Goal: Task Accomplishment & Management: Manage account settings

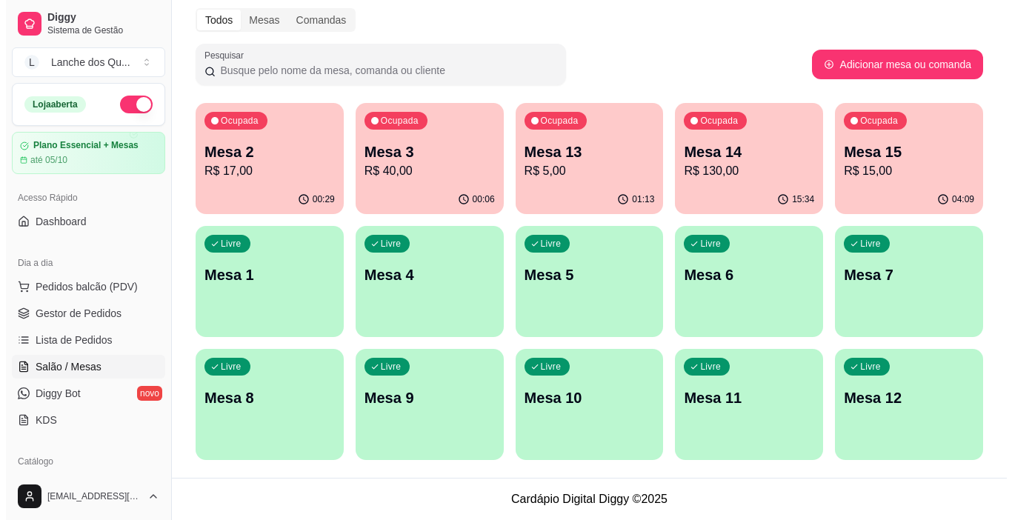
scroll to position [222, 0]
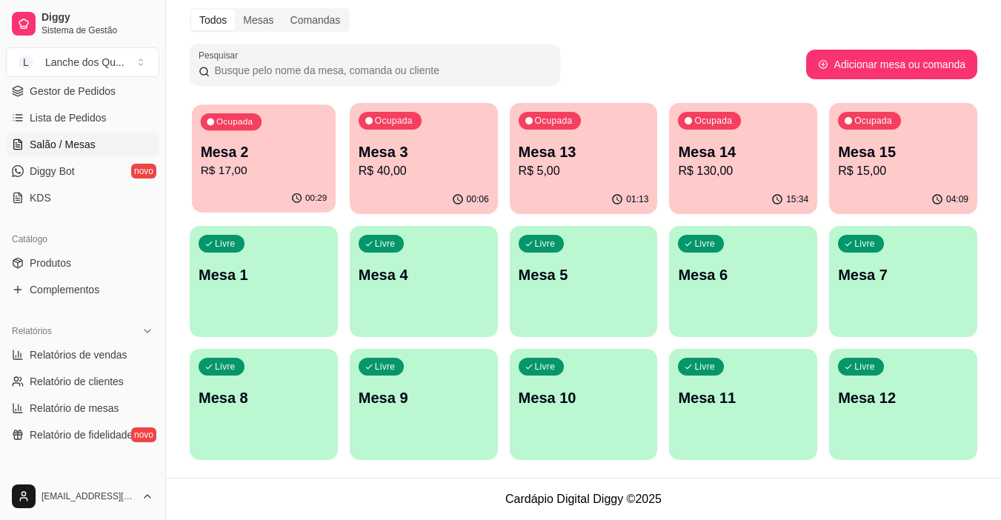
click at [281, 171] on p "R$ 17,00" at bounding box center [264, 170] width 127 height 17
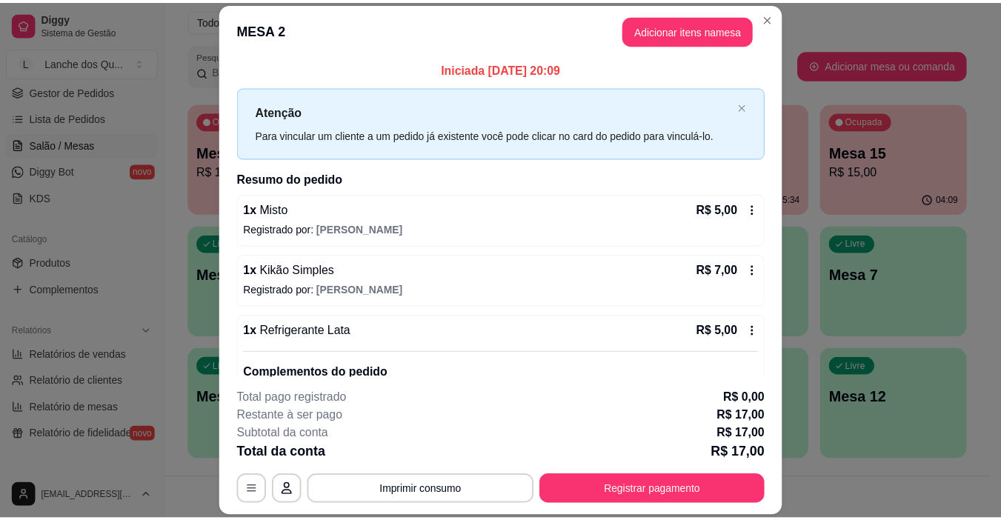
scroll to position [0, 0]
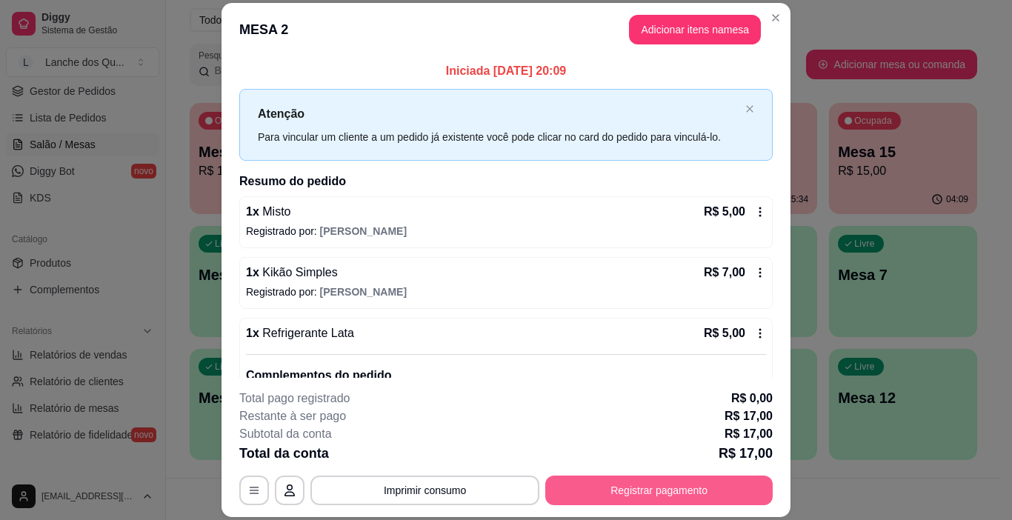
click at [709, 476] on button "Registrar pagamento" at bounding box center [658, 491] width 227 height 30
click at [619, 484] on button "Registrar pagamento" at bounding box center [658, 491] width 227 height 30
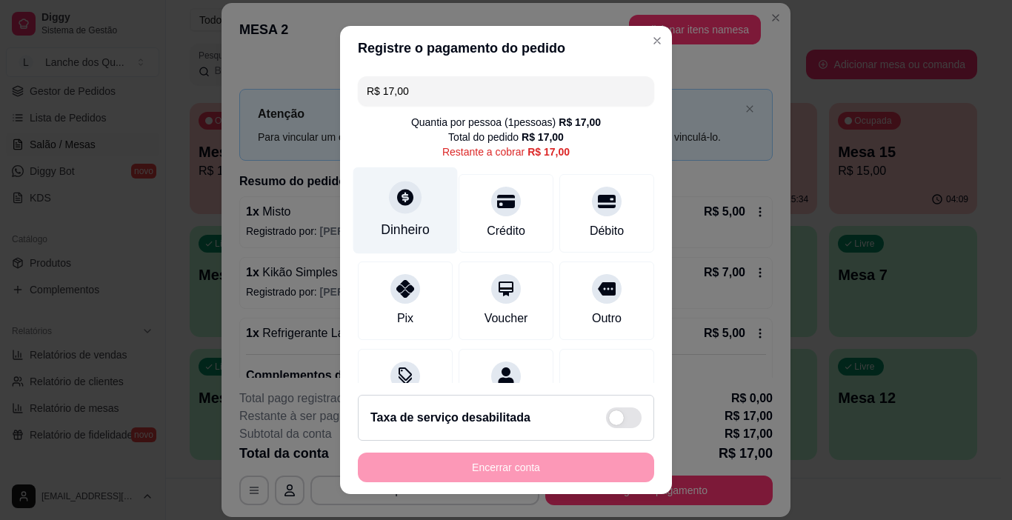
click at [393, 207] on div at bounding box center [405, 197] width 33 height 33
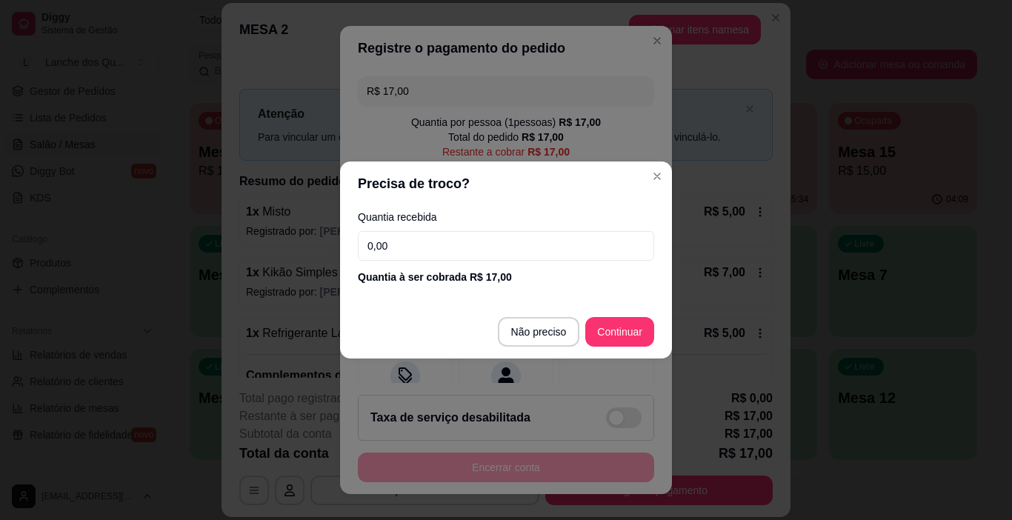
click at [445, 242] on input "0,00" at bounding box center [506, 246] width 296 height 30
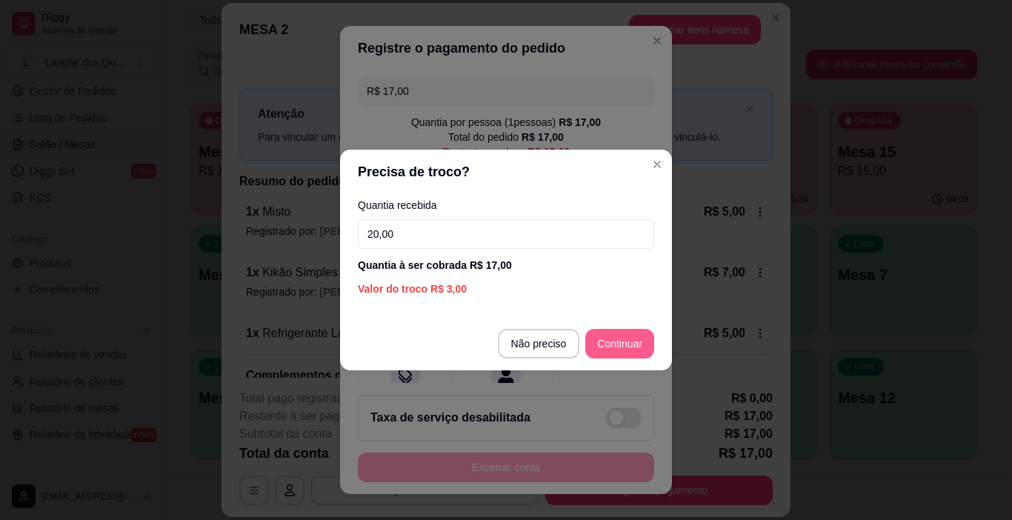
type input "20,00"
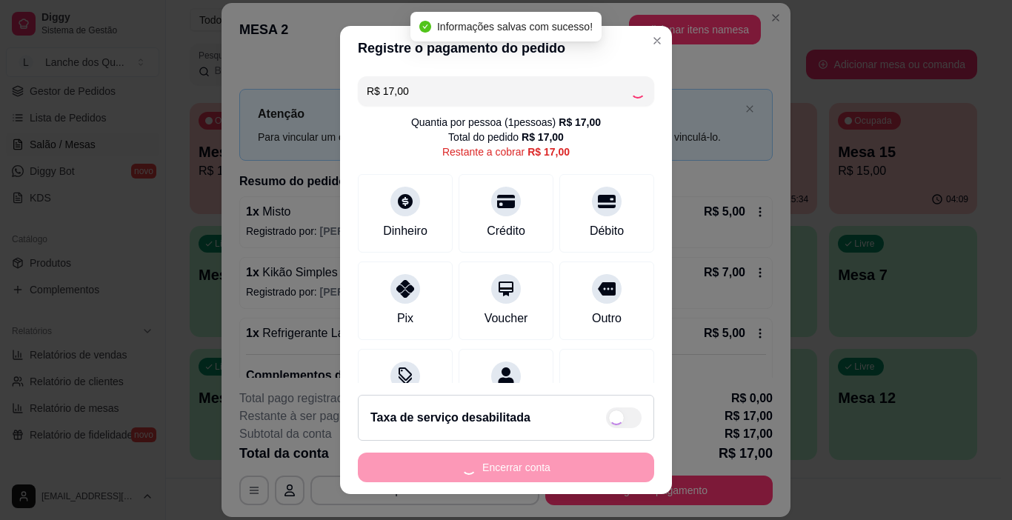
type input "R$ 0,00"
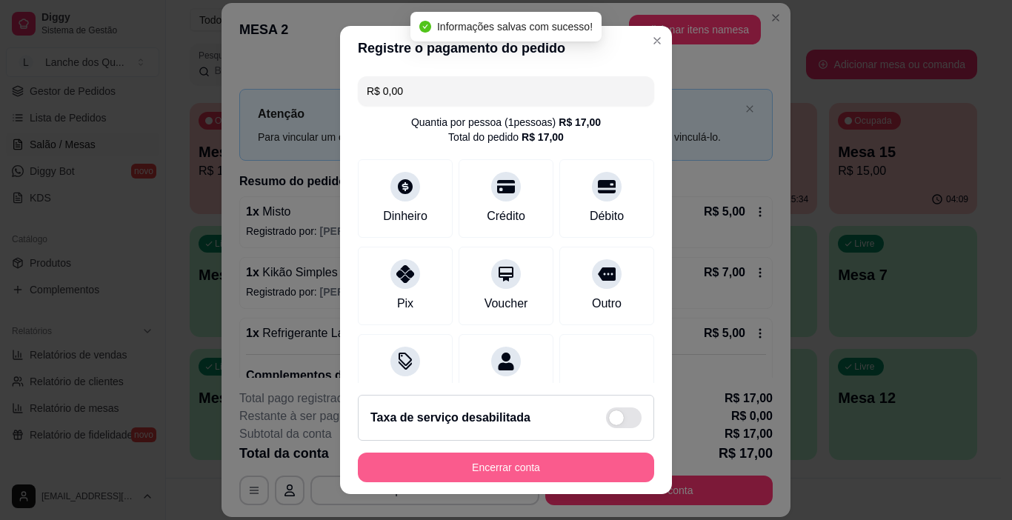
click at [500, 464] on button "Encerrar conta" at bounding box center [506, 468] width 296 height 30
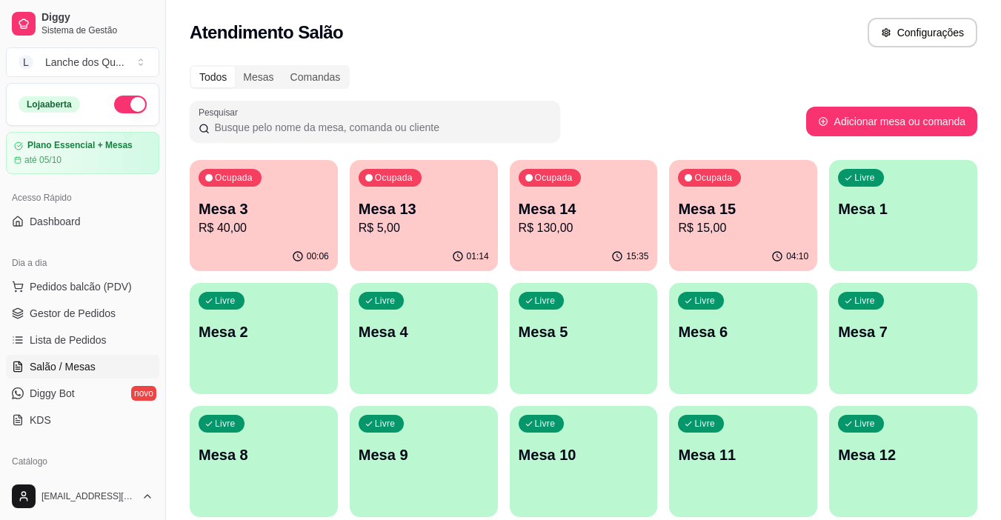
click at [902, 210] on p "Mesa 1" at bounding box center [903, 209] width 130 height 21
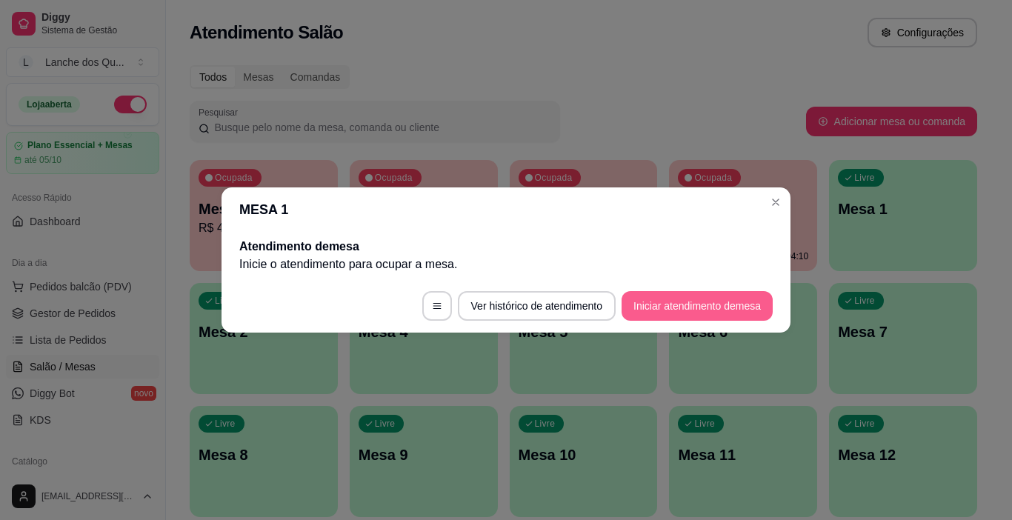
click at [668, 299] on button "Iniciar atendimento de mesa" at bounding box center [696, 306] width 151 height 30
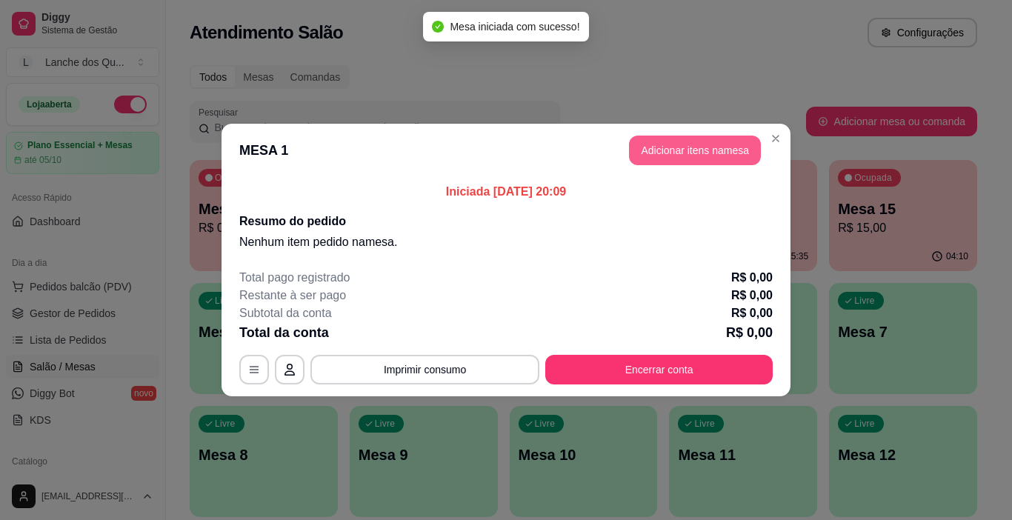
click at [673, 150] on button "Adicionar itens na mesa" at bounding box center [695, 151] width 132 height 30
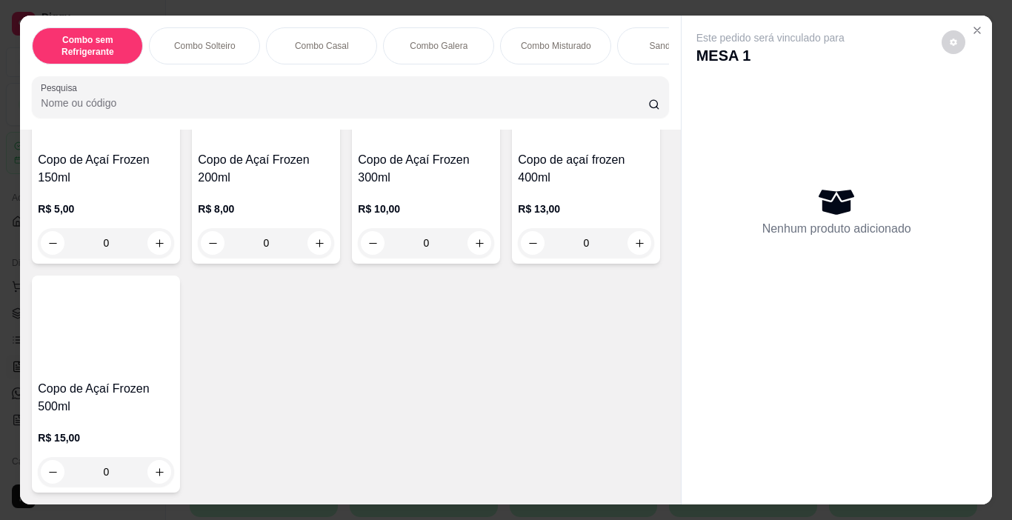
scroll to position [5037, 0]
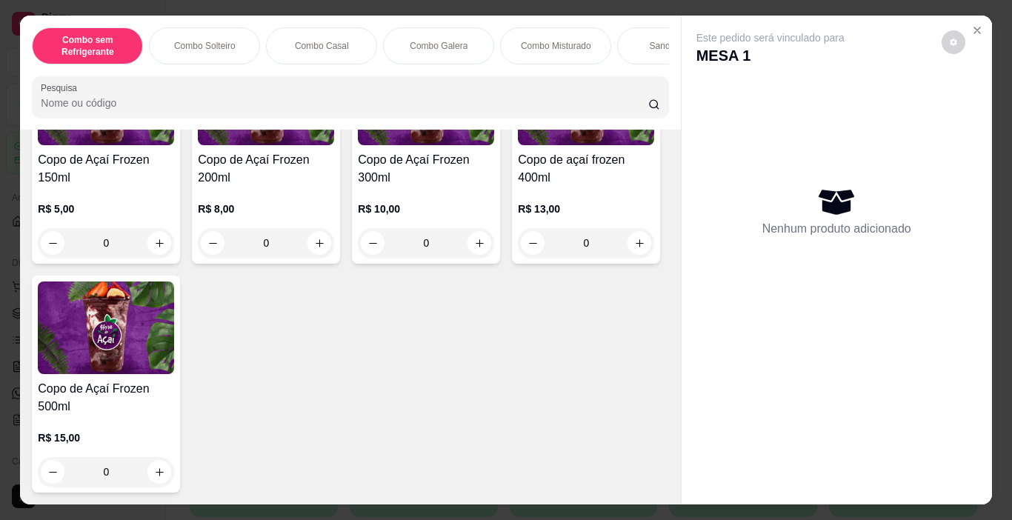
click at [419, 145] on img at bounding box center [426, 99] width 136 height 93
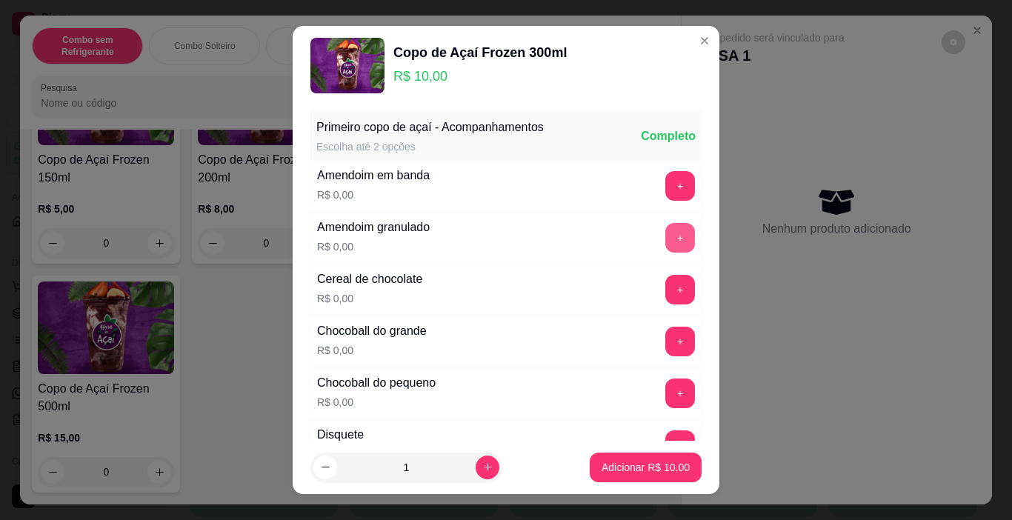
click at [665, 238] on button "+" at bounding box center [680, 238] width 30 height 30
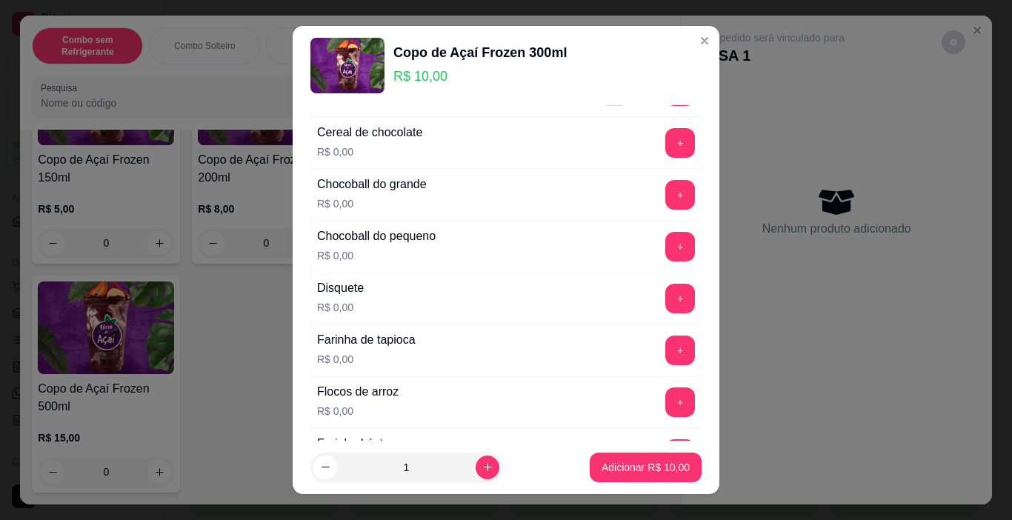
scroll to position [148, 0]
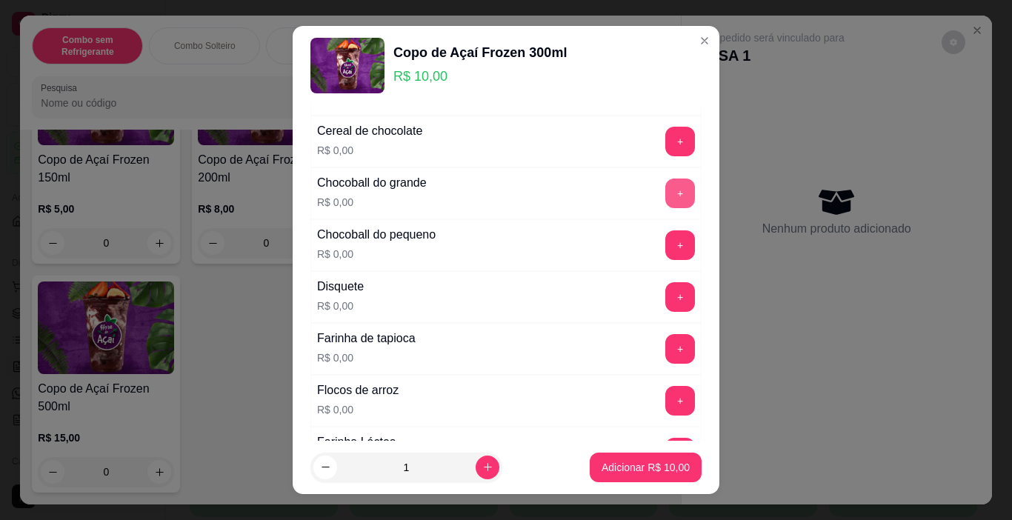
click at [665, 187] on button "+" at bounding box center [680, 194] width 30 height 30
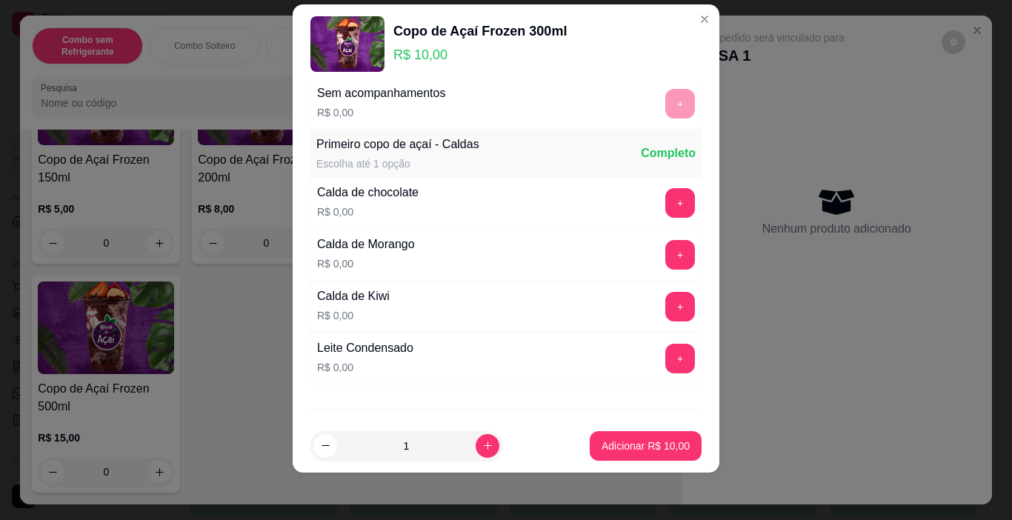
scroll to position [936, 0]
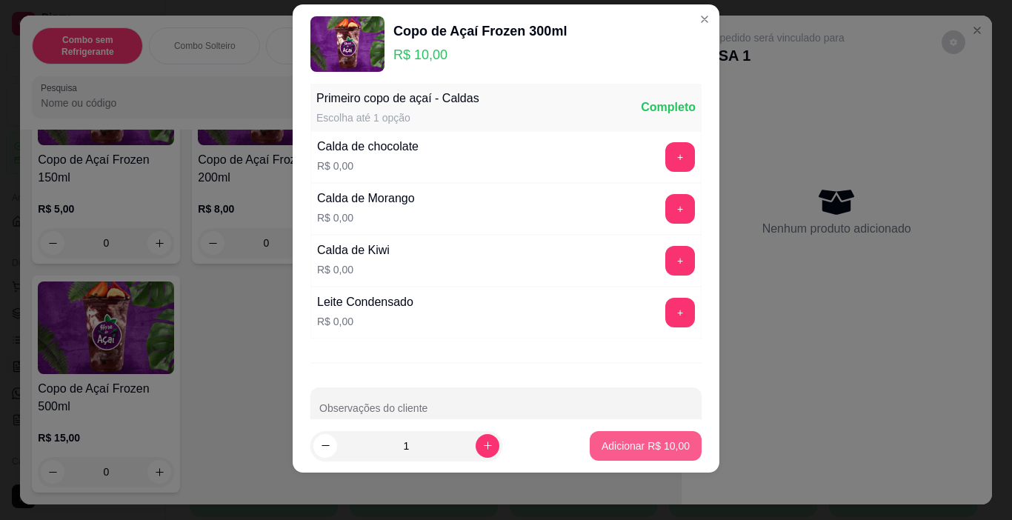
click at [623, 450] on p "Adicionar R$ 10,00" at bounding box center [645, 446] width 88 height 15
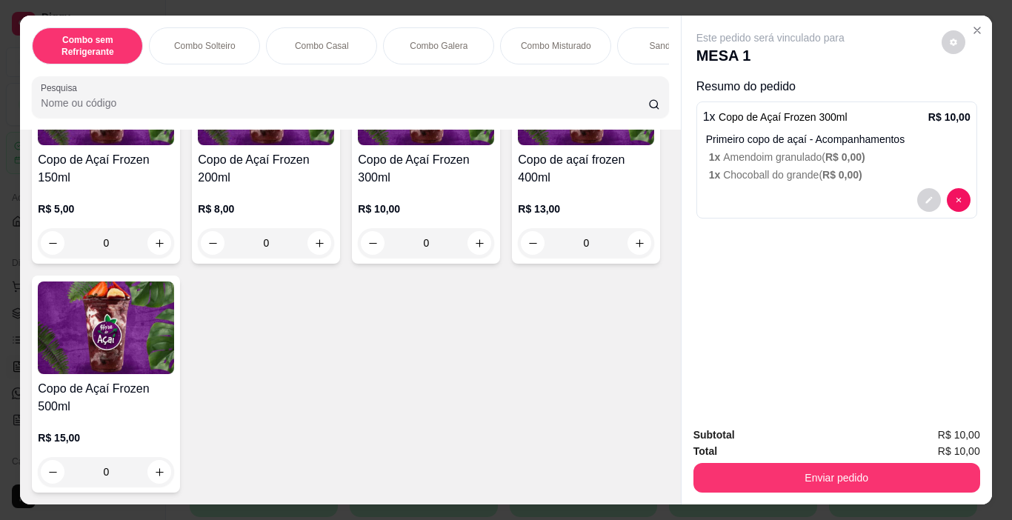
click at [434, 145] on img at bounding box center [426, 99] width 136 height 93
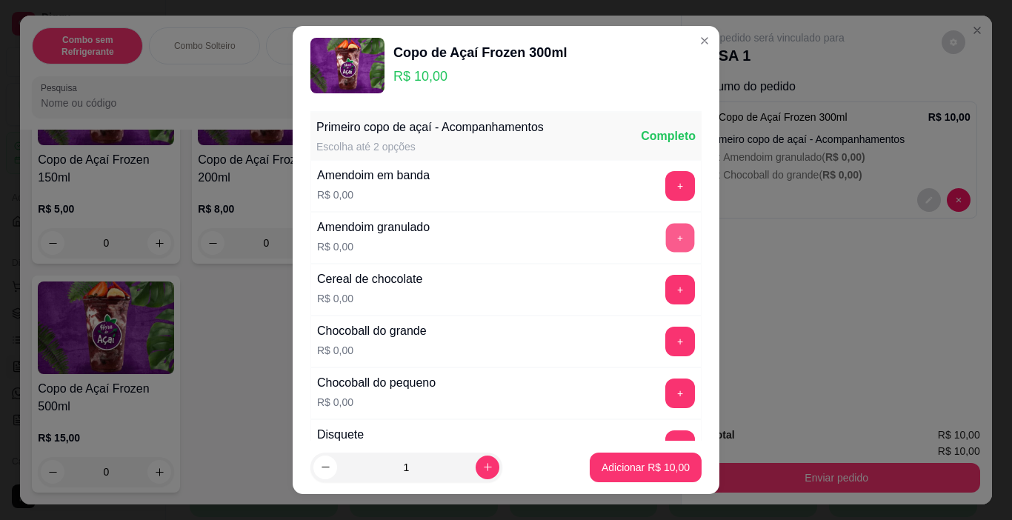
click at [666, 235] on button "+" at bounding box center [680, 238] width 29 height 29
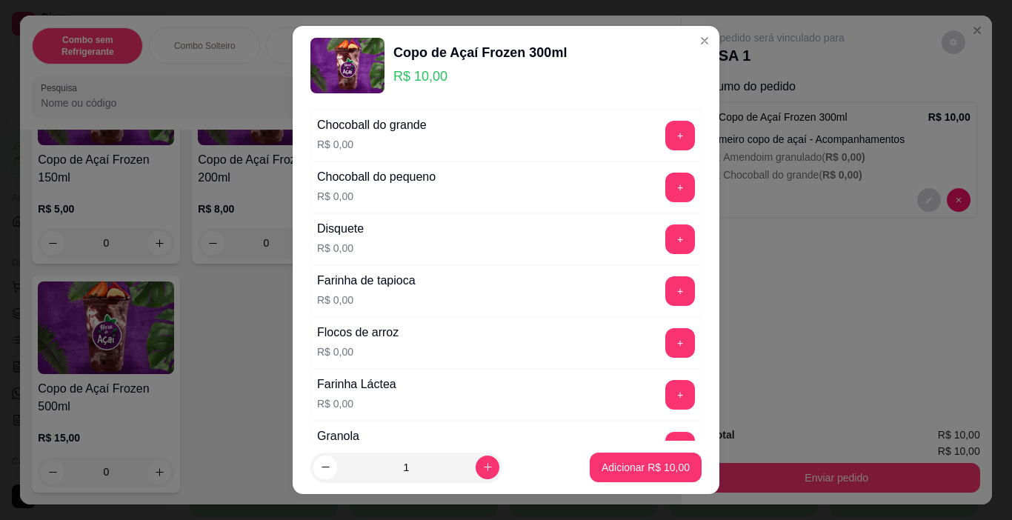
scroll to position [222, 0]
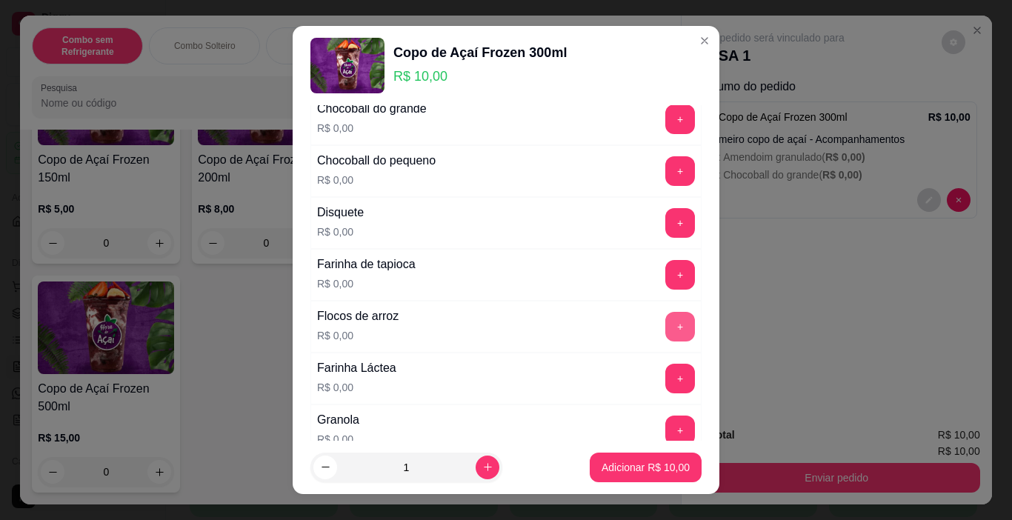
click at [665, 330] on button "+" at bounding box center [680, 327] width 30 height 30
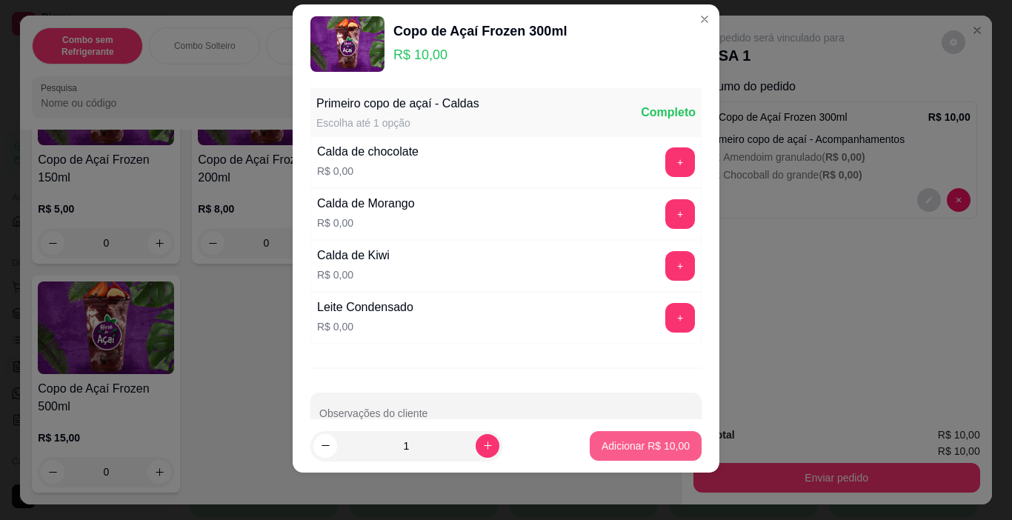
scroll to position [936, 0]
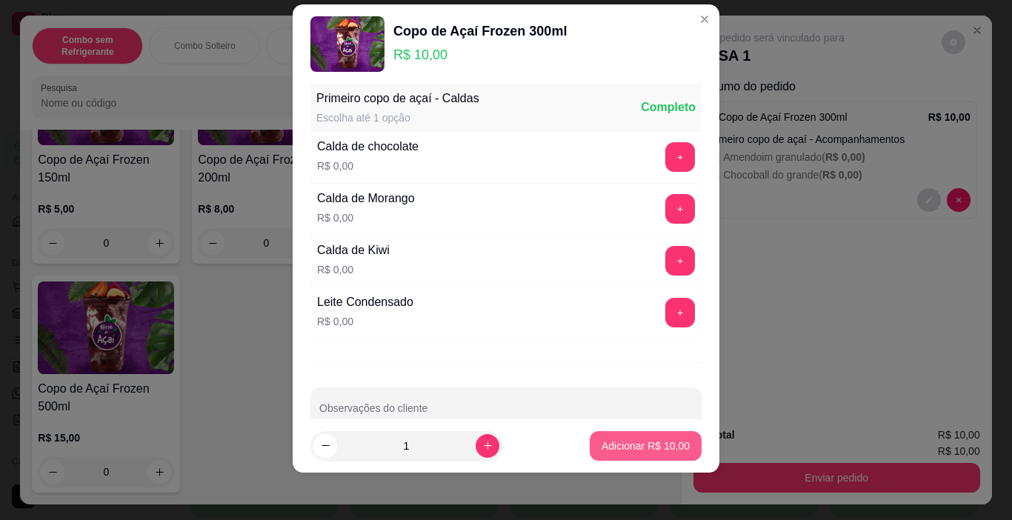
click at [630, 443] on p "Adicionar R$ 10,00" at bounding box center [645, 446] width 88 height 15
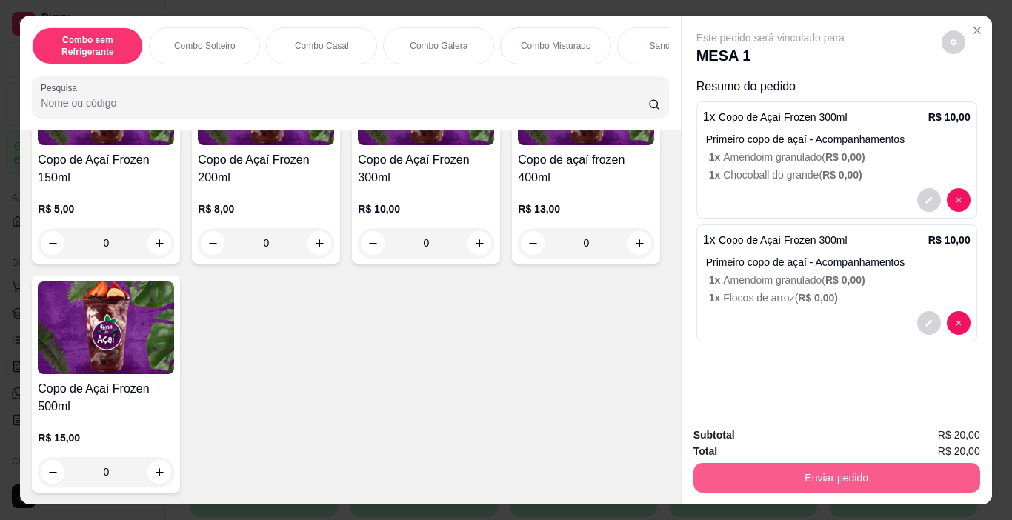
click at [835, 475] on button "Enviar pedido" at bounding box center [836, 478] width 287 height 30
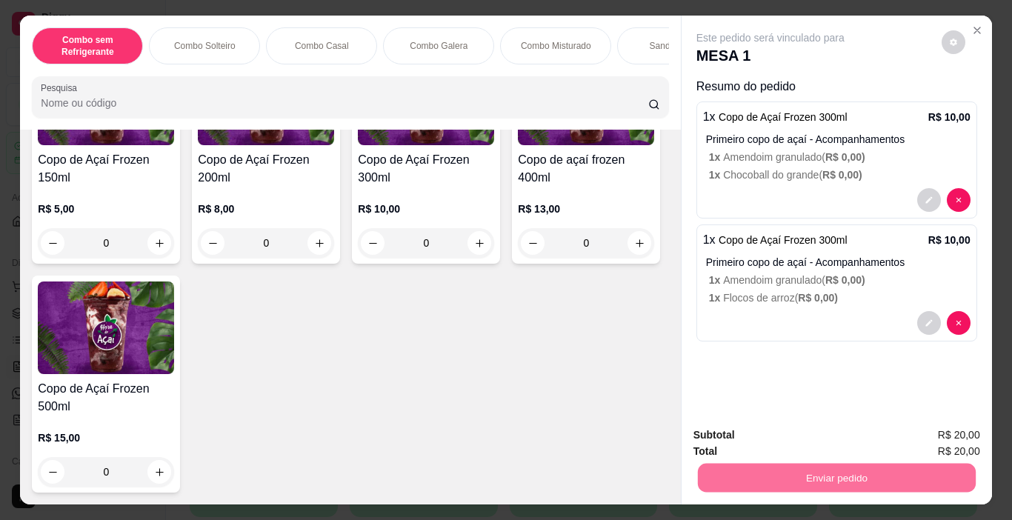
click at [779, 441] on button "Não registrar e enviar pedido" at bounding box center [788, 434] width 150 height 27
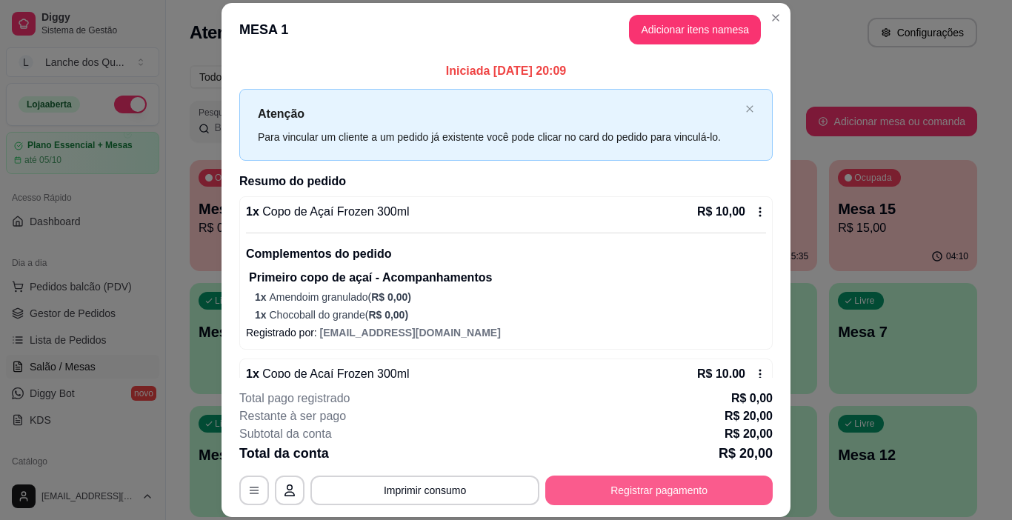
click at [616, 489] on button "Registrar pagamento" at bounding box center [658, 491] width 227 height 30
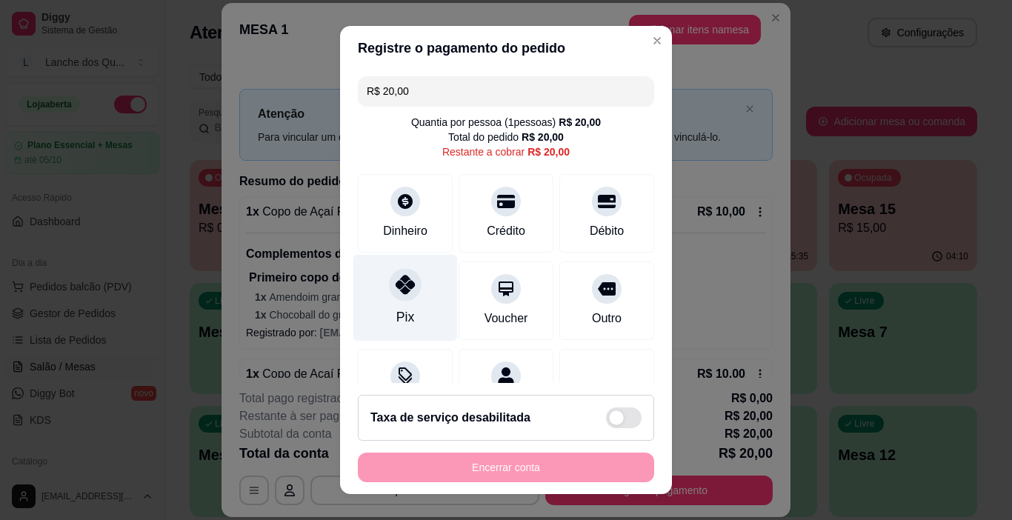
click at [396, 288] on icon at bounding box center [405, 284] width 19 height 19
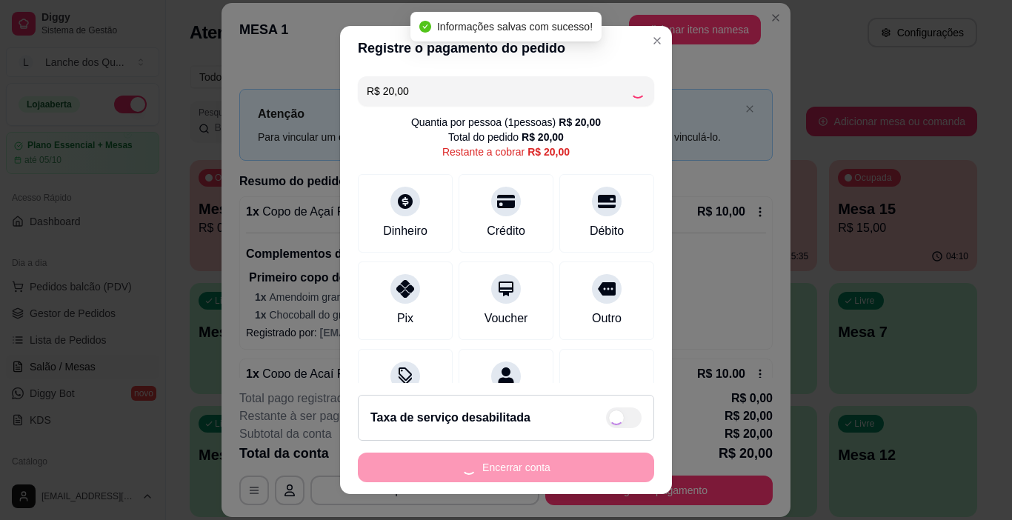
type input "R$ 0,00"
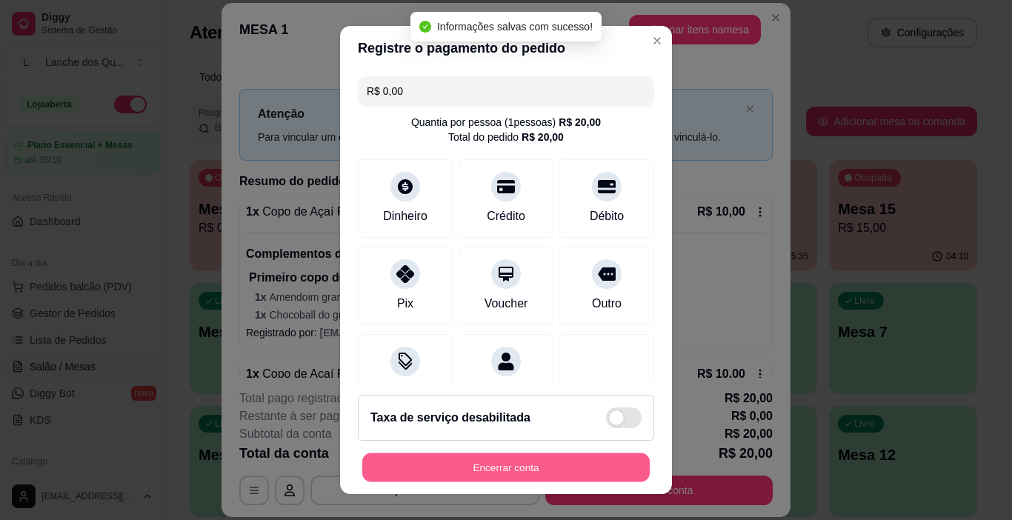
click at [505, 468] on button "Encerrar conta" at bounding box center [505, 467] width 287 height 29
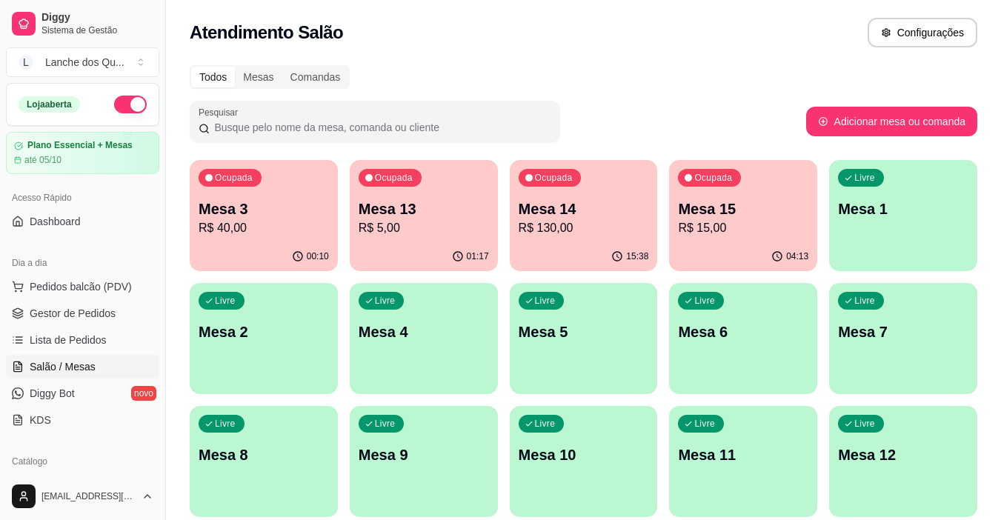
click at [270, 215] on p "Mesa 3" at bounding box center [264, 209] width 130 height 21
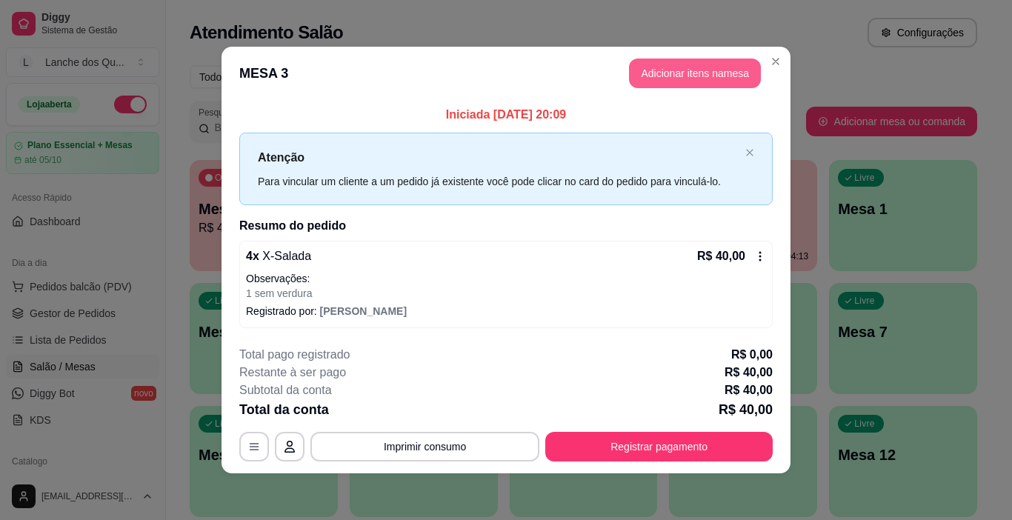
click at [685, 70] on button "Adicionar itens na mesa" at bounding box center [695, 74] width 132 height 30
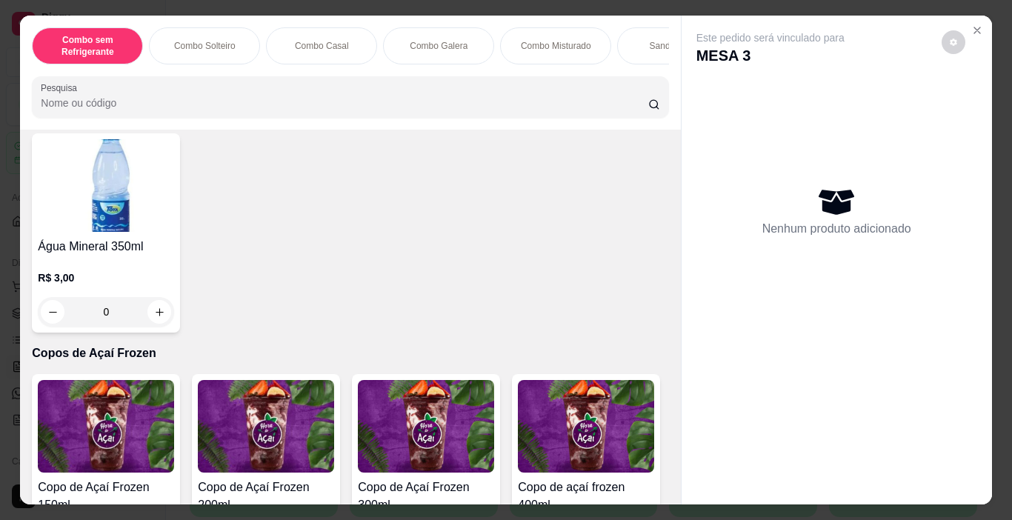
scroll to position [3704, 0]
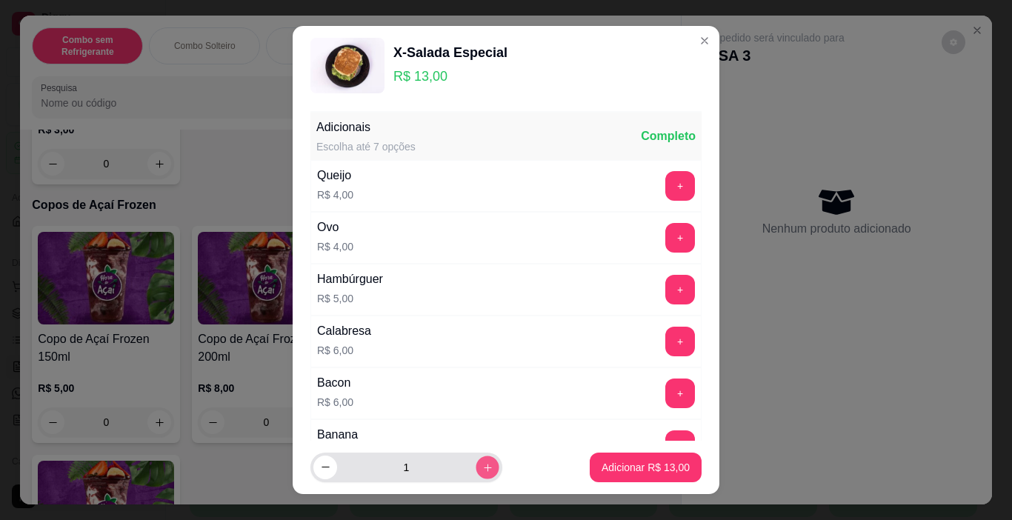
click at [482, 471] on icon "increase-product-quantity" at bounding box center [487, 467] width 11 height 11
type input "2"
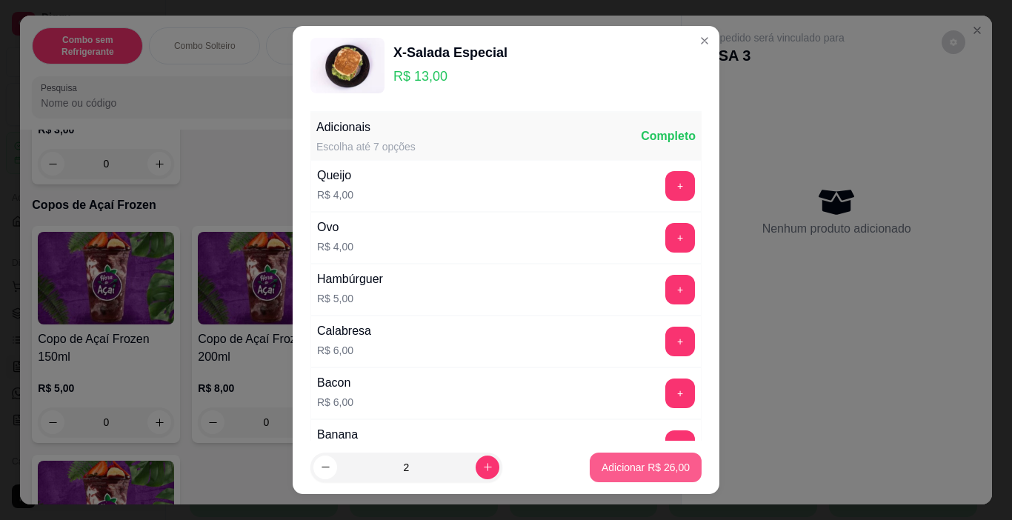
click at [590, 469] on button "Adicionar R$ 26,00" at bounding box center [646, 468] width 112 height 30
type input "2"
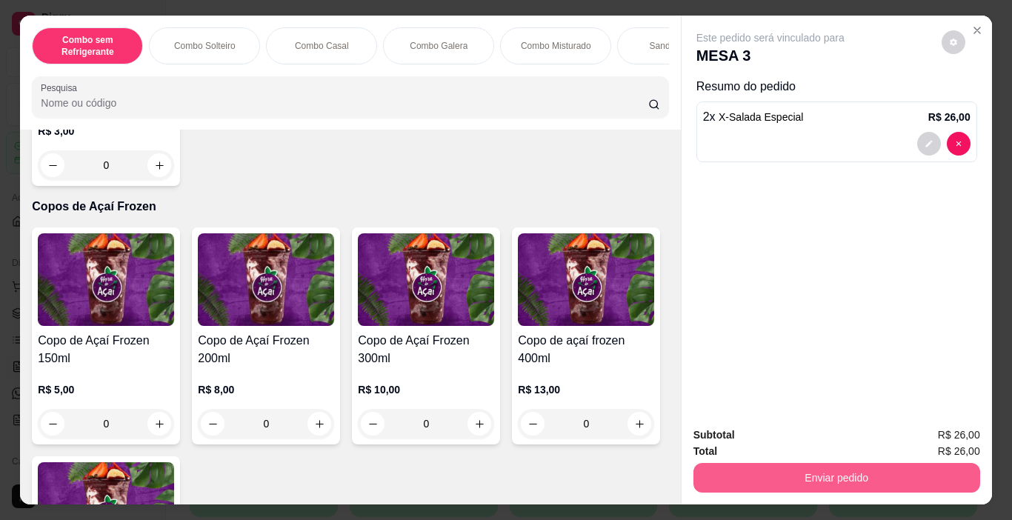
click at [809, 468] on button "Enviar pedido" at bounding box center [836, 478] width 287 height 30
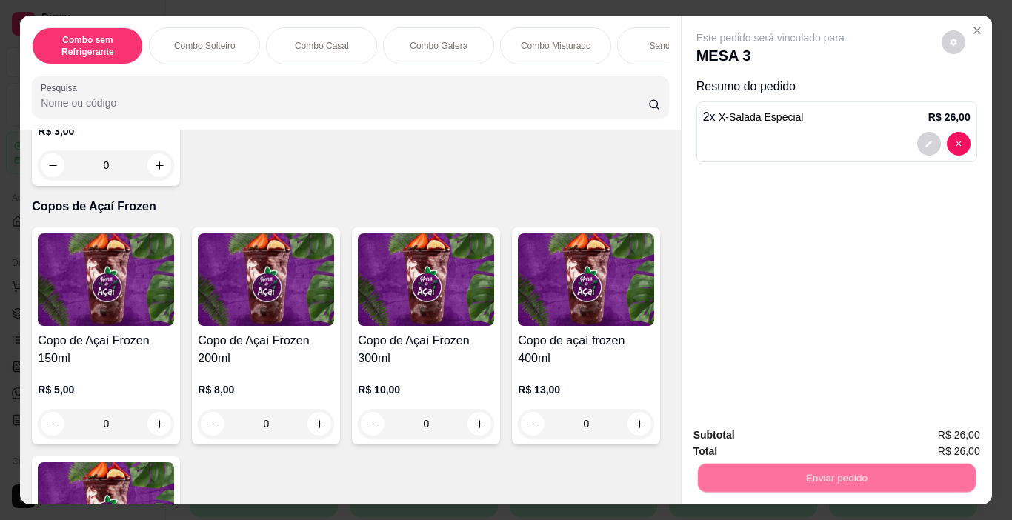
click at [815, 435] on button "Não registrar e enviar pedido" at bounding box center [787, 435] width 154 height 28
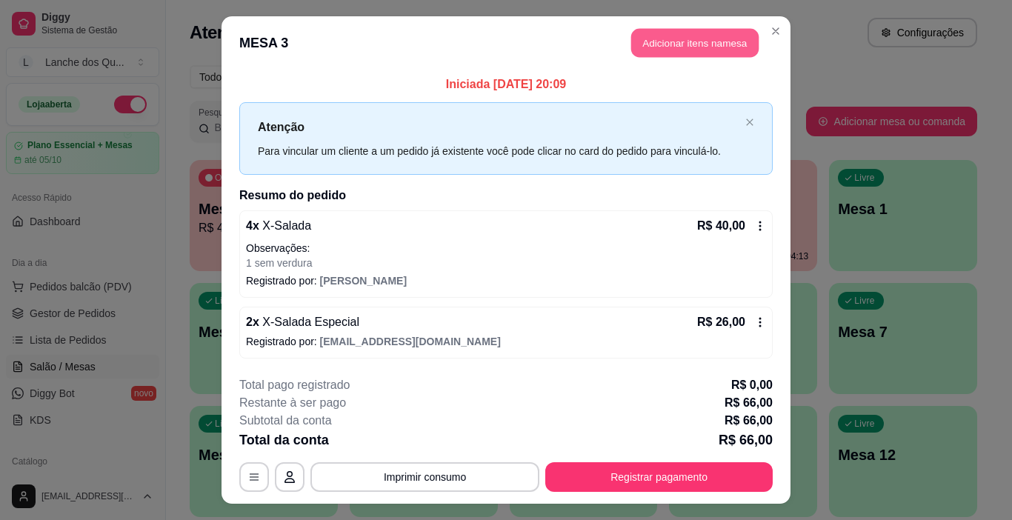
click at [690, 41] on button "Adicionar itens na mesa" at bounding box center [694, 43] width 127 height 29
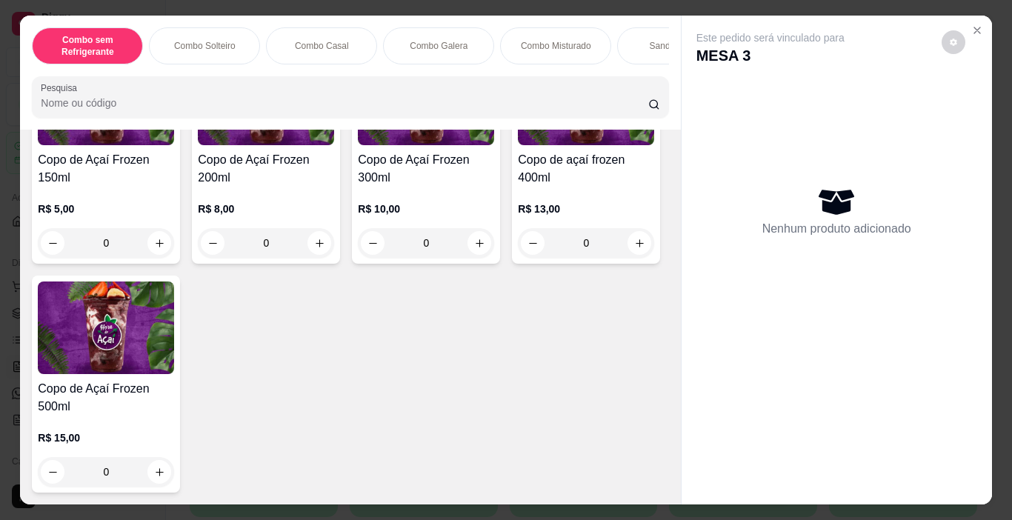
scroll to position [4593, 0]
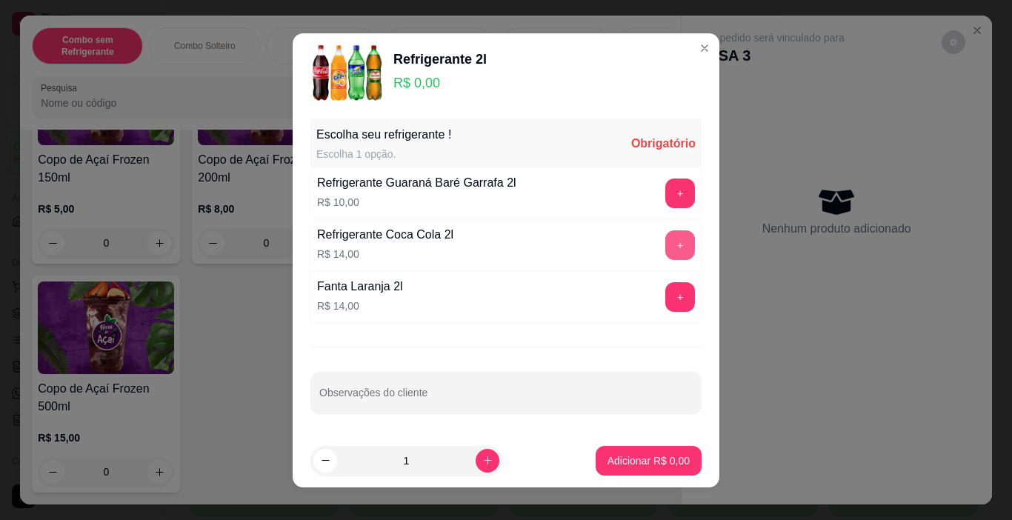
click at [675, 245] on button "+" at bounding box center [680, 245] width 30 height 30
click at [635, 453] on button "Adicionar R$ 14,00" at bounding box center [645, 460] width 109 height 29
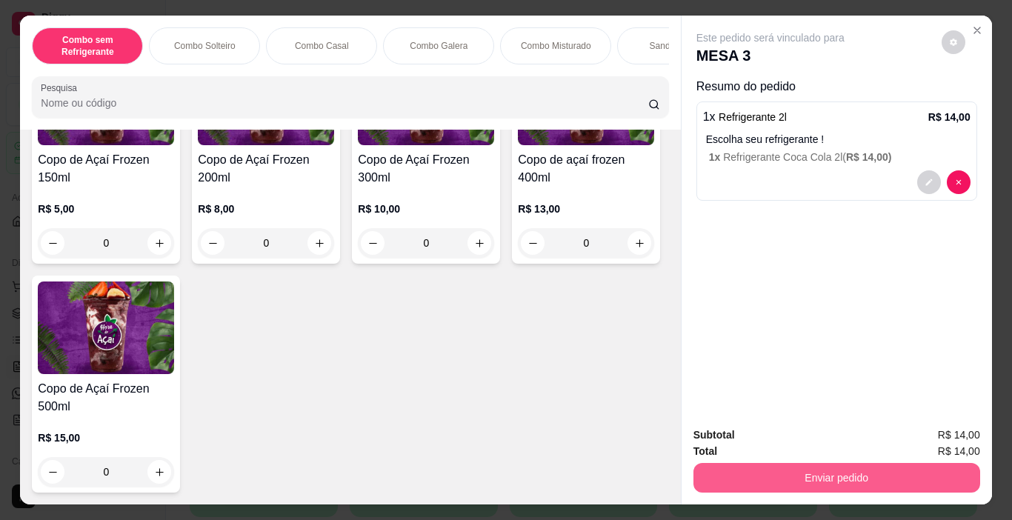
click at [754, 470] on button "Enviar pedido" at bounding box center [836, 478] width 287 height 30
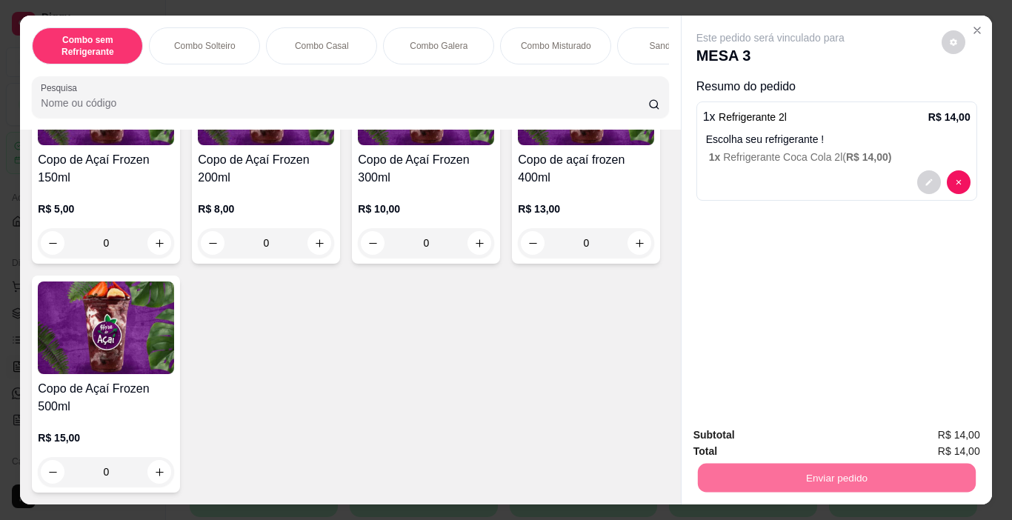
click at [762, 424] on button "Não registrar e enviar pedido" at bounding box center [788, 434] width 150 height 27
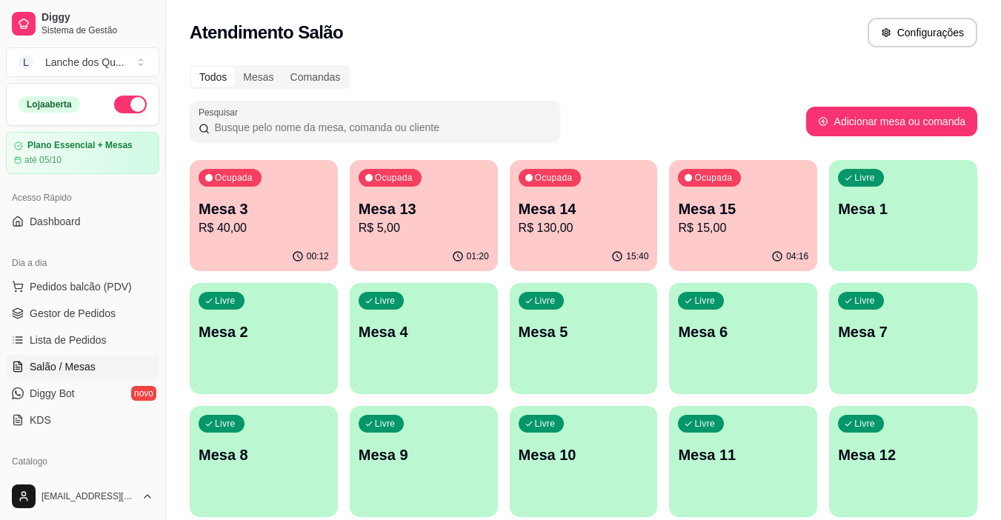
click at [873, 217] on p "Mesa 1" at bounding box center [903, 209] width 130 height 21
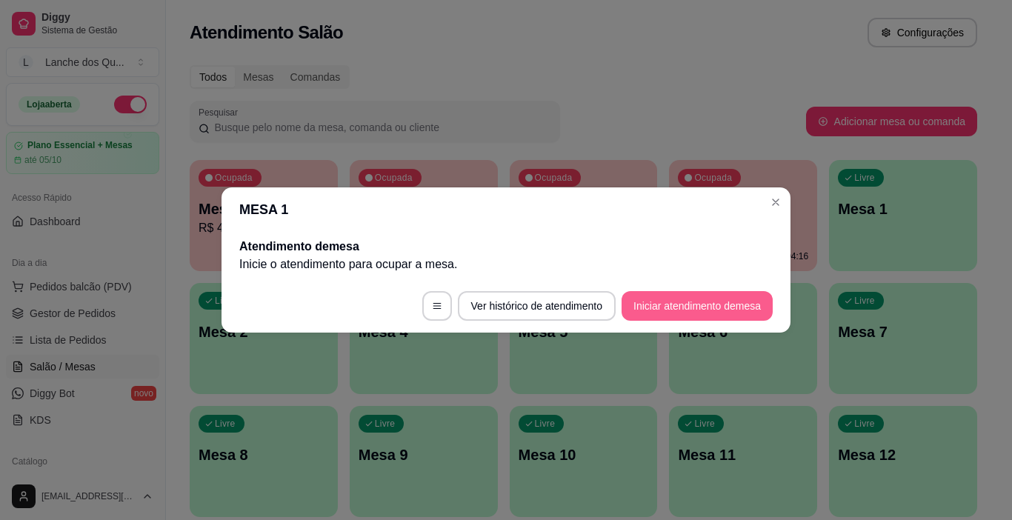
click at [693, 306] on button "Iniciar atendimento de mesa" at bounding box center [696, 306] width 151 height 30
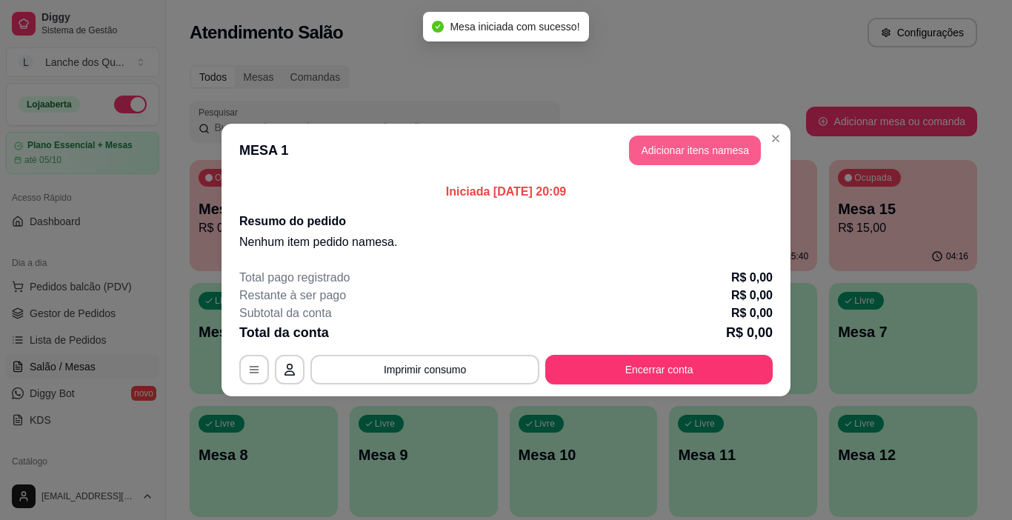
click at [664, 153] on button "Adicionar itens na mesa" at bounding box center [695, 151] width 132 height 30
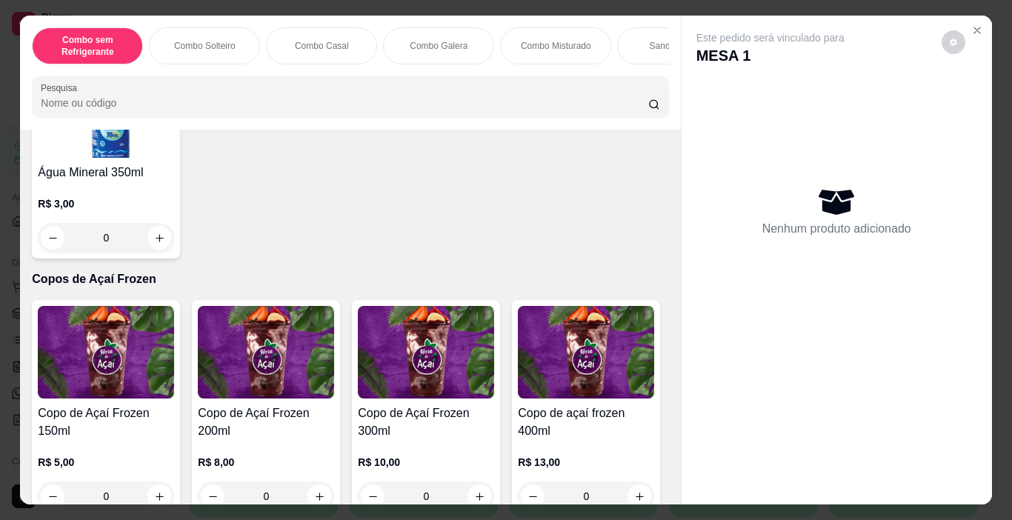
scroll to position [3852, 0]
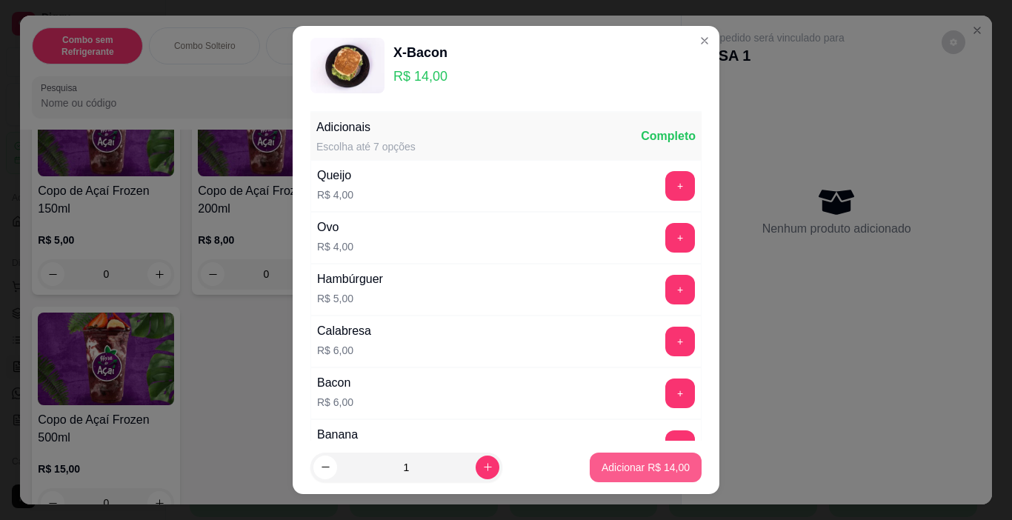
click at [613, 466] on p "Adicionar R$ 14,00" at bounding box center [645, 467] width 88 height 15
type input "1"
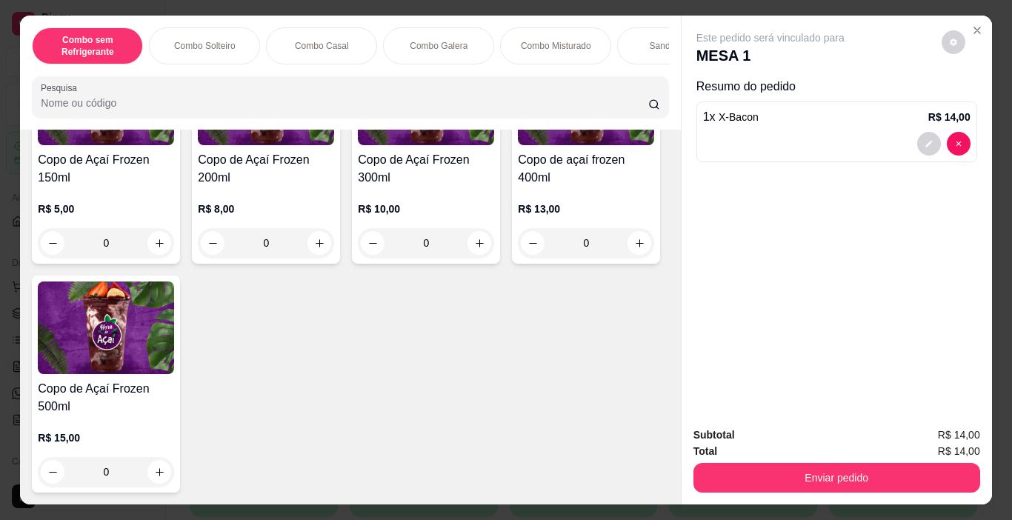
scroll to position [4963, 0]
click at [118, 145] on img at bounding box center [106, 99] width 136 height 93
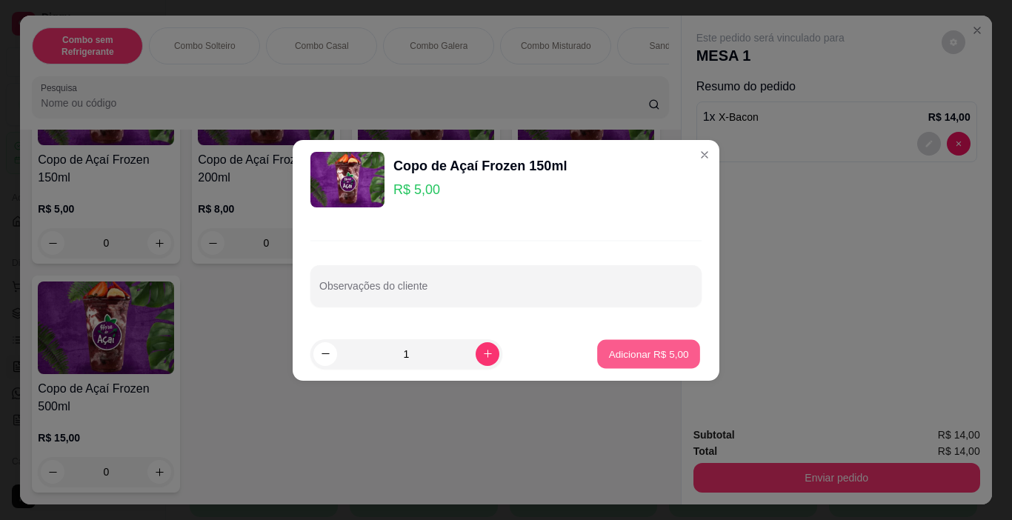
click at [646, 350] on p "Adicionar R$ 5,00" at bounding box center [648, 354] width 80 height 14
type input "1"
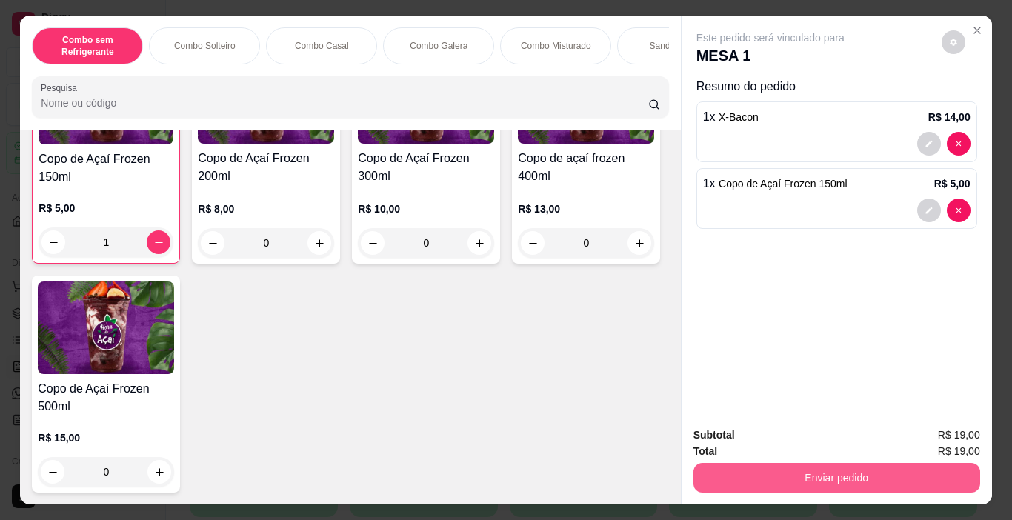
click at [774, 471] on button "Enviar pedido" at bounding box center [836, 478] width 287 height 30
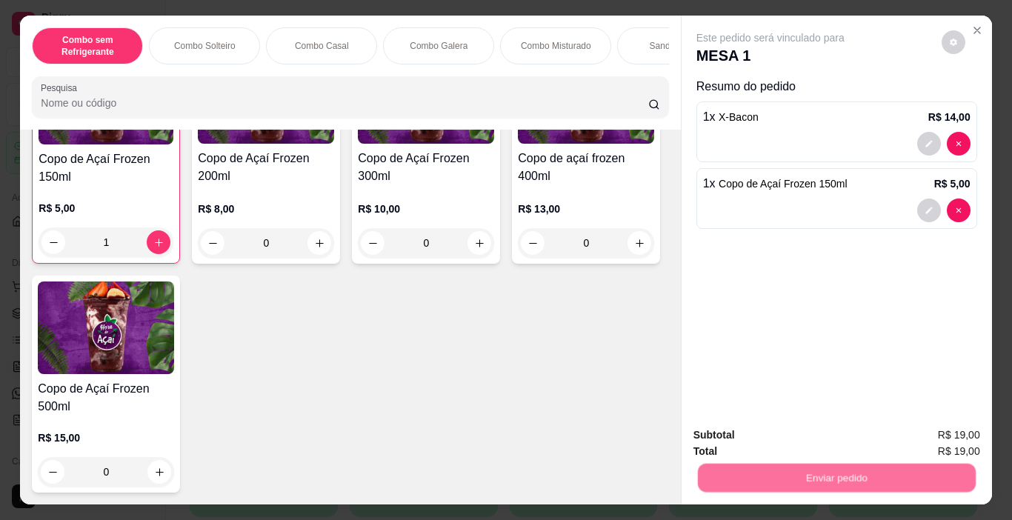
click at [779, 433] on button "Não registrar e enviar pedido" at bounding box center [787, 435] width 154 height 28
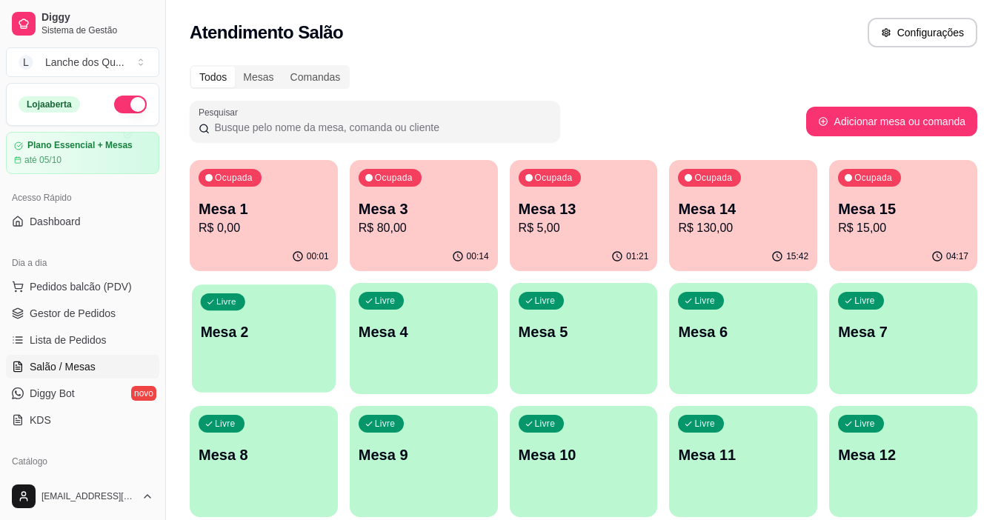
click at [264, 323] on p "Mesa 2" at bounding box center [264, 332] width 127 height 20
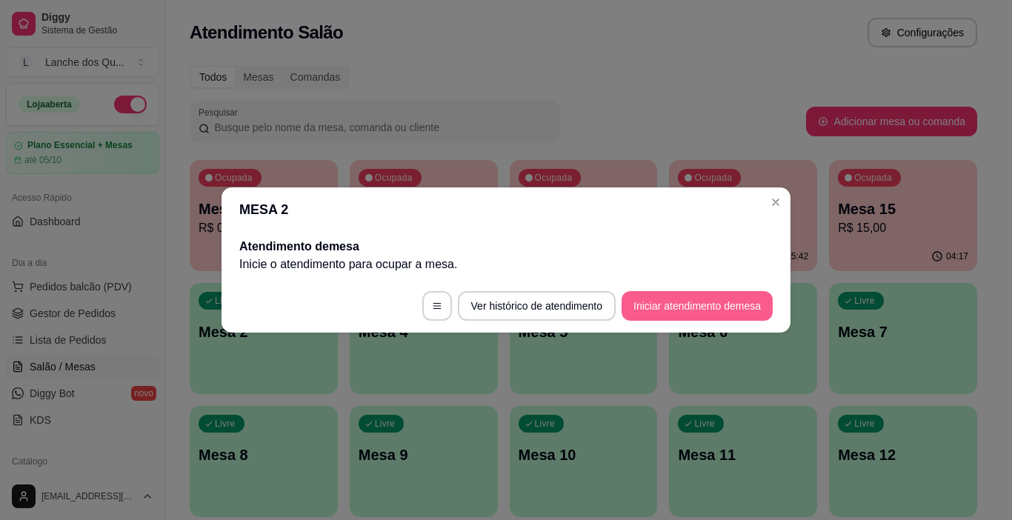
click at [670, 304] on button "Iniciar atendimento de mesa" at bounding box center [696, 306] width 151 height 30
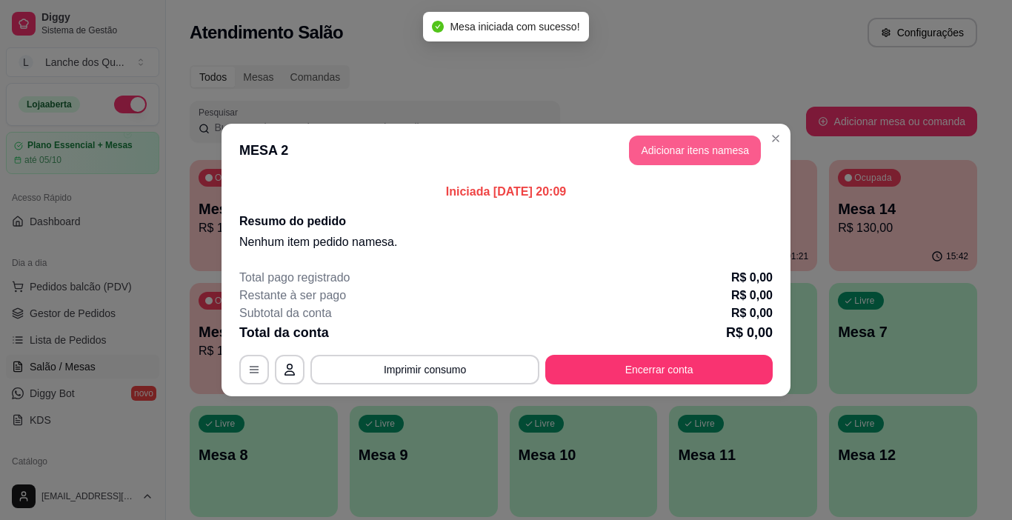
click at [661, 150] on button "Adicionar itens na mesa" at bounding box center [695, 151] width 132 height 30
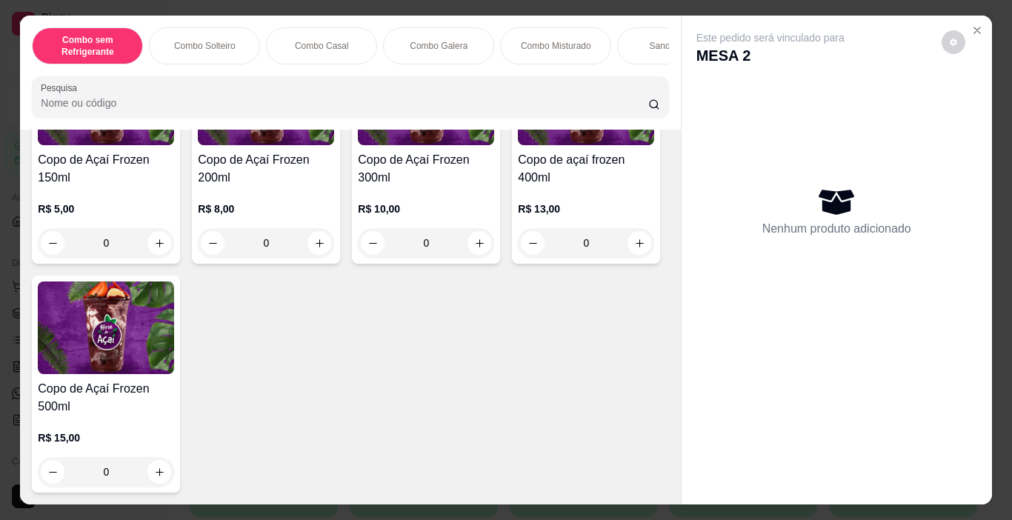
scroll to position [5037, 0]
click at [427, 145] on img at bounding box center [426, 99] width 136 height 93
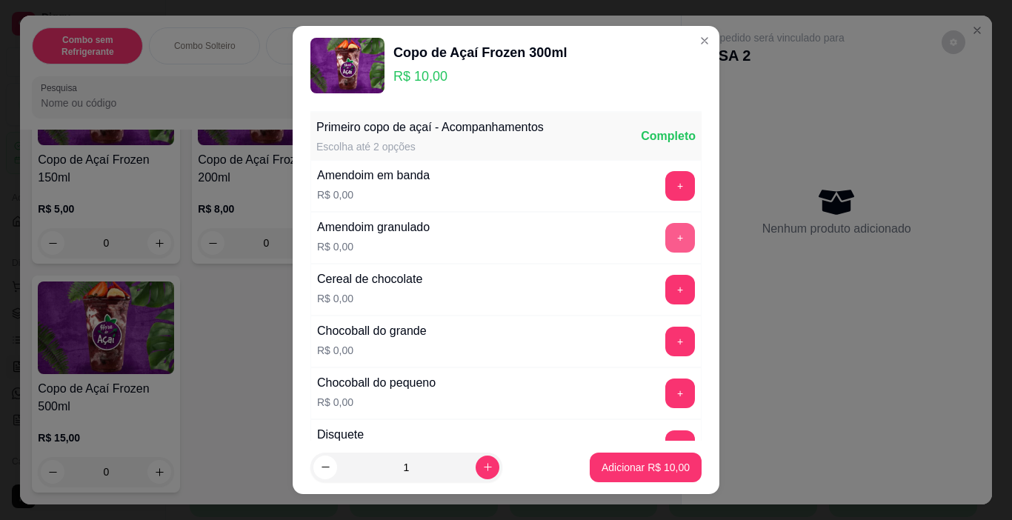
click at [665, 233] on button "+" at bounding box center [680, 238] width 30 height 30
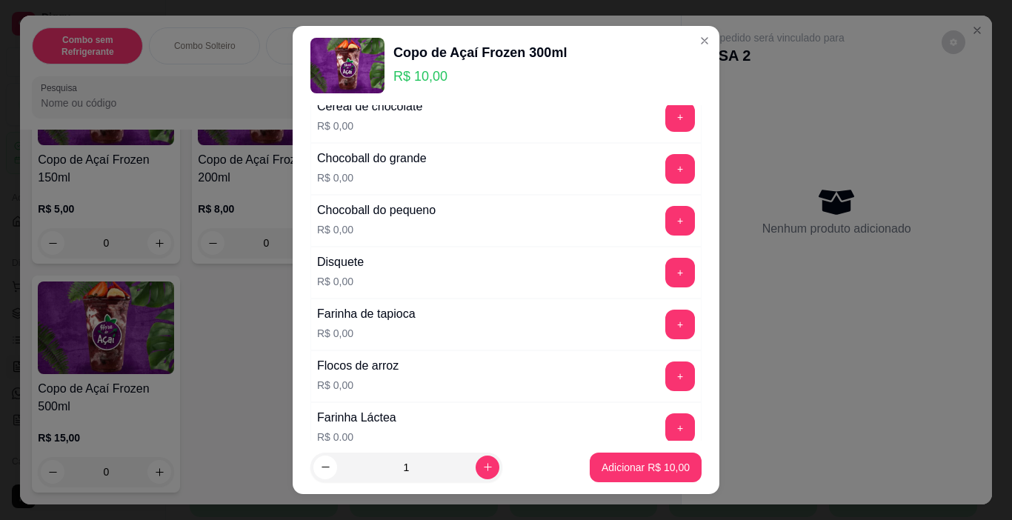
scroll to position [222, 0]
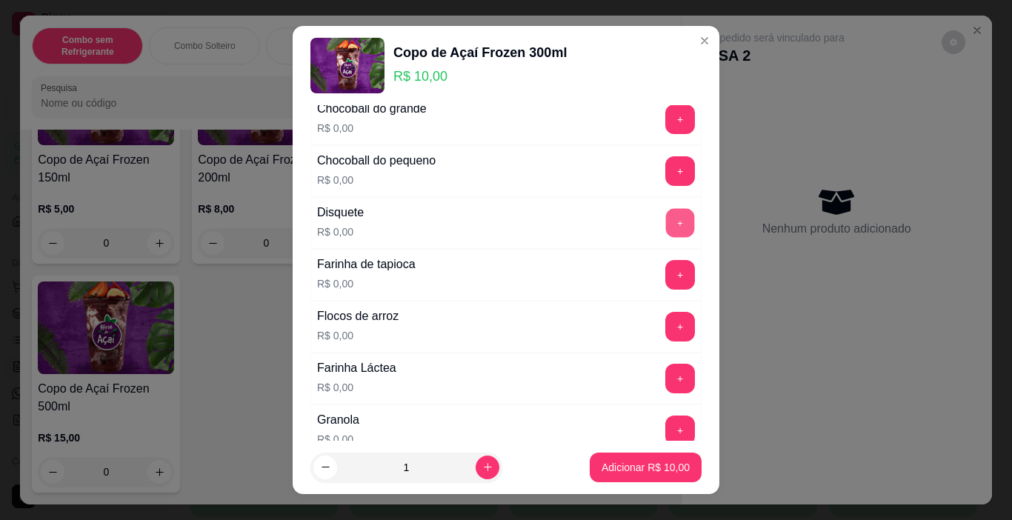
click at [666, 224] on button "+" at bounding box center [680, 223] width 29 height 29
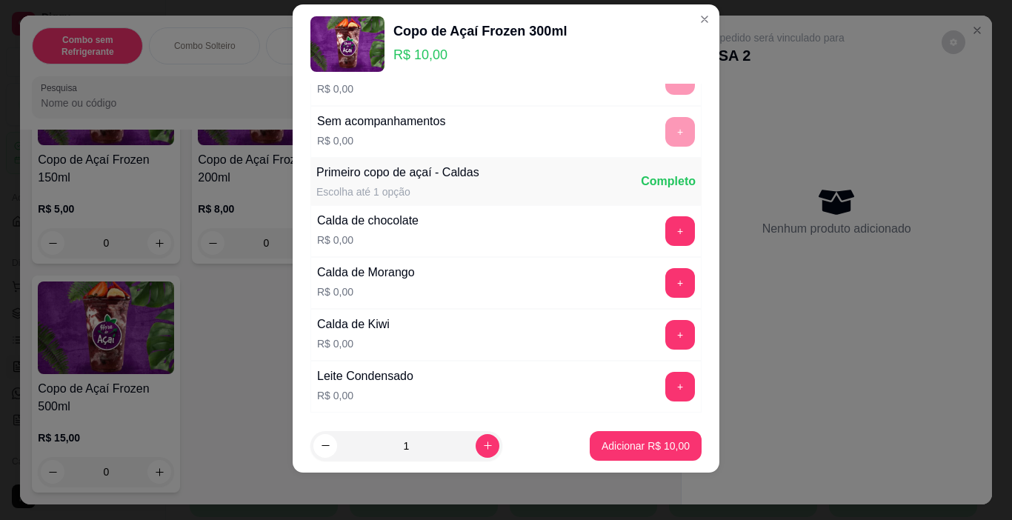
scroll to position [936, 0]
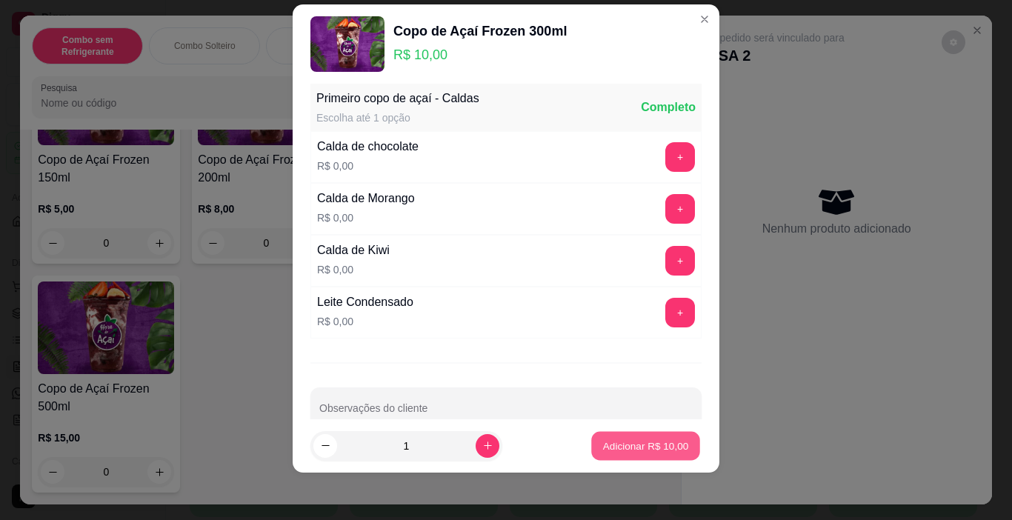
click at [619, 453] on button "Adicionar R$ 10,00" at bounding box center [645, 446] width 109 height 29
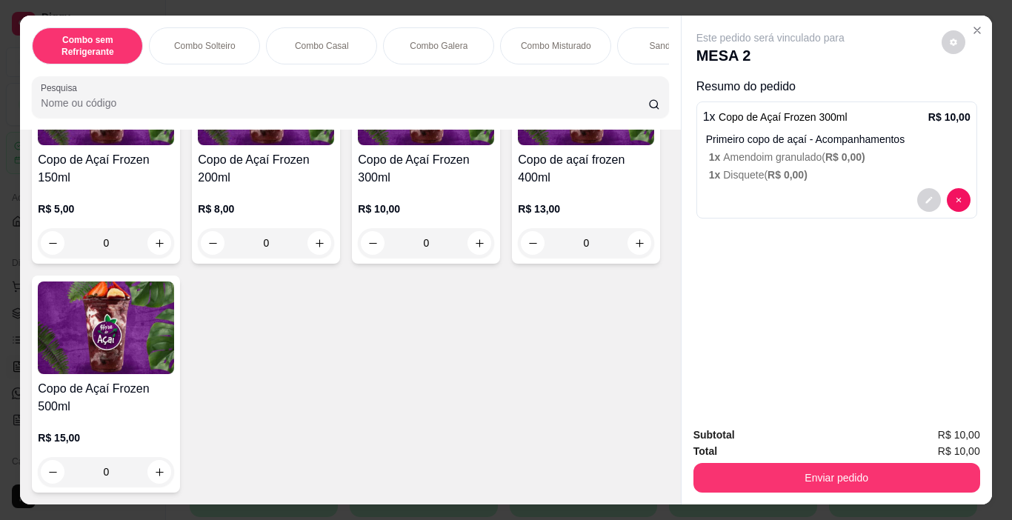
click at [449, 145] on img at bounding box center [426, 99] width 136 height 93
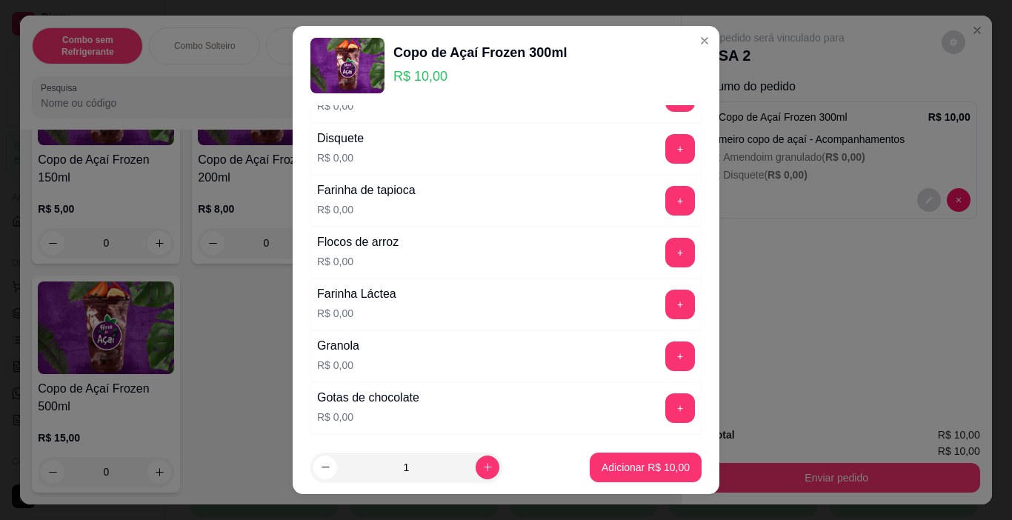
scroll to position [444, 0]
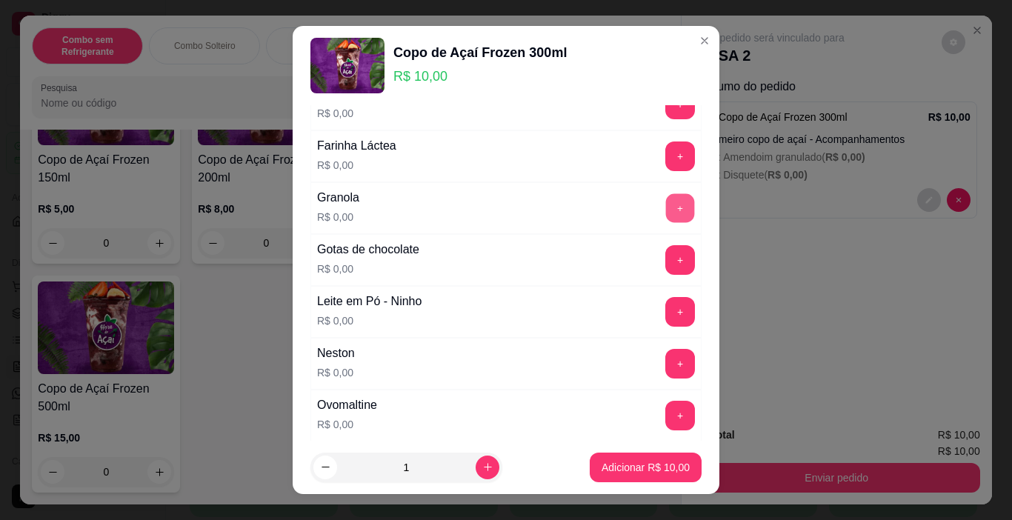
click at [666, 209] on button "+" at bounding box center [680, 208] width 29 height 29
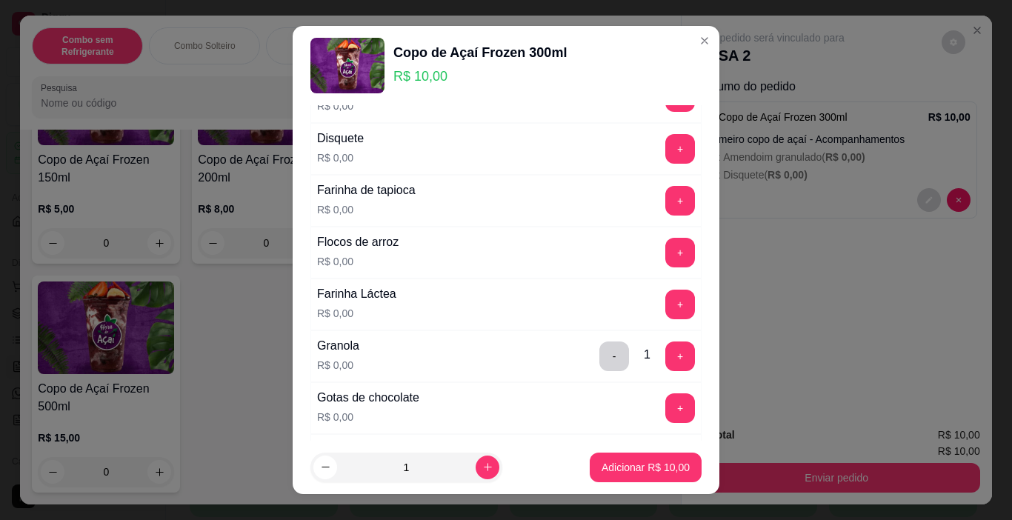
scroll to position [148, 0]
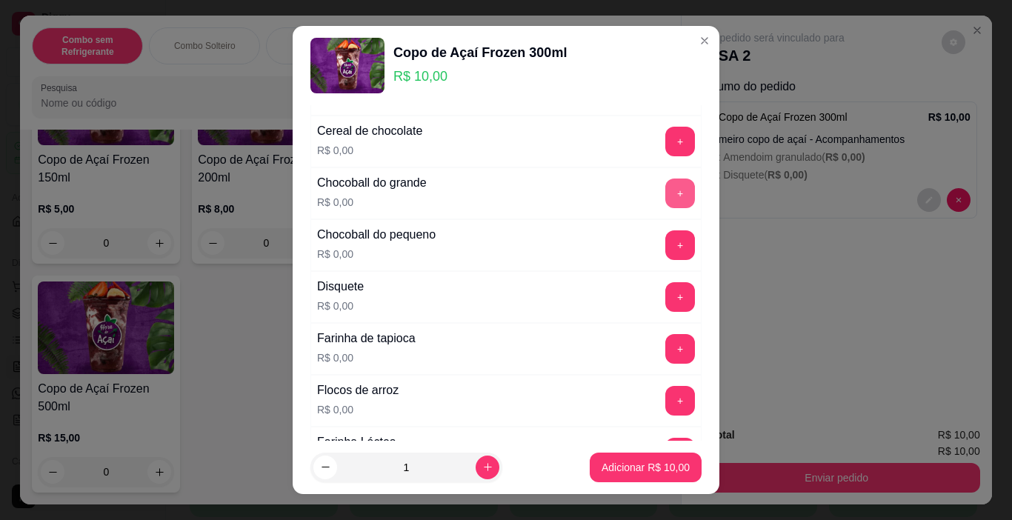
click at [665, 199] on button "+" at bounding box center [680, 194] width 30 height 30
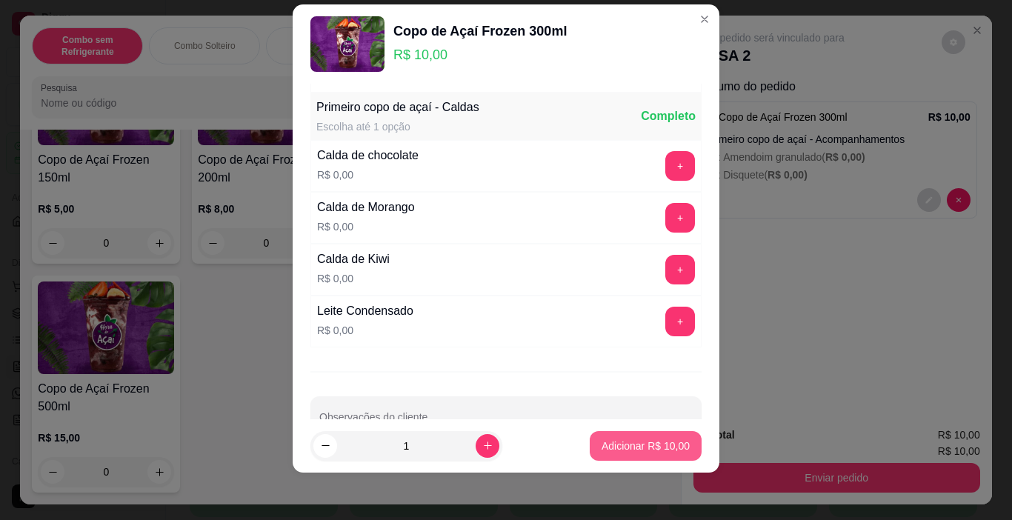
scroll to position [936, 0]
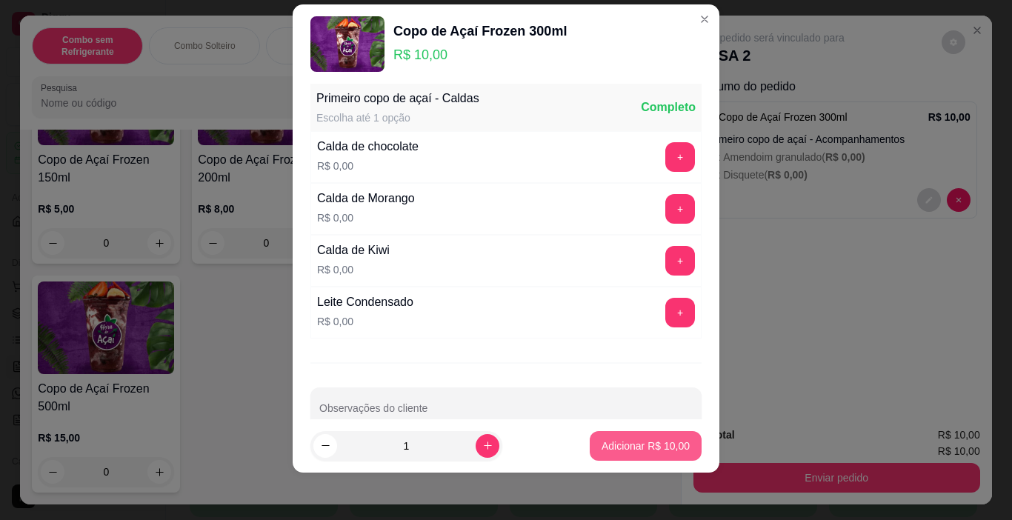
click at [653, 445] on p "Adicionar R$ 10,00" at bounding box center [645, 446] width 88 height 15
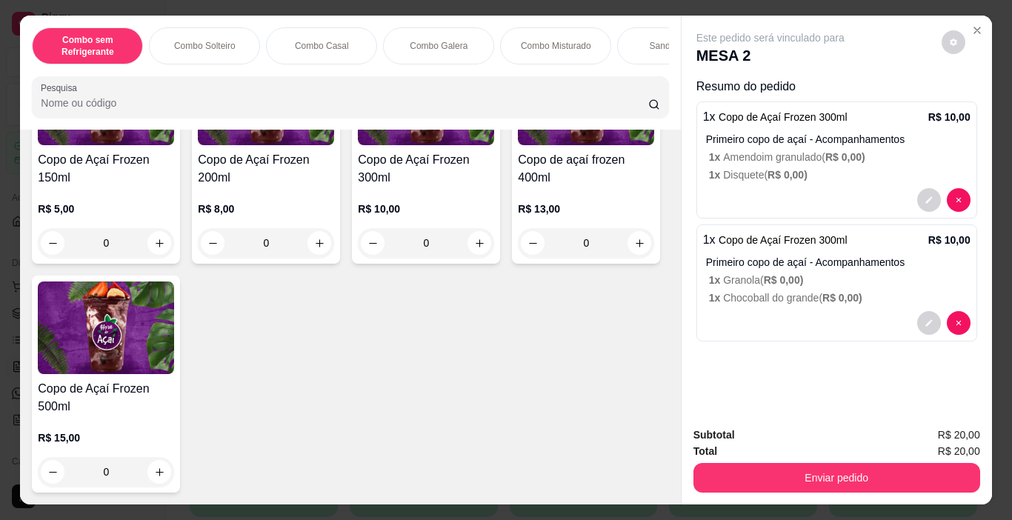
click at [423, 187] on h4 "Copo de Açaí Frozen 300ml" at bounding box center [426, 169] width 136 height 36
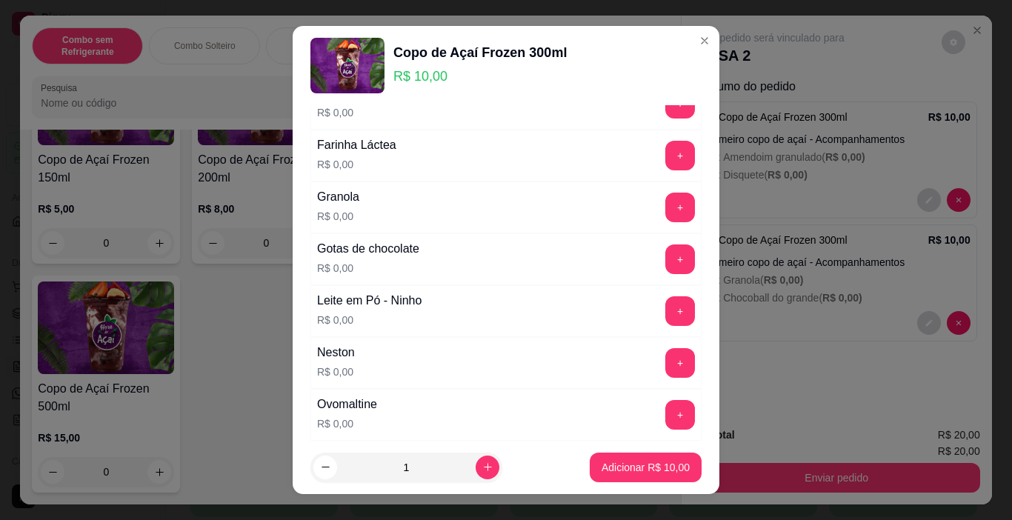
scroll to position [444, 0]
click at [665, 307] on button "+" at bounding box center [680, 312] width 30 height 30
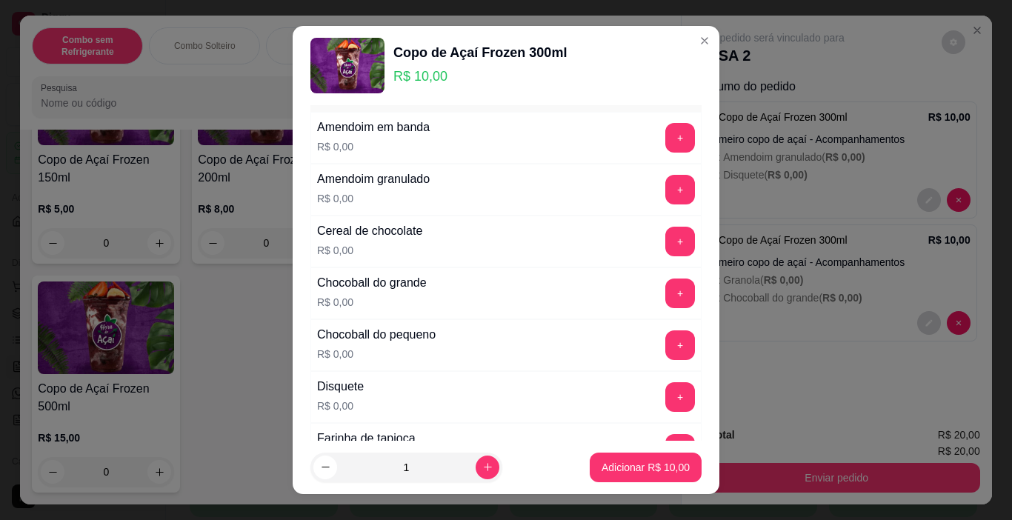
scroll to position [74, 0]
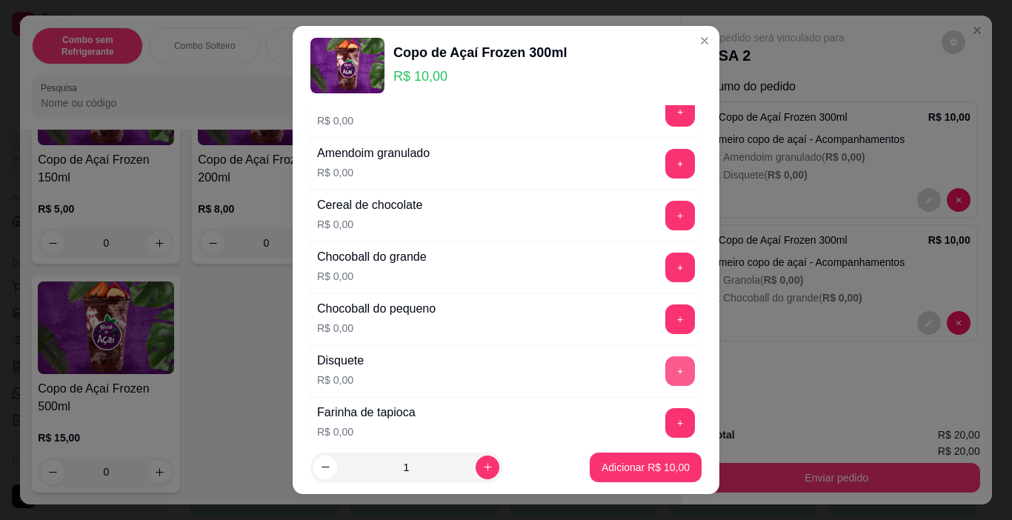
click at [665, 372] on button "+" at bounding box center [680, 371] width 30 height 30
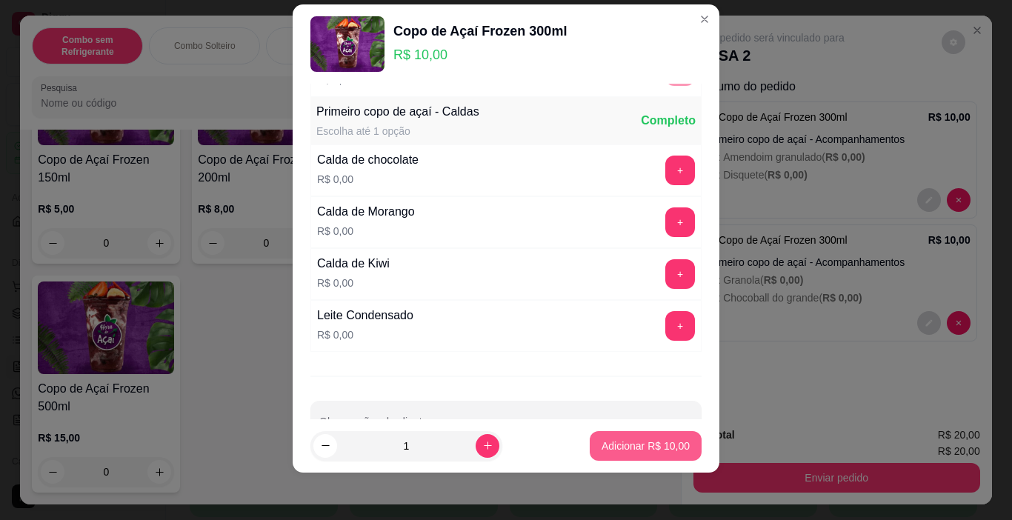
scroll to position [936, 0]
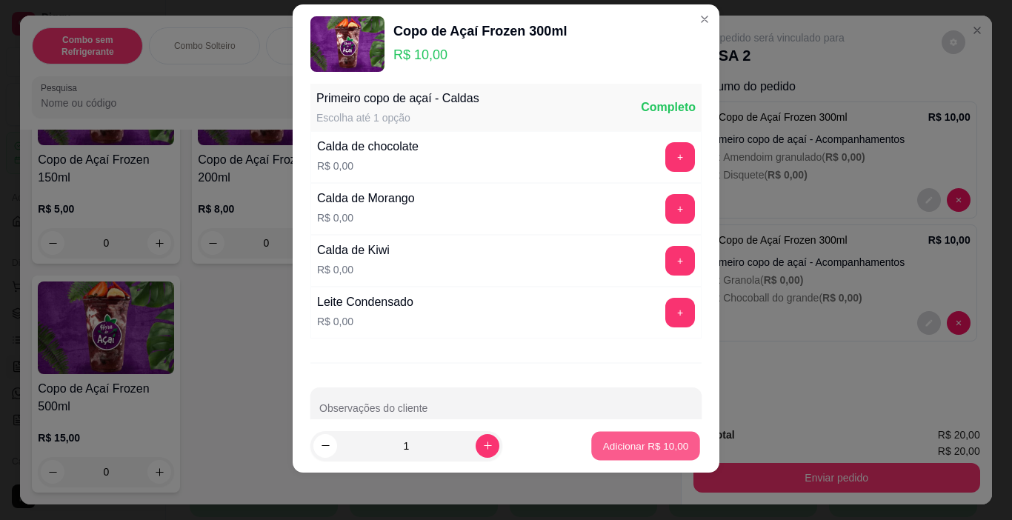
click at [636, 447] on p "Adicionar R$ 10,00" at bounding box center [646, 446] width 86 height 14
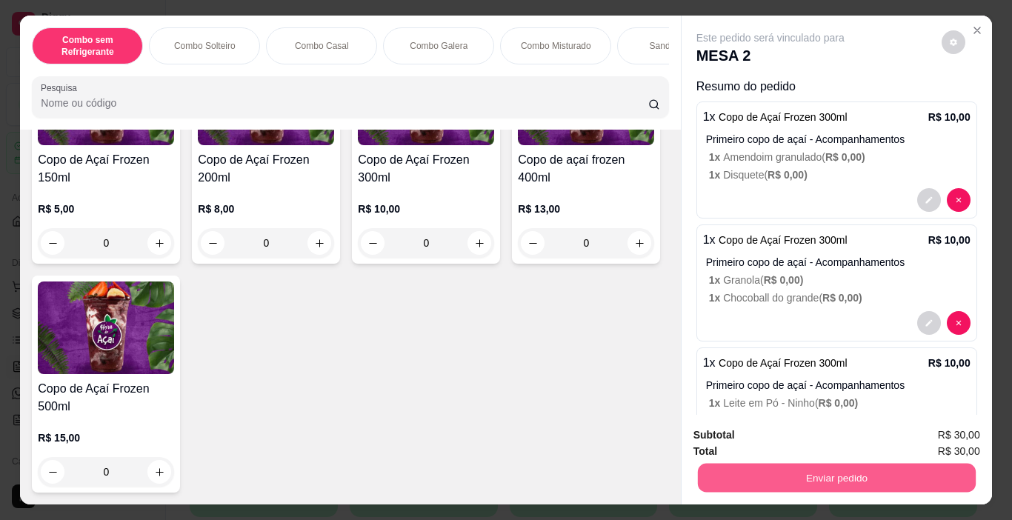
click at [772, 467] on button "Enviar pedido" at bounding box center [836, 478] width 278 height 29
click at [723, 430] on button "Não registrar e enviar pedido" at bounding box center [787, 435] width 154 height 28
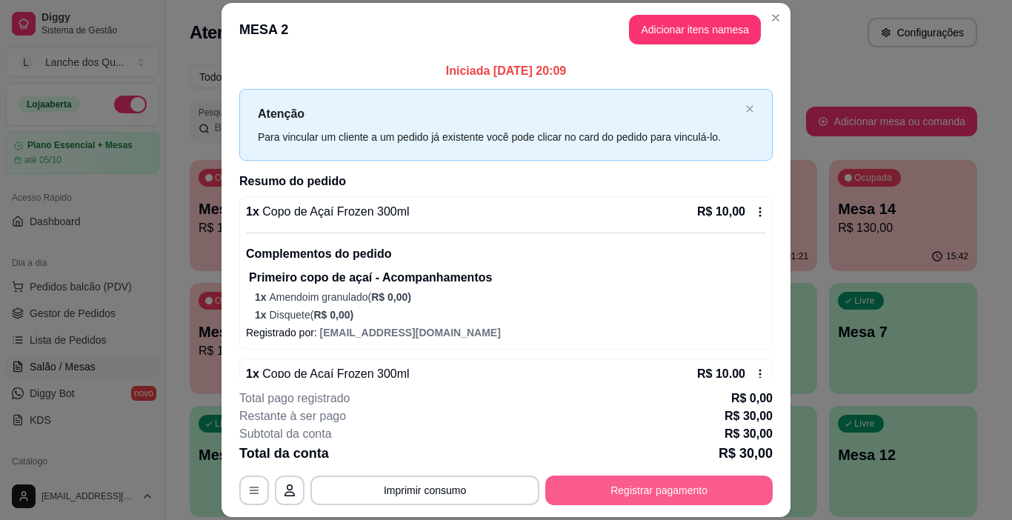
click at [587, 494] on button "Registrar pagamento" at bounding box center [658, 491] width 227 height 30
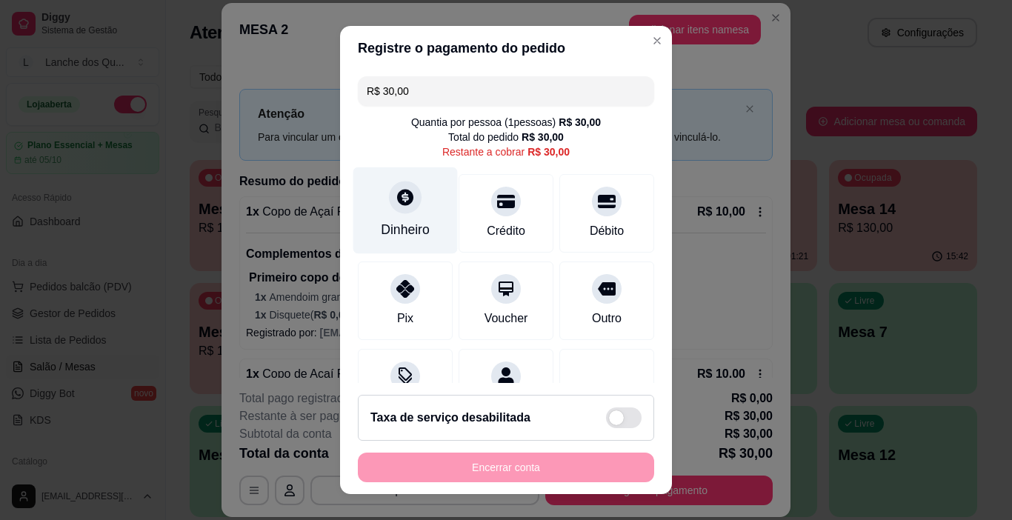
click at [379, 214] on div "Dinheiro" at bounding box center [405, 210] width 104 height 87
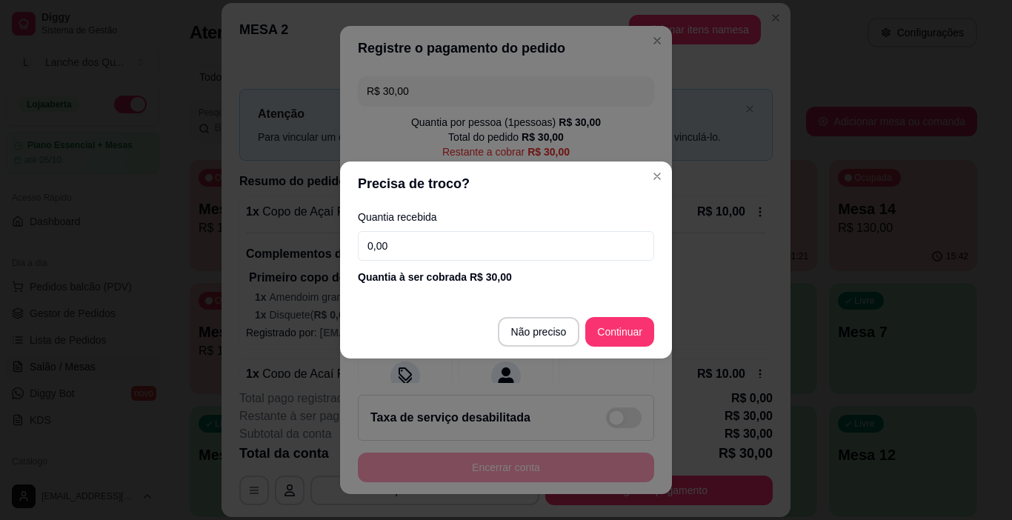
click at [409, 247] on input "0,00" at bounding box center [506, 246] width 296 height 30
type input "10,00"
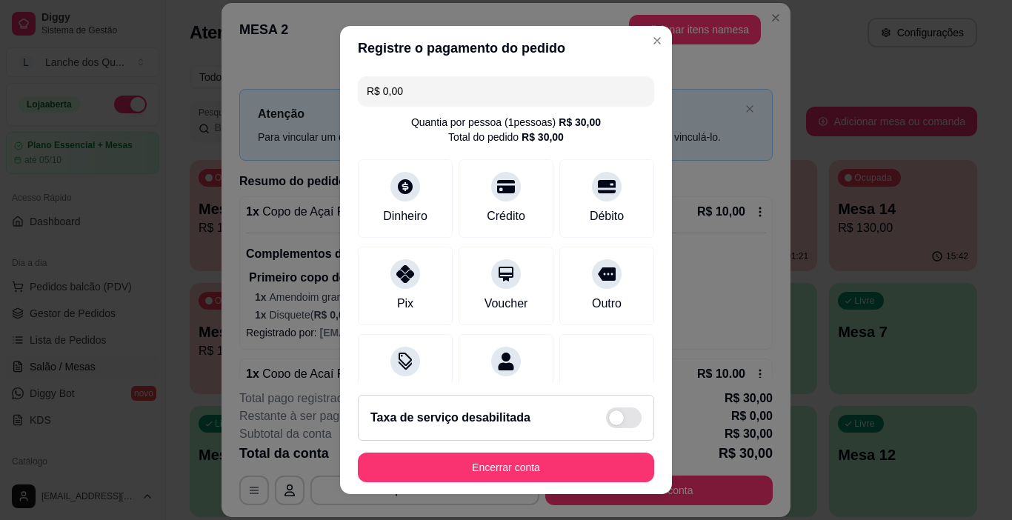
scroll to position [130, 0]
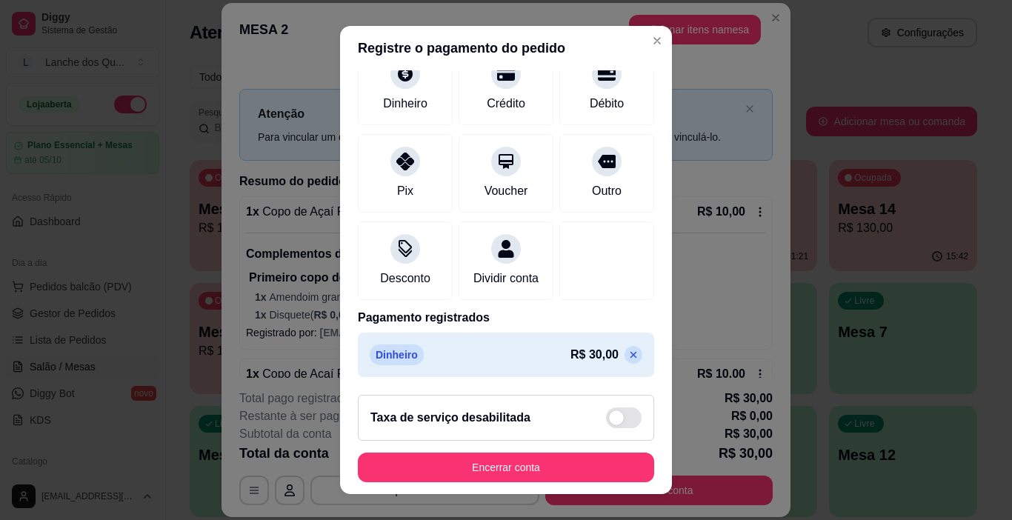
click at [627, 355] on icon at bounding box center [633, 355] width 12 height 12
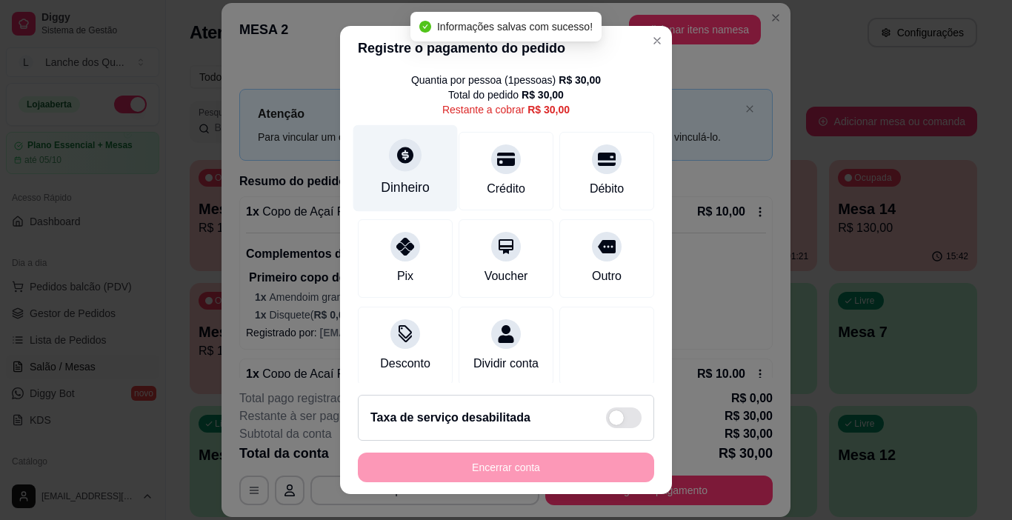
scroll to position [0, 0]
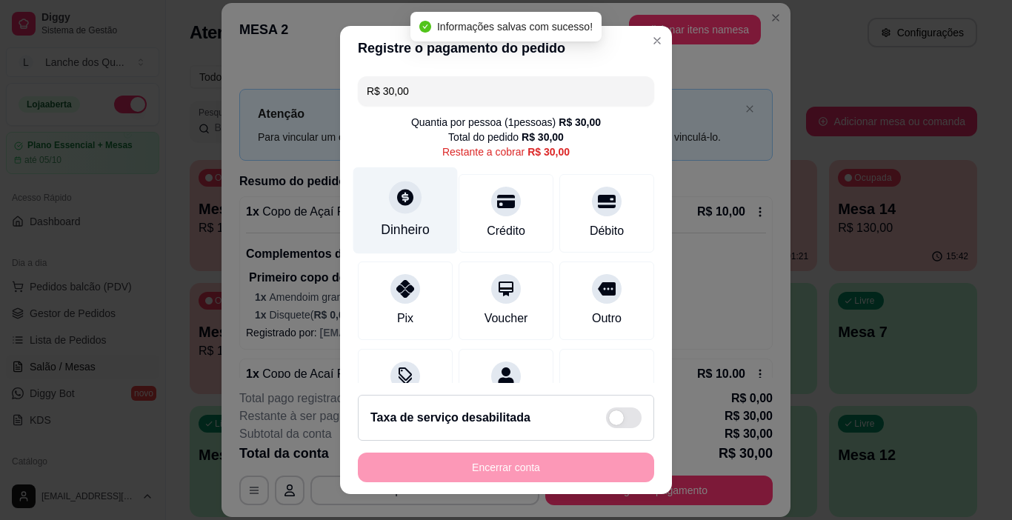
click at [381, 208] on div "Dinheiro" at bounding box center [405, 210] width 104 height 87
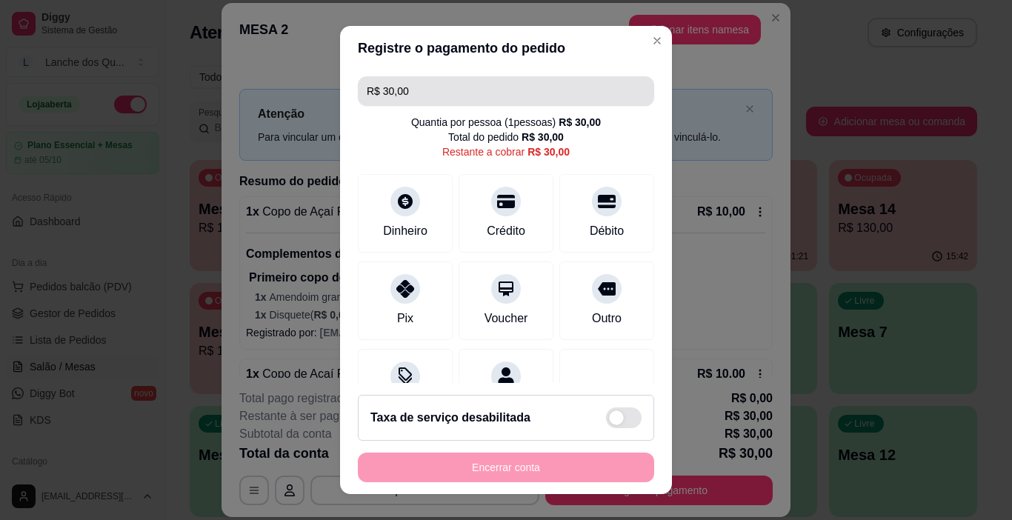
click at [436, 100] on input "R$ 30,00" at bounding box center [506, 91] width 279 height 30
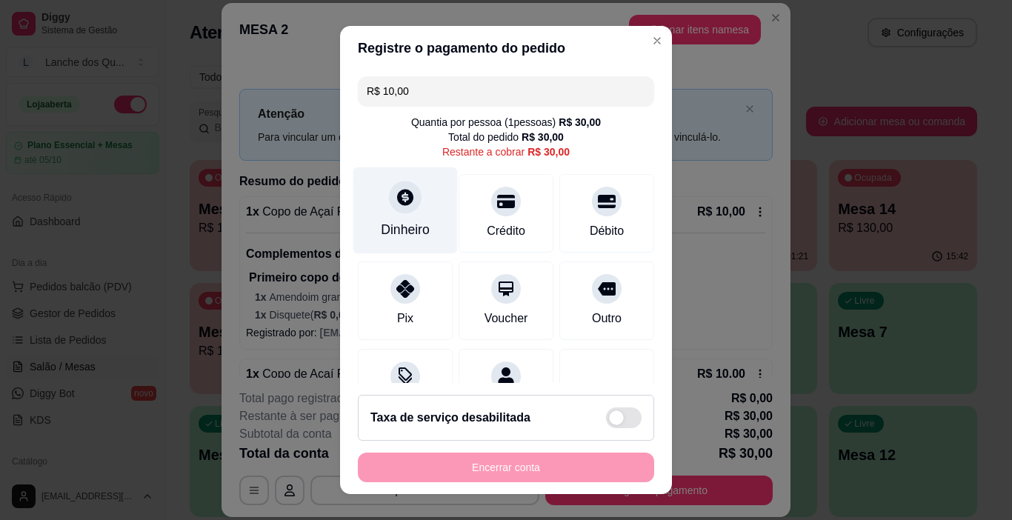
click at [367, 198] on div "Dinheiro" at bounding box center [405, 210] width 104 height 87
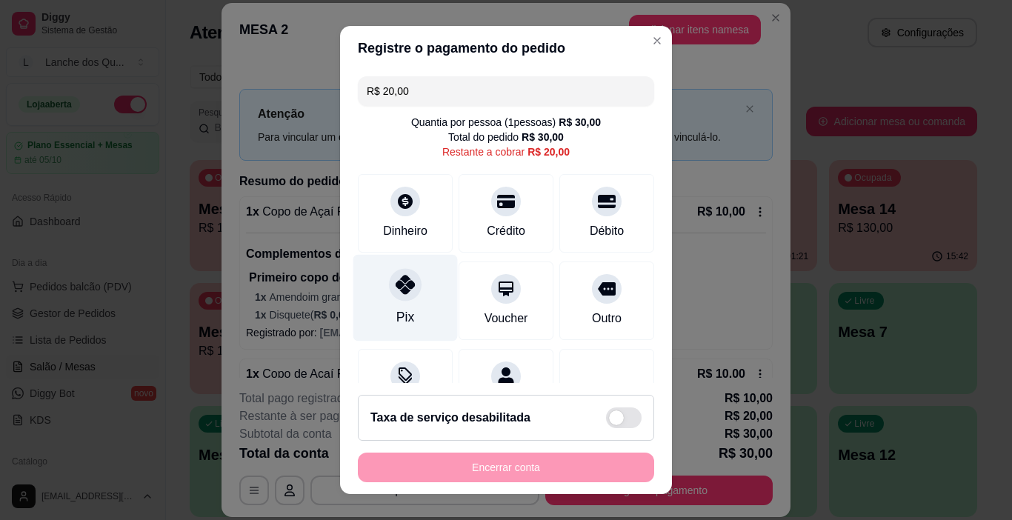
click at [396, 283] on icon at bounding box center [405, 284] width 19 height 19
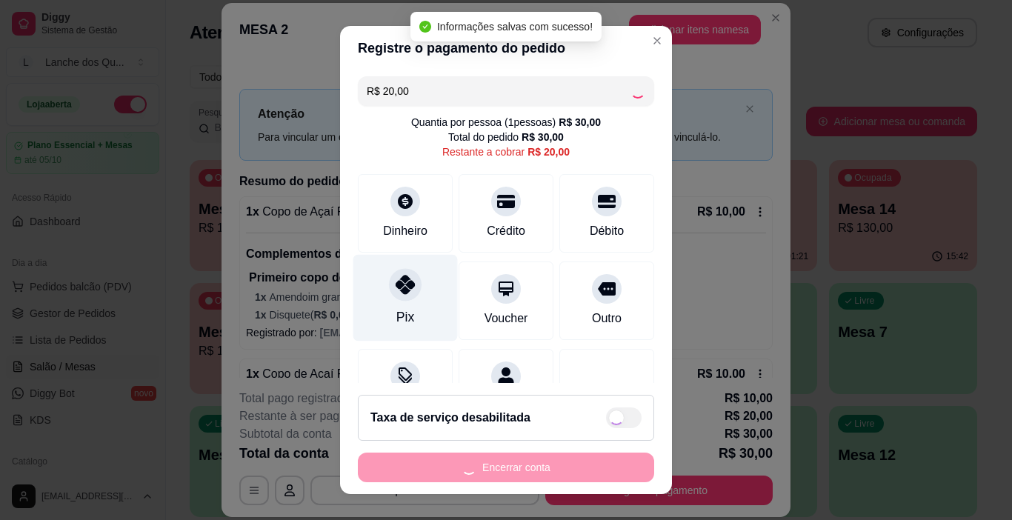
type input "R$ 0,00"
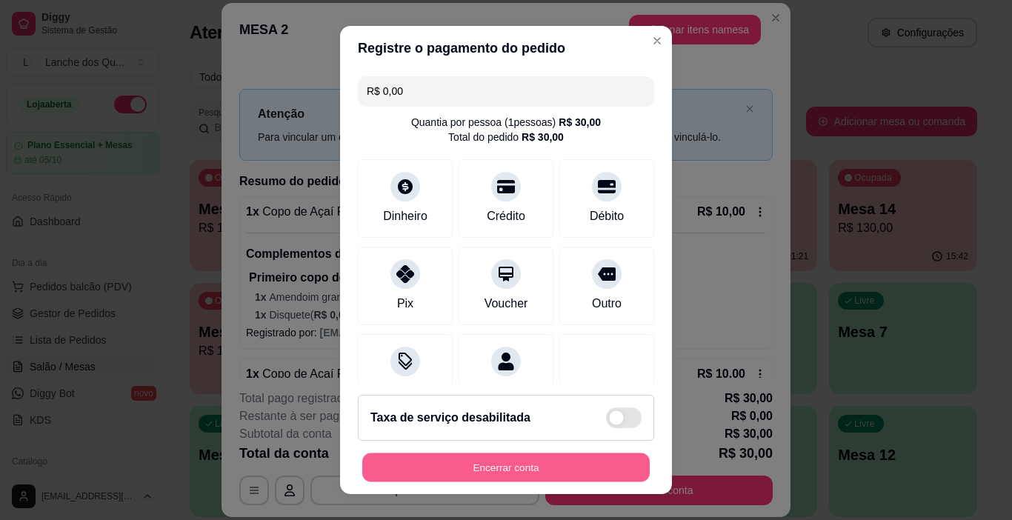
click at [469, 466] on button "Encerrar conta" at bounding box center [505, 467] width 287 height 29
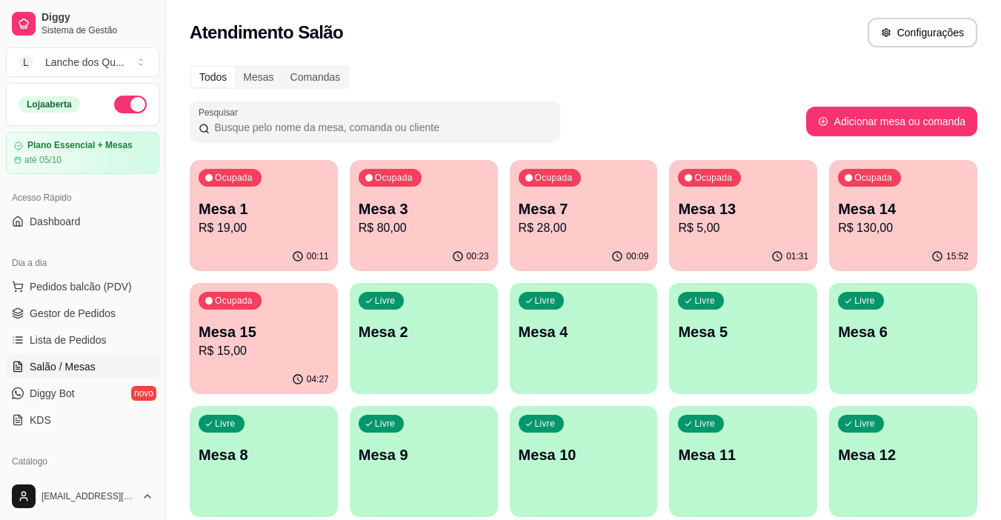
click at [883, 201] on p "Mesa 14" at bounding box center [903, 209] width 130 height 21
click at [281, 344] on p "R$ 15,00" at bounding box center [264, 351] width 130 height 18
click at [255, 224] on p "R$ 19,00" at bounding box center [264, 227] width 127 height 17
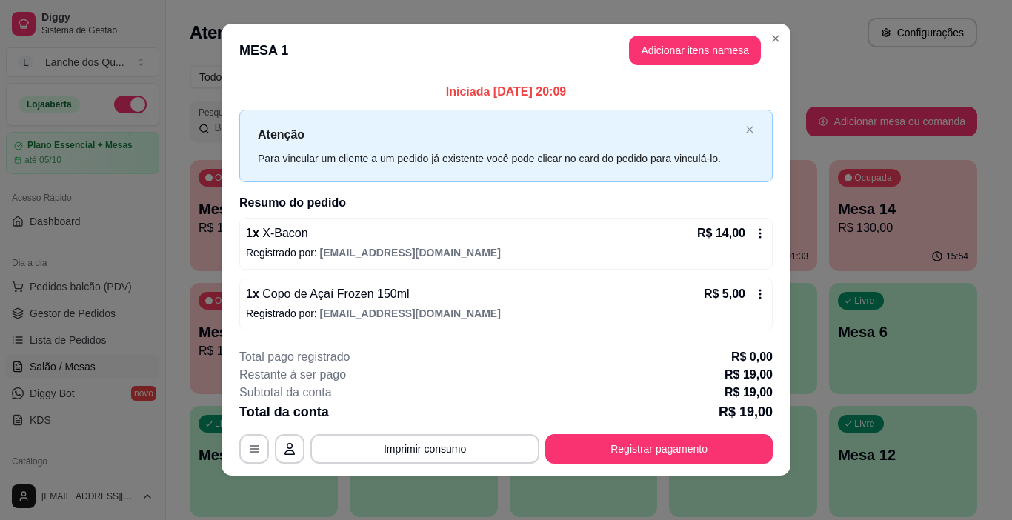
scroll to position [13, 0]
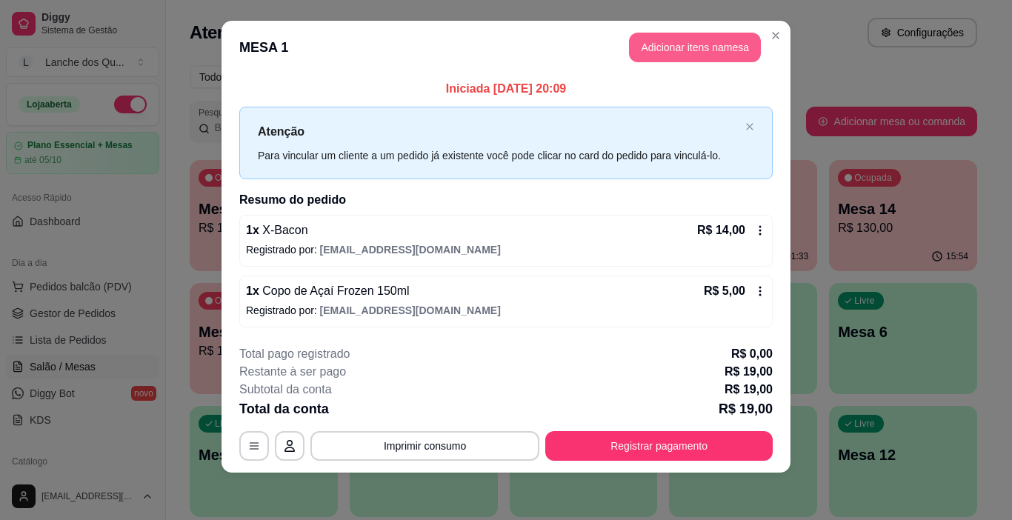
click at [715, 51] on button "Adicionar itens na mesa" at bounding box center [695, 48] width 132 height 30
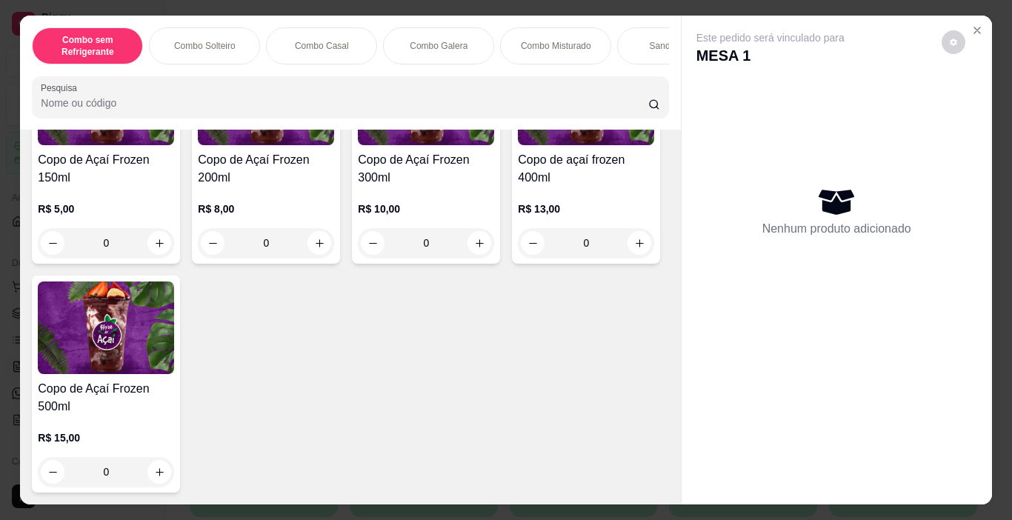
scroll to position [4815, 0]
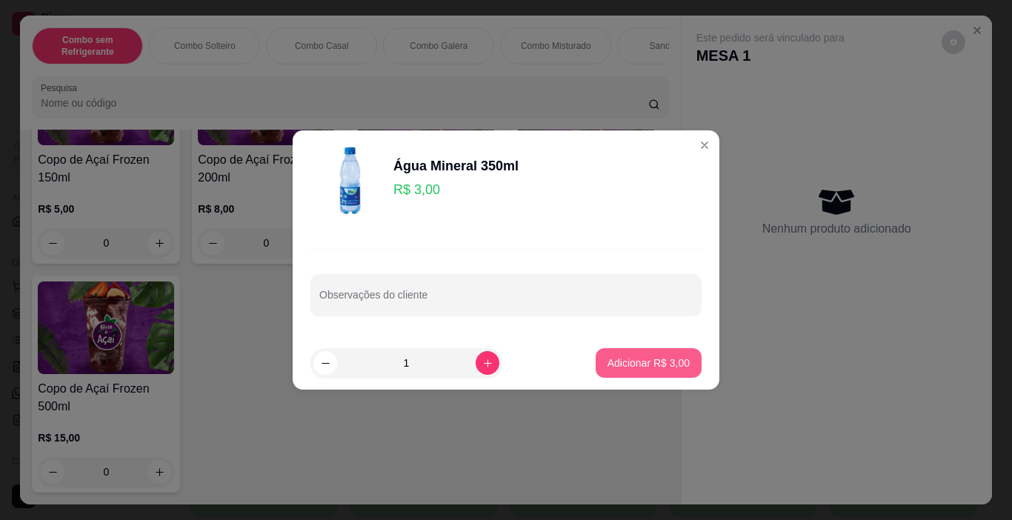
click at [639, 356] on p "Adicionar R$ 3,00" at bounding box center [648, 363] width 82 height 15
type input "1"
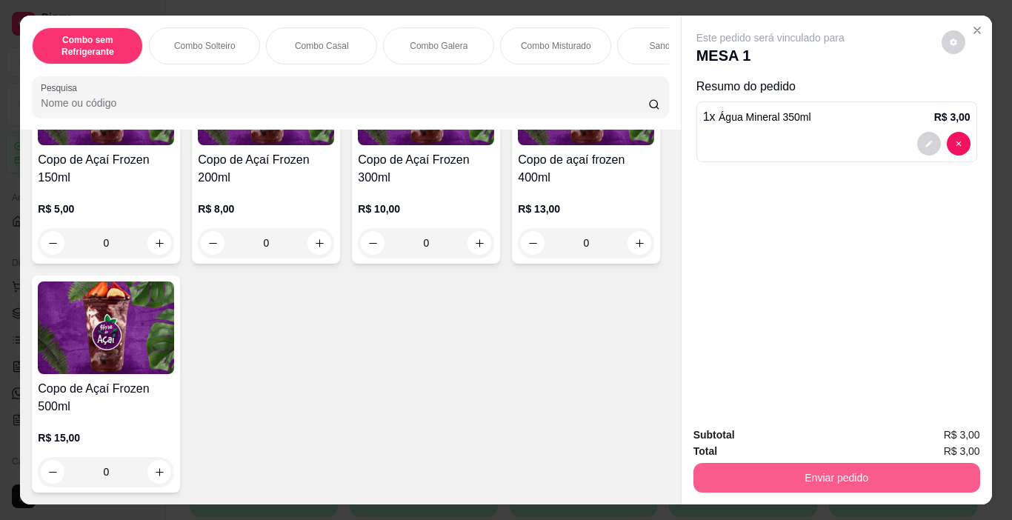
click at [780, 471] on button "Enviar pedido" at bounding box center [836, 478] width 287 height 30
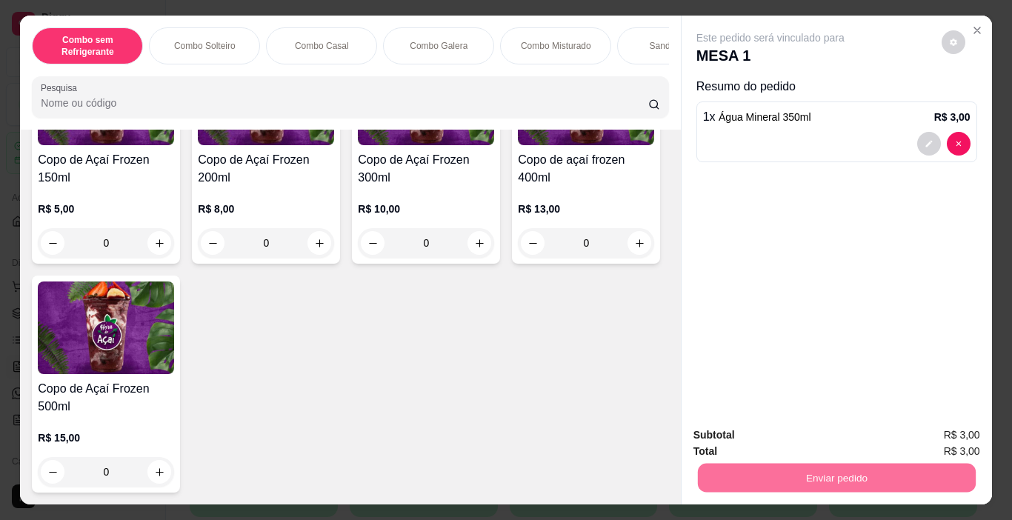
click at [808, 437] on button "Não registrar e enviar pedido" at bounding box center [787, 435] width 154 height 28
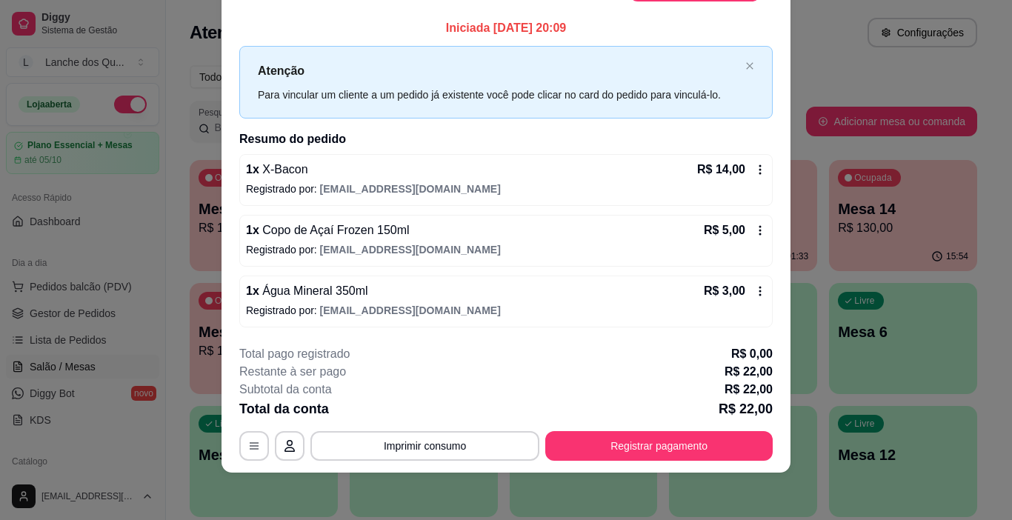
scroll to position [0, 0]
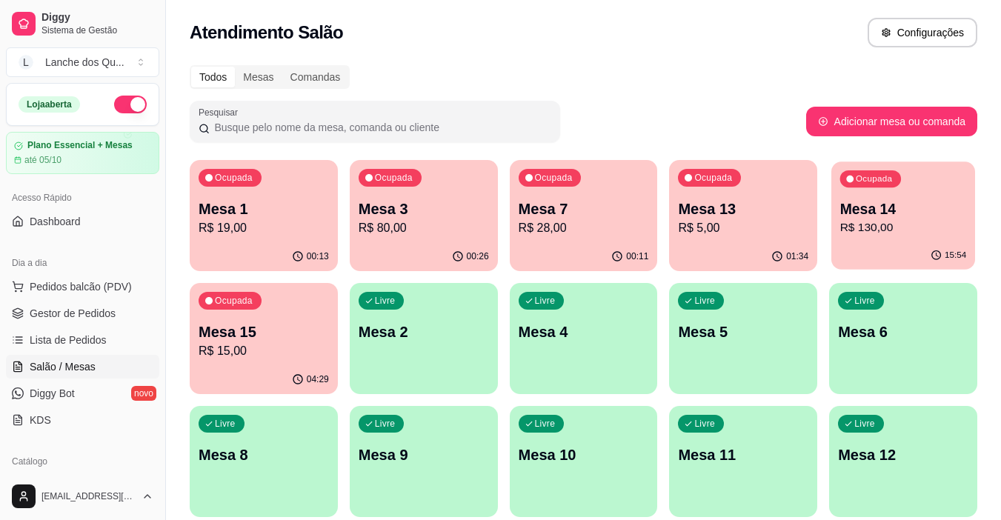
click at [870, 213] on p "Mesa 14" at bounding box center [903, 209] width 127 height 20
click at [396, 233] on p "R$ 80,00" at bounding box center [424, 228] width 130 height 18
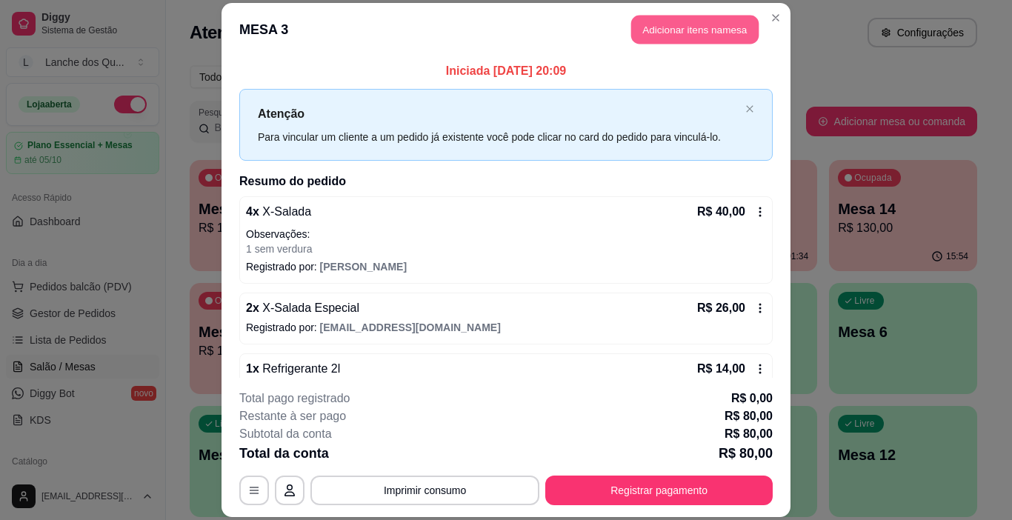
click at [689, 34] on button "Adicionar itens na mesa" at bounding box center [694, 29] width 127 height 29
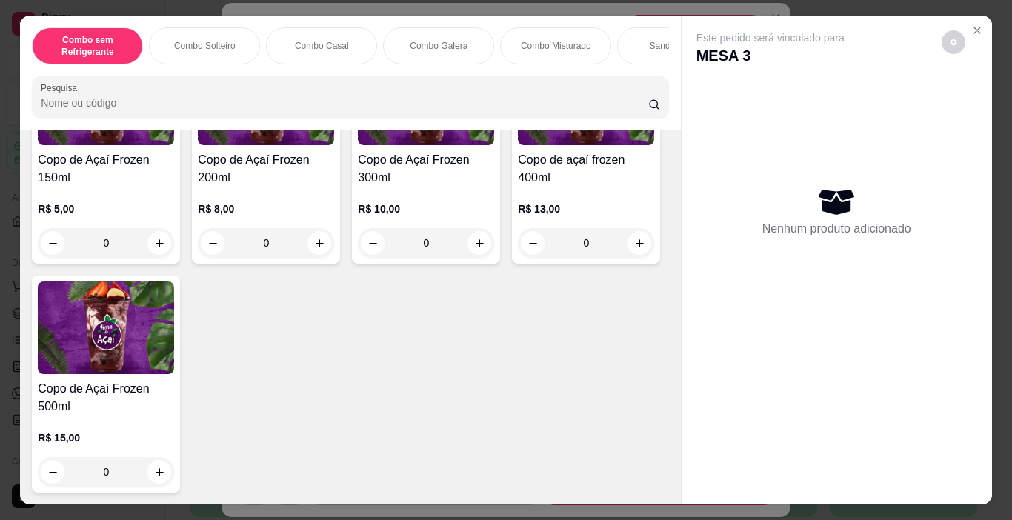
scroll to position [4519, 0]
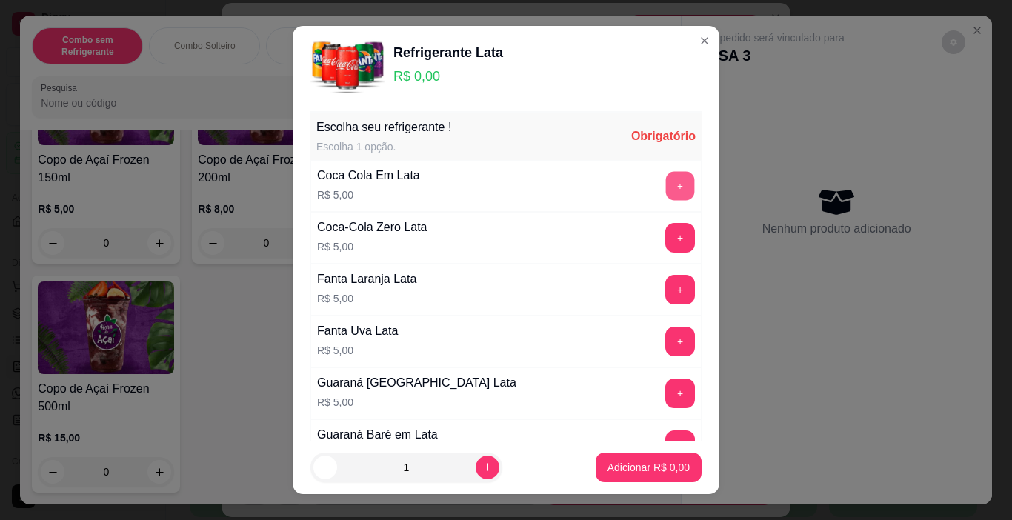
click at [666, 185] on button "+" at bounding box center [680, 186] width 29 height 29
click at [665, 190] on button "+" at bounding box center [680, 186] width 30 height 30
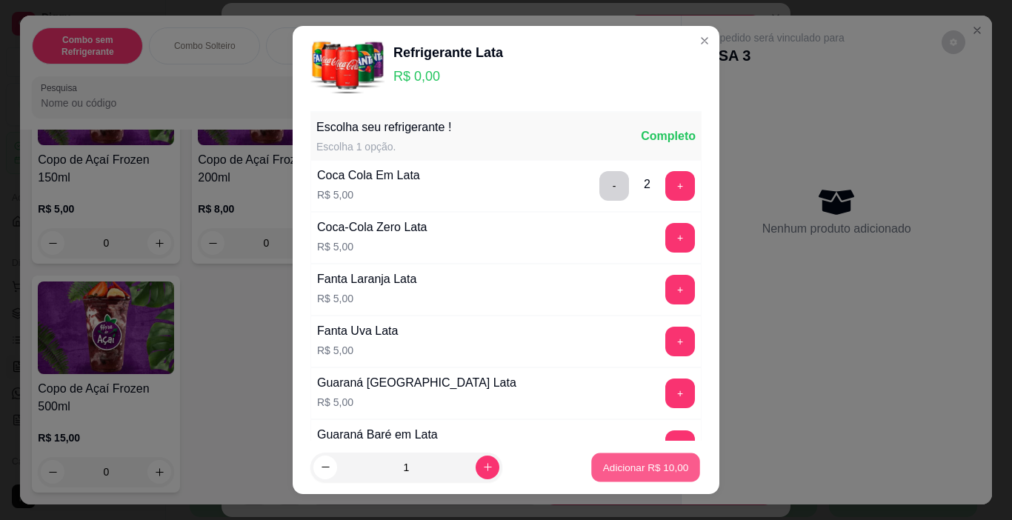
click at [629, 461] on p "Adicionar R$ 10,00" at bounding box center [646, 467] width 86 height 14
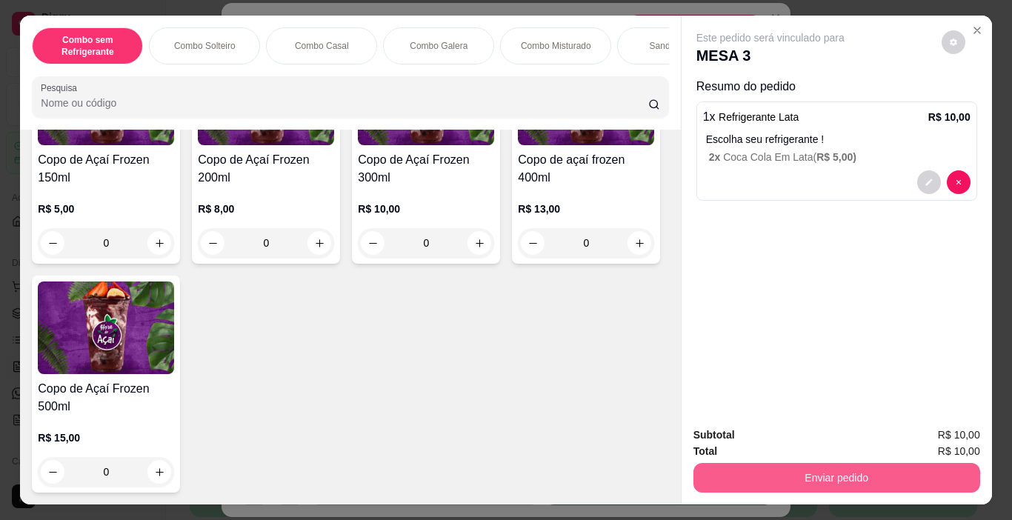
click at [779, 476] on button "Enviar pedido" at bounding box center [836, 478] width 287 height 30
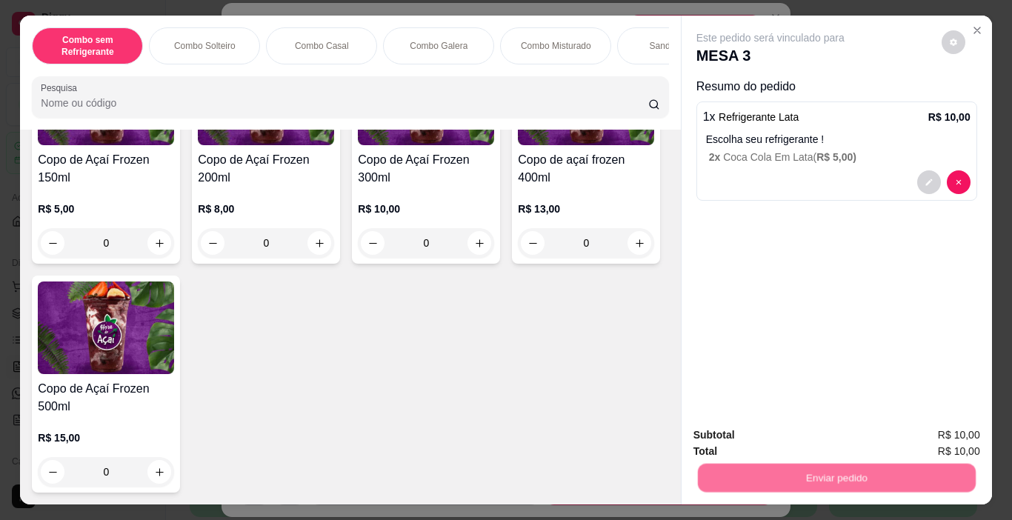
click at [776, 439] on button "Não registrar e enviar pedido" at bounding box center [787, 435] width 154 height 28
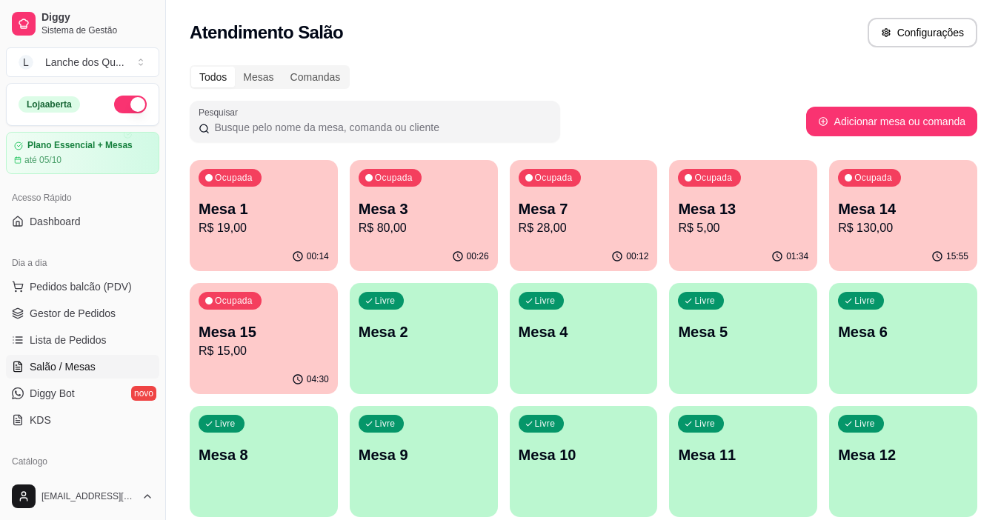
click at [737, 219] on p "R$ 5,00" at bounding box center [743, 228] width 130 height 18
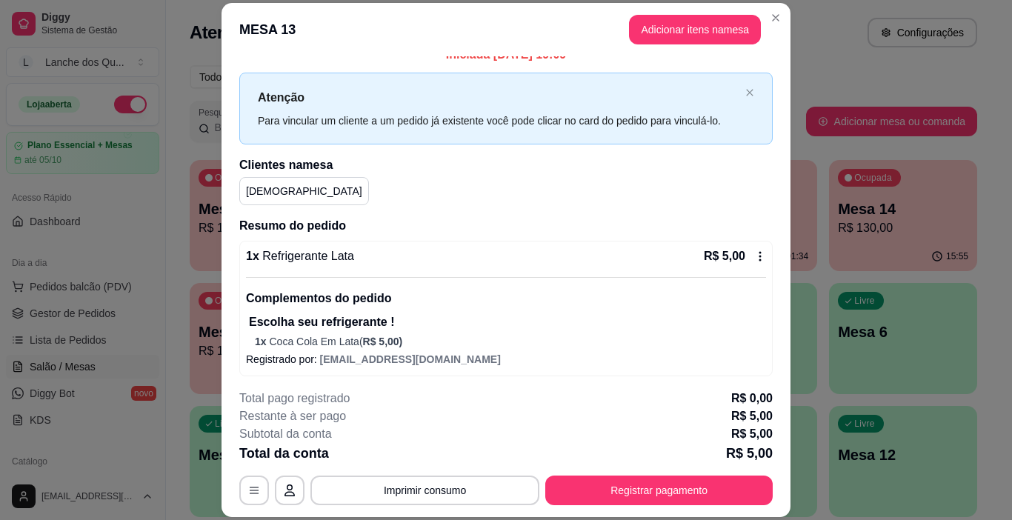
scroll to position [20, 0]
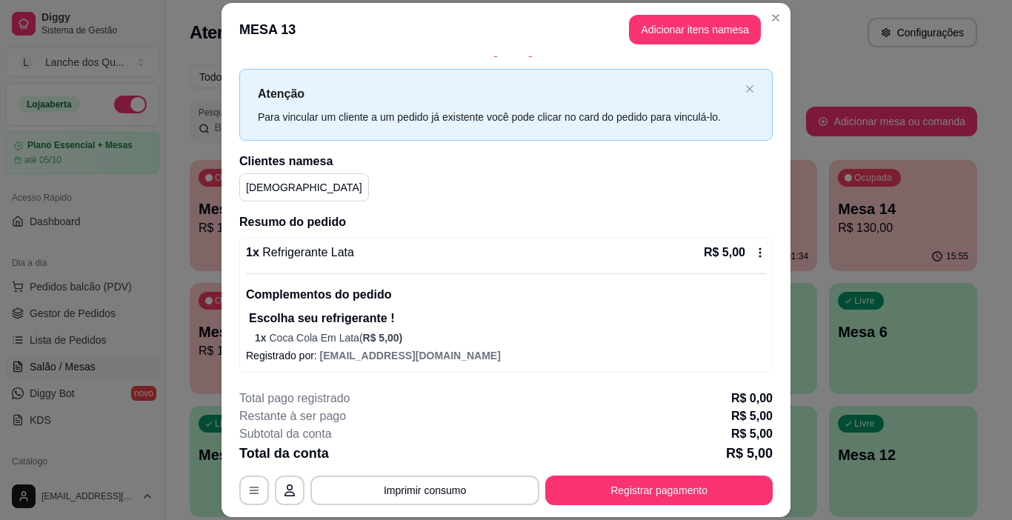
click at [363, 333] on span "R$ 5,00 )" at bounding box center [383, 338] width 40 height 12
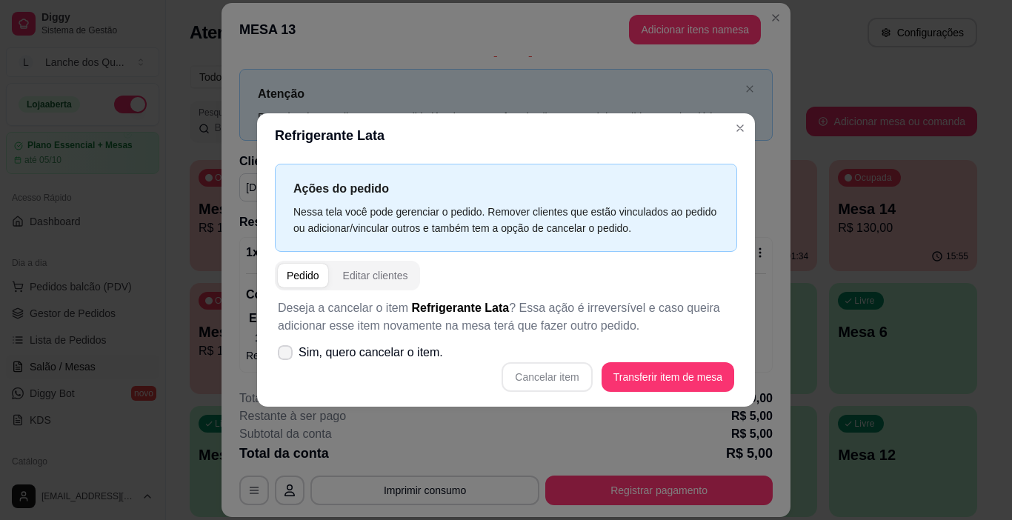
click at [280, 359] on span at bounding box center [285, 352] width 15 height 15
click at [280, 359] on input "Sim, quero cancelar o item." at bounding box center [282, 361] width 10 height 10
checkbox input "true"
click at [546, 376] on button "Cancelar item" at bounding box center [546, 377] width 90 height 30
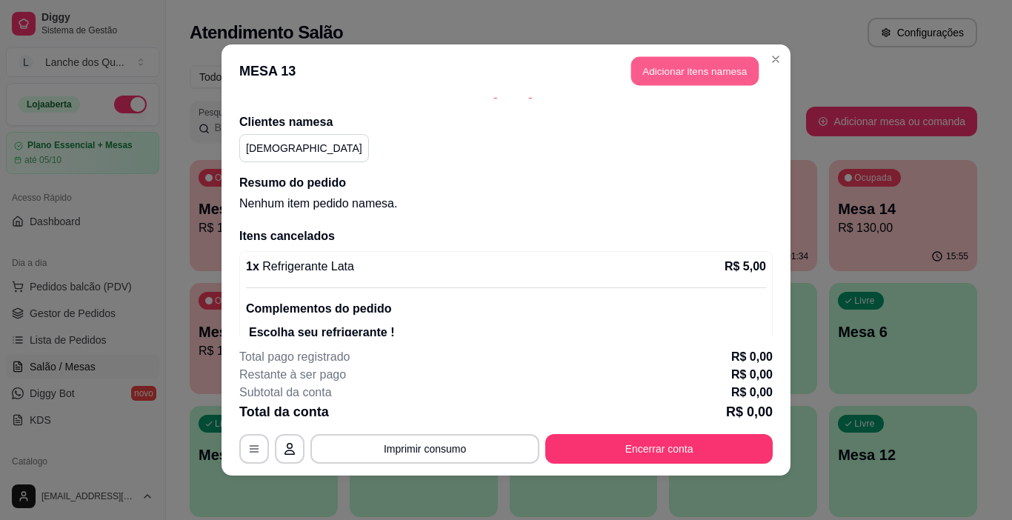
click at [699, 78] on button "Adicionar itens na mesa" at bounding box center [694, 71] width 127 height 29
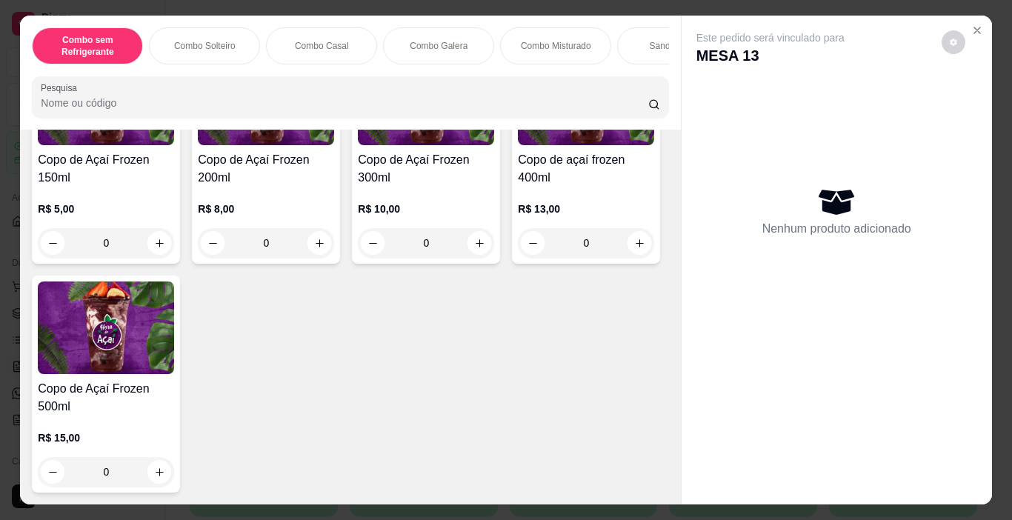
scroll to position [4667, 0]
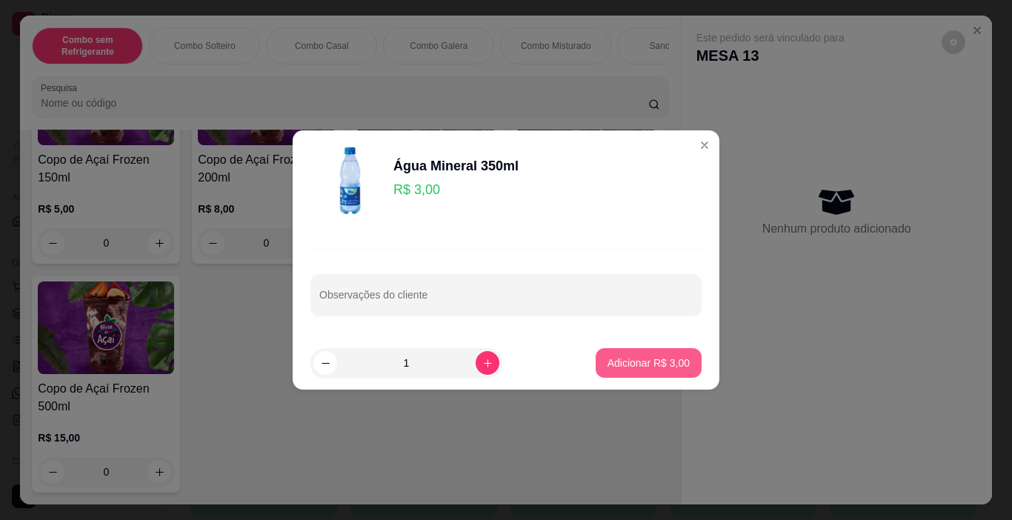
click at [643, 367] on p "Adicionar R$ 3,00" at bounding box center [648, 363] width 82 height 15
type input "1"
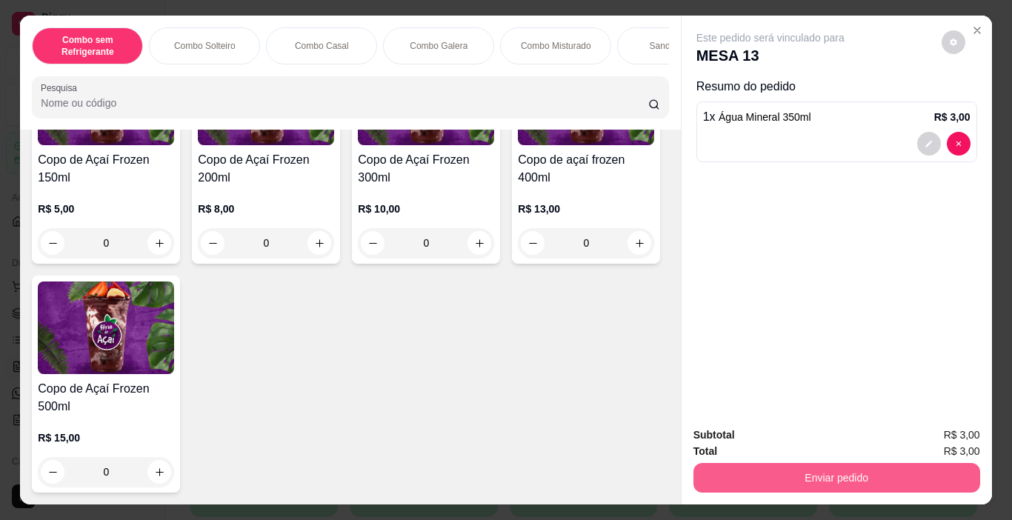
click at [812, 466] on button "Enviar pedido" at bounding box center [836, 478] width 287 height 30
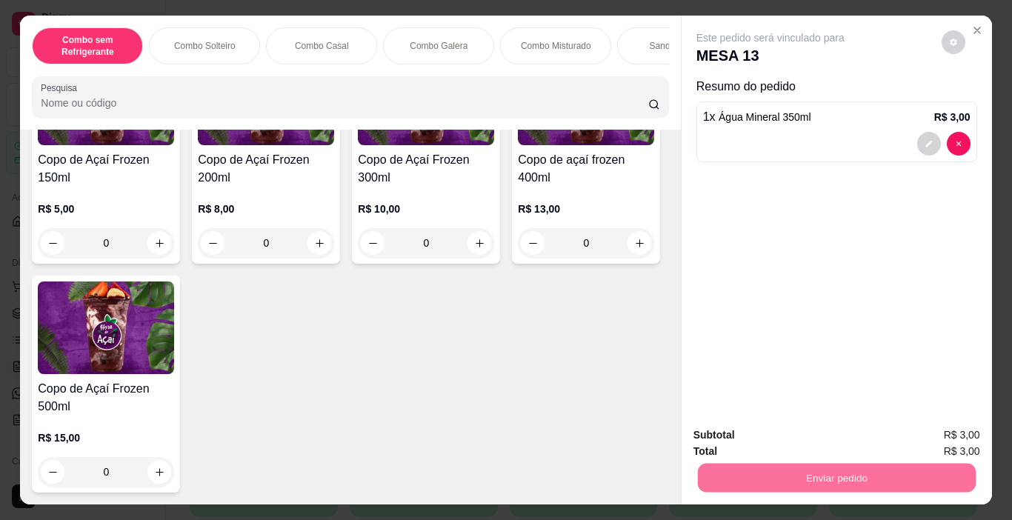
click at [753, 441] on button "Não registrar e enviar pedido" at bounding box center [787, 435] width 154 height 28
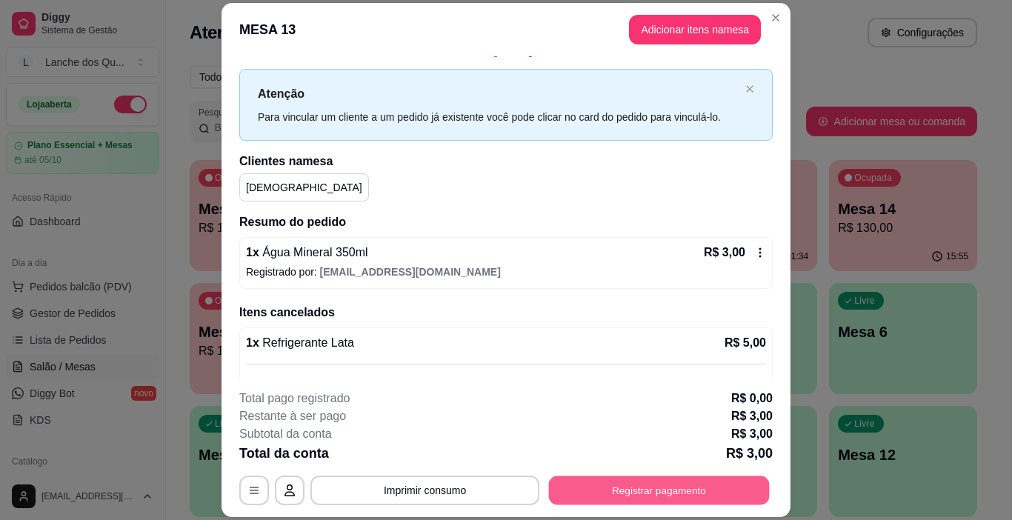
click at [641, 488] on button "Registrar pagamento" at bounding box center [659, 490] width 221 height 29
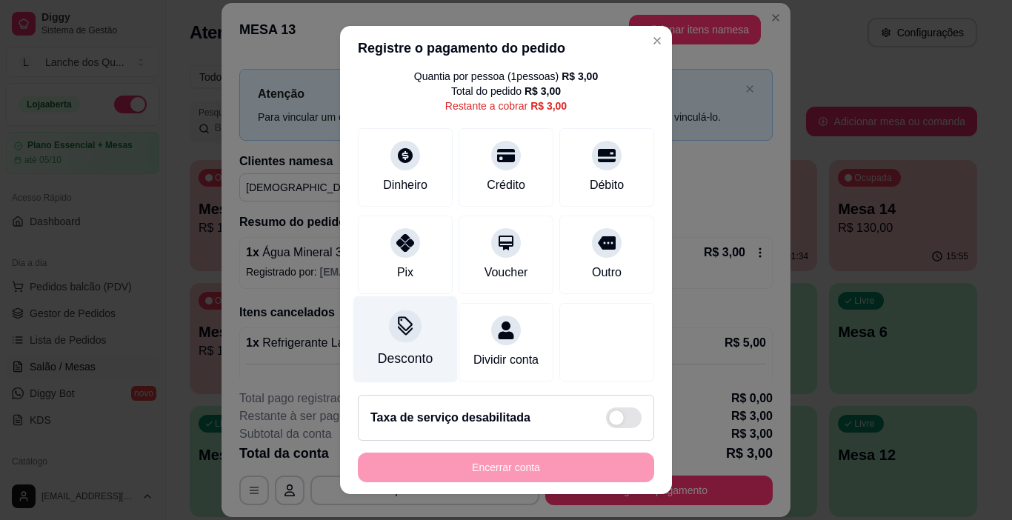
scroll to position [68, 0]
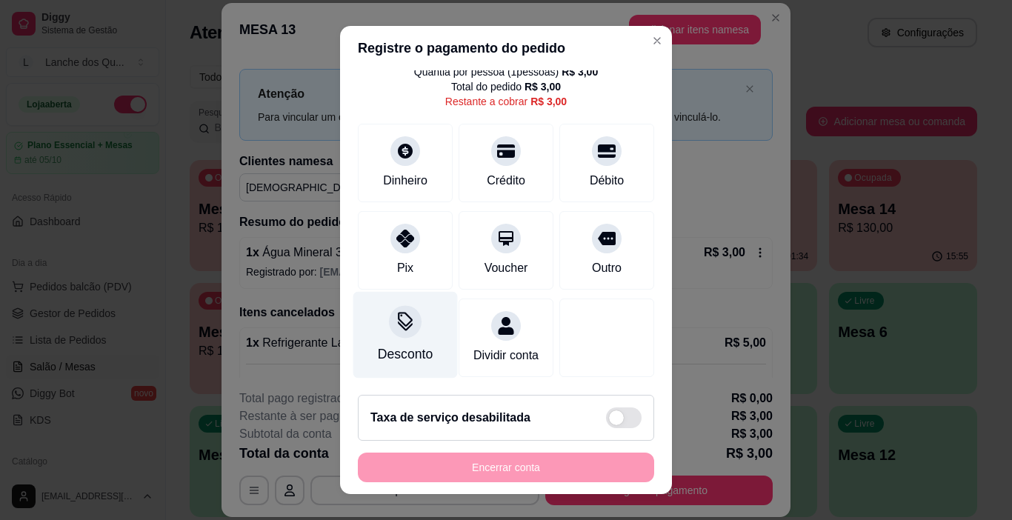
click at [409, 318] on div "Desconto" at bounding box center [405, 335] width 104 height 87
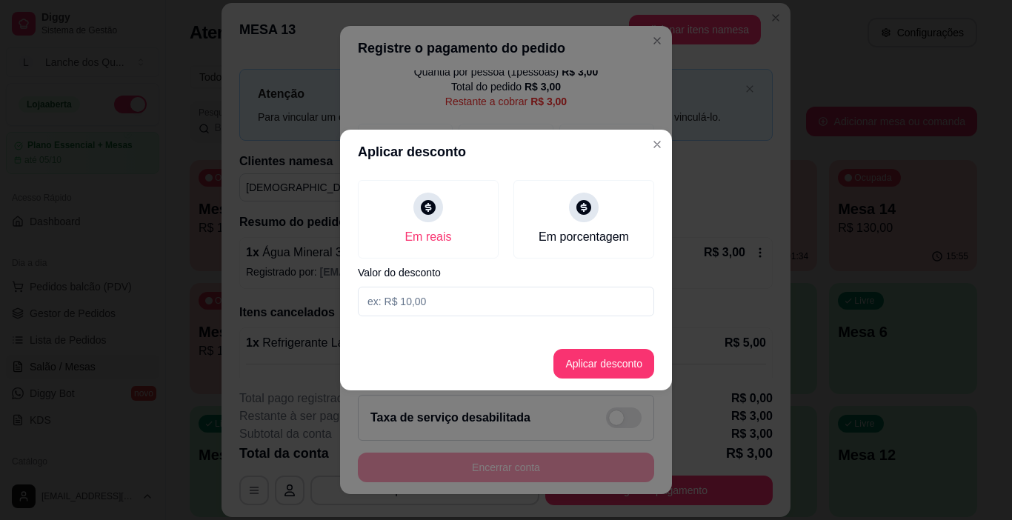
click at [402, 298] on input at bounding box center [506, 302] width 296 height 30
type input "1,00"
click at [626, 371] on button "Aplicar desconto" at bounding box center [603, 364] width 101 height 30
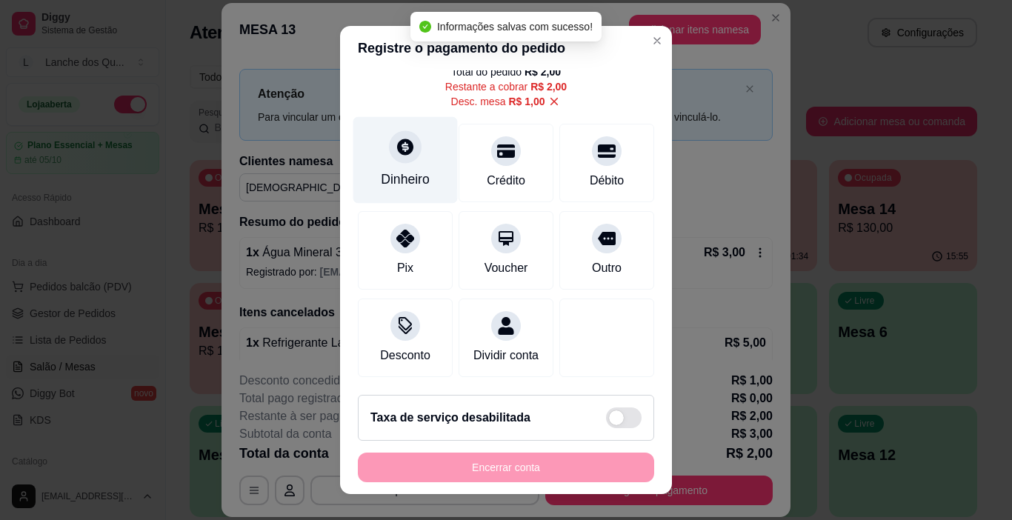
click at [413, 143] on div "Dinheiro" at bounding box center [405, 160] width 104 height 87
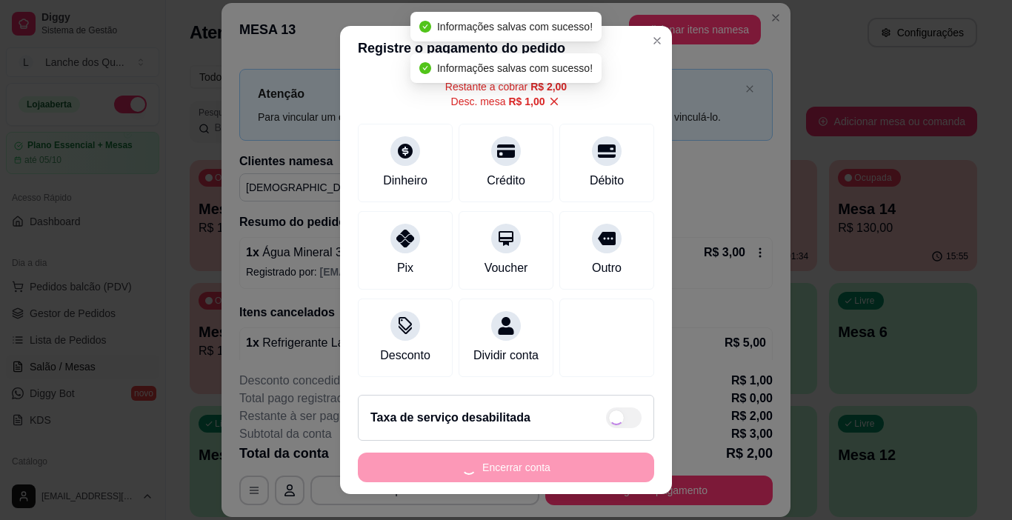
type input "R$ 0,00"
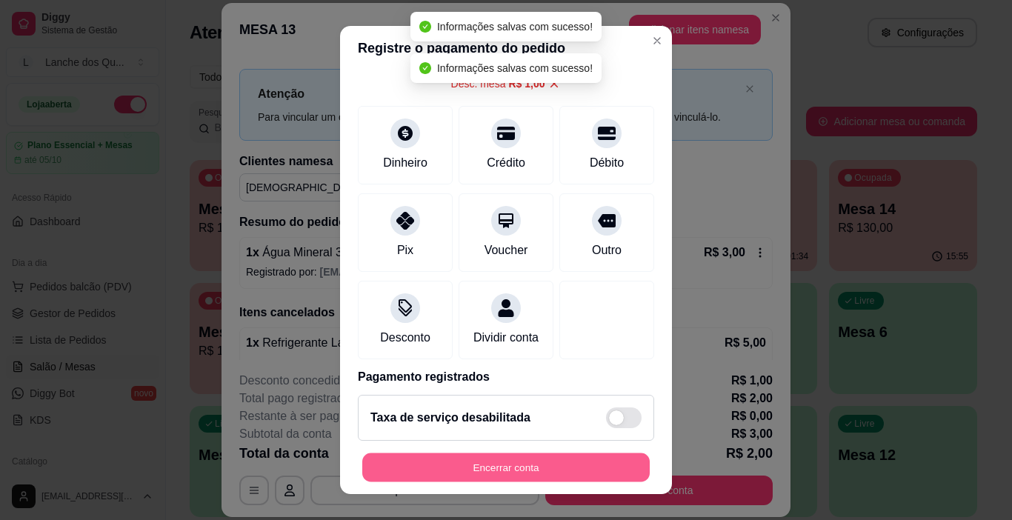
click at [524, 465] on button "Encerrar conta" at bounding box center [505, 467] width 287 height 29
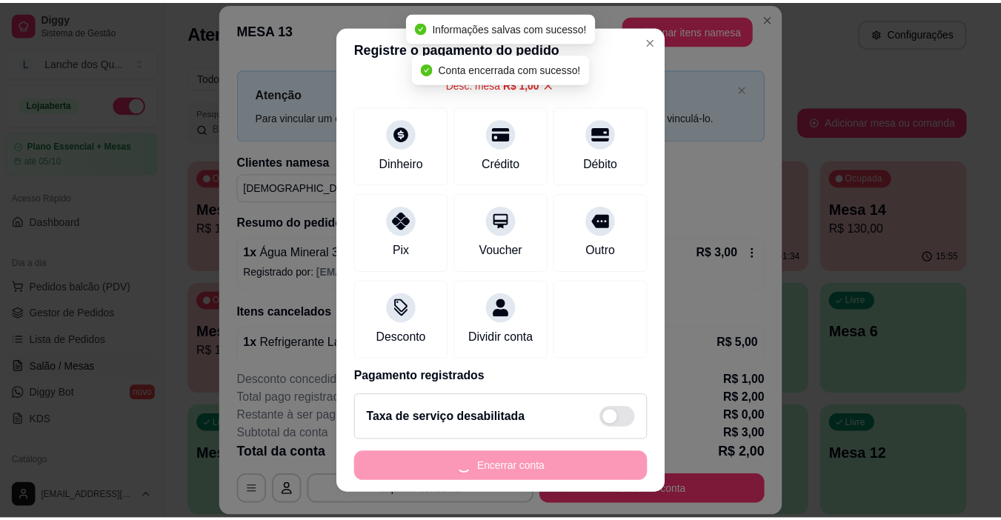
scroll to position [0, 0]
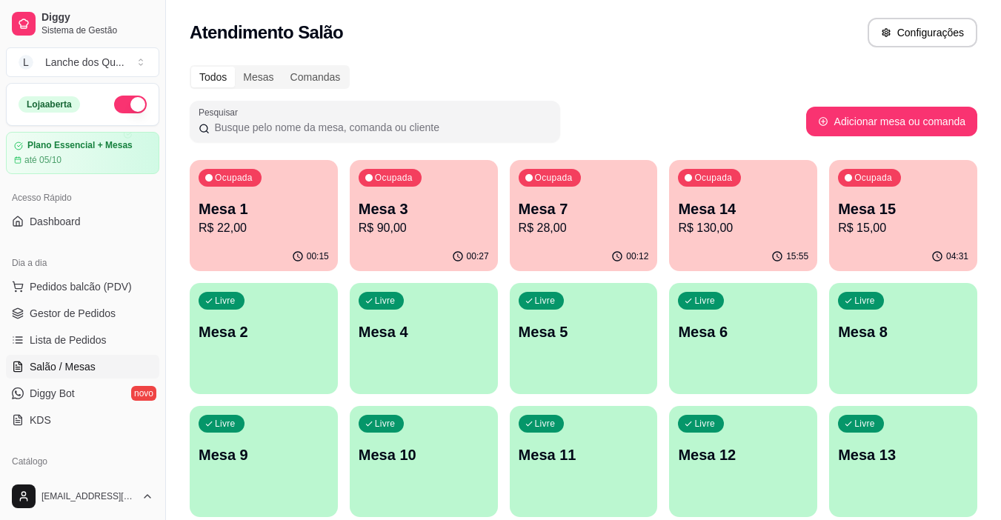
click at [253, 242] on div "00:15" at bounding box center [264, 256] width 148 height 29
click at [271, 230] on p "R$ 22,00" at bounding box center [264, 227] width 127 height 17
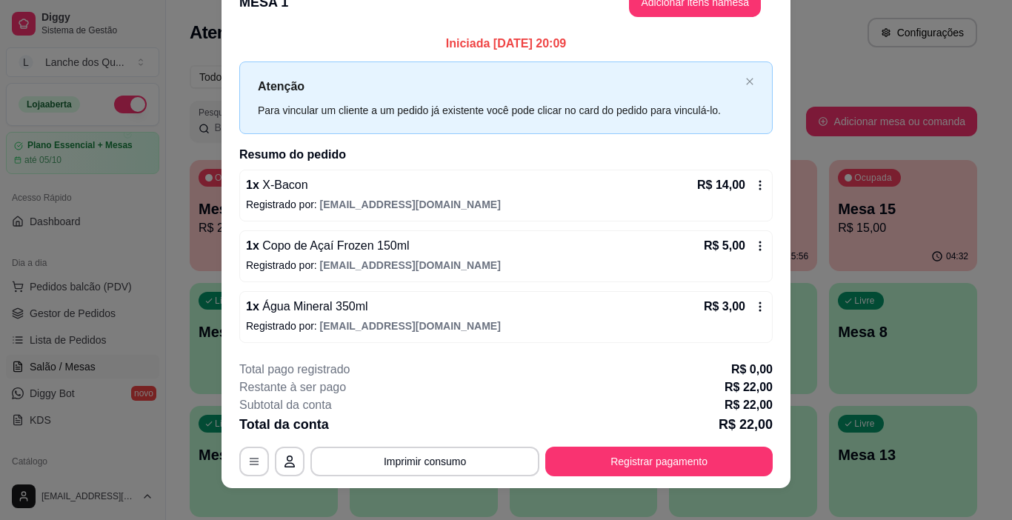
scroll to position [44, 0]
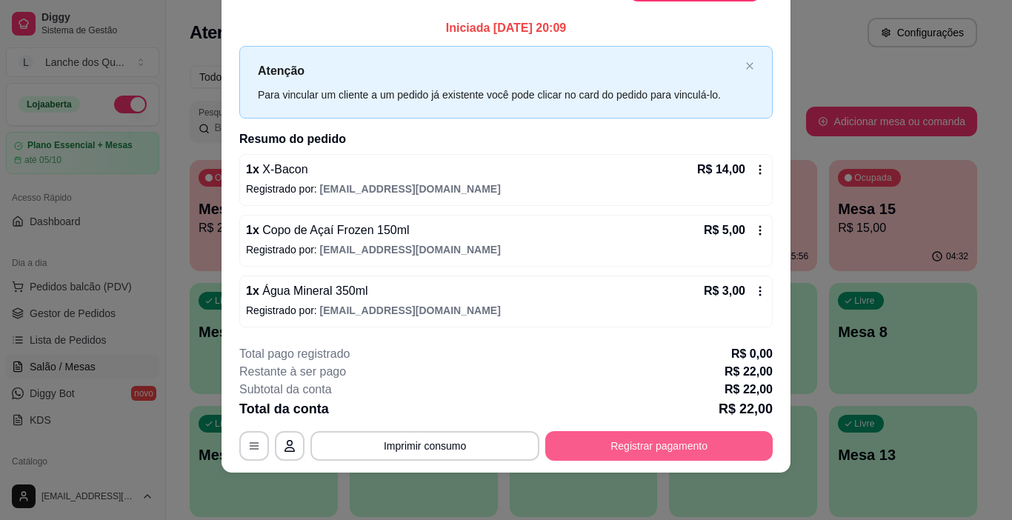
click at [719, 439] on button "Registrar pagamento" at bounding box center [658, 446] width 227 height 30
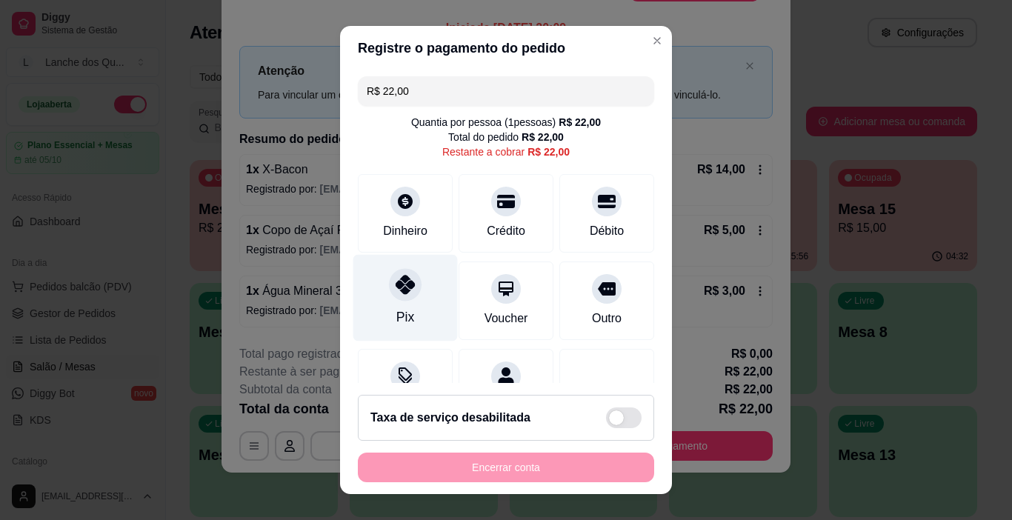
click at [415, 304] on div "Pix" at bounding box center [405, 298] width 104 height 87
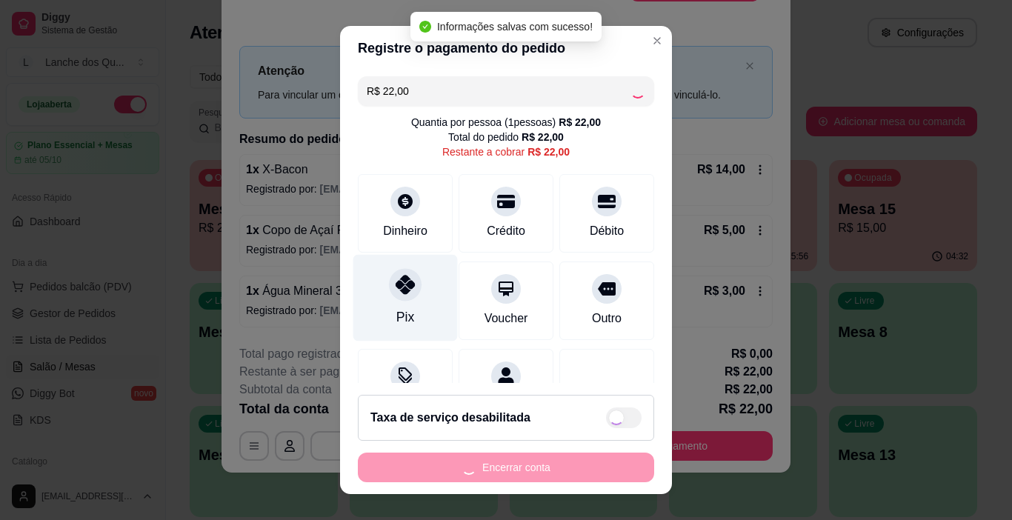
type input "R$ 0,00"
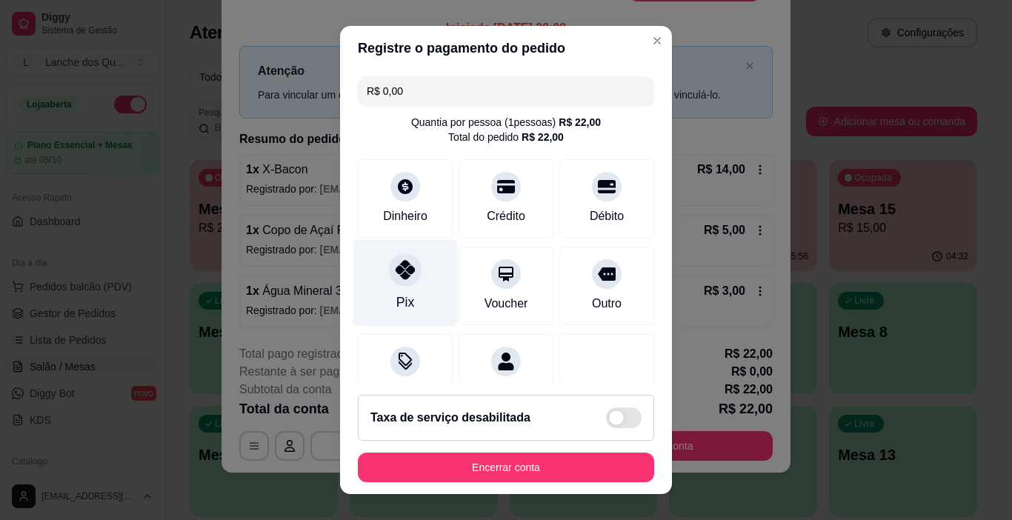
click at [404, 290] on div "Pix" at bounding box center [405, 283] width 104 height 87
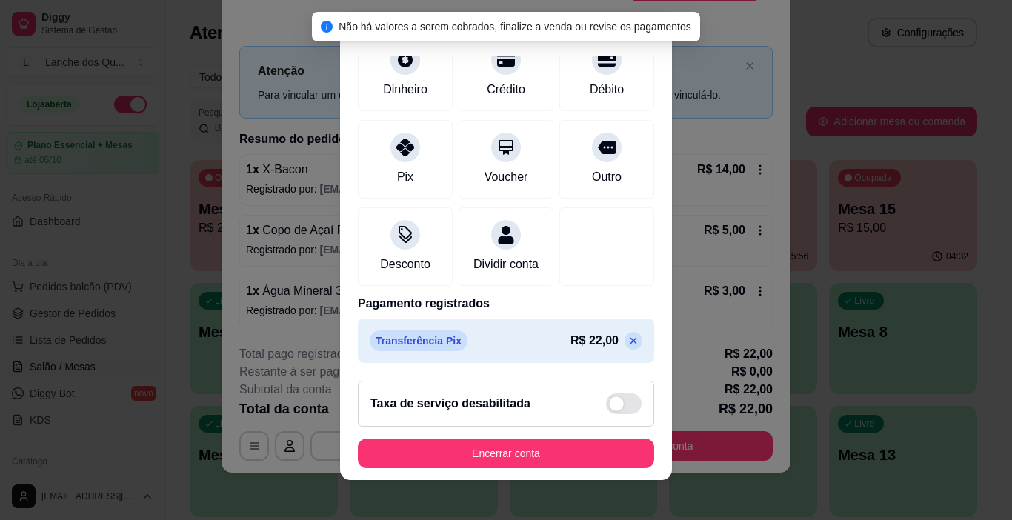
scroll to position [21, 0]
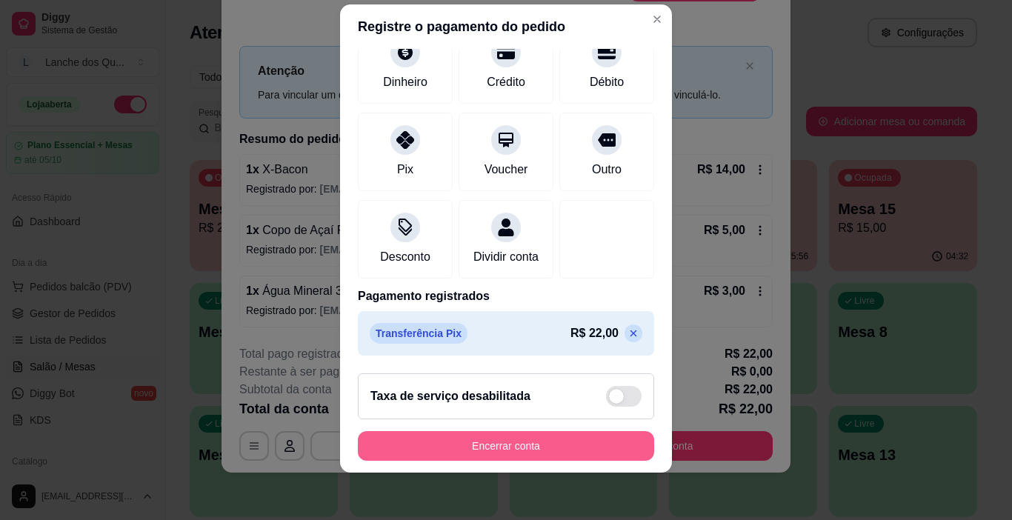
click at [527, 452] on button "Encerrar conta" at bounding box center [506, 446] width 296 height 30
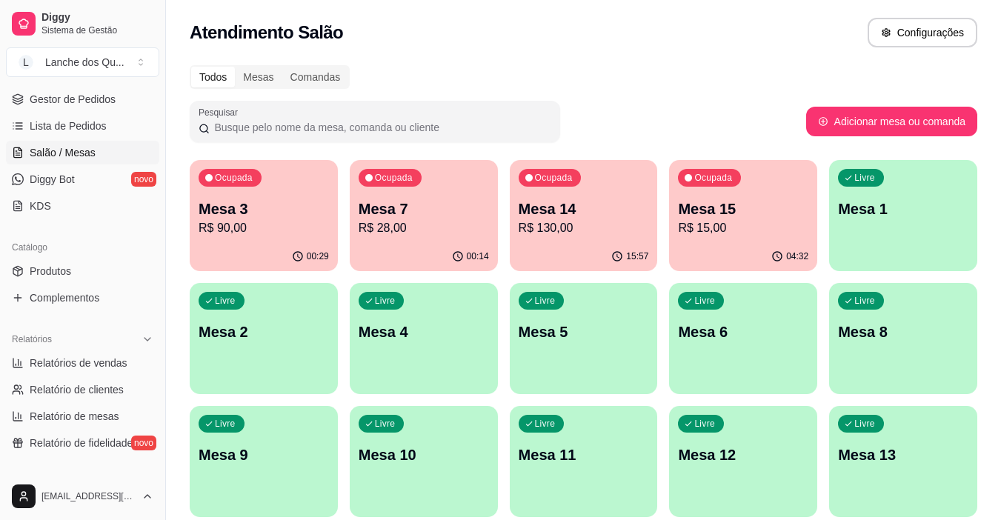
scroll to position [296, 0]
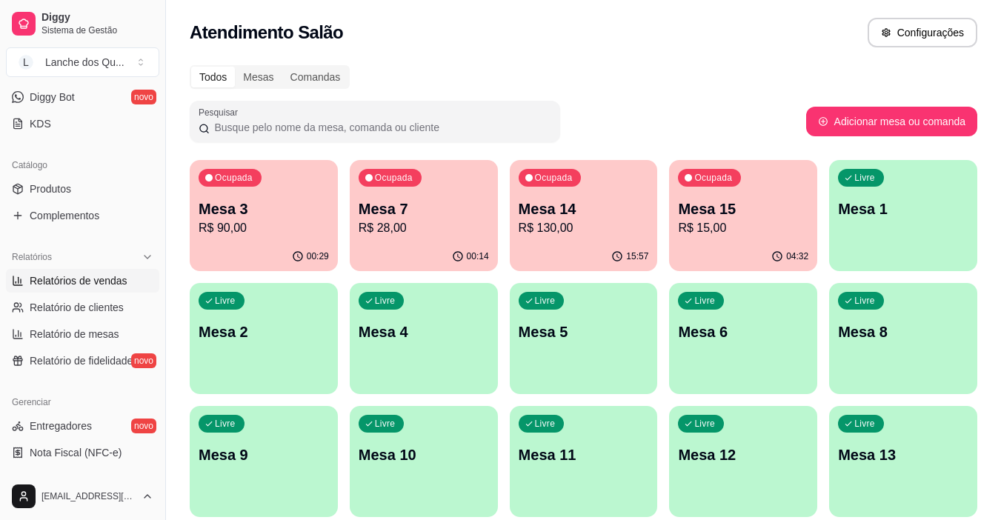
click at [96, 289] on link "Relatórios de vendas" at bounding box center [82, 281] width 153 height 24
select select "ALL"
select select "0"
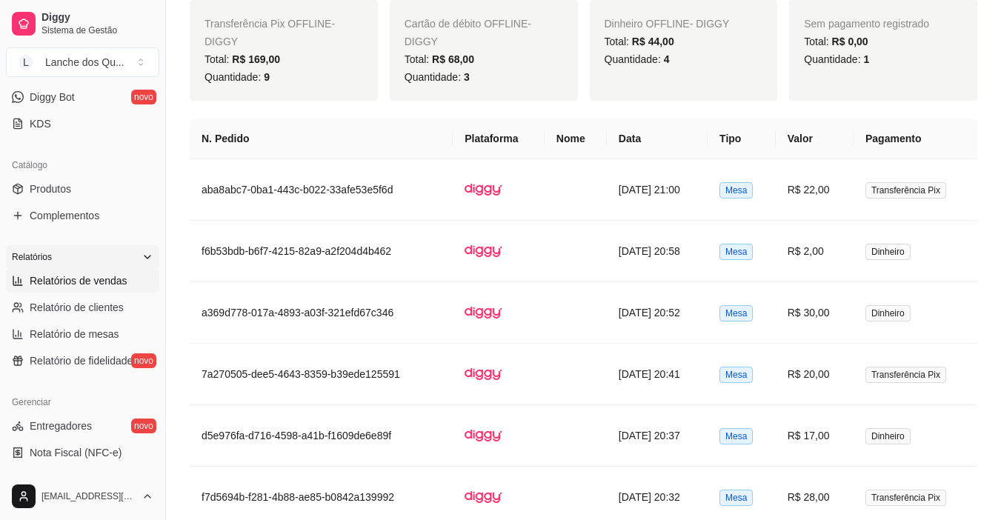
scroll to position [222, 0]
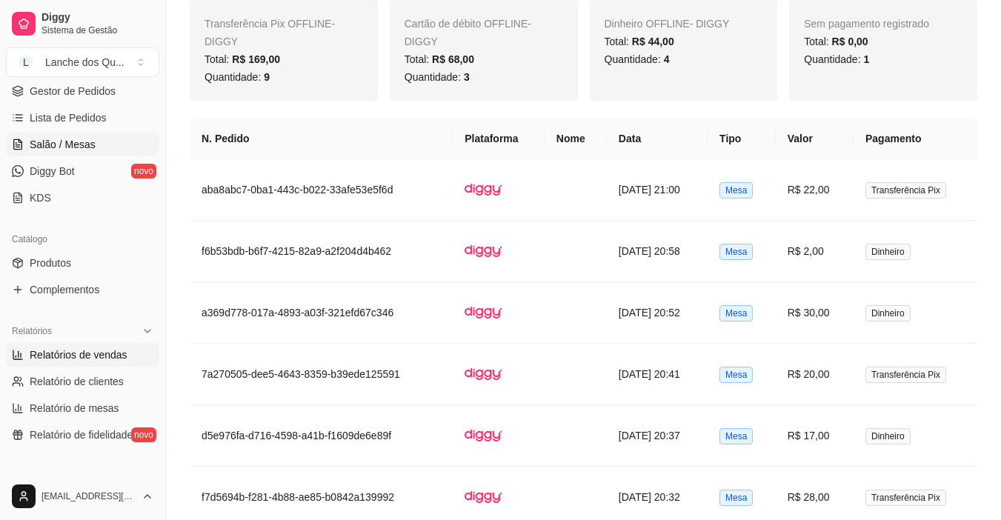
click at [88, 151] on span "Salão / Mesas" at bounding box center [63, 144] width 66 height 15
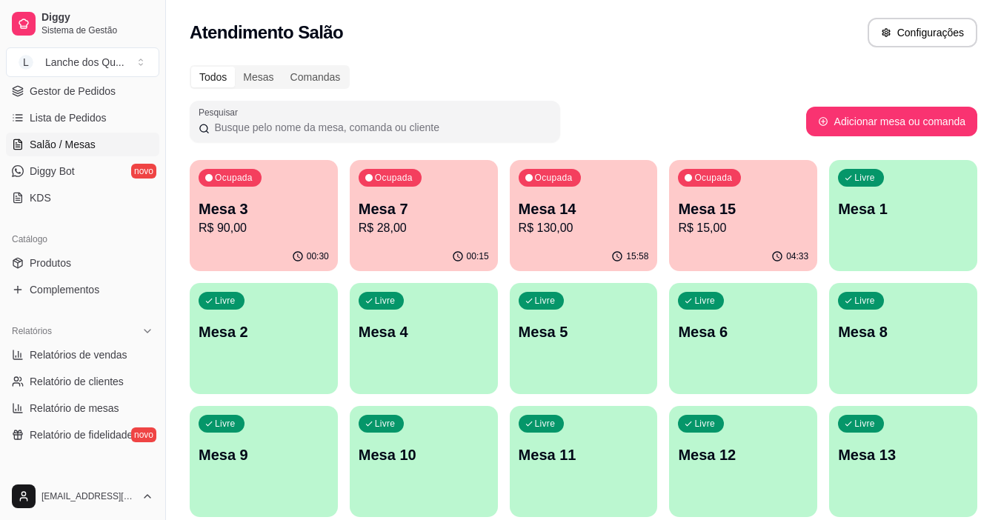
click at [265, 336] on p "Mesa 2" at bounding box center [264, 331] width 130 height 21
click at [913, 219] on div "Livre Mesa 1" at bounding box center [903, 206] width 148 height 93
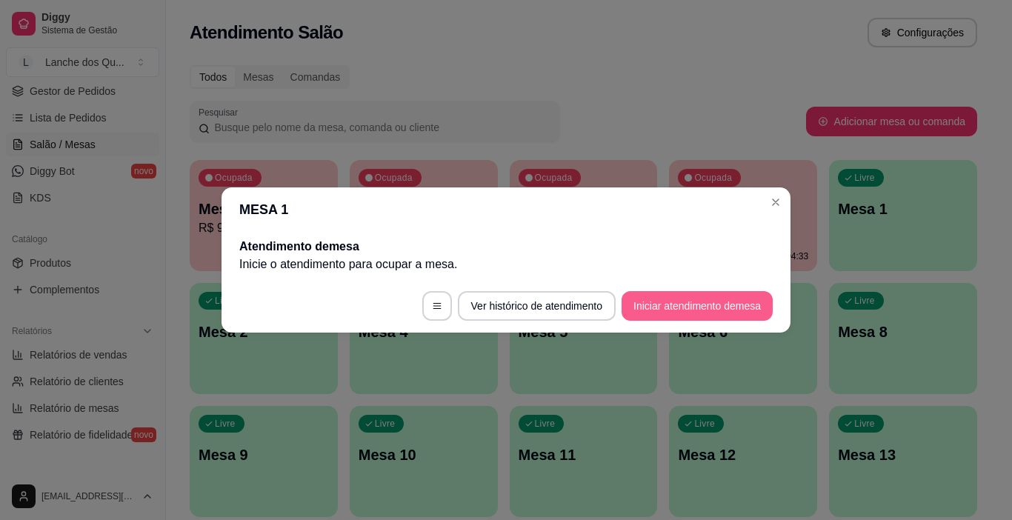
click at [671, 307] on button "Iniciar atendimento de mesa" at bounding box center [696, 306] width 151 height 30
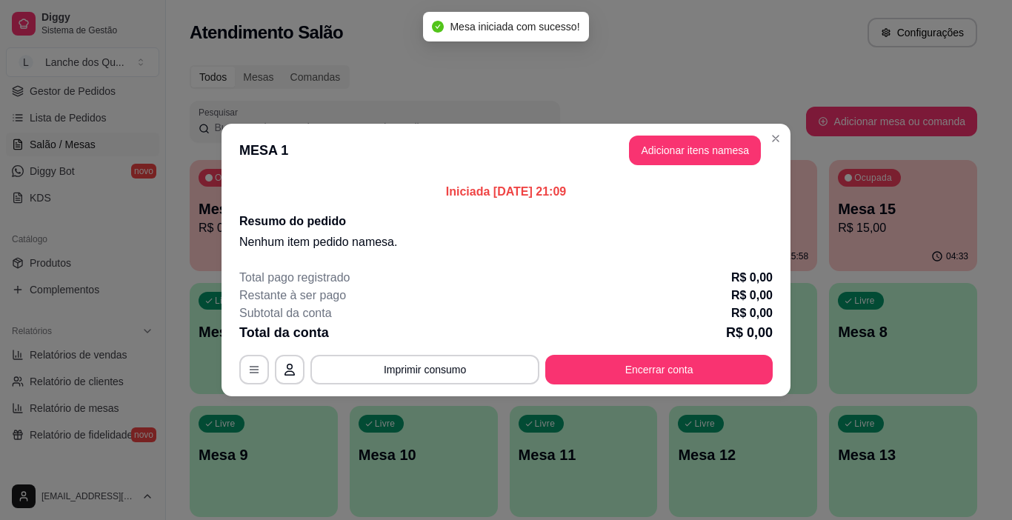
click at [693, 153] on button "Adicionar itens na mesa" at bounding box center [695, 151] width 132 height 30
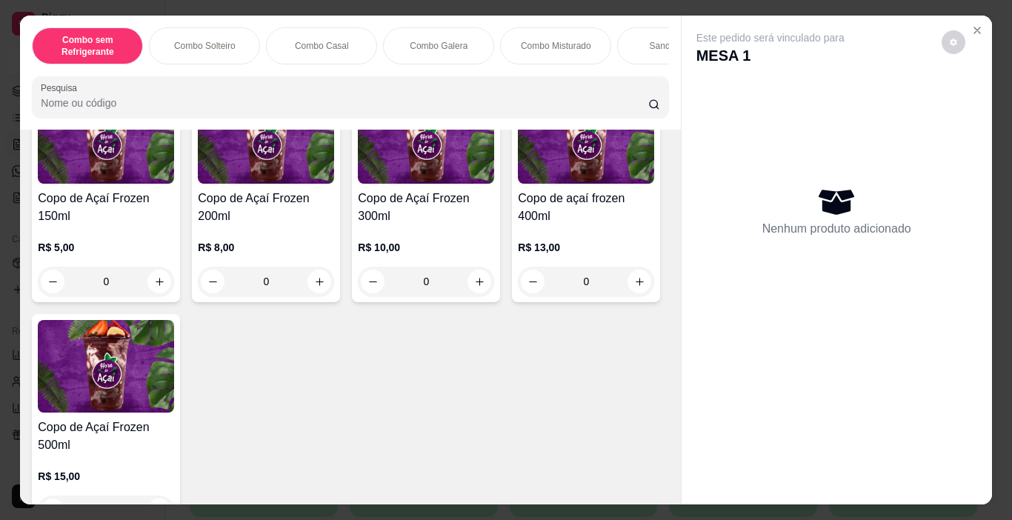
scroll to position [3852, 0]
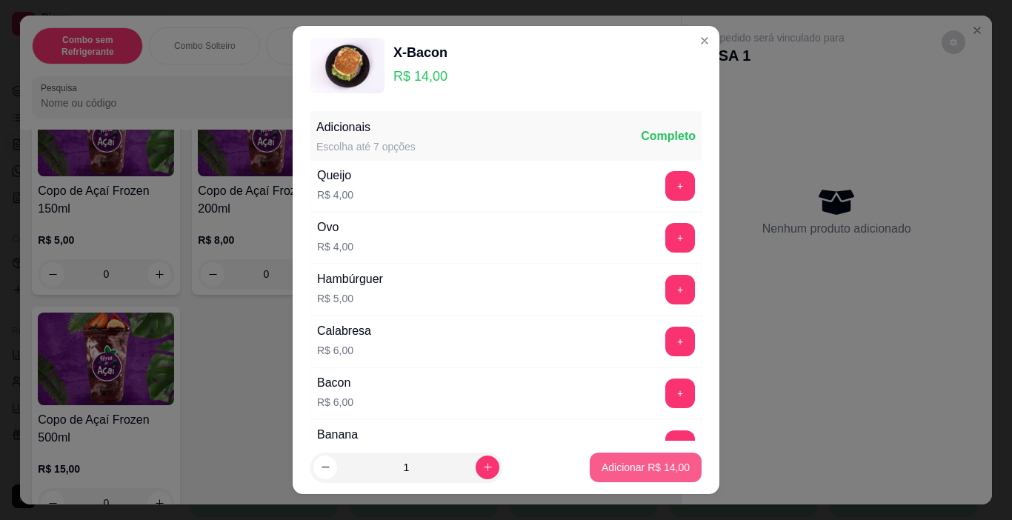
click at [632, 473] on p "Adicionar R$ 14,00" at bounding box center [645, 467] width 88 height 15
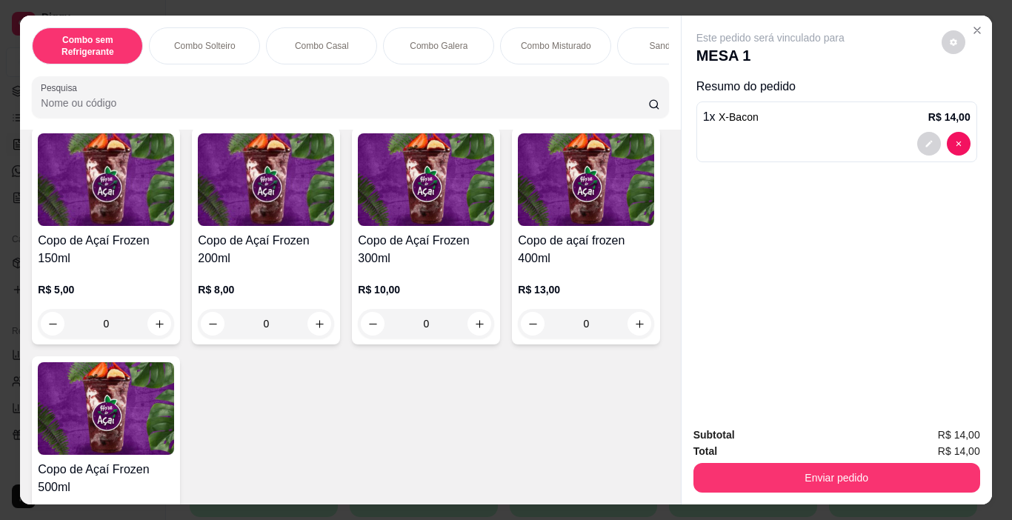
scroll to position [3778, 0]
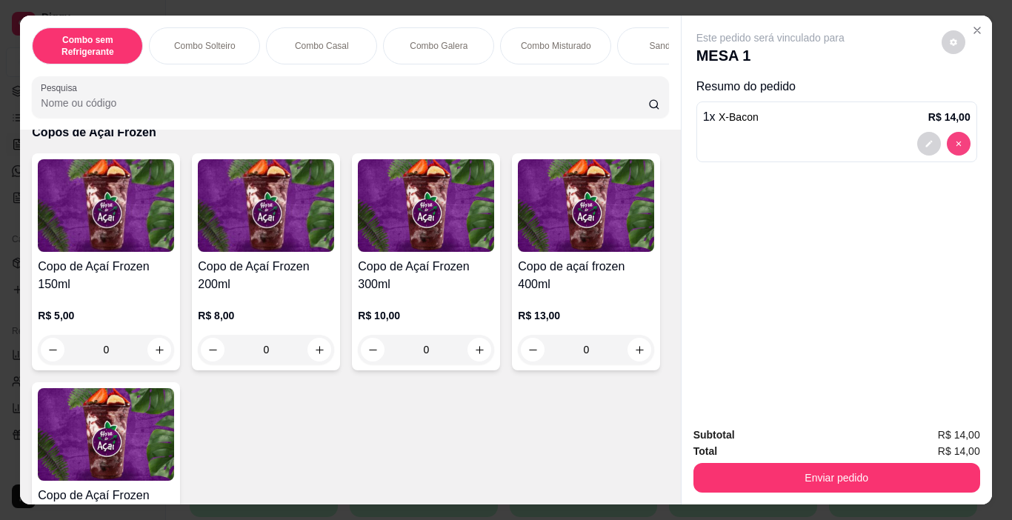
type input "0"
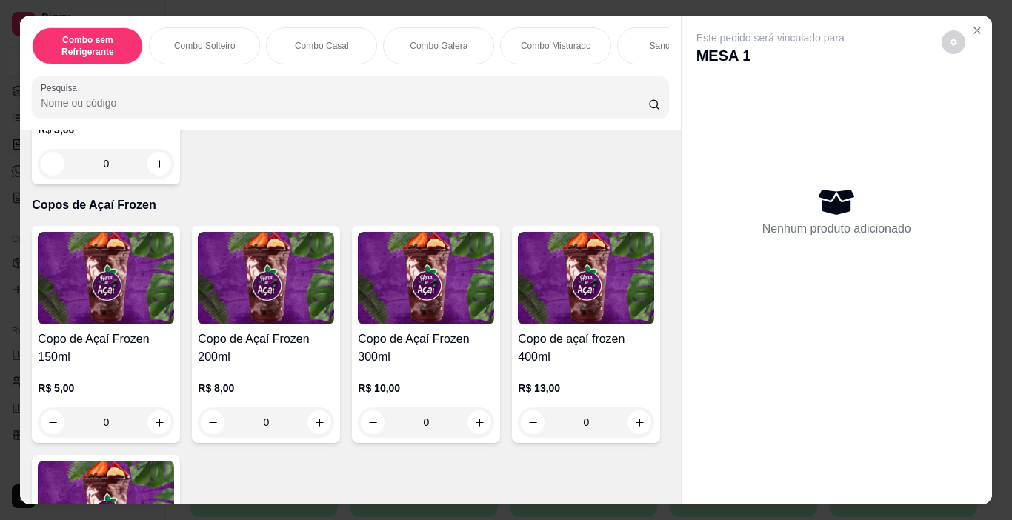
scroll to position [3852, 0]
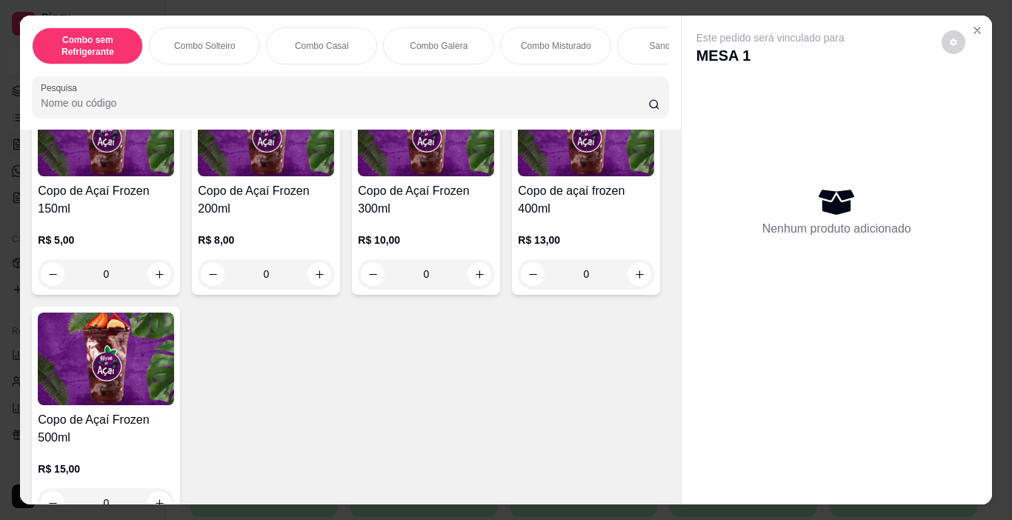
type input "1"
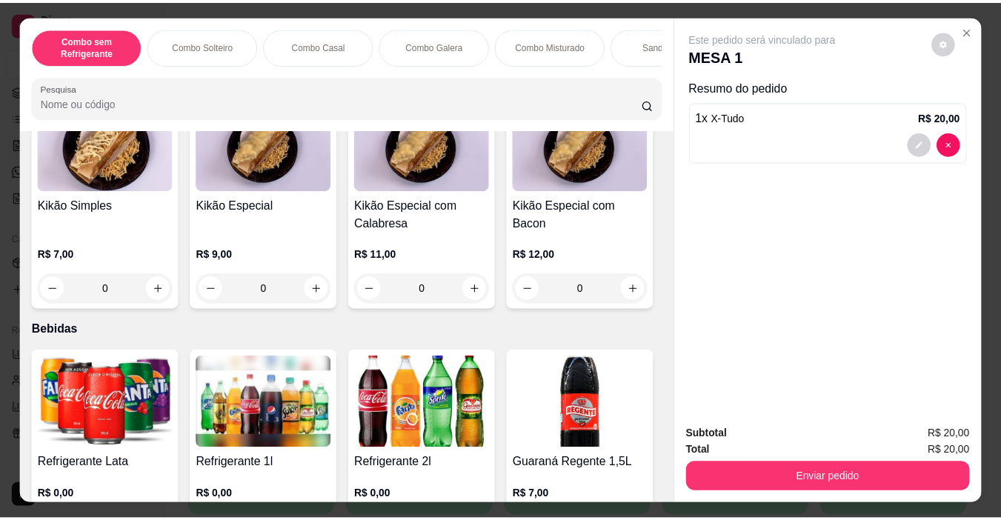
scroll to position [3037, 0]
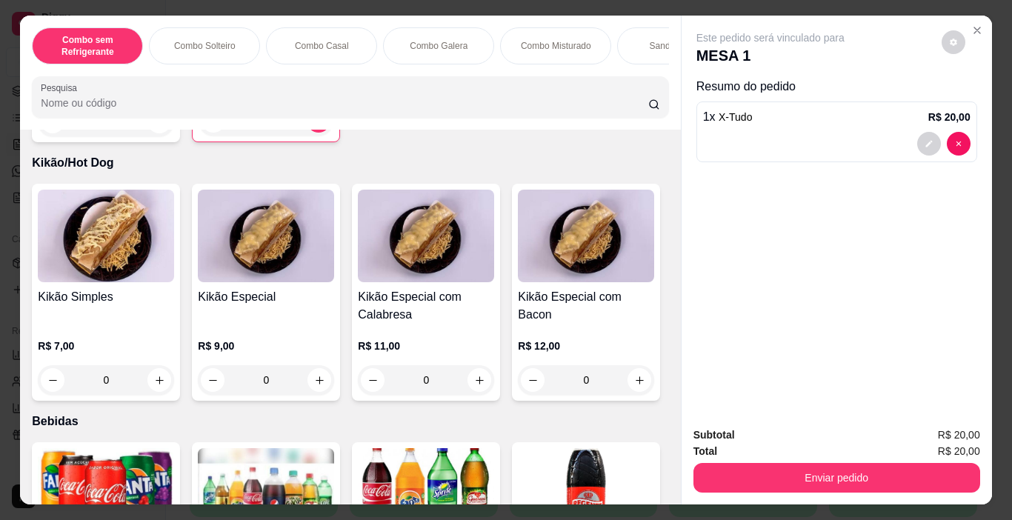
type input "1"
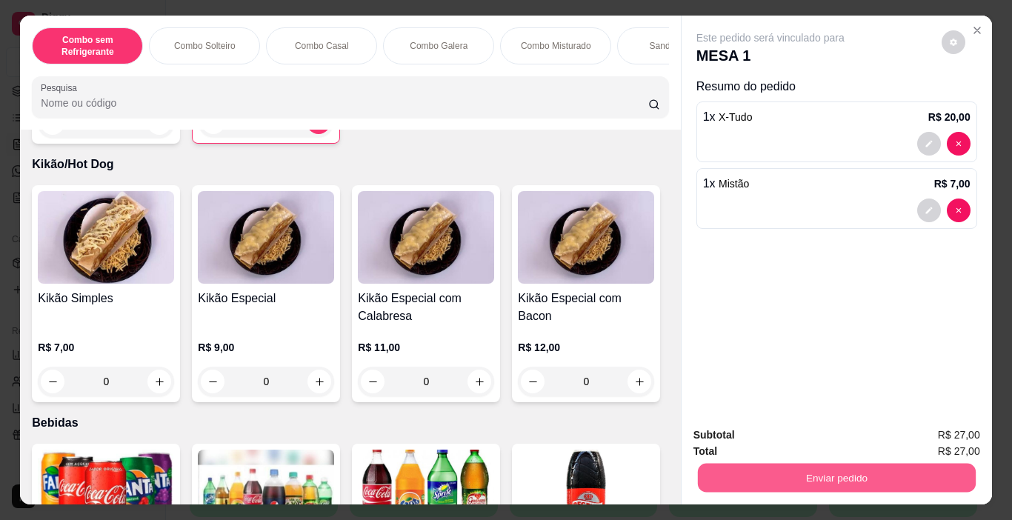
click at [750, 481] on button "Enviar pedido" at bounding box center [836, 478] width 278 height 29
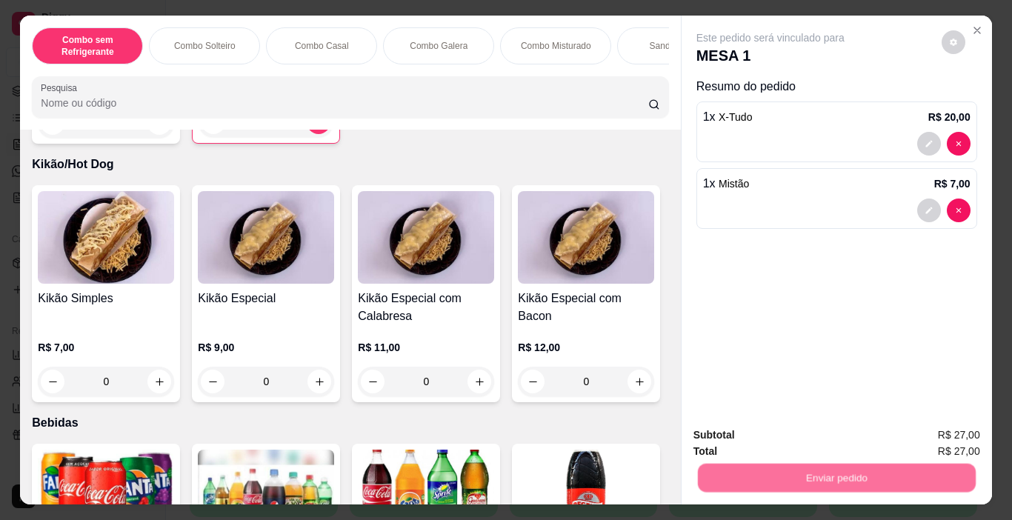
click at [753, 433] on button "Não registrar e enviar pedido" at bounding box center [787, 435] width 154 height 28
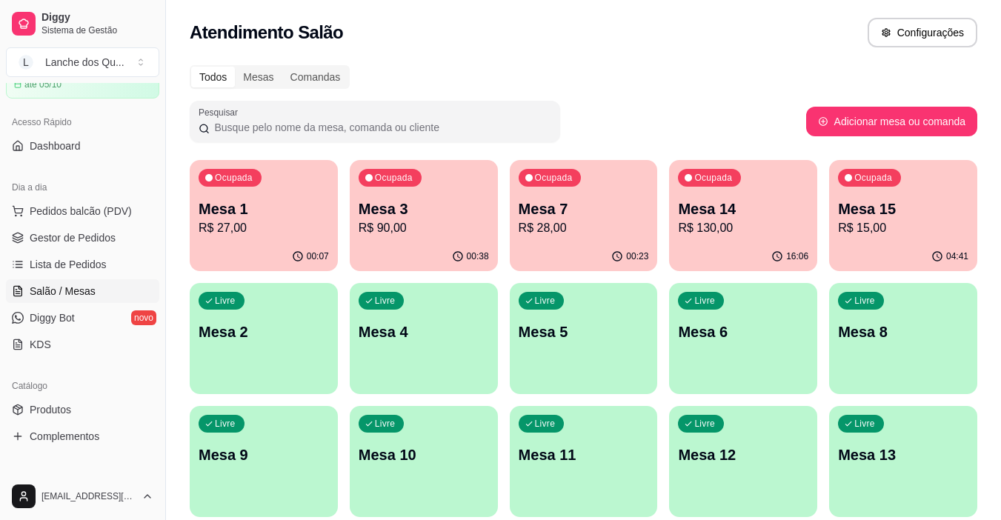
scroll to position [74, 0]
click at [87, 269] on span "Lista de Pedidos" at bounding box center [68, 266] width 77 height 15
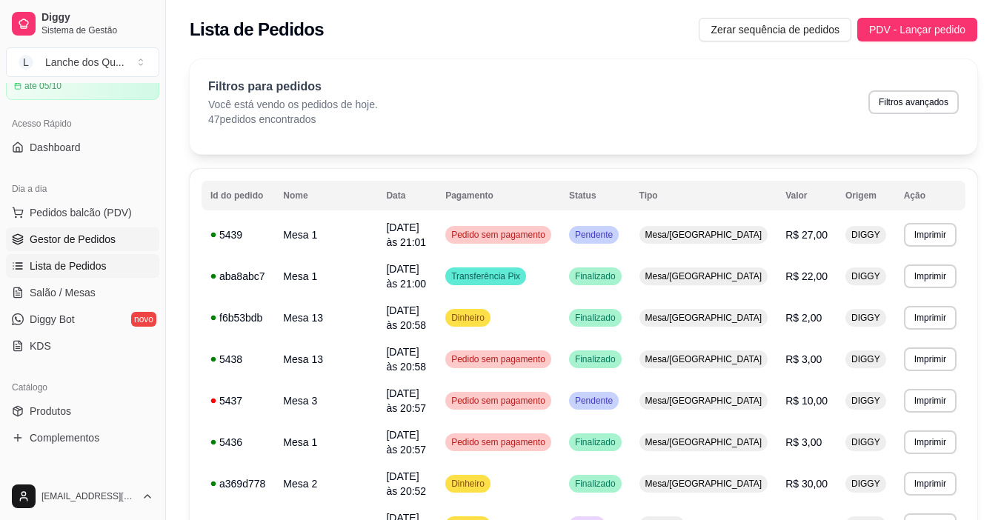
click at [94, 238] on span "Gestor de Pedidos" at bounding box center [73, 239] width 86 height 15
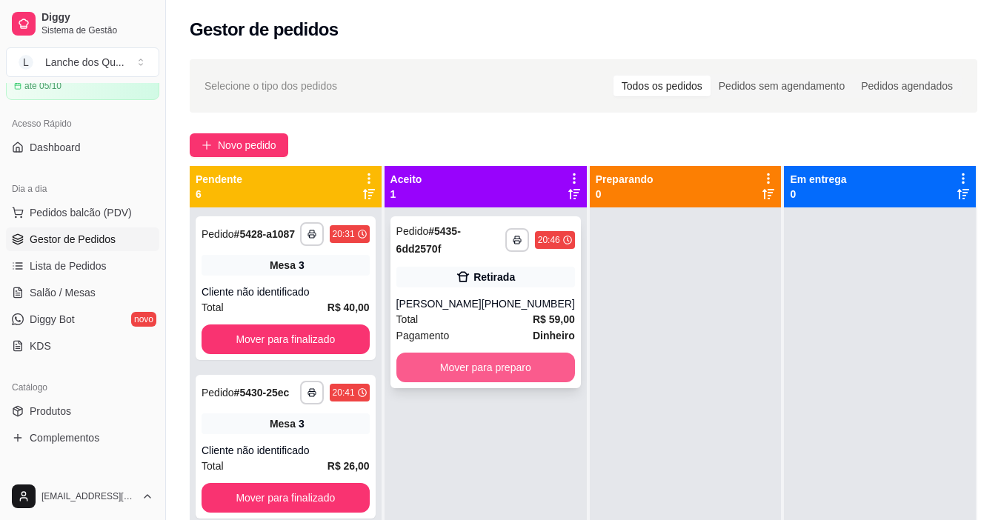
click at [478, 365] on button "Mover para preparo" at bounding box center [485, 368] width 179 height 30
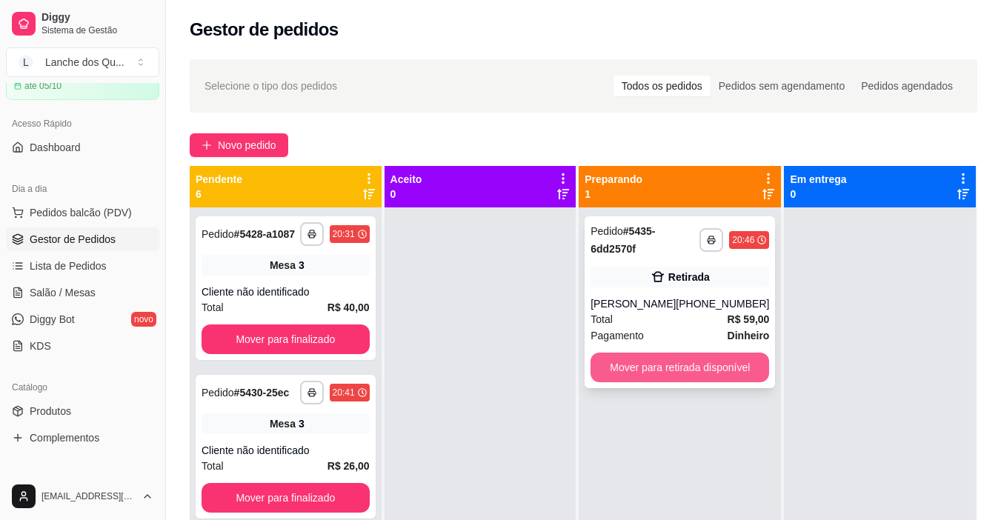
click at [698, 367] on button "Mover para retirada disponível" at bounding box center [679, 368] width 179 height 30
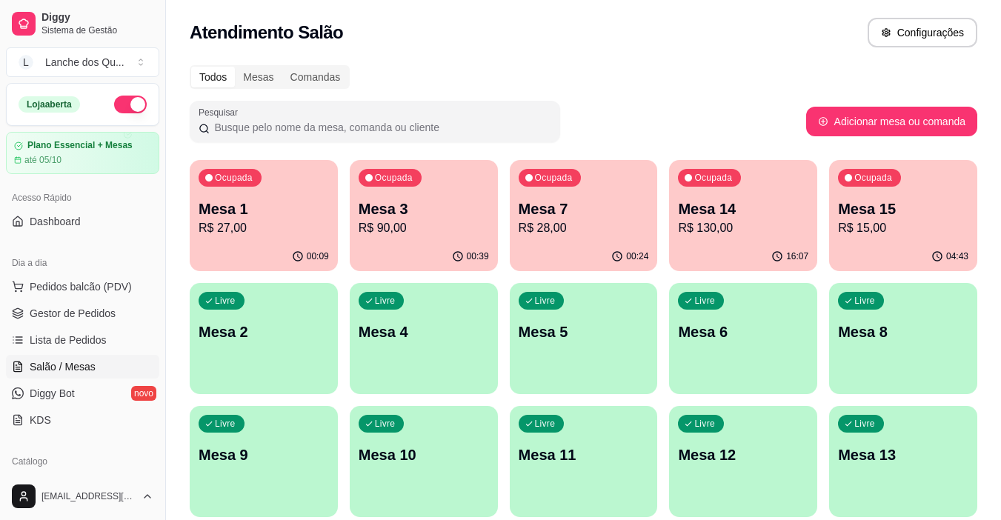
click at [256, 233] on p "R$ 27,00" at bounding box center [264, 228] width 130 height 18
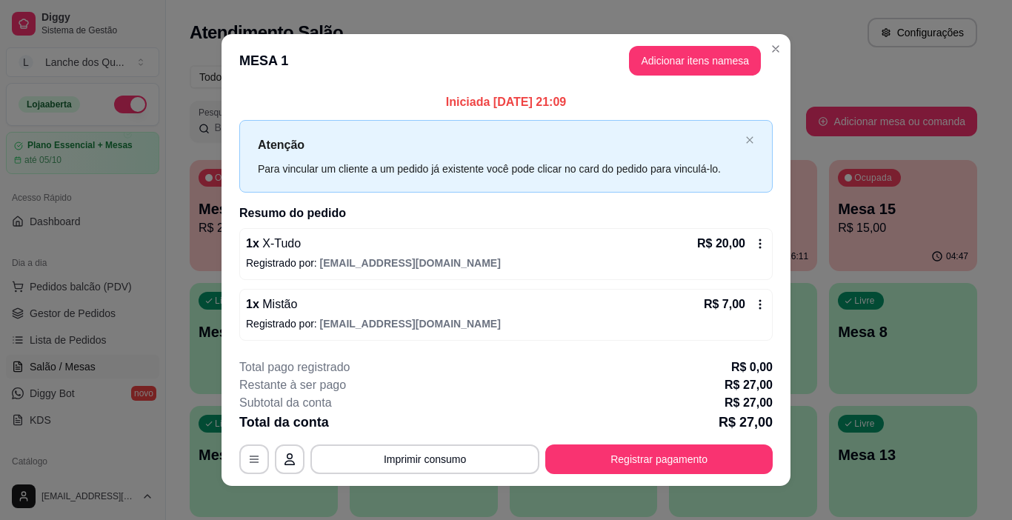
scroll to position [13, 0]
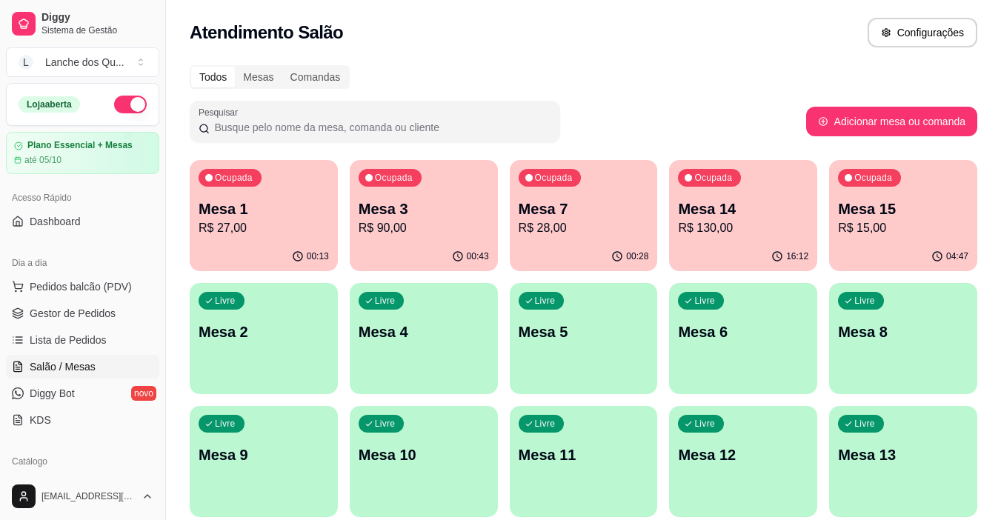
click at [473, 235] on p "R$ 90,00" at bounding box center [424, 228] width 130 height 18
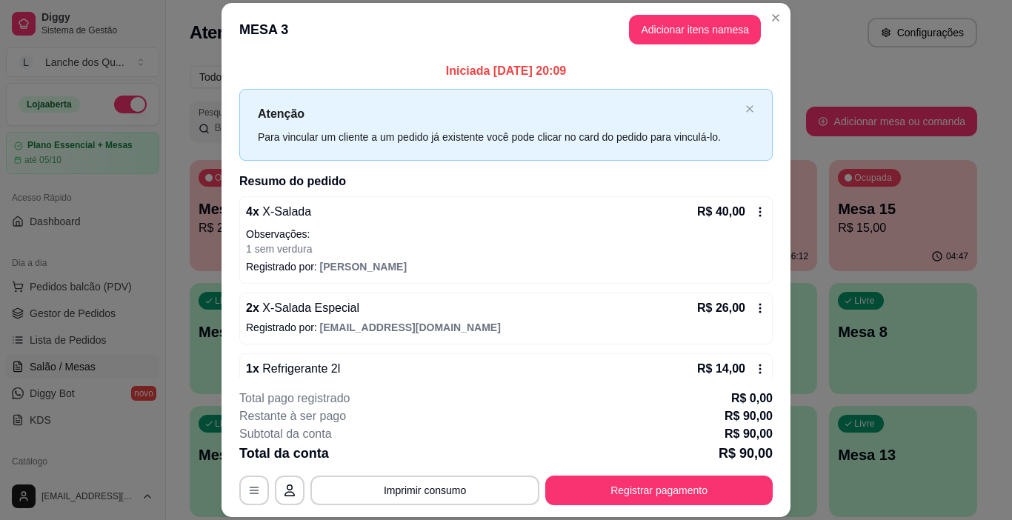
scroll to position [261, 0]
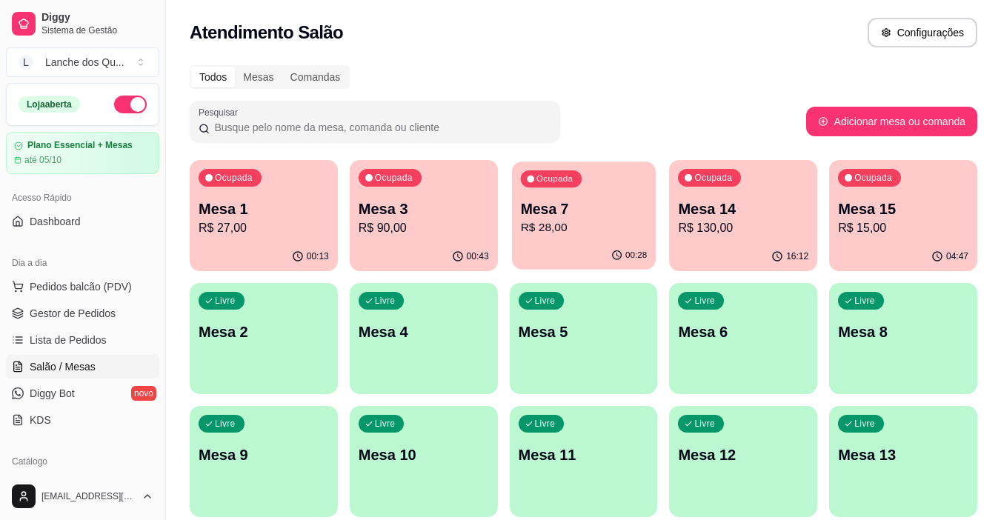
click at [567, 227] on p "R$ 28,00" at bounding box center [583, 227] width 127 height 17
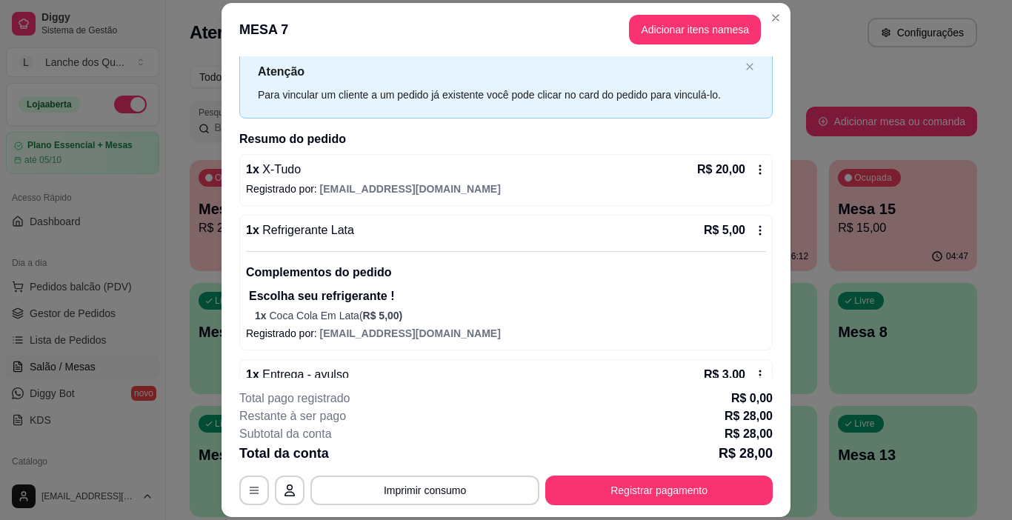
scroll to position [81, 0]
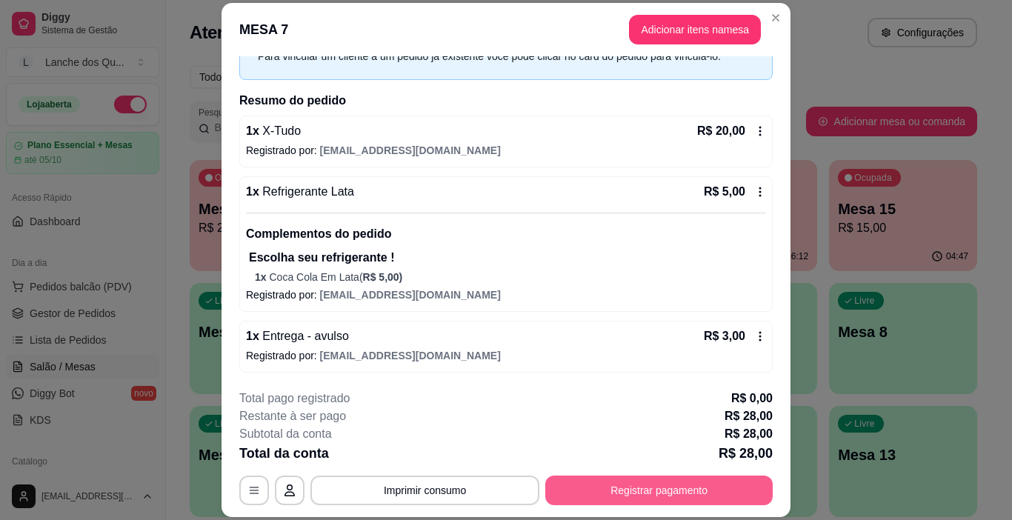
click at [703, 485] on button "Registrar pagamento" at bounding box center [658, 491] width 227 height 30
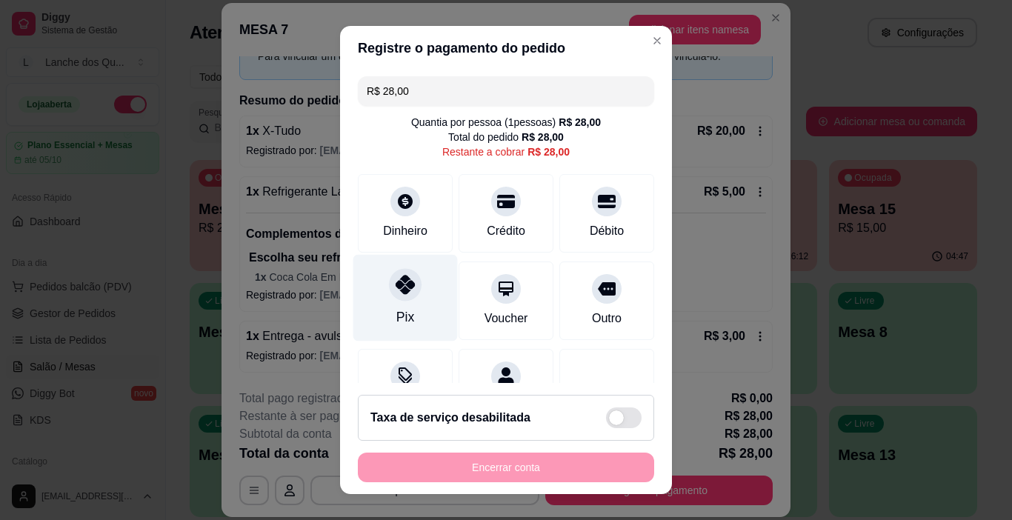
click at [400, 307] on div "Pix" at bounding box center [405, 298] width 104 height 87
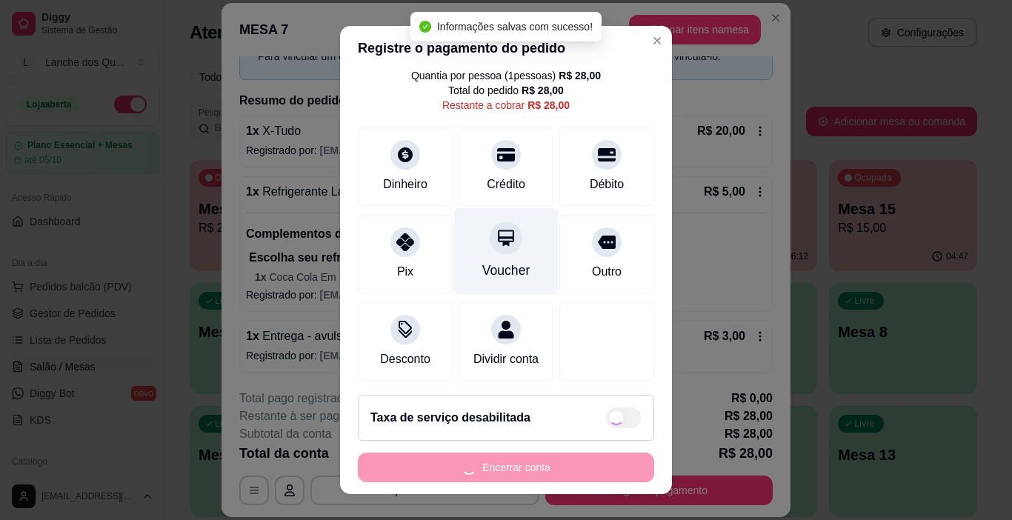
type input "R$ 0,00"
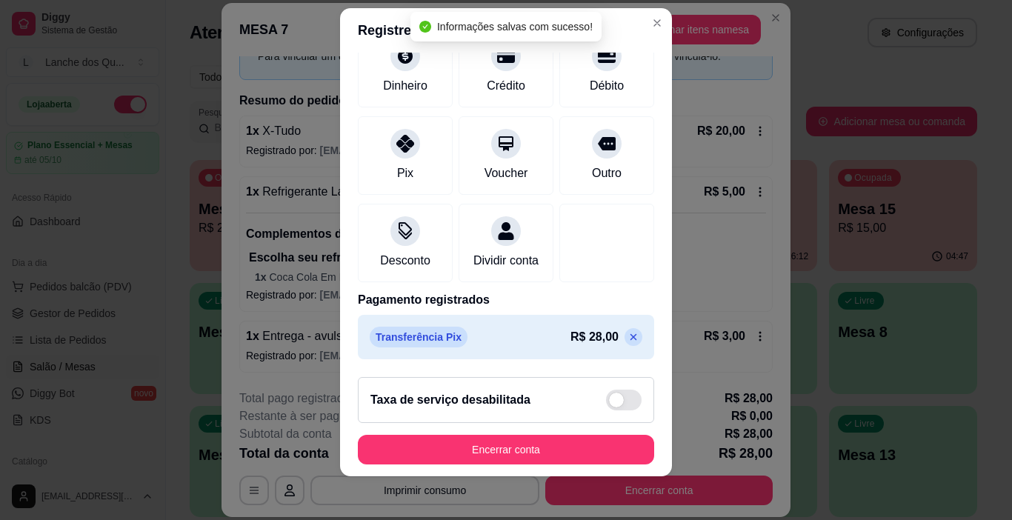
scroll to position [21, 0]
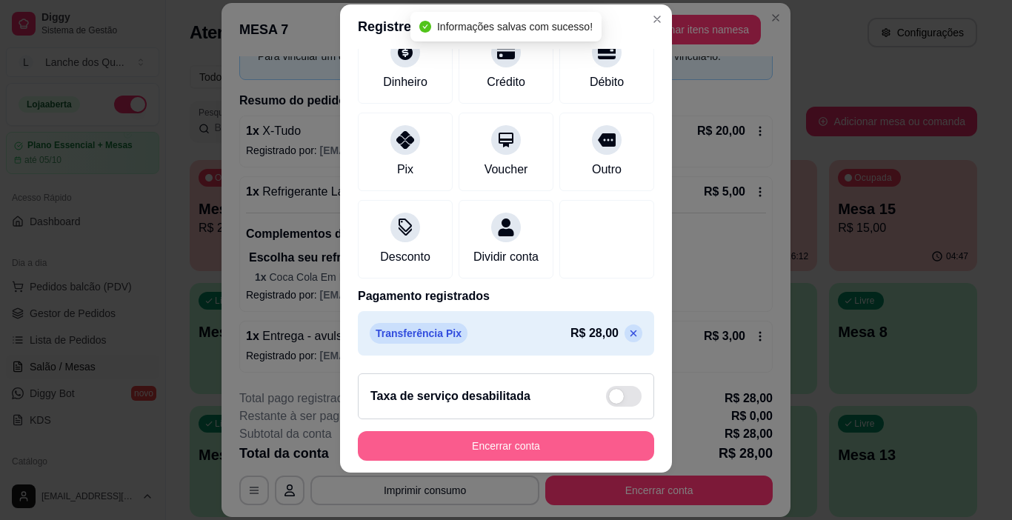
click at [547, 439] on button "Encerrar conta" at bounding box center [506, 446] width 296 height 30
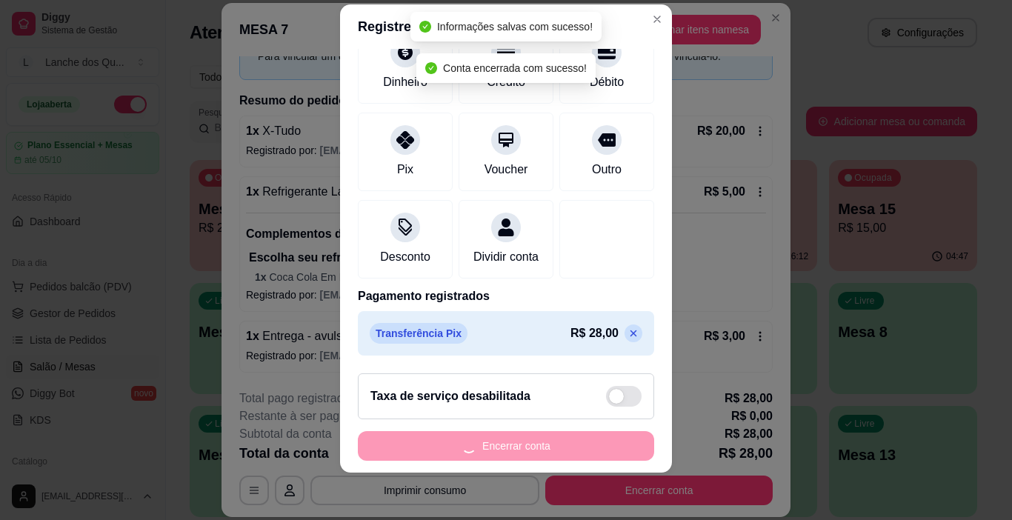
scroll to position [0, 0]
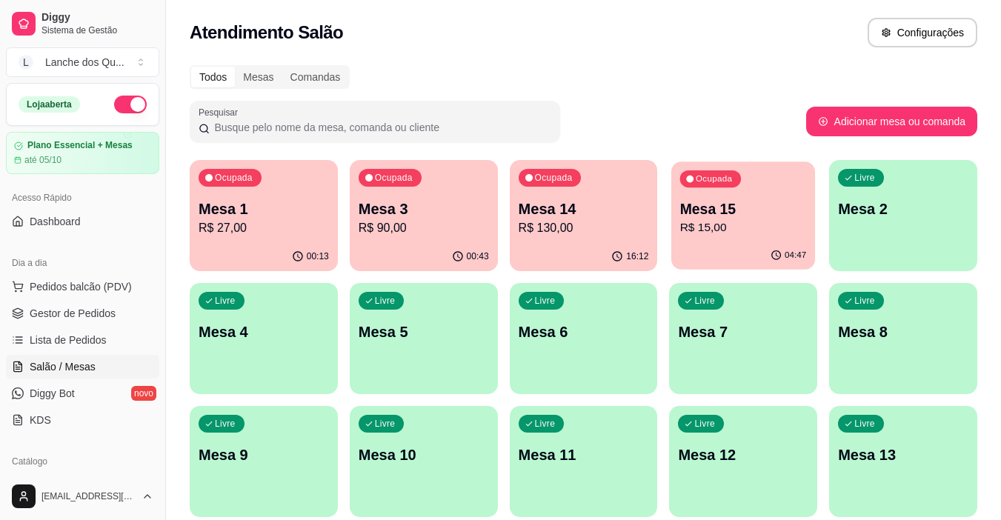
click at [727, 231] on p "R$ 15,00" at bounding box center [743, 227] width 127 height 17
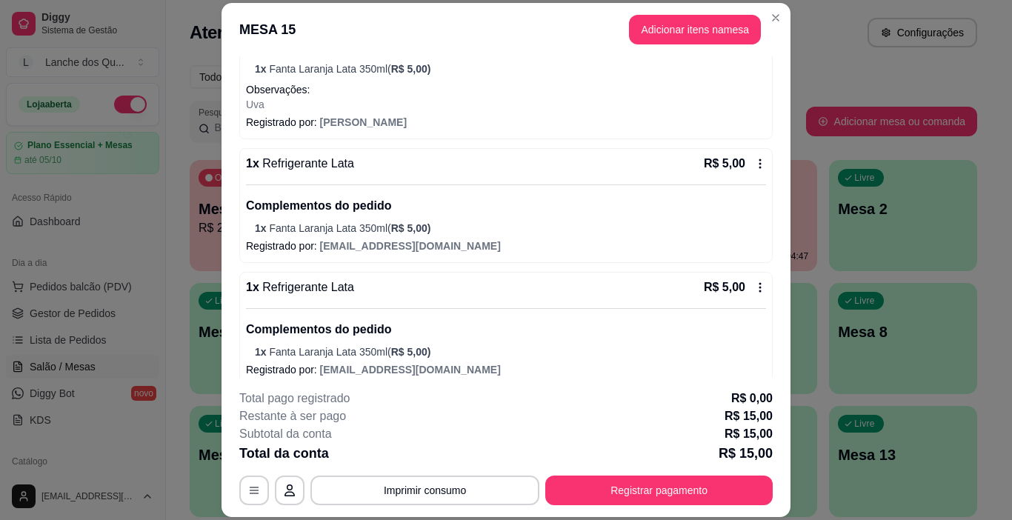
scroll to position [282, 0]
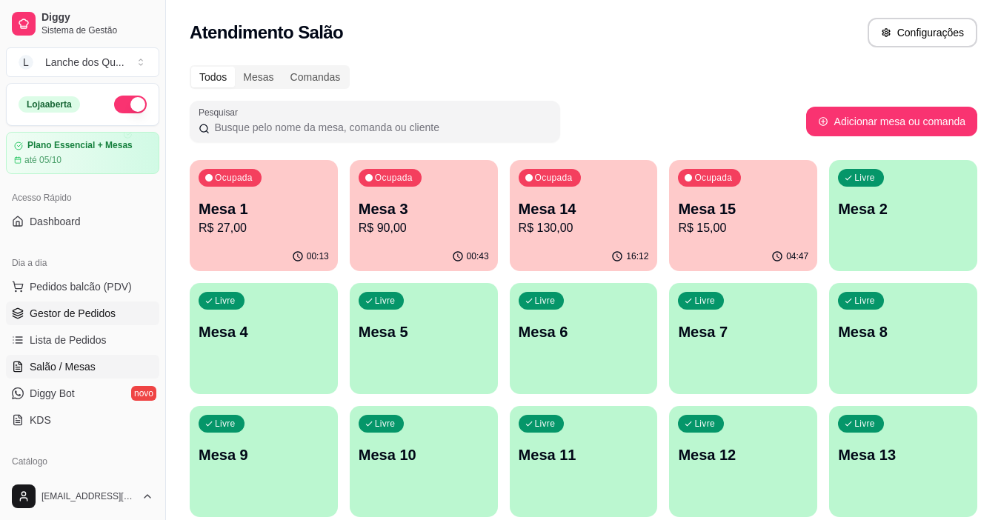
click at [65, 306] on span "Gestor de Pedidos" at bounding box center [73, 313] width 86 height 15
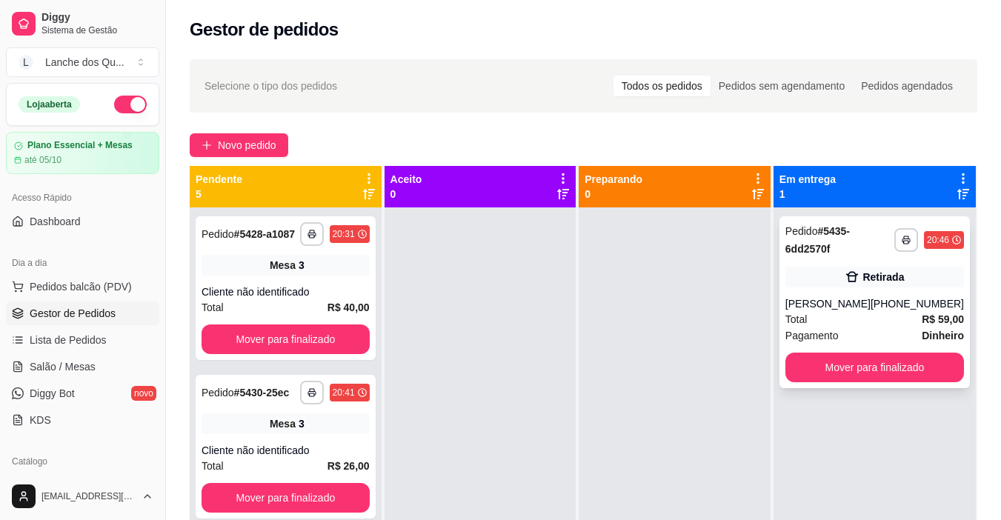
click at [884, 313] on div "Total R$ 59,00" at bounding box center [874, 319] width 179 height 16
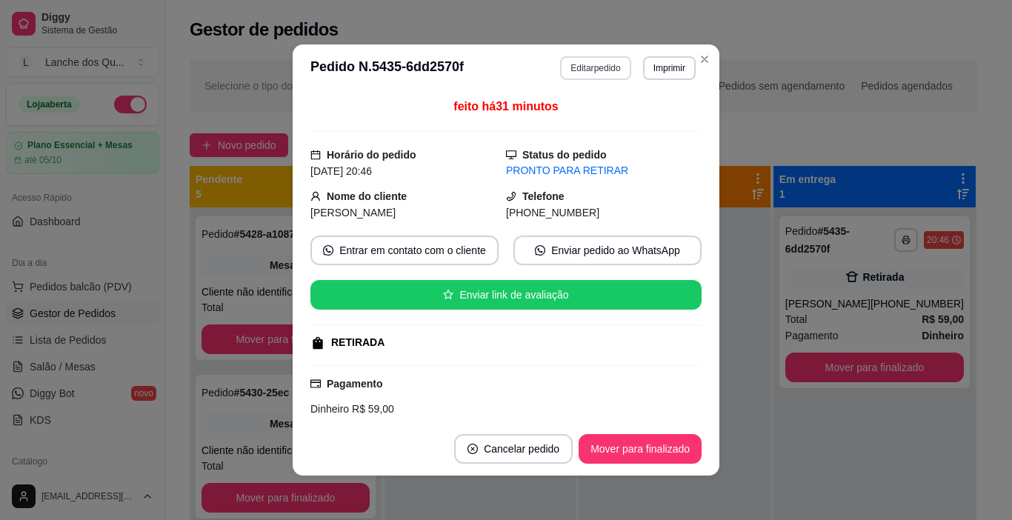
click at [595, 59] on button "Editar pedido" at bounding box center [595, 68] width 70 height 24
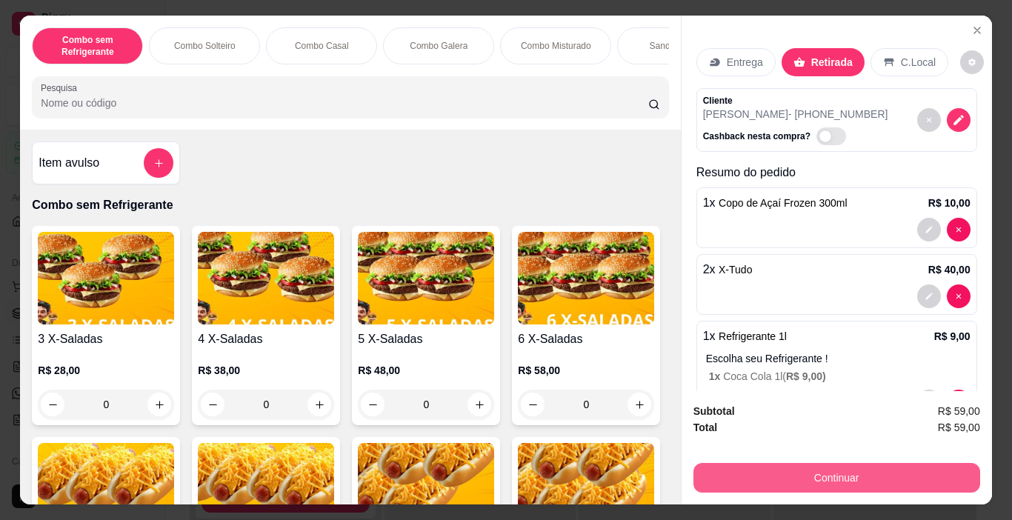
click at [860, 473] on button "Continuar" at bounding box center [836, 478] width 287 height 30
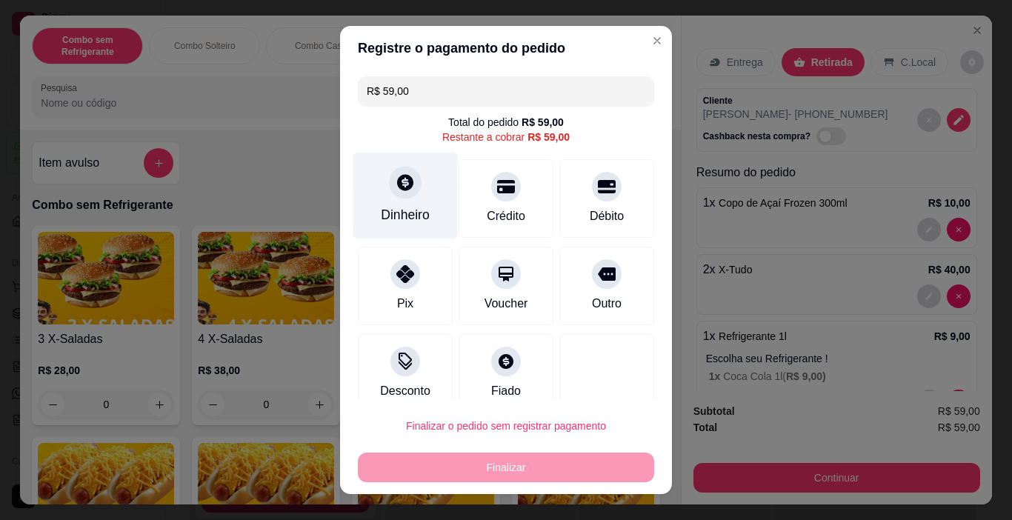
click at [396, 179] on icon at bounding box center [405, 182] width 19 height 19
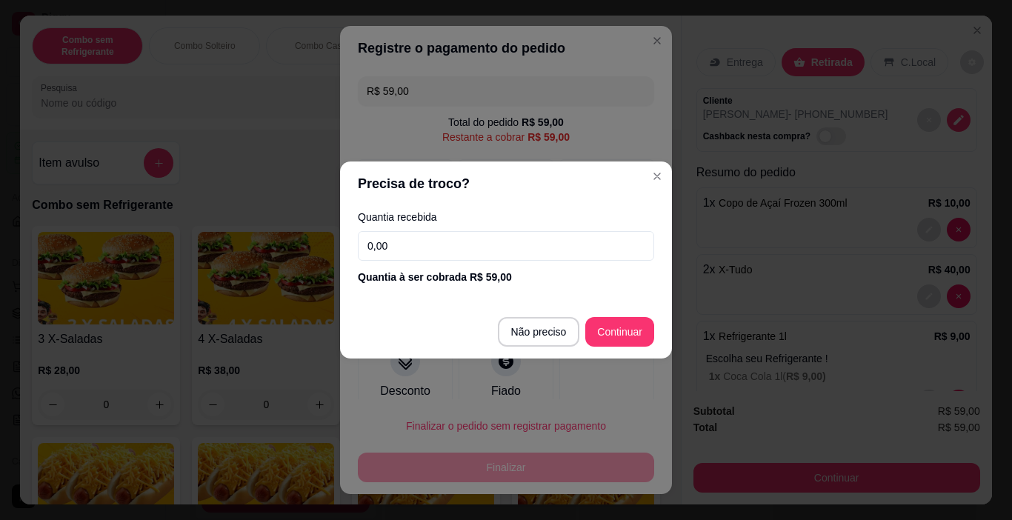
drag, startPoint x: 428, startPoint y: 250, endPoint x: 322, endPoint y: 242, distance: 106.2
click at [322, 242] on div "Precisa de troco? Quantia recebida 0,00 Quantia à ser cobrada R$ 59,00 Não prec…" at bounding box center [506, 260] width 1012 height 520
type input "9,00"
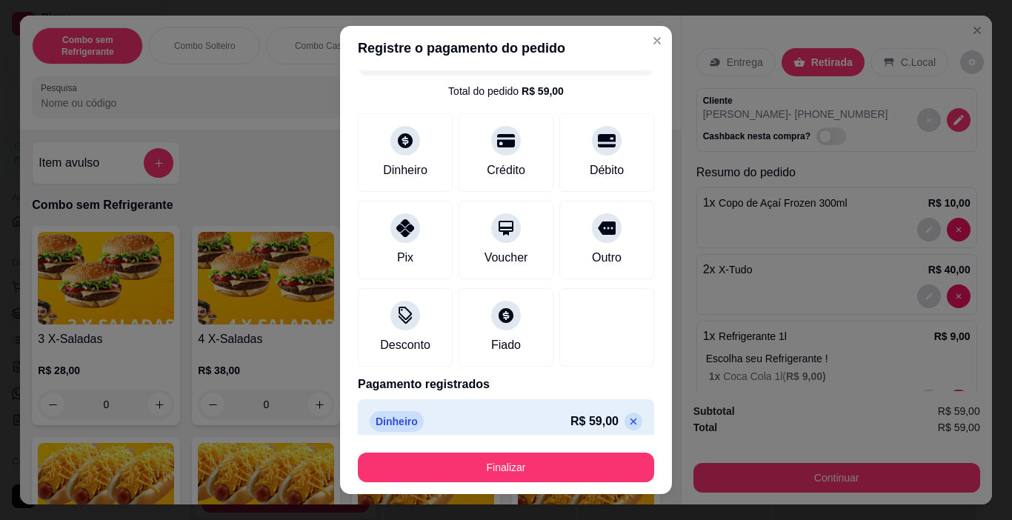
scroll to position [46, 0]
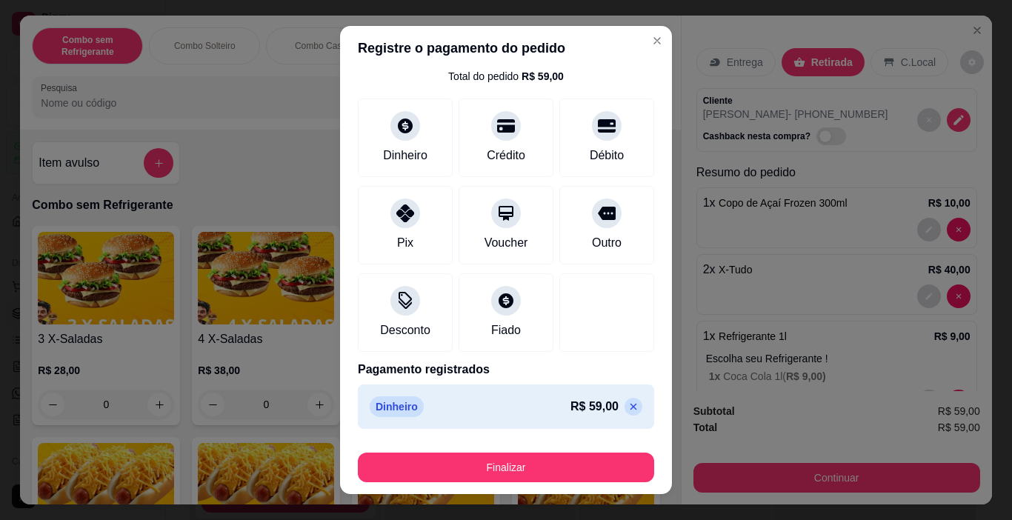
click at [630, 407] on icon at bounding box center [633, 407] width 7 height 7
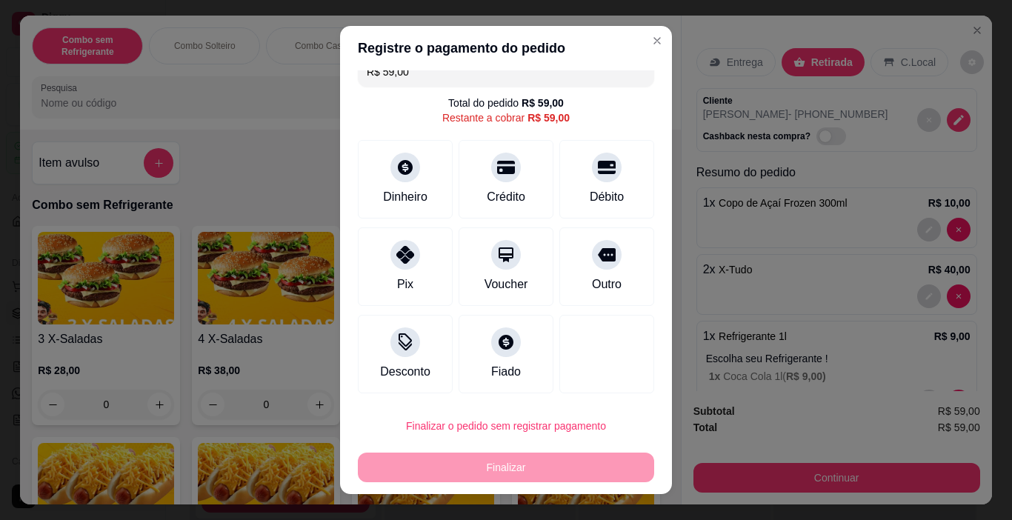
scroll to position [0, 0]
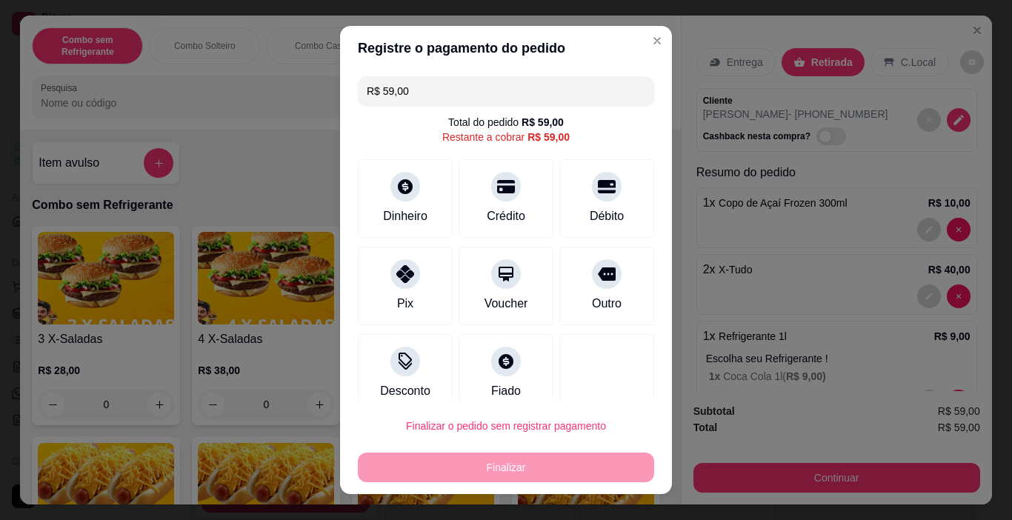
drag, startPoint x: 428, startPoint y: 96, endPoint x: 299, endPoint y: 88, distance: 129.9
click at [299, 88] on div "Registre o pagamento do pedido R$ 59,00 Total do pedido R$ 59,00 Restante a cob…" at bounding box center [506, 260] width 1012 height 520
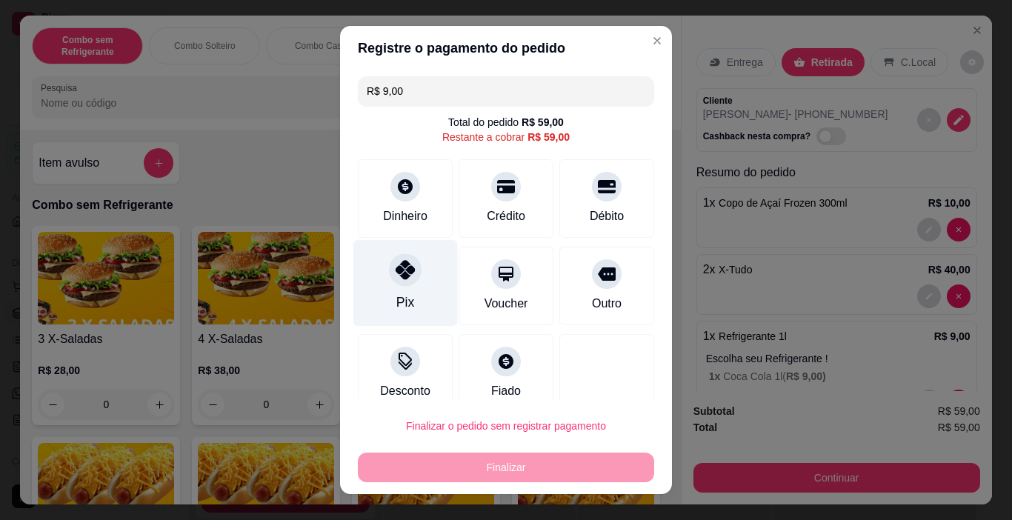
click at [408, 270] on div at bounding box center [405, 270] width 33 height 33
click at [408, 284] on div "Pix" at bounding box center [405, 283] width 104 height 87
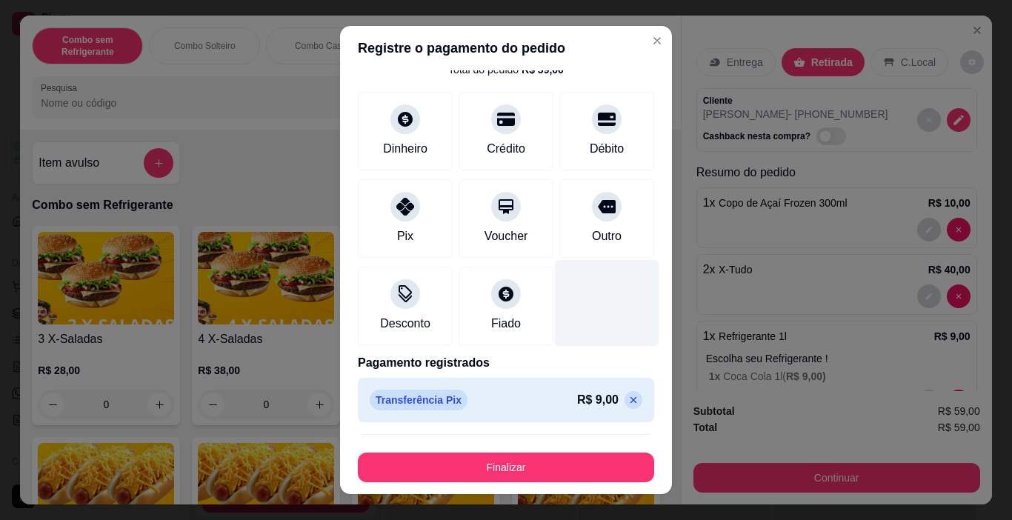
scroll to position [102, 0]
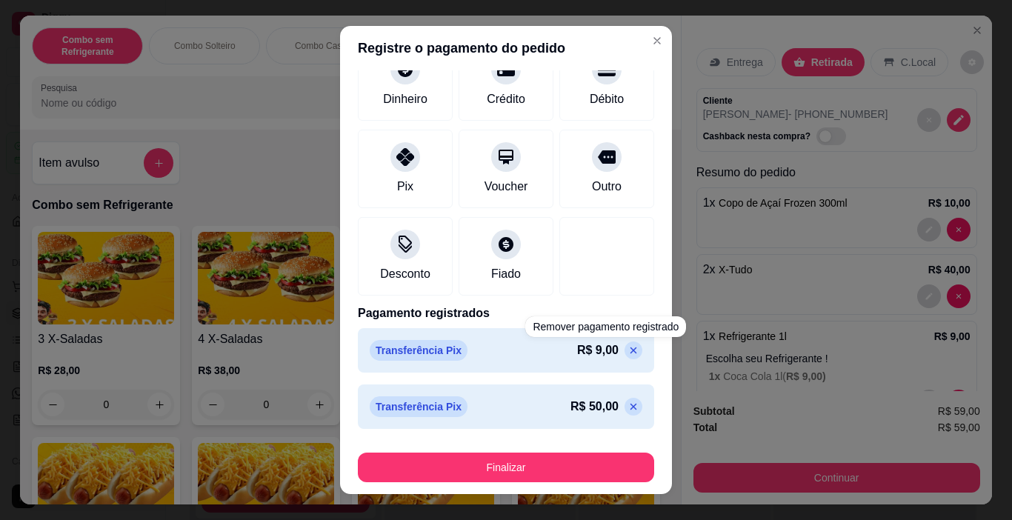
click at [627, 402] on icon at bounding box center [633, 407] width 12 height 12
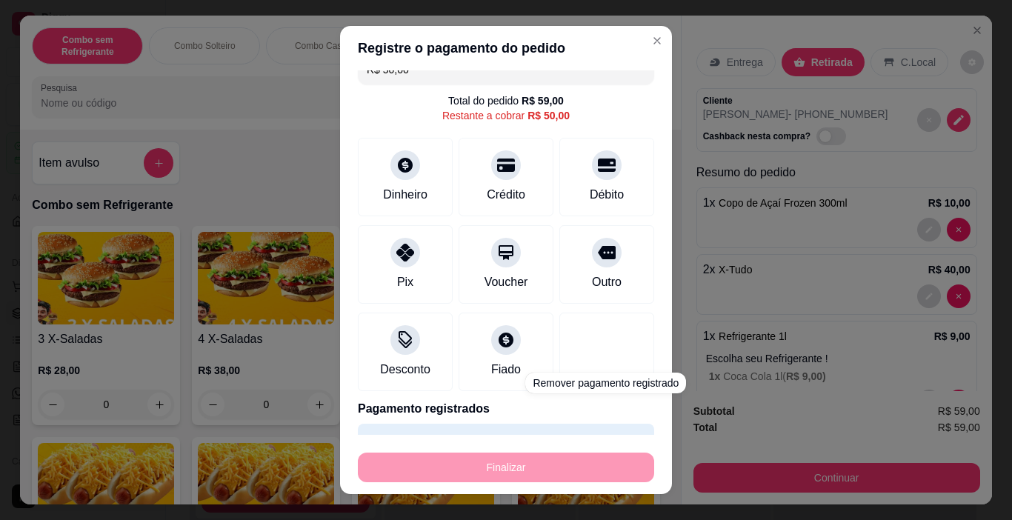
scroll to position [0, 0]
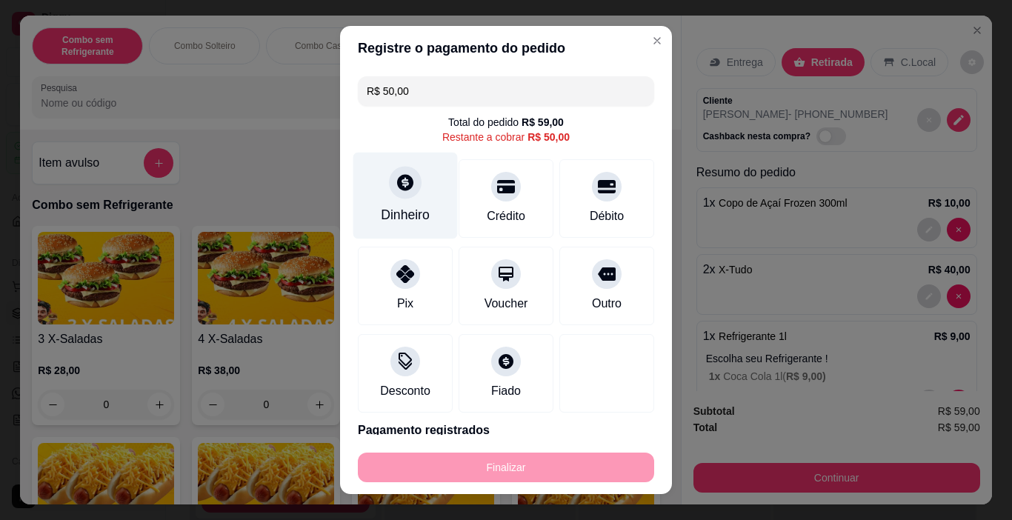
click at [410, 196] on div "Dinheiro" at bounding box center [405, 196] width 104 height 87
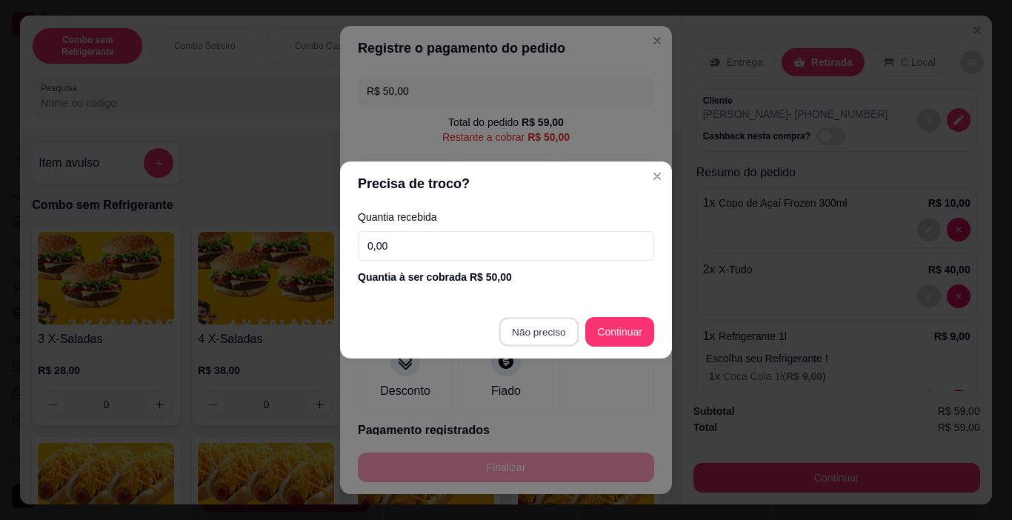
type input "R$ 0,00"
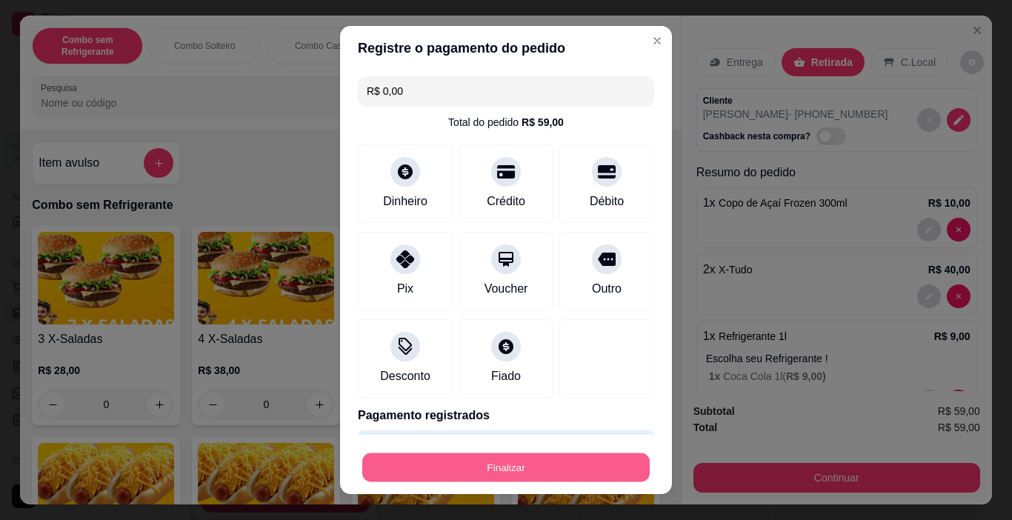
click at [530, 467] on button "Finalizar" at bounding box center [505, 467] width 287 height 29
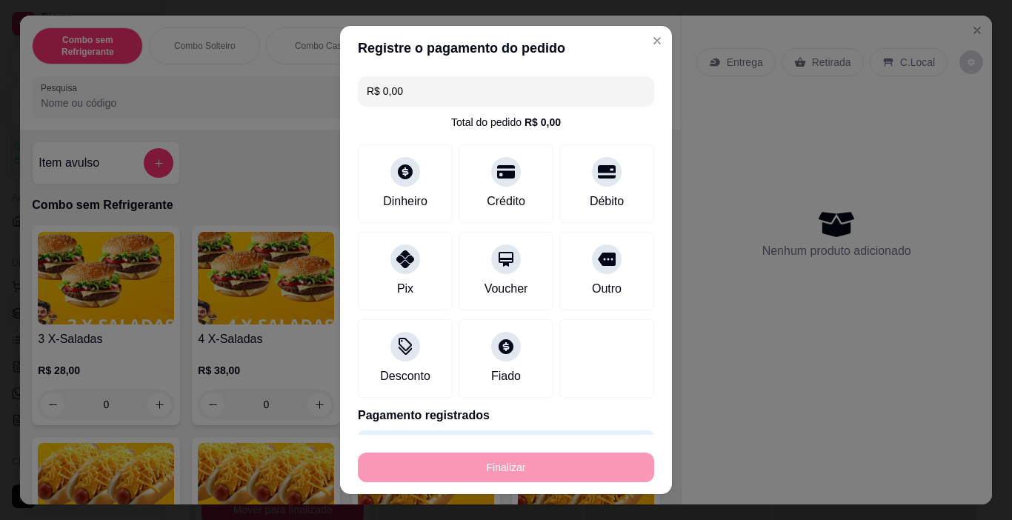
type input "0"
type input "-R$ 59,00"
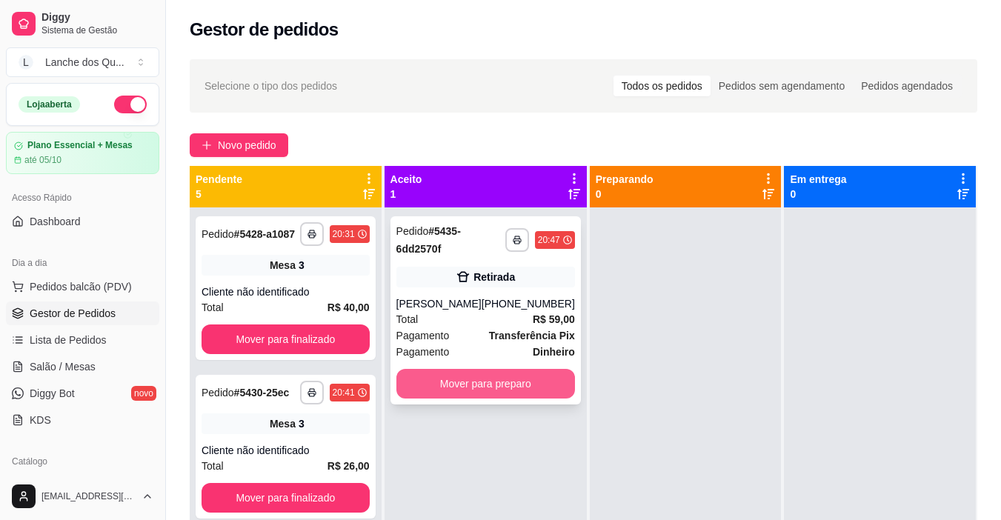
click at [482, 382] on button "Mover para preparo" at bounding box center [485, 384] width 179 height 30
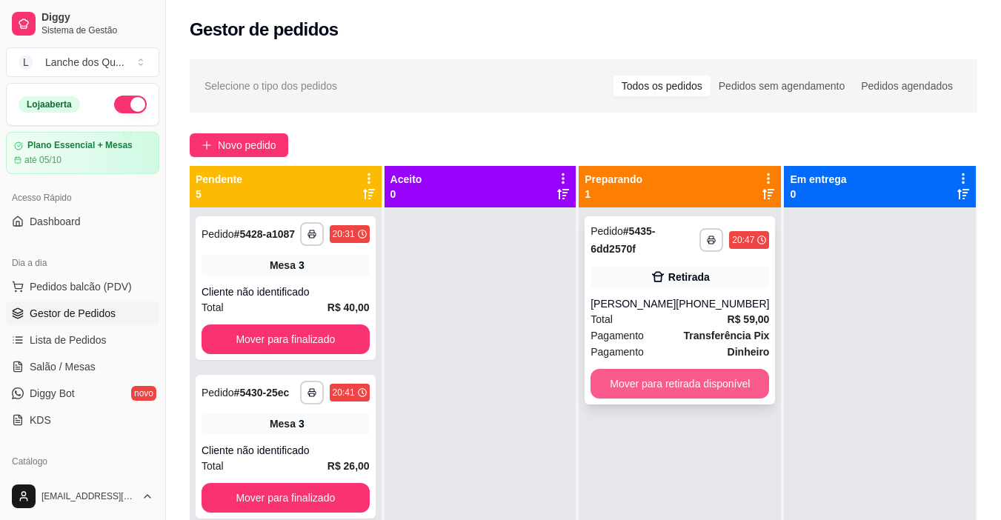
click at [693, 384] on button "Mover para retirada disponível" at bounding box center [679, 384] width 179 height 30
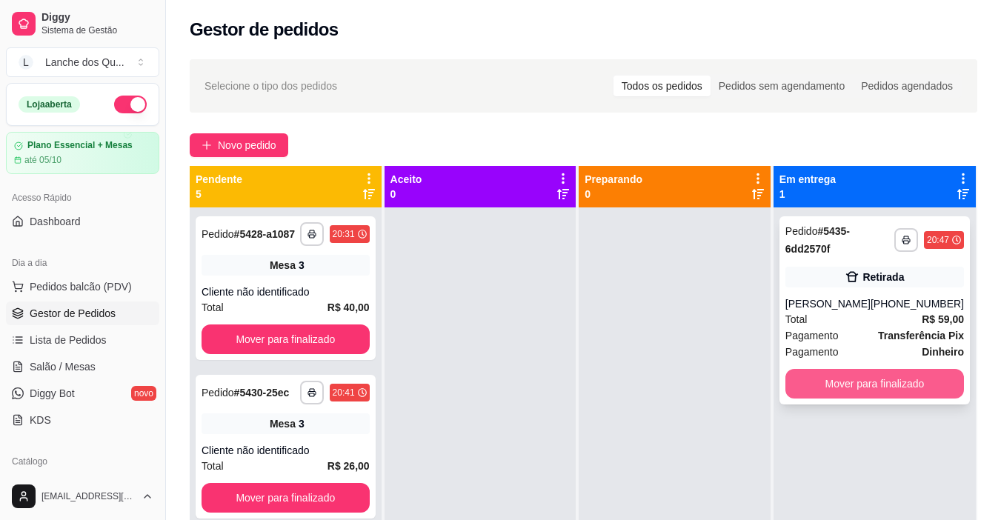
click at [919, 389] on button "Mover para finalizado" at bounding box center [874, 384] width 179 height 30
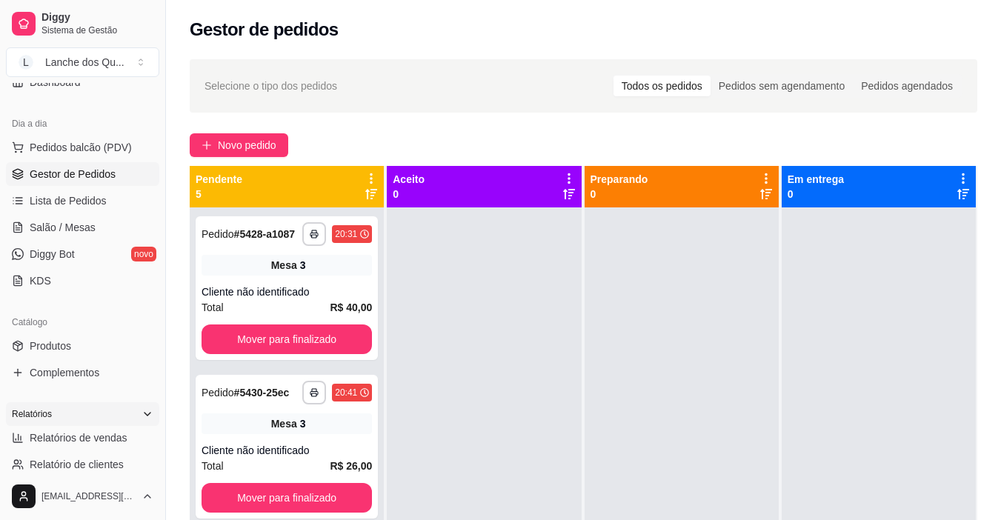
scroll to position [148, 0]
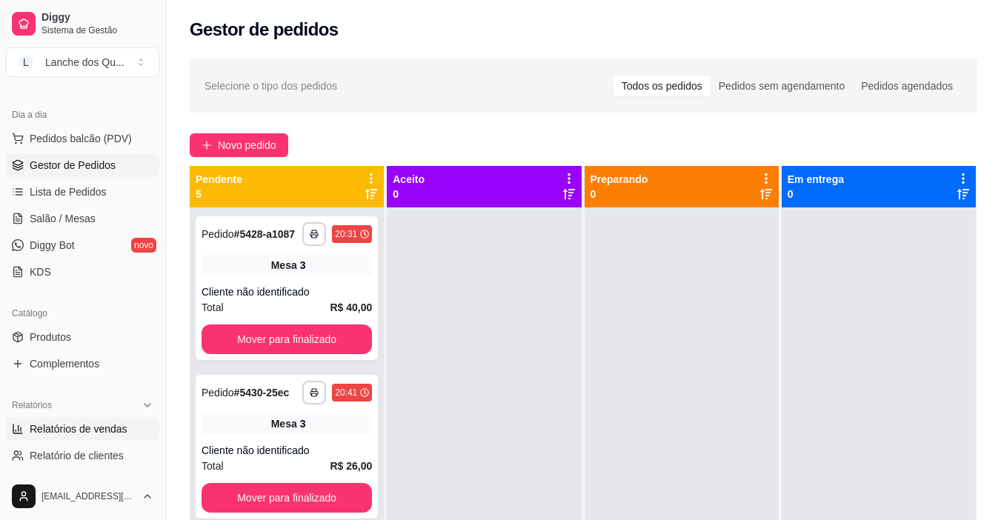
click at [93, 425] on span "Relatórios de vendas" at bounding box center [79, 428] width 98 height 15
select select "ALL"
select select "0"
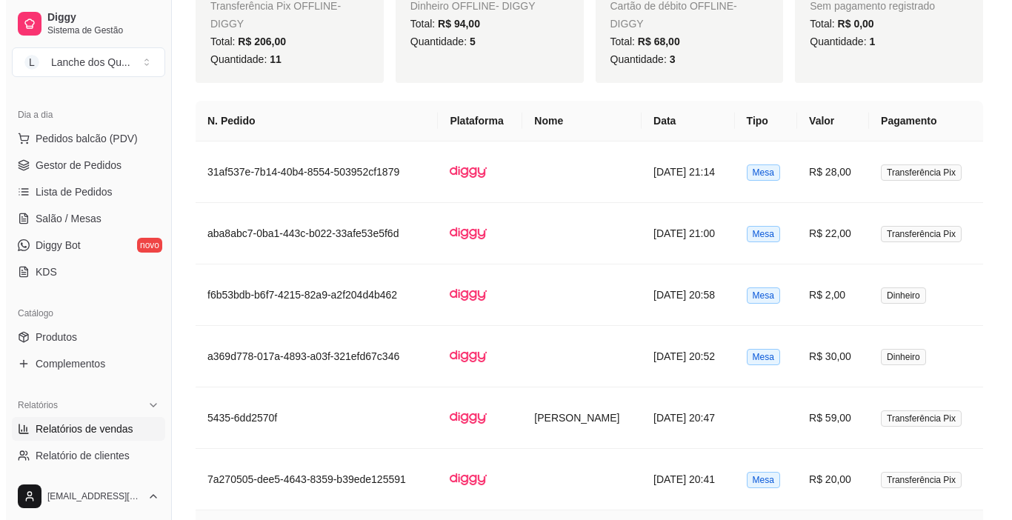
scroll to position [741, 0]
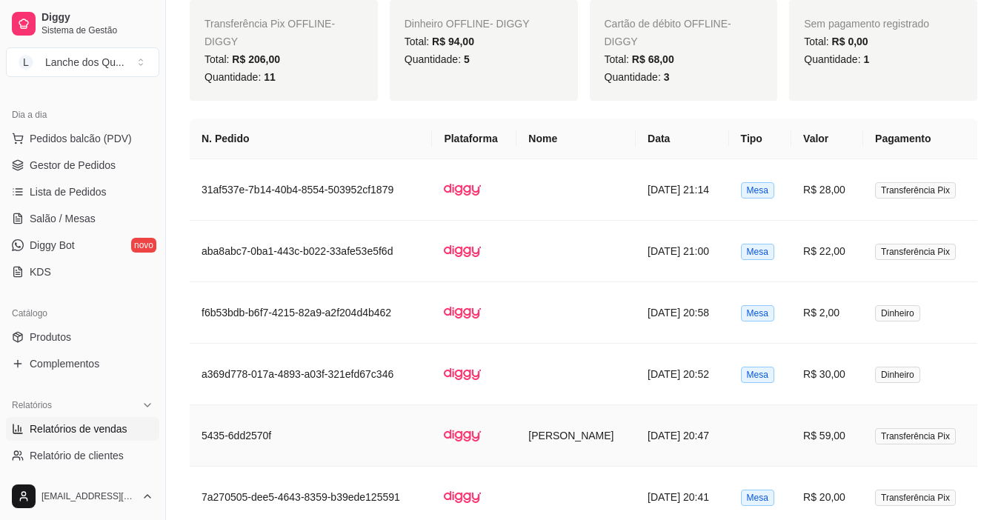
click at [816, 430] on td "R$ 59,00" at bounding box center [827, 435] width 72 height 61
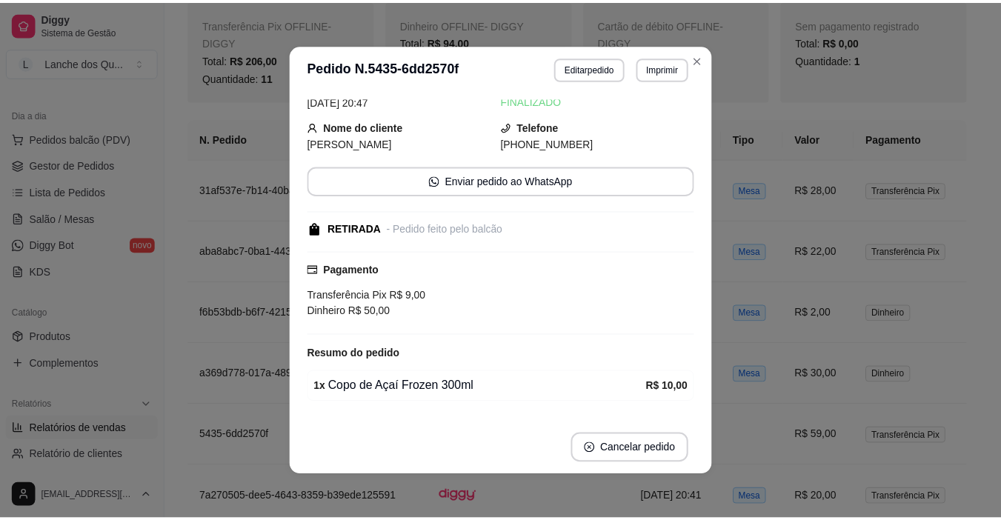
scroll to position [148, 0]
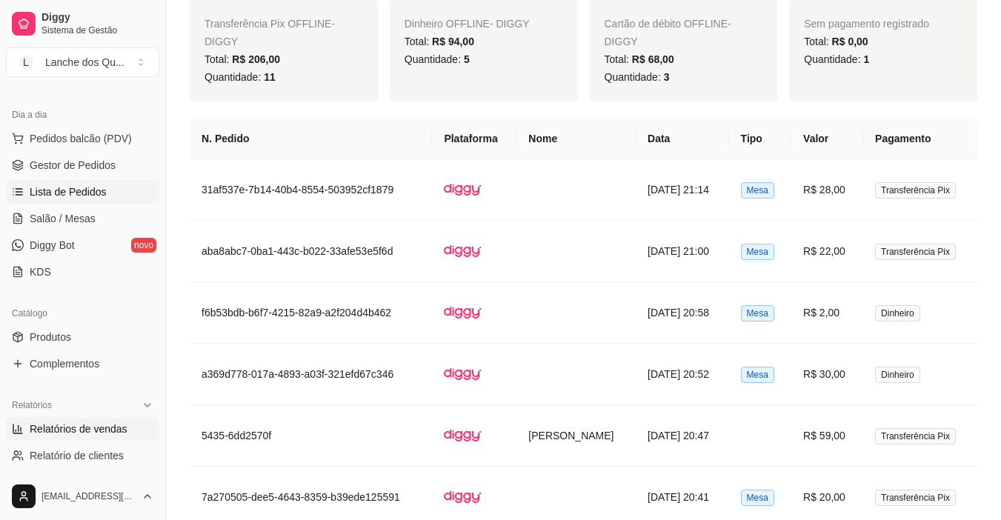
click at [81, 190] on span "Lista de Pedidos" at bounding box center [68, 191] width 77 height 15
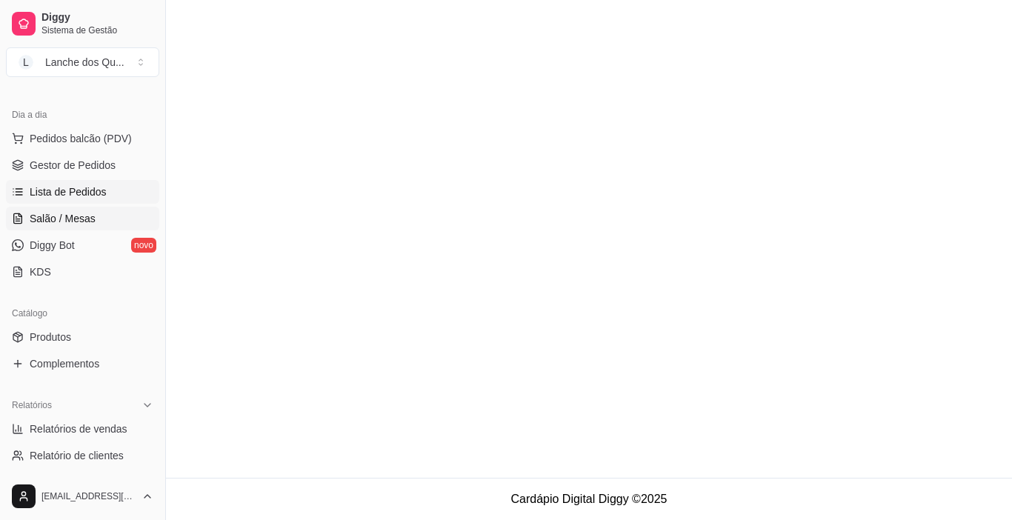
click at [67, 216] on span "Salão / Mesas" at bounding box center [63, 218] width 66 height 15
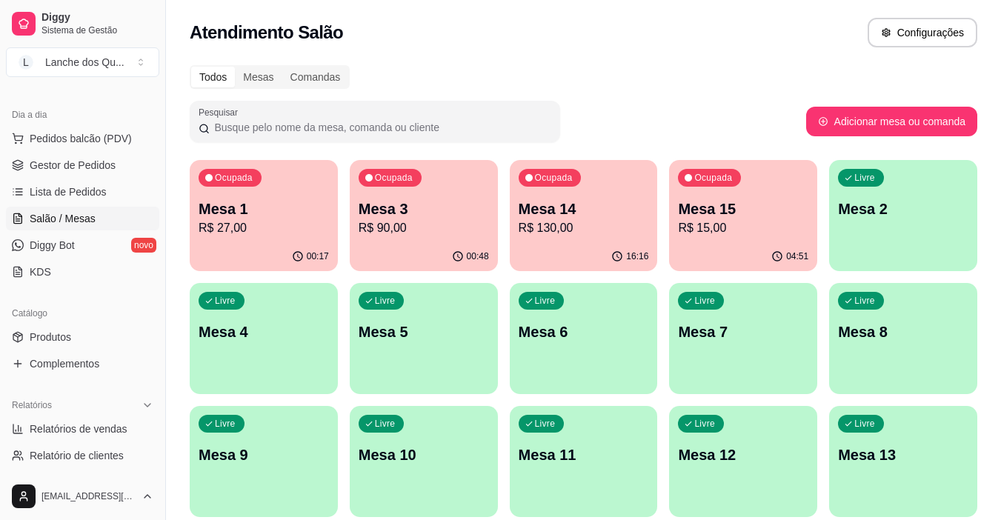
click at [191, 223] on div "Ocupada Mesa 1 R$ 27,00" at bounding box center [264, 201] width 148 height 82
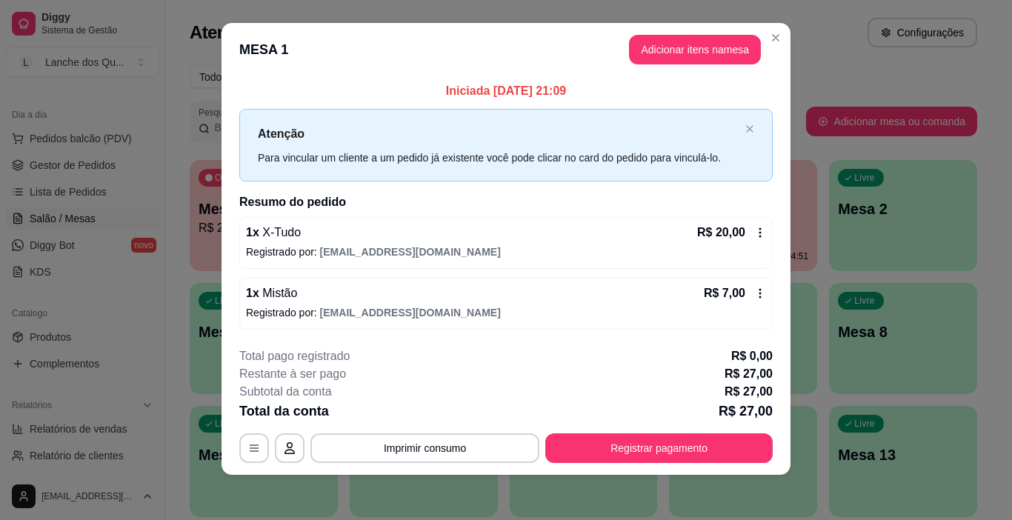
scroll to position [13, 0]
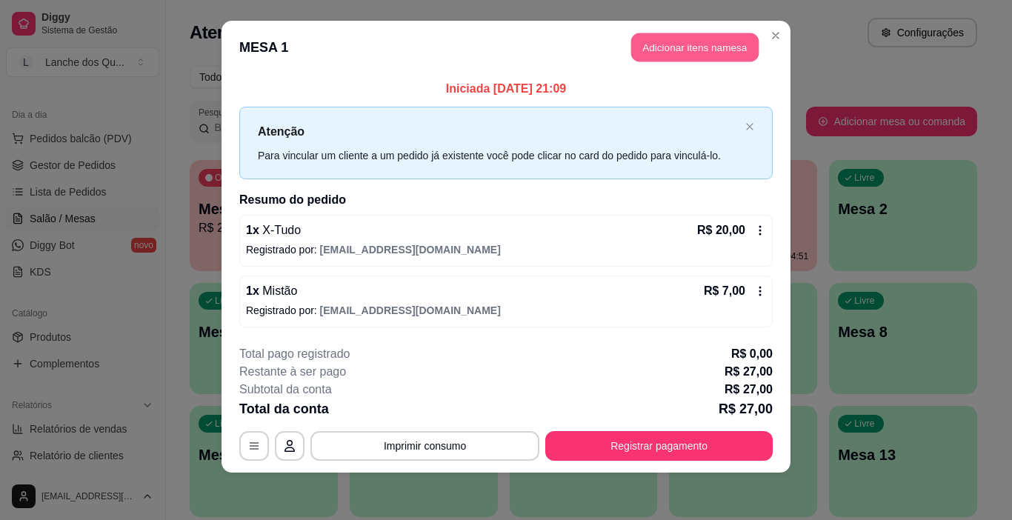
click at [688, 40] on button "Adicionar itens na mesa" at bounding box center [694, 47] width 127 height 29
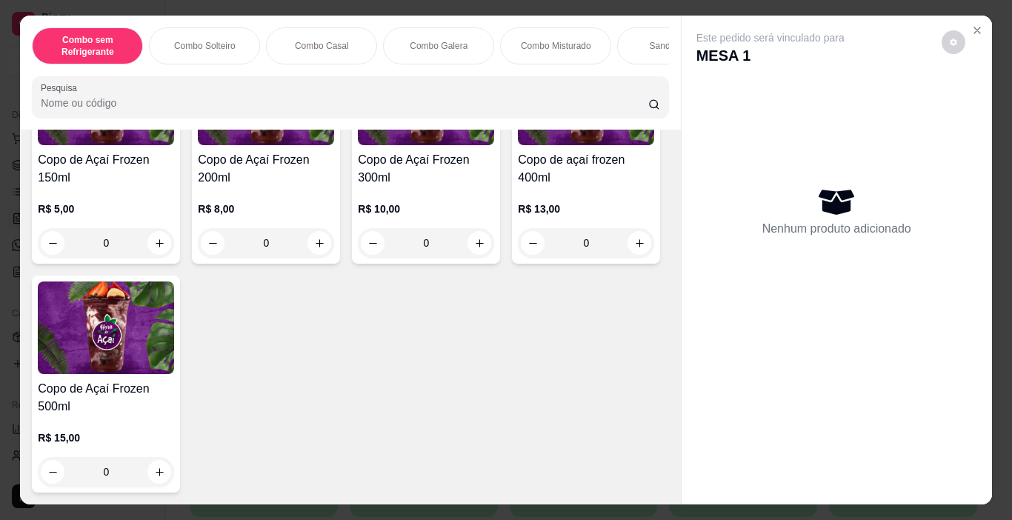
scroll to position [4593, 0]
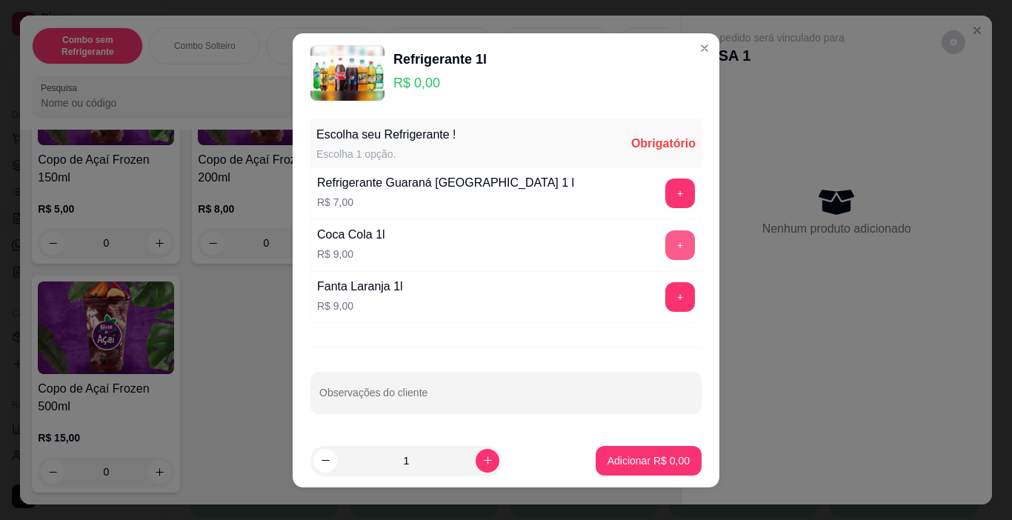
click at [673, 246] on button "+" at bounding box center [680, 245] width 30 height 30
click at [660, 464] on p "Adicionar R$ 9,00" at bounding box center [648, 460] width 82 height 15
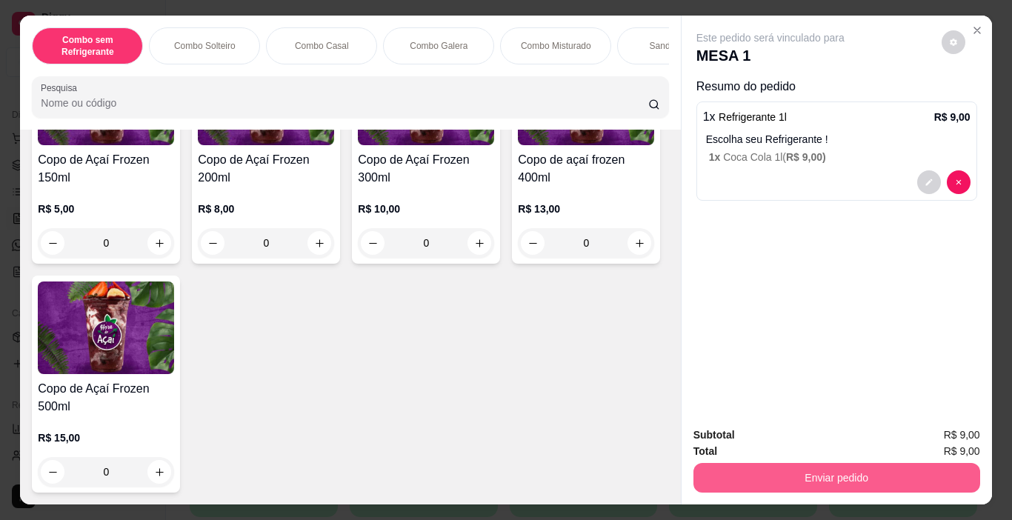
click at [799, 463] on button "Enviar pedido" at bounding box center [836, 478] width 287 height 30
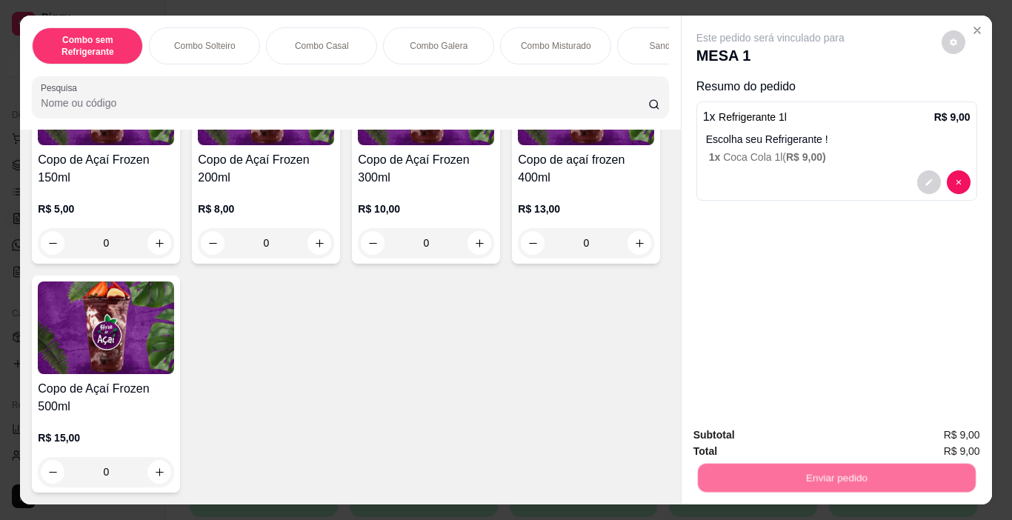
click at [796, 439] on button "Não registrar e enviar pedido" at bounding box center [787, 435] width 154 height 28
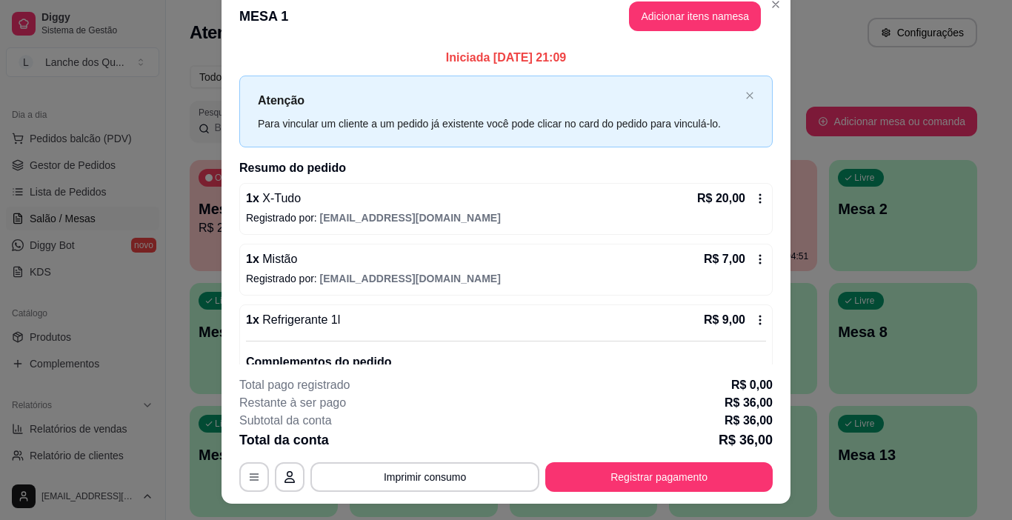
scroll to position [0, 0]
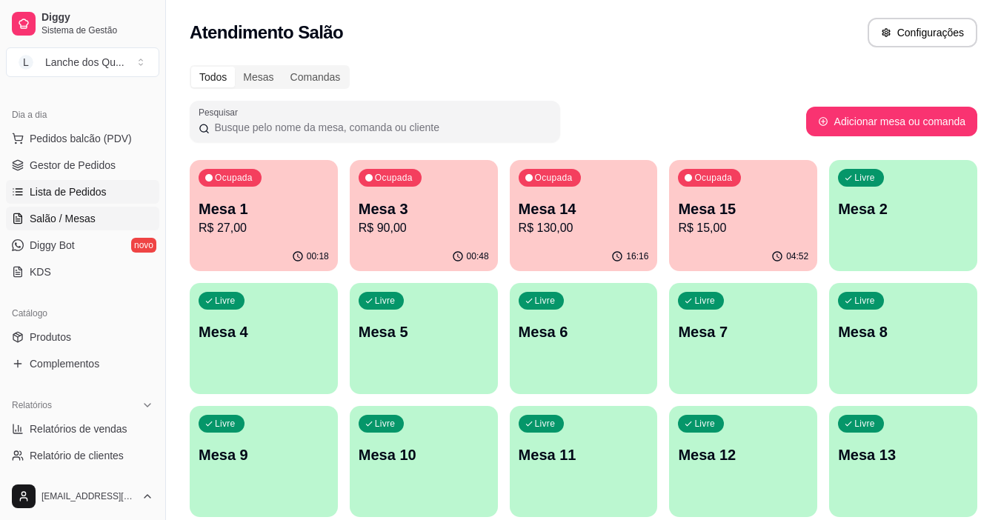
click at [67, 187] on span "Lista de Pedidos" at bounding box center [68, 191] width 77 height 15
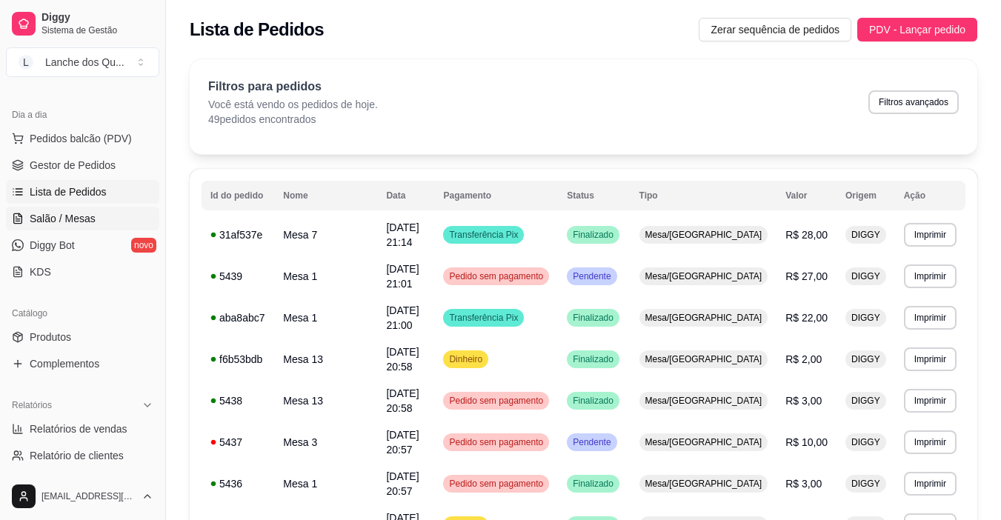
click at [76, 214] on span "Salão / Mesas" at bounding box center [63, 218] width 66 height 15
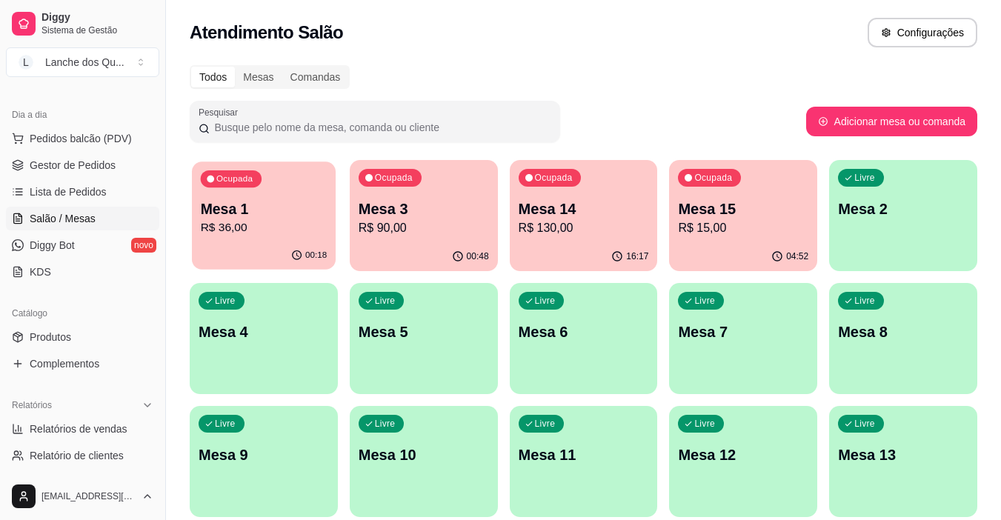
click at [284, 218] on p "Mesa 1" at bounding box center [264, 209] width 127 height 20
click at [83, 426] on span "Relatórios de vendas" at bounding box center [79, 428] width 98 height 15
select select "ALL"
select select "0"
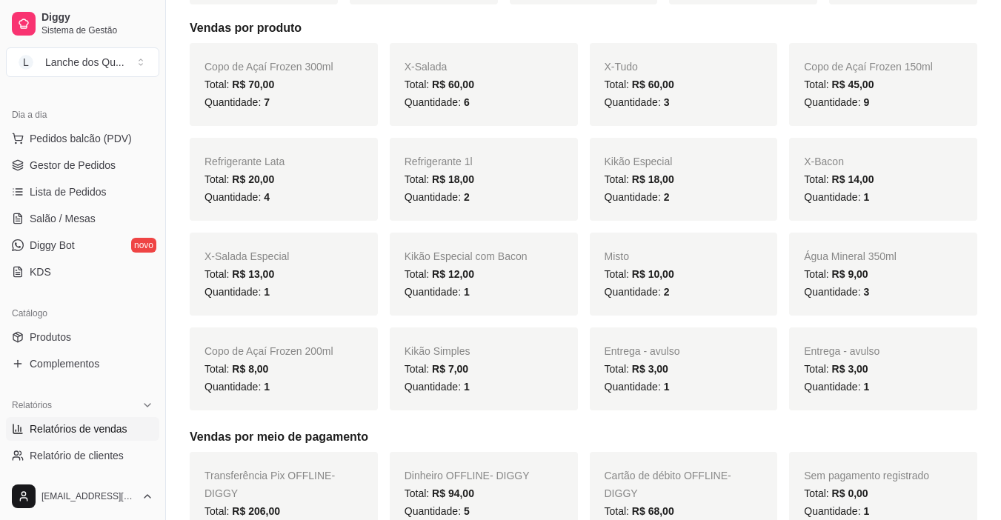
scroll to position [370, 0]
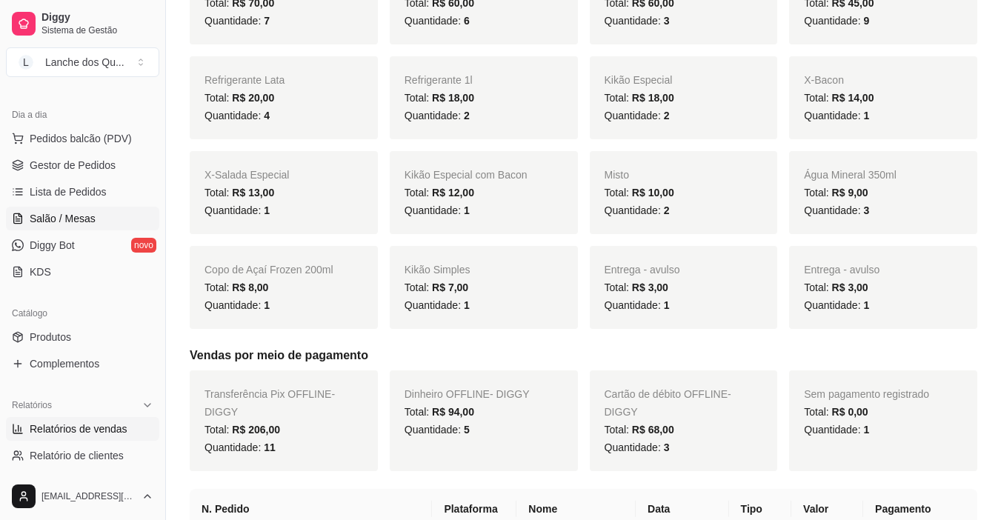
click at [53, 213] on span "Salão / Mesas" at bounding box center [63, 218] width 66 height 15
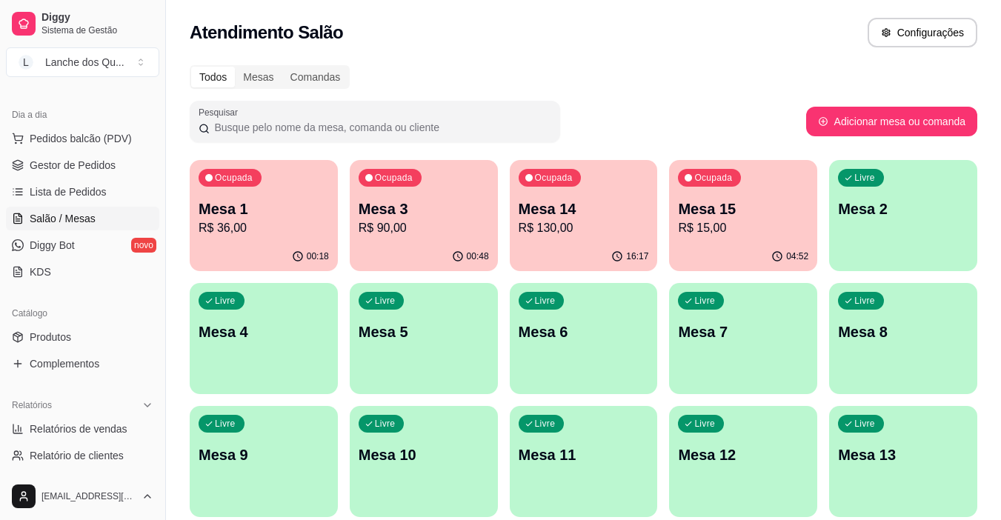
click at [856, 230] on div "Livre Mesa 2" at bounding box center [903, 206] width 148 height 93
click at [847, 226] on div "Livre Mesa 2" at bounding box center [903, 206] width 148 height 93
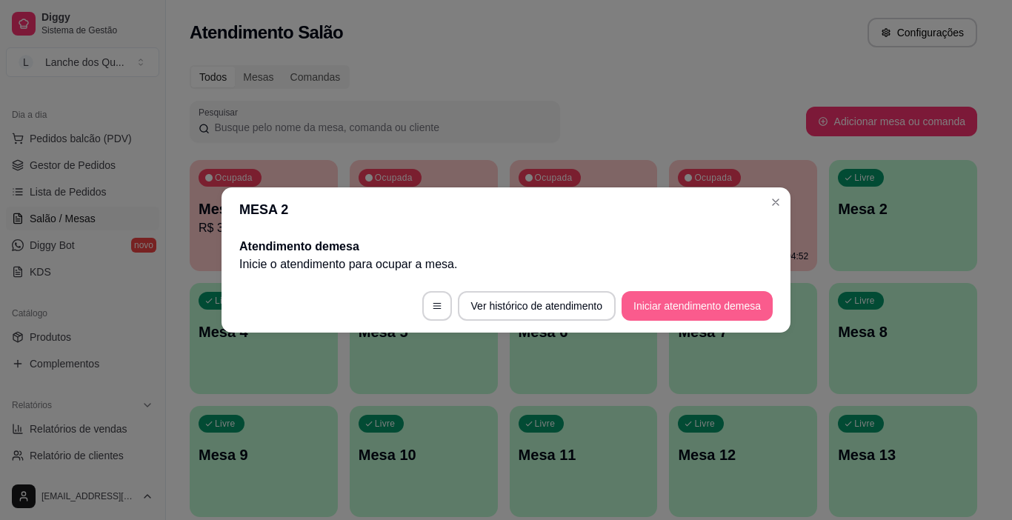
click at [701, 307] on button "Iniciar atendimento de mesa" at bounding box center [696, 306] width 151 height 30
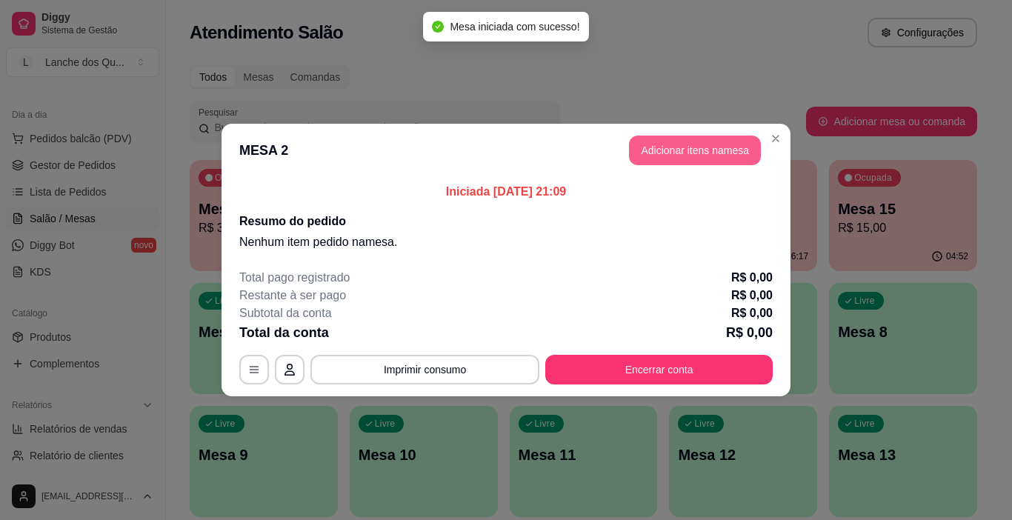
click at [716, 155] on button "Adicionar itens na mesa" at bounding box center [695, 151] width 132 height 30
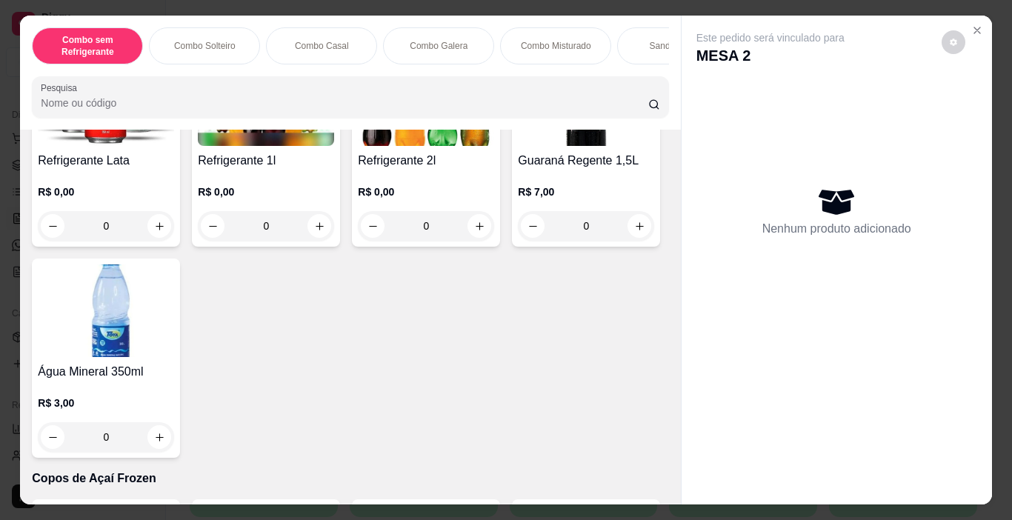
scroll to position [3407, 0]
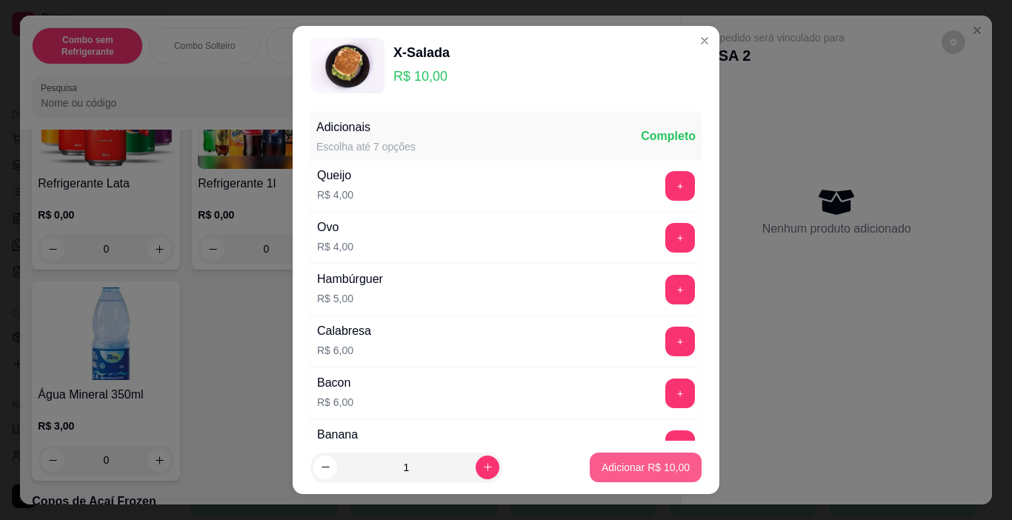
click at [616, 459] on button "Adicionar R$ 10,00" at bounding box center [646, 468] width 112 height 30
type input "1"
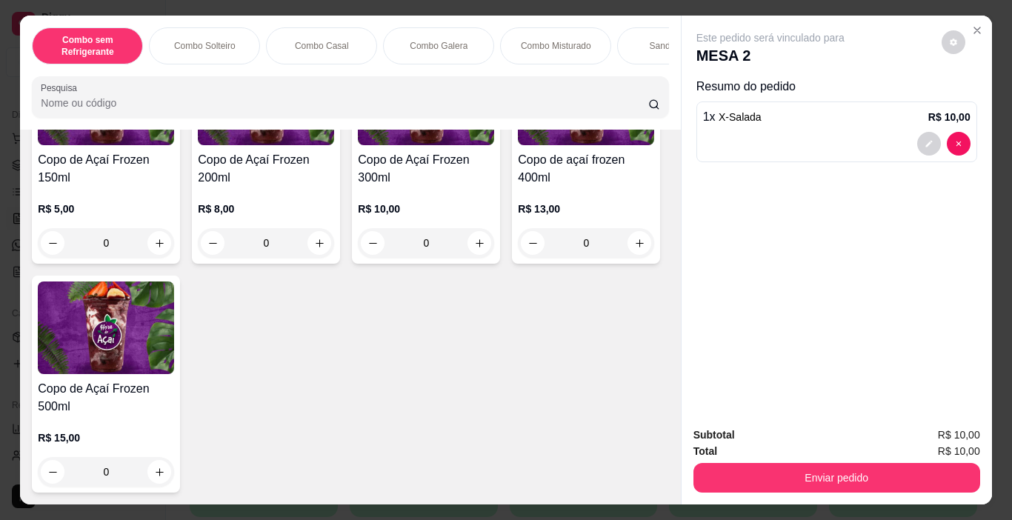
scroll to position [5180, 0]
click at [473, 235] on div "0" at bounding box center [426, 243] width 136 height 30
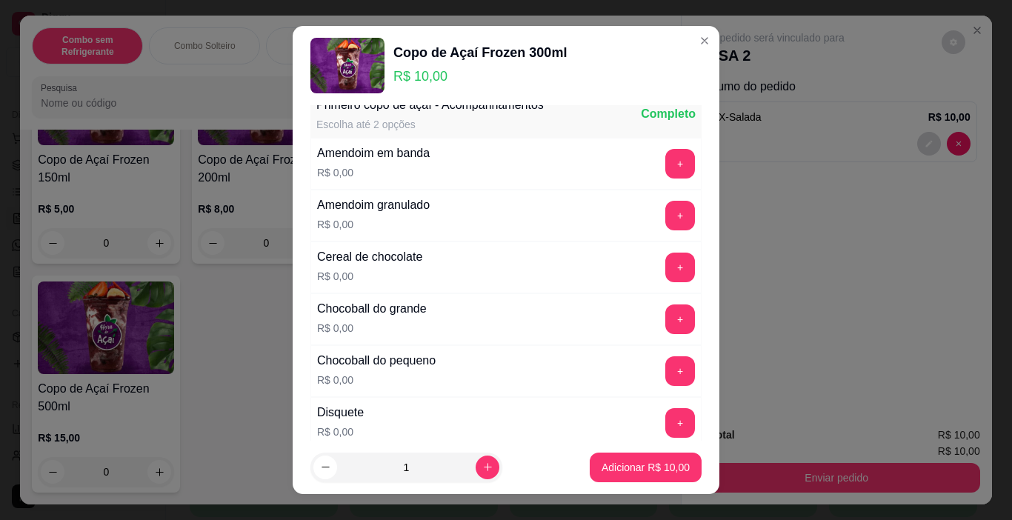
scroll to position [0, 0]
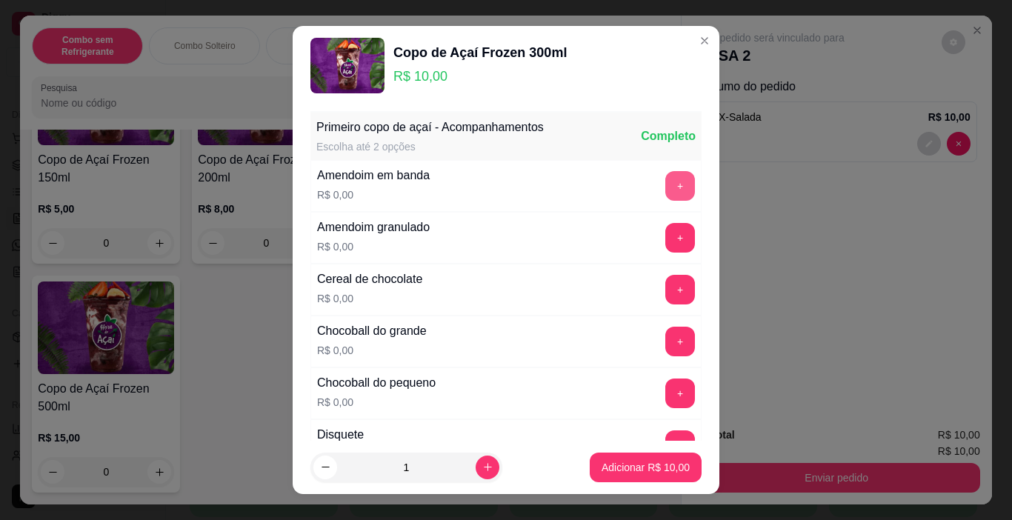
click at [665, 188] on button "+" at bounding box center [680, 186] width 30 height 30
click at [664, 462] on p "Adicionar R$ 10,00" at bounding box center [646, 467] width 86 height 14
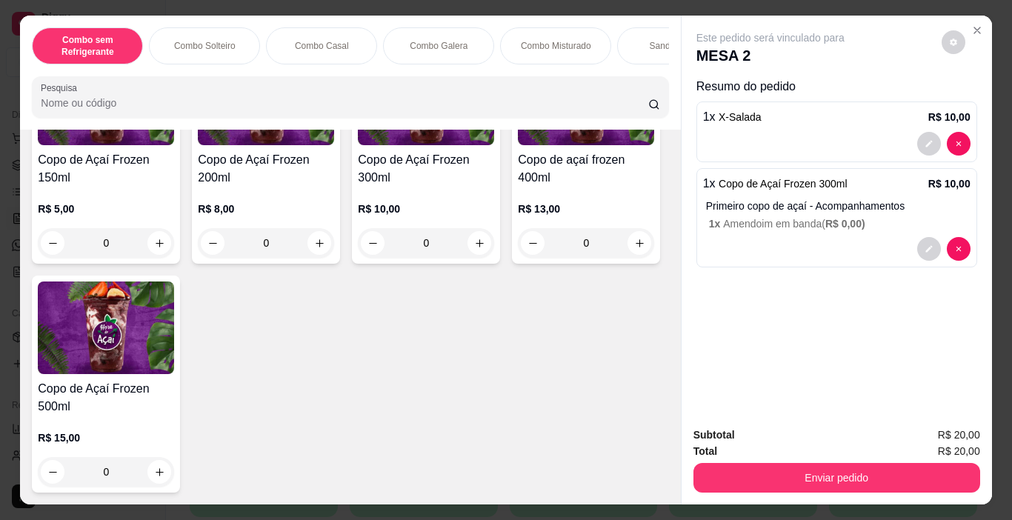
click at [847, 220] on span "R$ 0,00 )" at bounding box center [845, 224] width 40 height 12
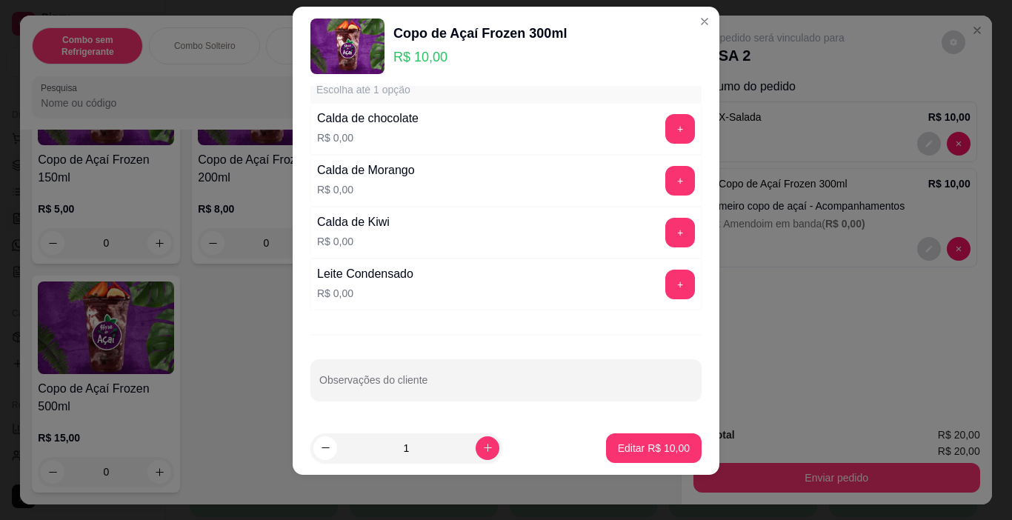
scroll to position [21, 0]
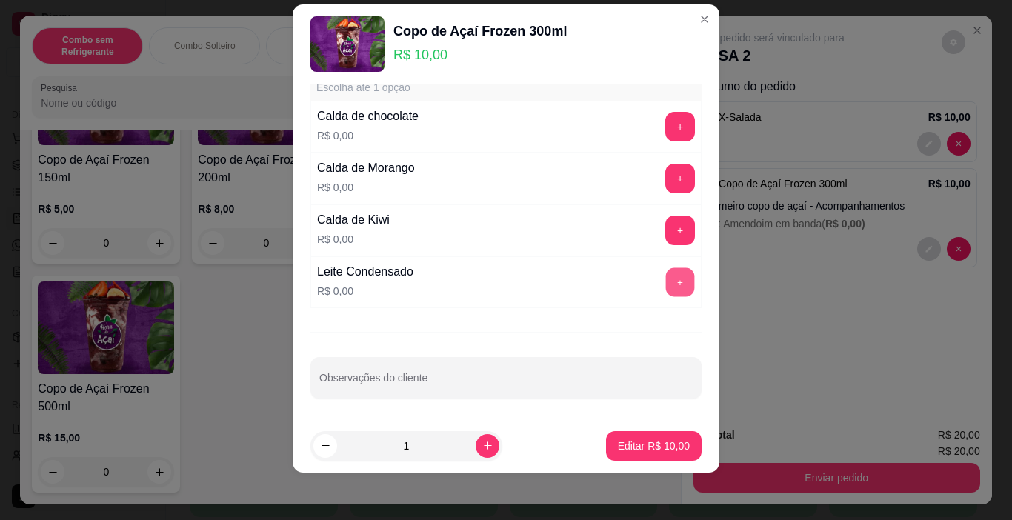
click at [666, 277] on button "+" at bounding box center [680, 282] width 29 height 29
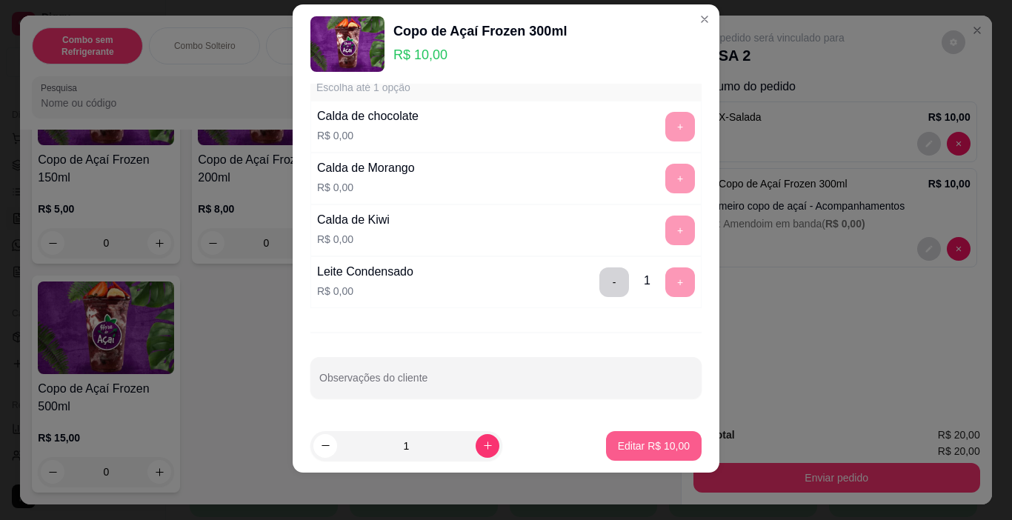
click at [653, 444] on p "Editar R$ 10,00" at bounding box center [654, 446] width 72 height 15
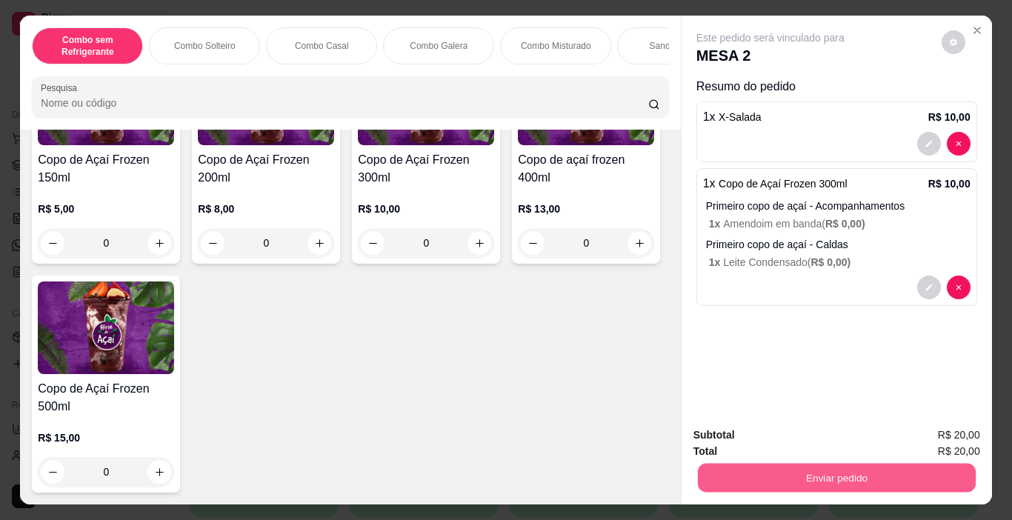
click at [840, 467] on button "Enviar pedido" at bounding box center [836, 478] width 278 height 29
click at [824, 442] on button "Não registrar e enviar pedido" at bounding box center [787, 435] width 154 height 28
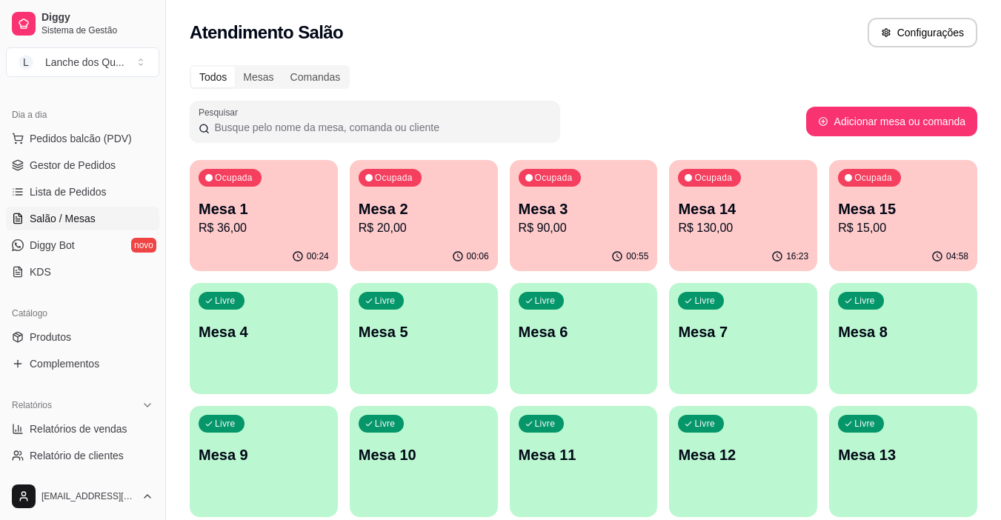
click at [299, 238] on div "Ocupada Mesa 1 R$ 36,00" at bounding box center [264, 201] width 148 height 82
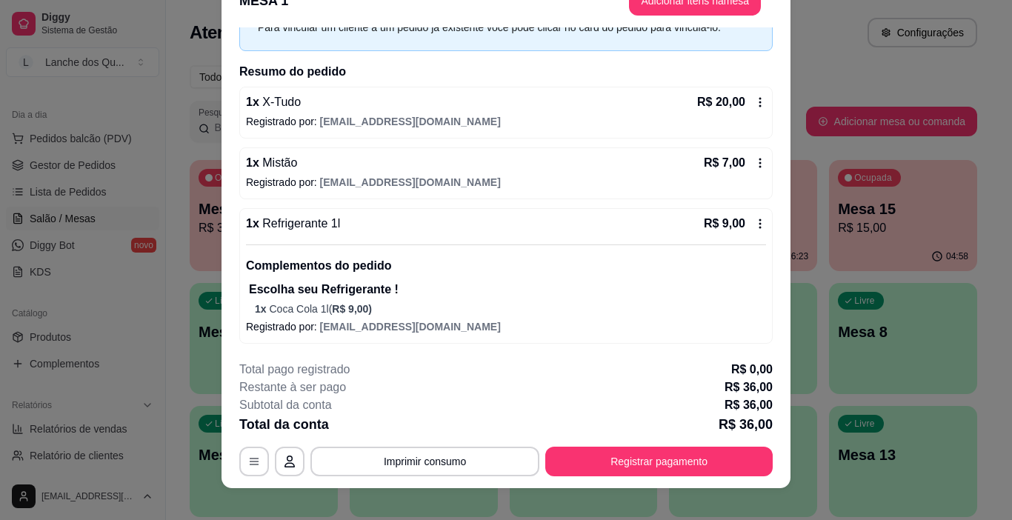
scroll to position [44, 0]
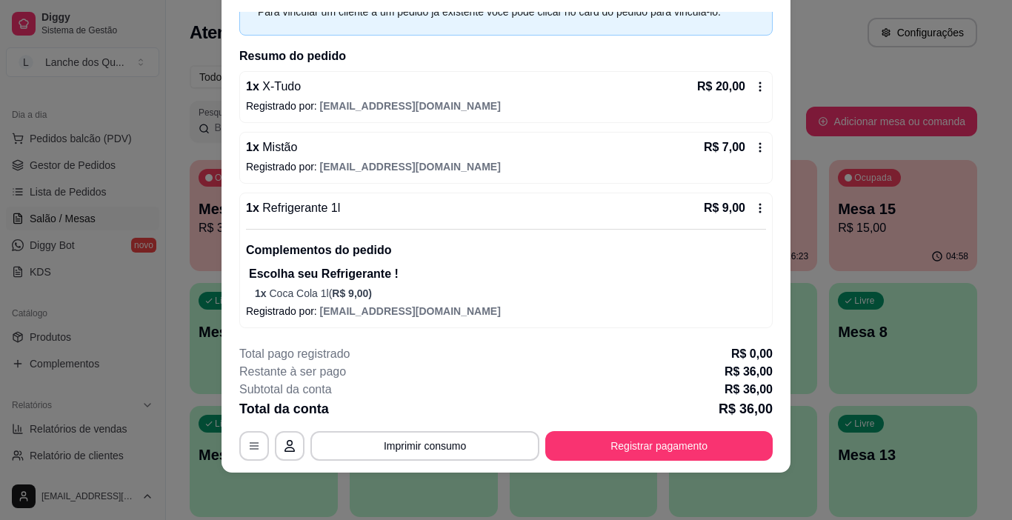
click at [644, 450] on button "Registrar pagamento" at bounding box center [658, 446] width 227 height 30
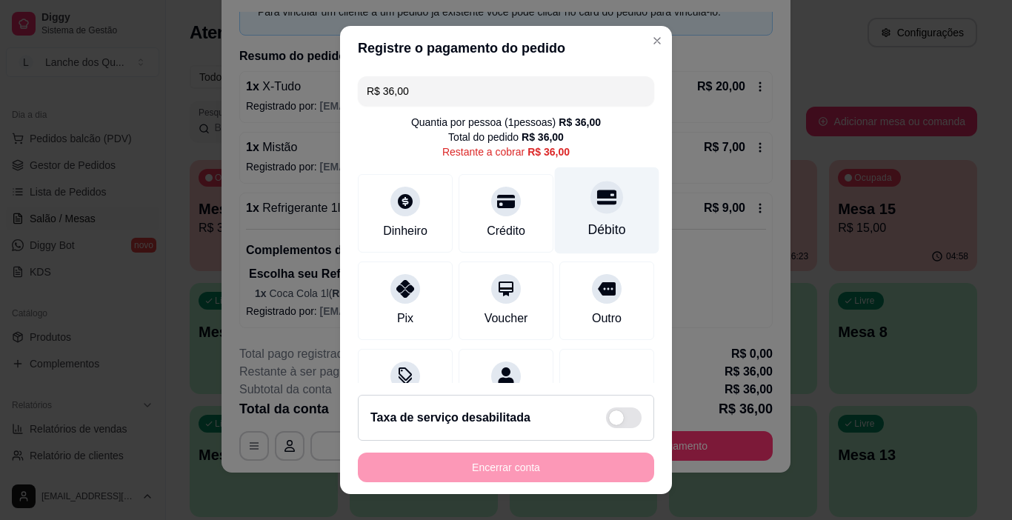
click at [589, 216] on div "Débito" at bounding box center [607, 210] width 104 height 87
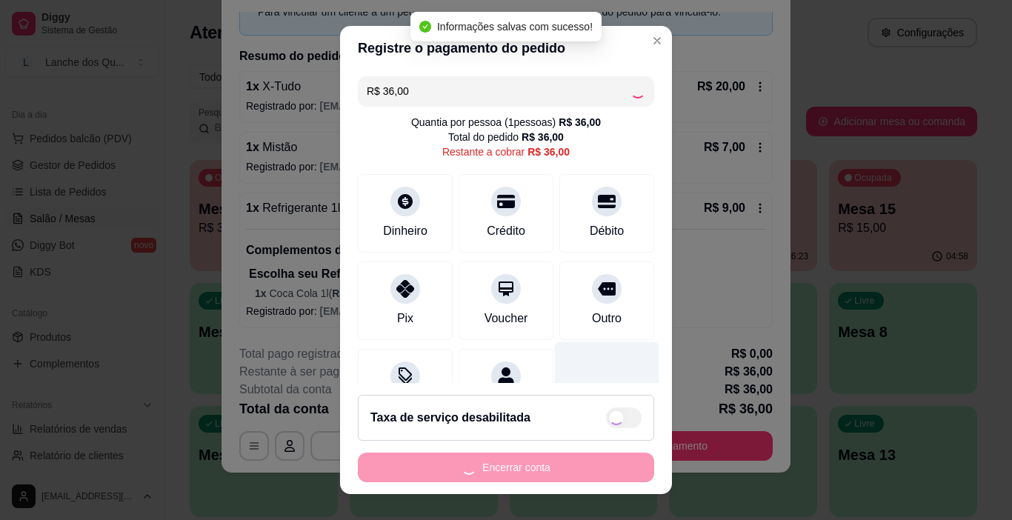
type input "R$ 0,00"
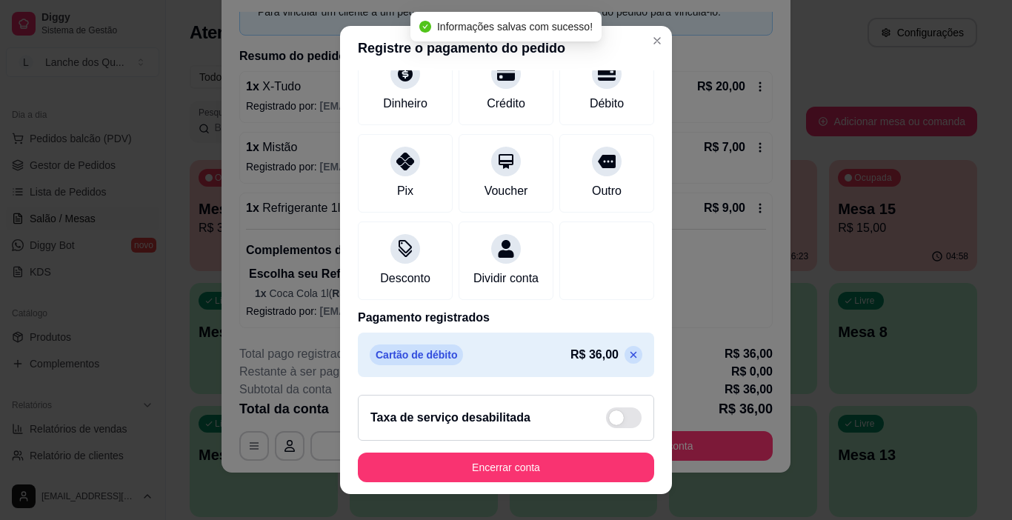
scroll to position [130, 0]
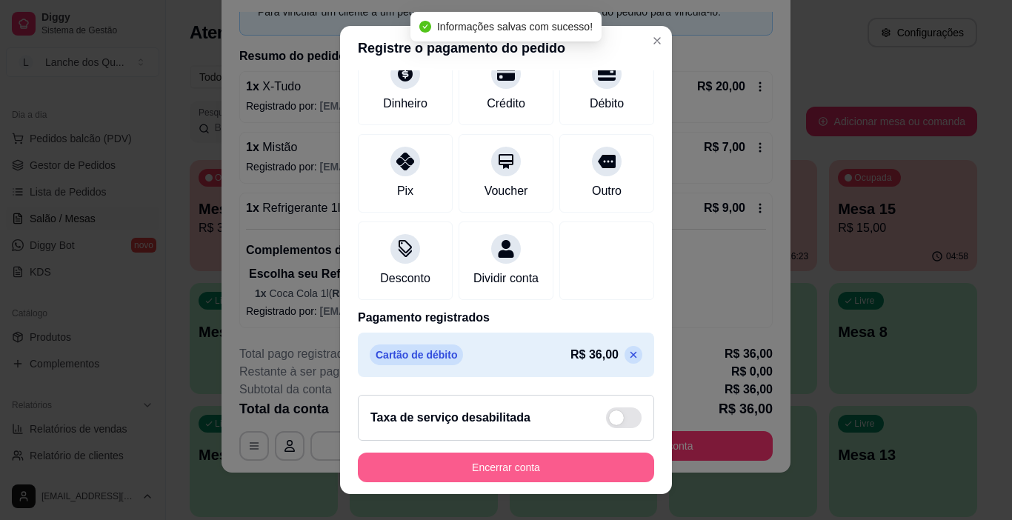
click at [568, 472] on button "Encerrar conta" at bounding box center [506, 468] width 296 height 30
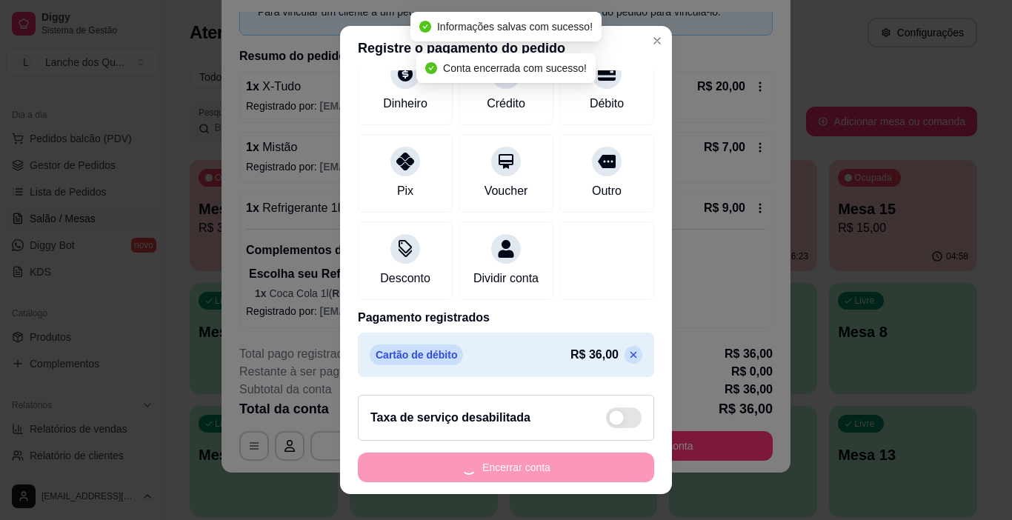
scroll to position [0, 0]
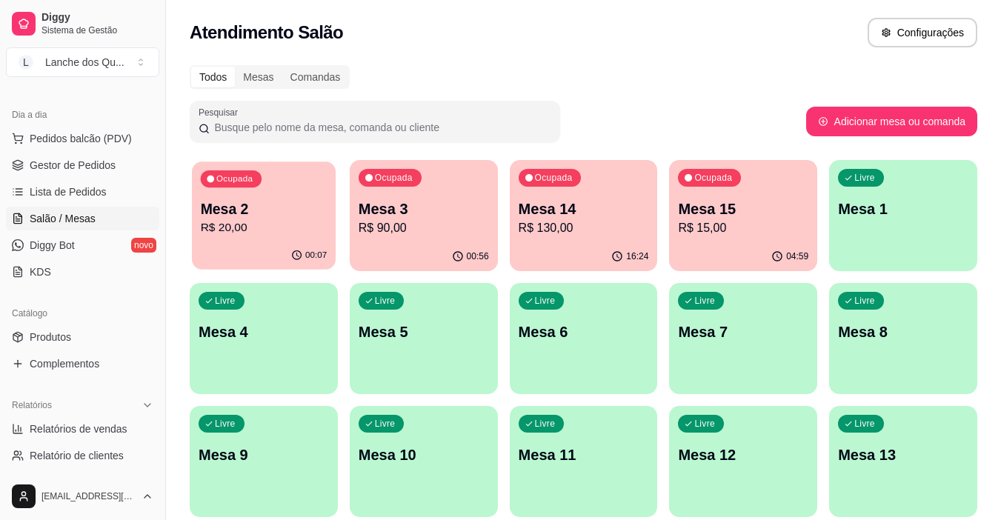
click at [259, 223] on p "R$ 20,00" at bounding box center [264, 227] width 127 height 17
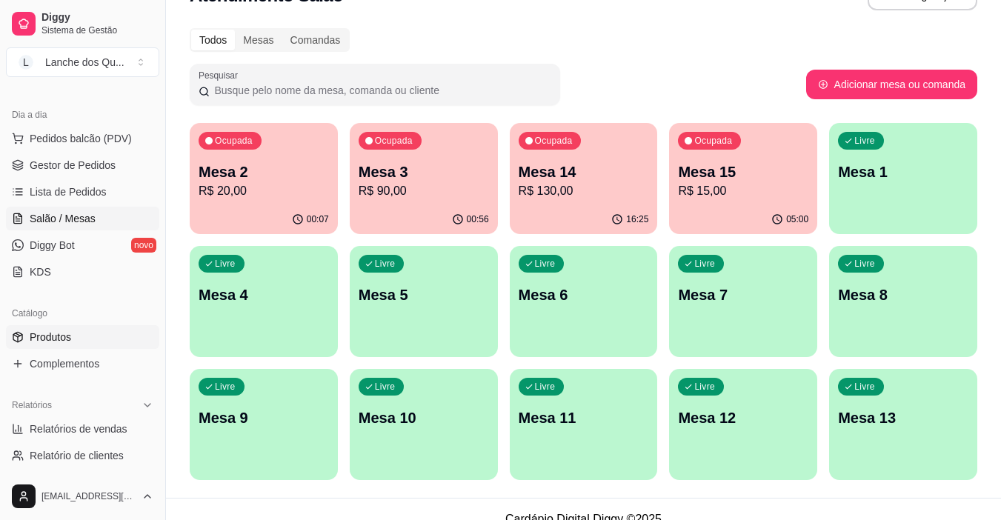
scroll to position [57, 0]
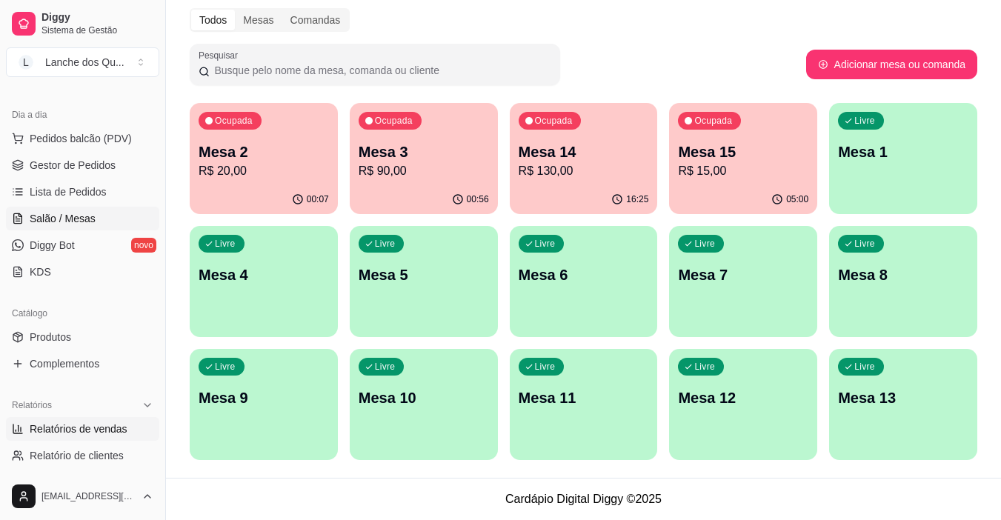
click at [93, 432] on span "Relatórios de vendas" at bounding box center [79, 428] width 98 height 15
select select "ALL"
select select "0"
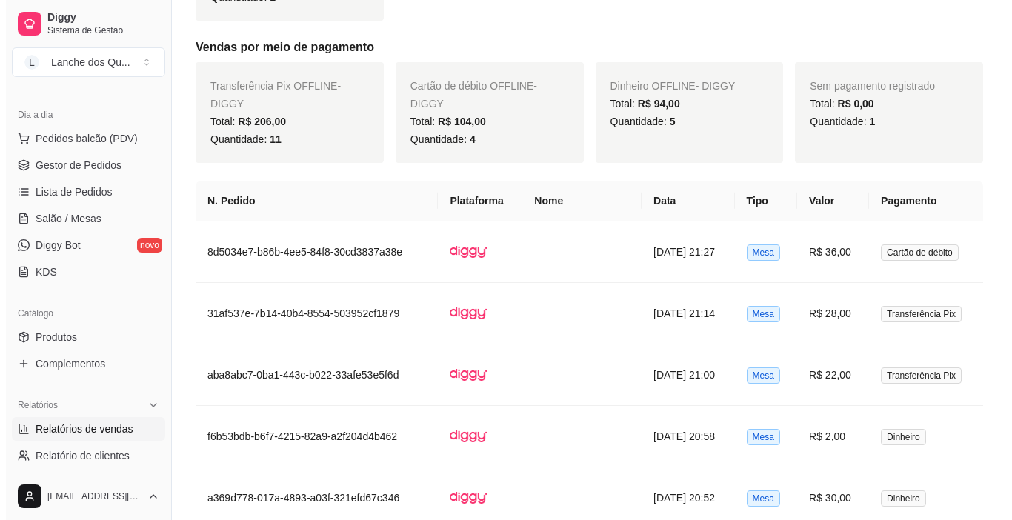
scroll to position [815, 0]
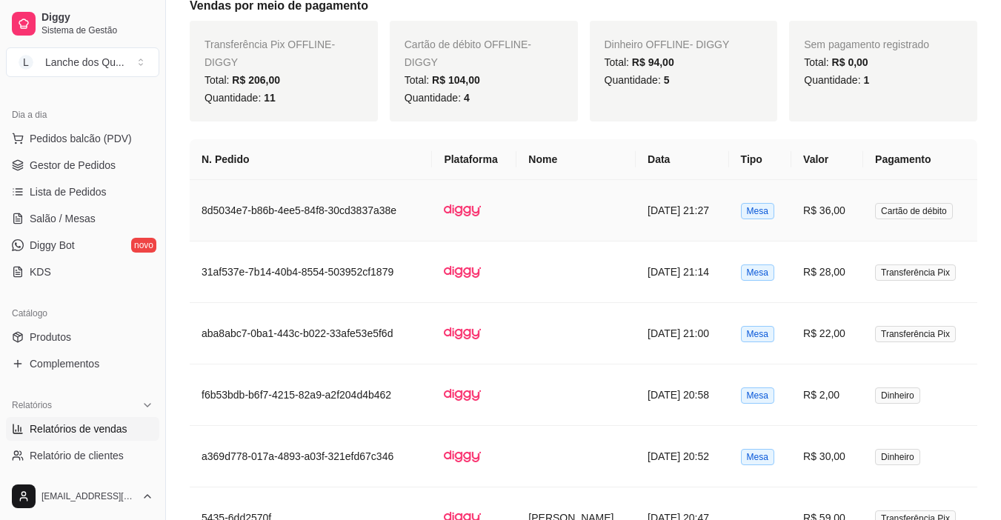
click at [829, 216] on td "R$ 36,00" at bounding box center [827, 210] width 72 height 61
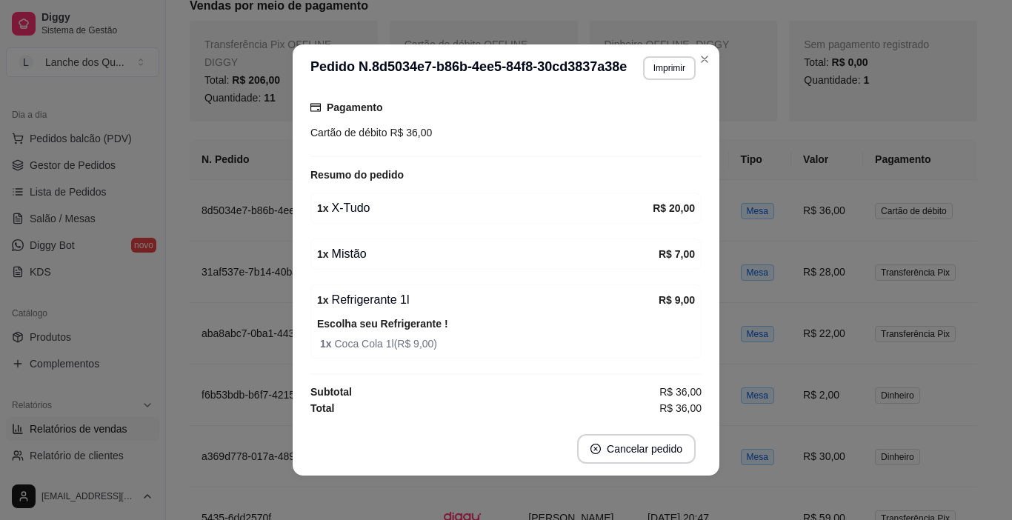
scroll to position [3, 0]
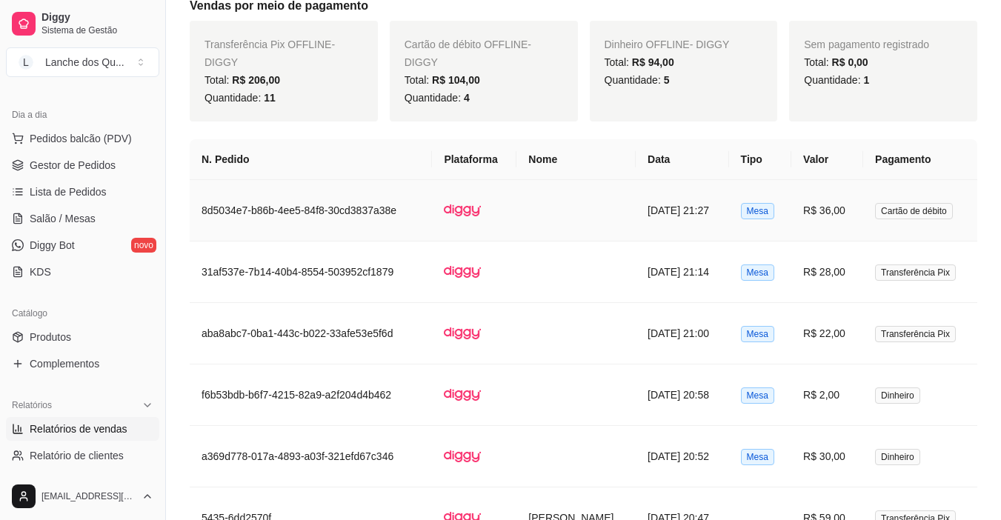
click at [831, 268] on td "R$ 28,00" at bounding box center [827, 271] width 72 height 61
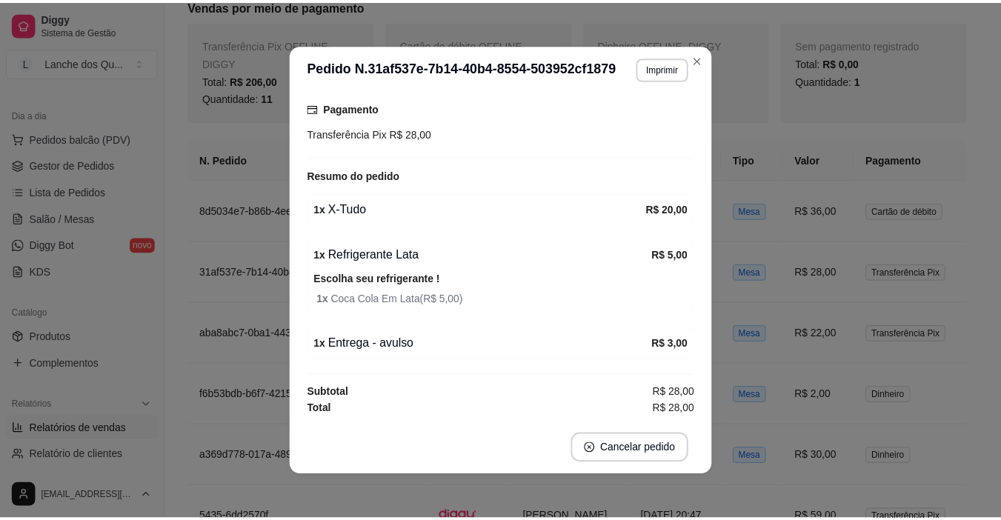
scroll to position [153, 0]
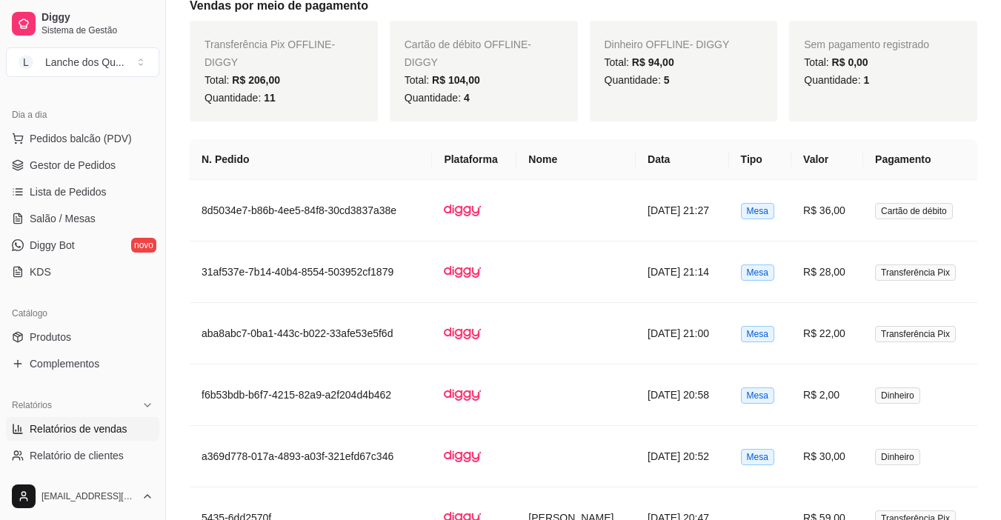
click at [79, 436] on link "Relatórios de vendas" at bounding box center [82, 429] width 153 height 24
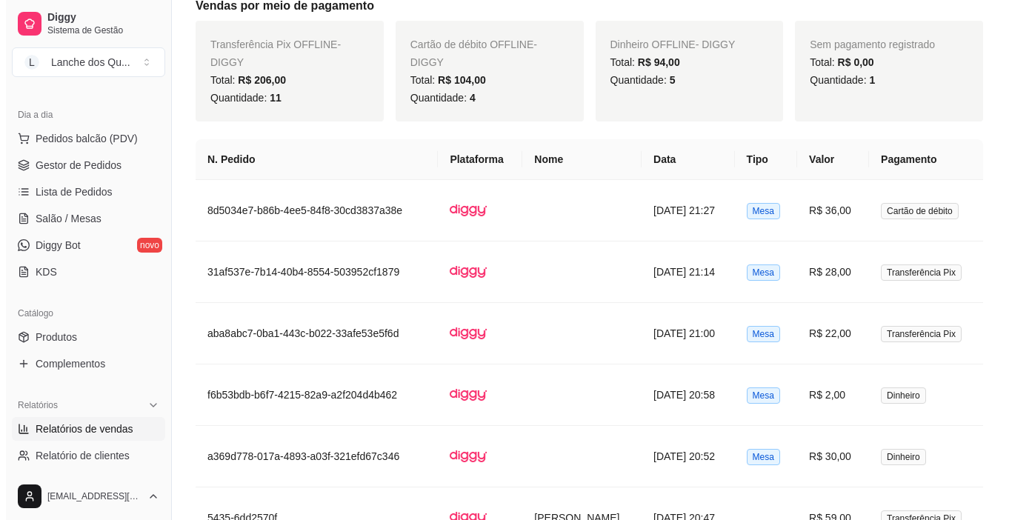
scroll to position [0, 0]
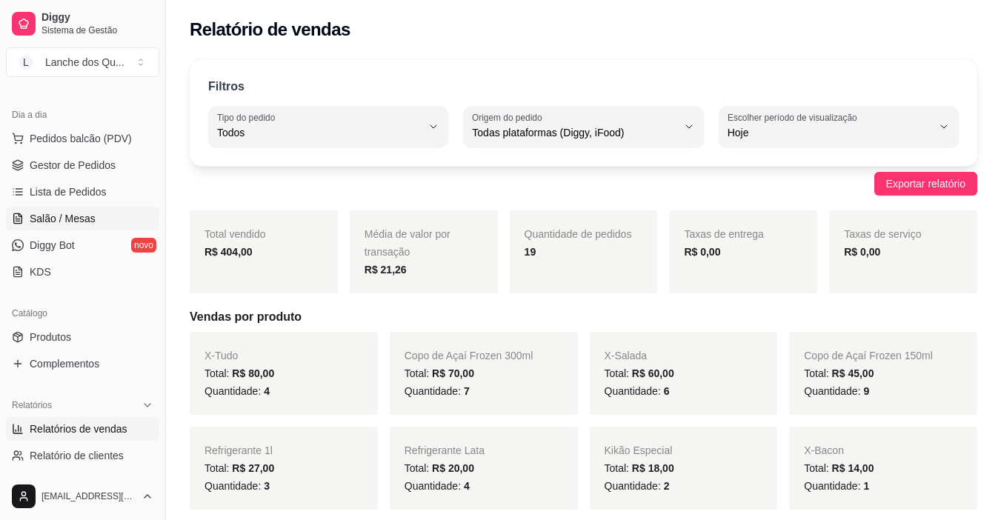
click at [74, 211] on span "Salão / Mesas" at bounding box center [63, 218] width 66 height 15
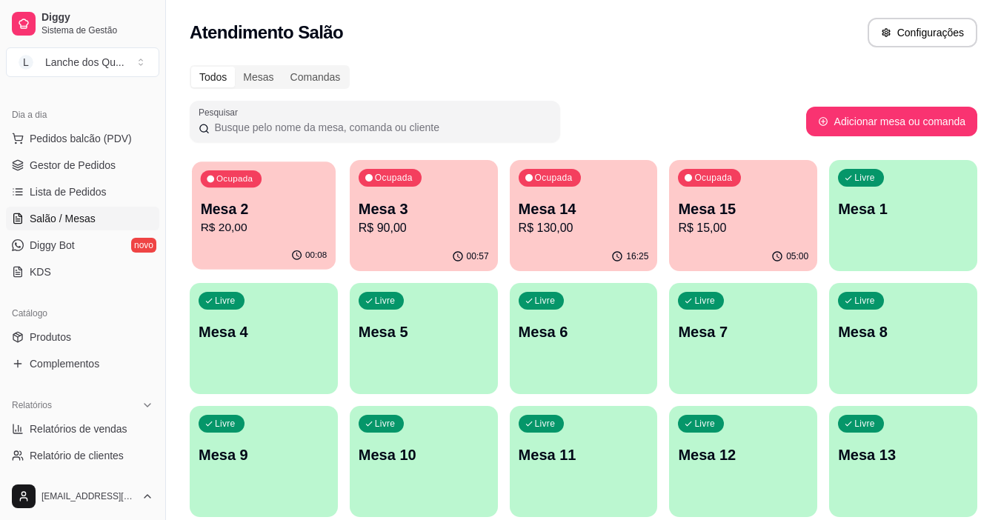
click at [251, 230] on p "R$ 20,00" at bounding box center [264, 227] width 127 height 17
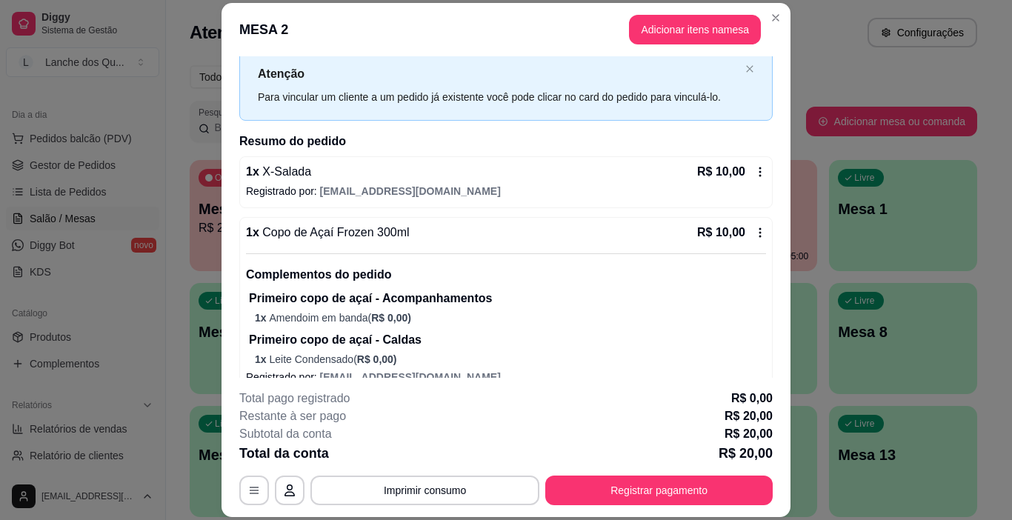
scroll to position [61, 0]
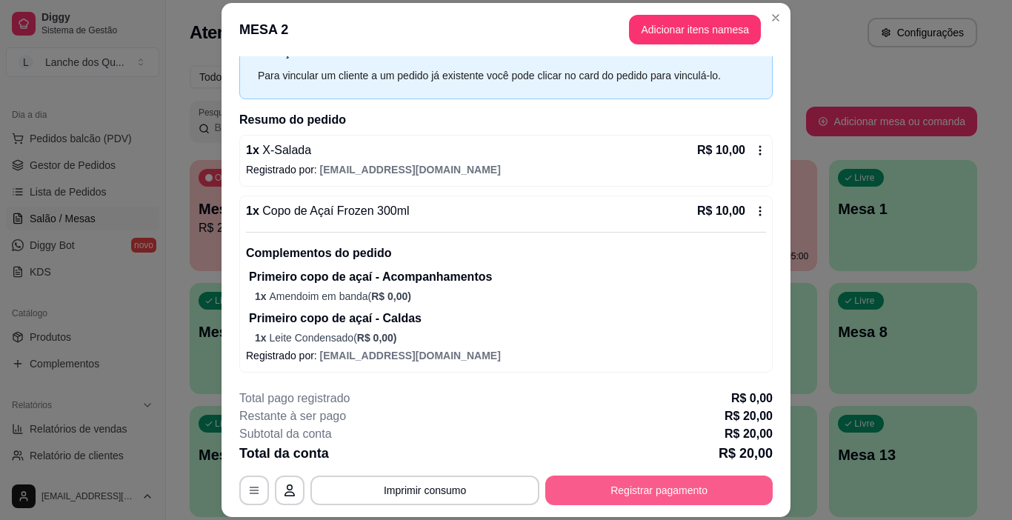
click at [664, 488] on button "Registrar pagamento" at bounding box center [658, 491] width 227 height 30
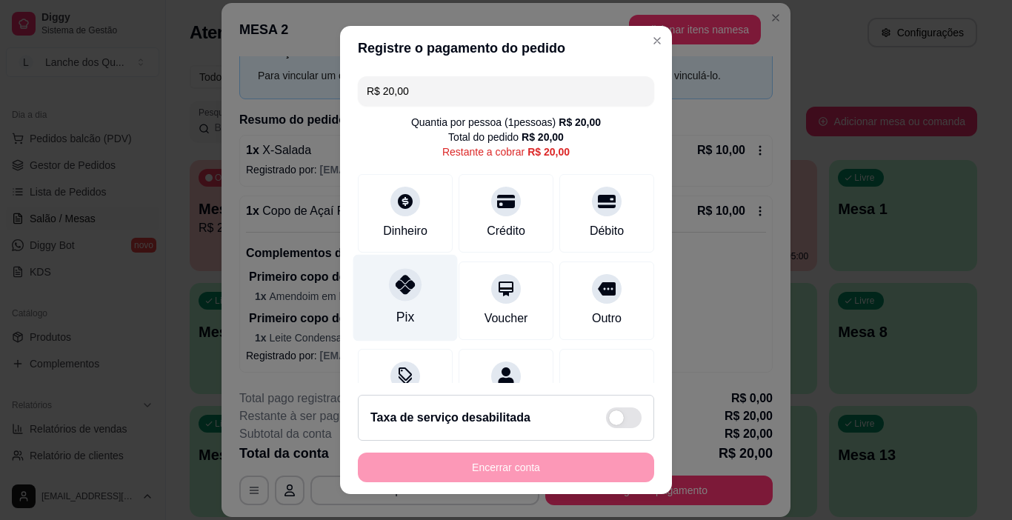
click at [404, 302] on div "Pix" at bounding box center [405, 298] width 104 height 87
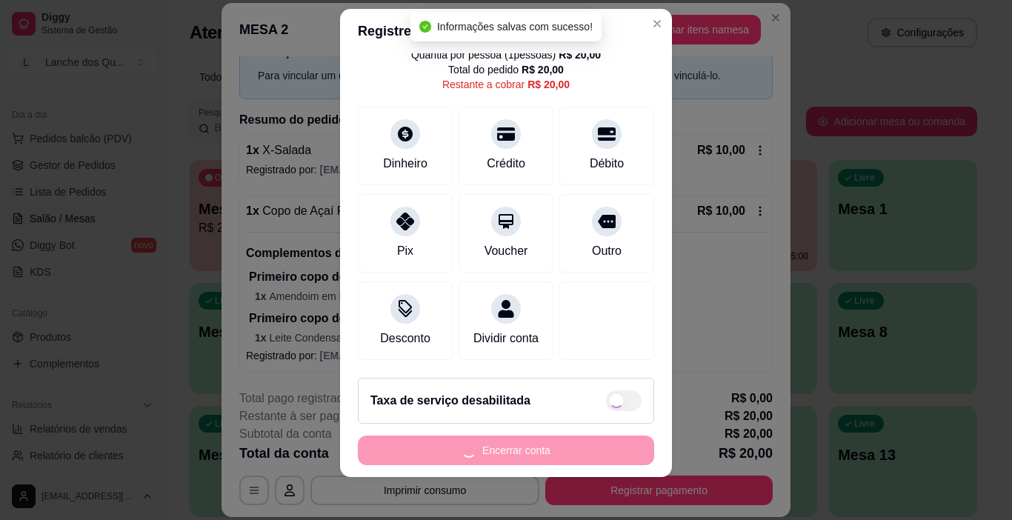
scroll to position [21, 0]
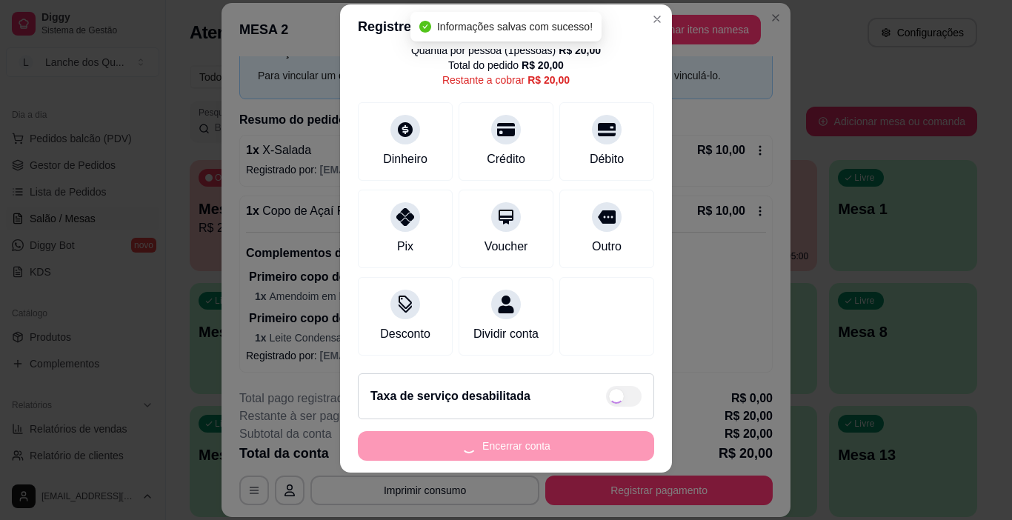
type input "R$ 0,00"
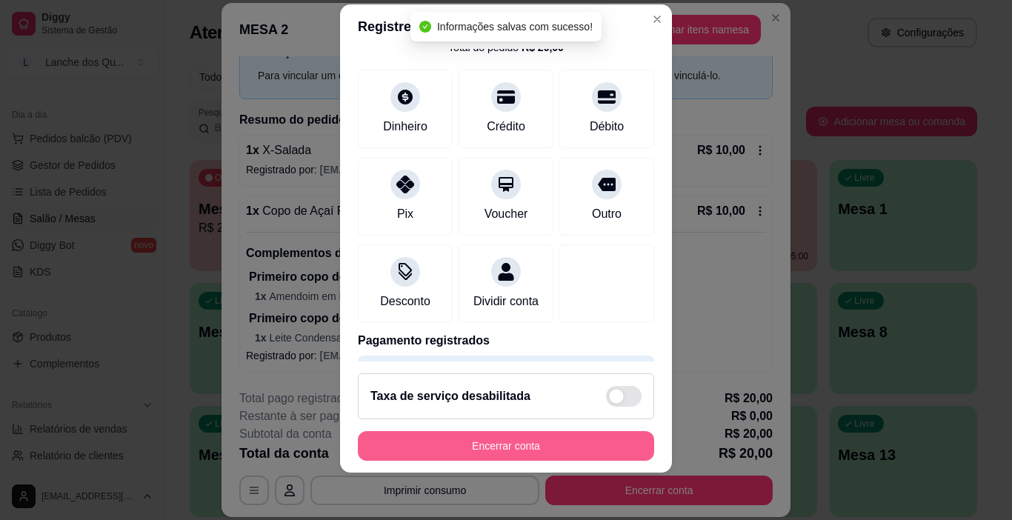
click at [531, 444] on button "Encerrar conta" at bounding box center [506, 446] width 296 height 30
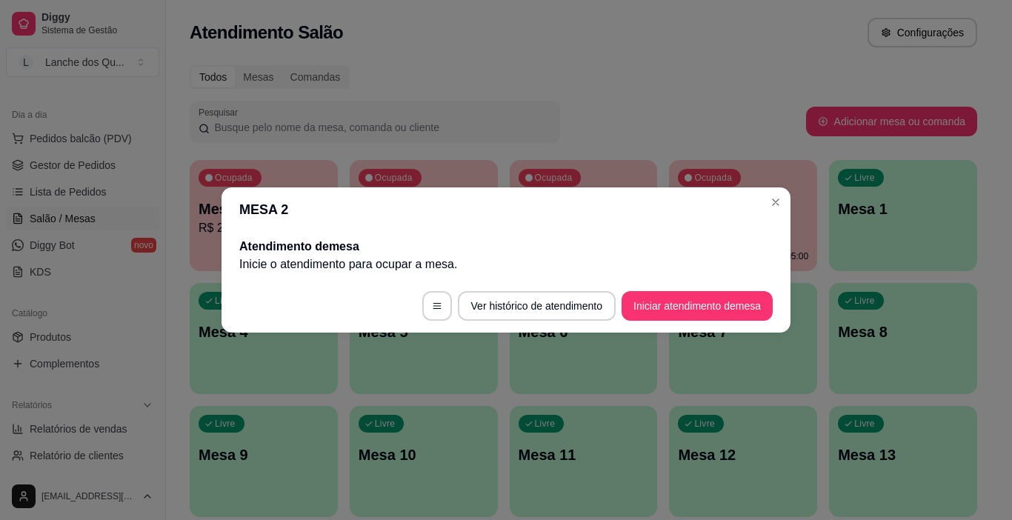
scroll to position [0, 0]
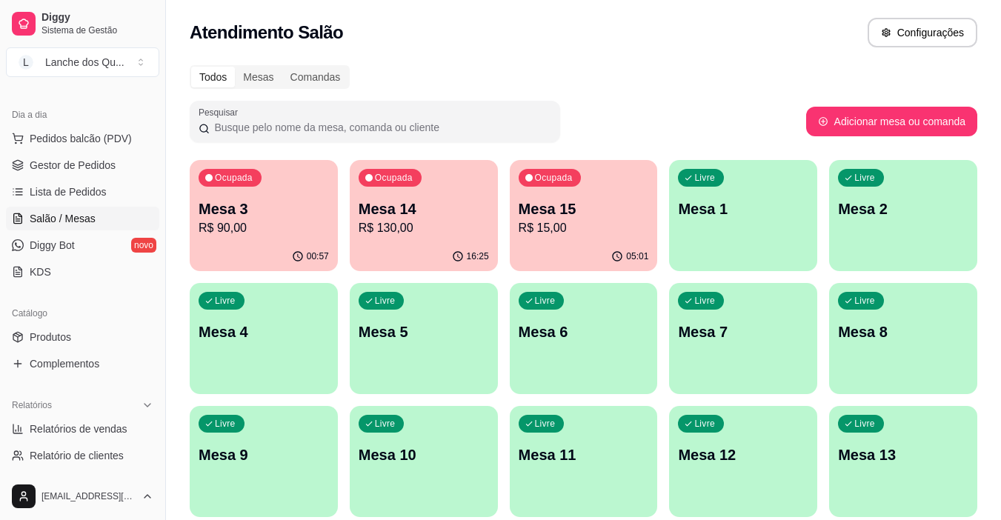
click at [286, 233] on p "R$ 90,00" at bounding box center [264, 228] width 130 height 18
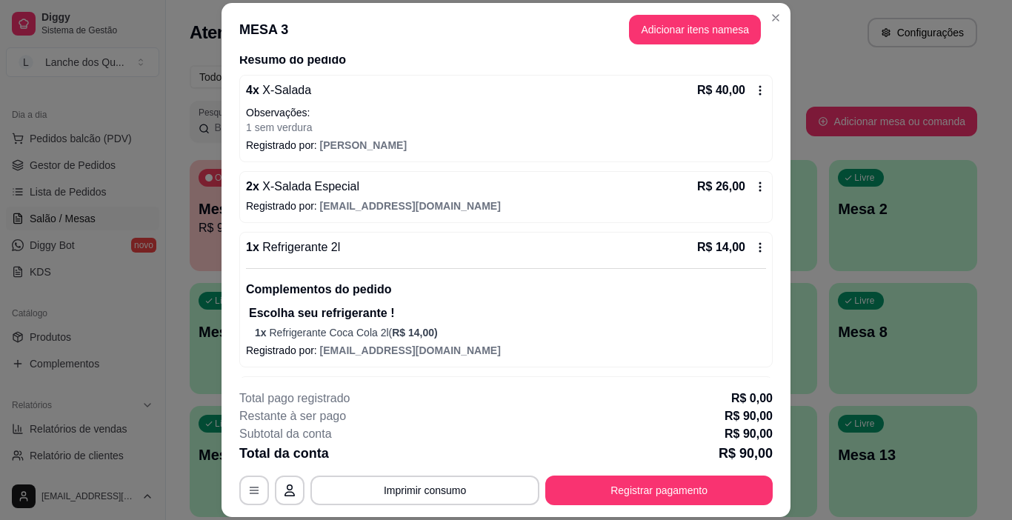
scroll to position [261, 0]
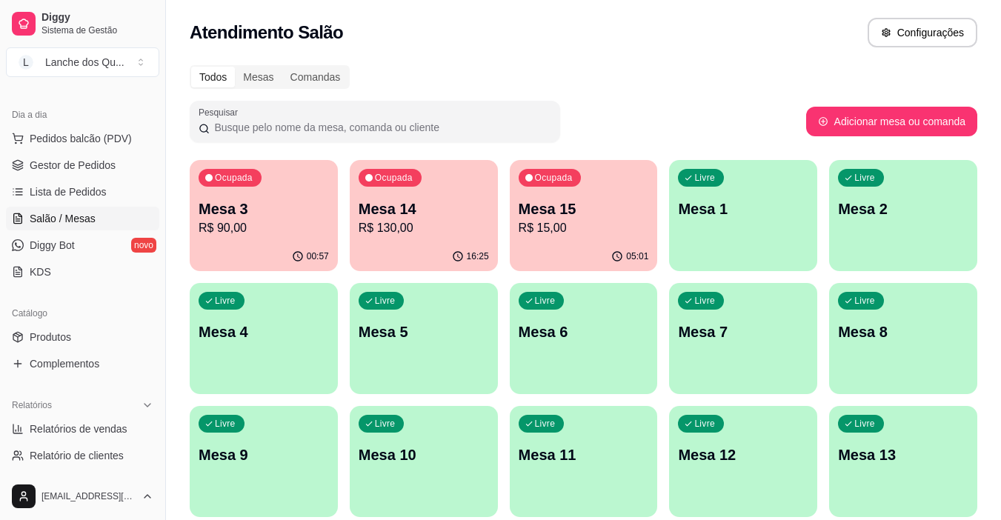
click at [433, 210] on p "Mesa 14" at bounding box center [424, 209] width 130 height 21
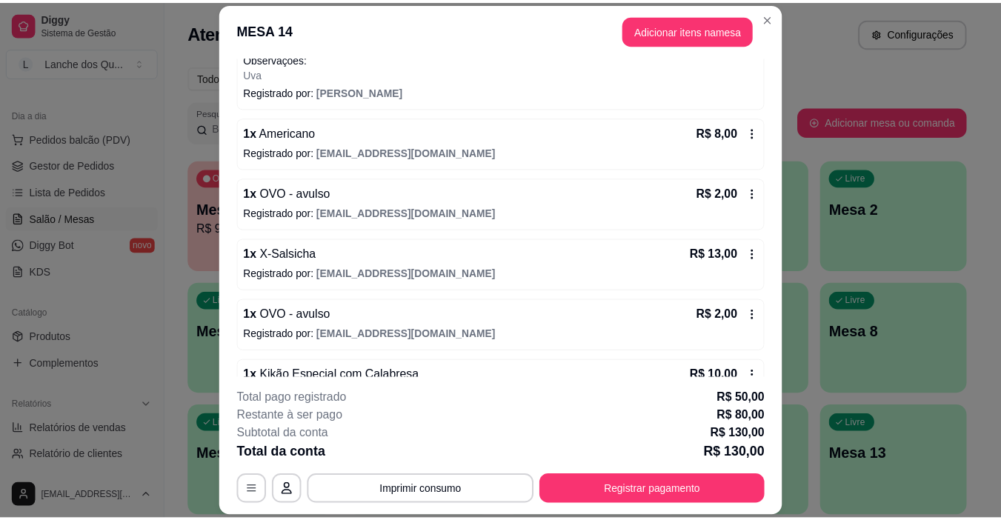
scroll to position [519, 0]
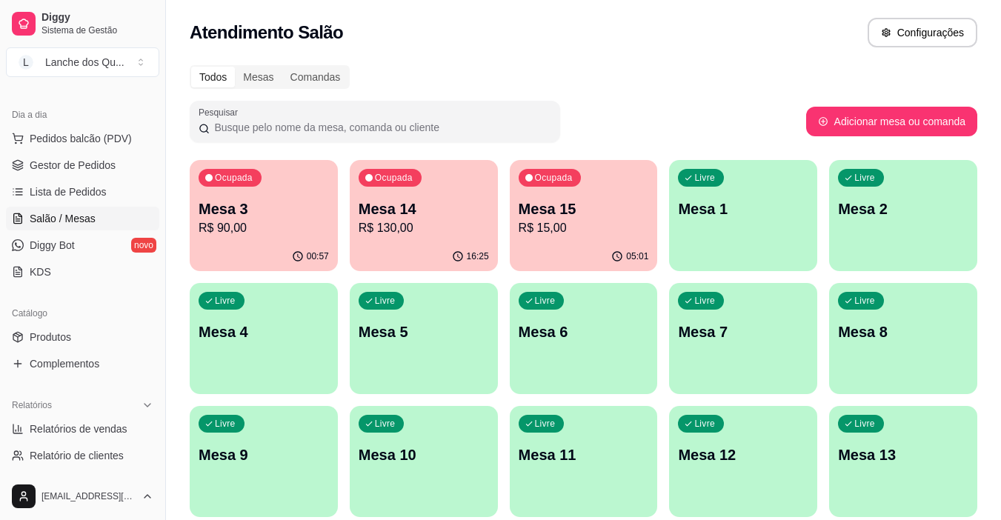
click at [581, 202] on p "Mesa 15" at bounding box center [584, 209] width 130 height 21
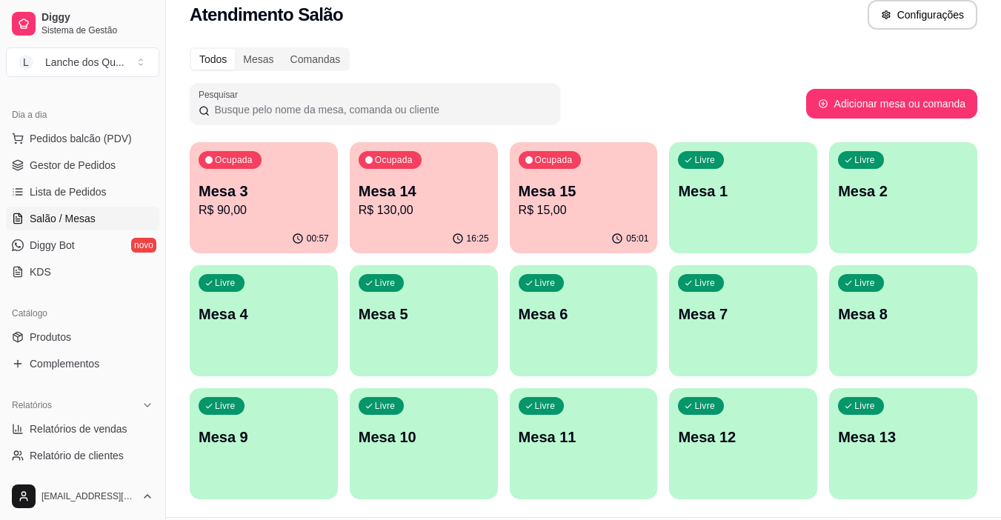
scroll to position [0, 0]
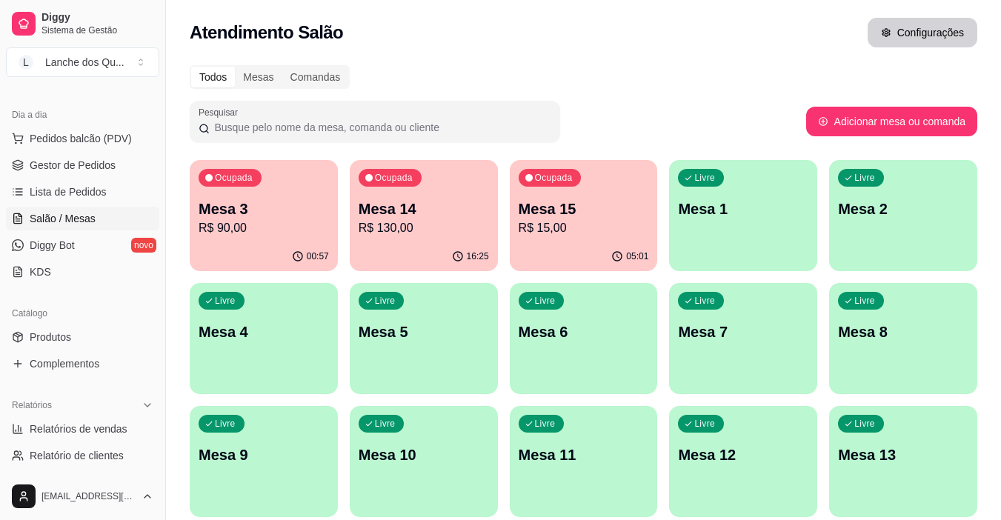
click at [933, 24] on button "Configurações" at bounding box center [922, 33] width 110 height 30
click at [264, 78] on div "Mesas" at bounding box center [258, 77] width 47 height 21
click at [235, 67] on input "Mesas" at bounding box center [235, 67] width 0 height 0
click at [224, 74] on div "Todos" at bounding box center [213, 77] width 44 height 21
click at [191, 67] on input "Todos" at bounding box center [191, 67] width 0 height 0
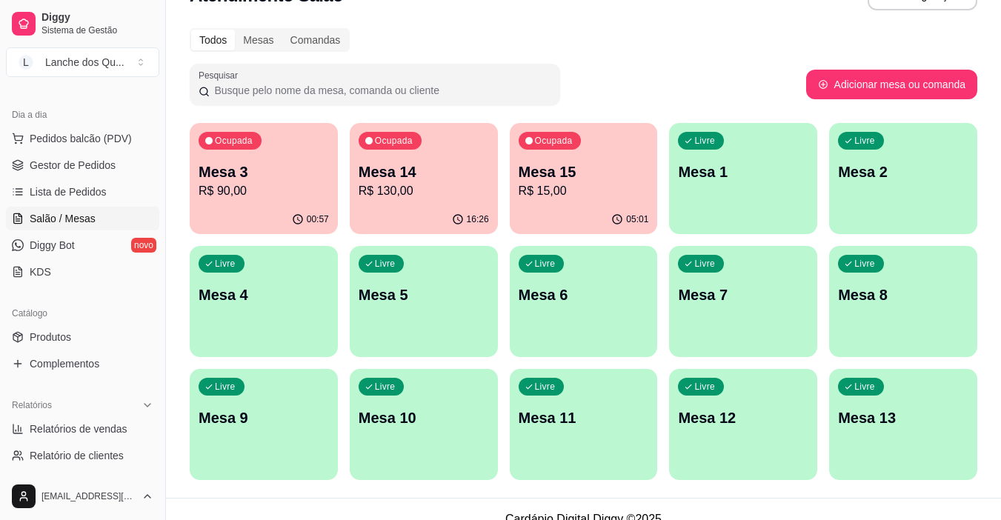
scroll to position [57, 0]
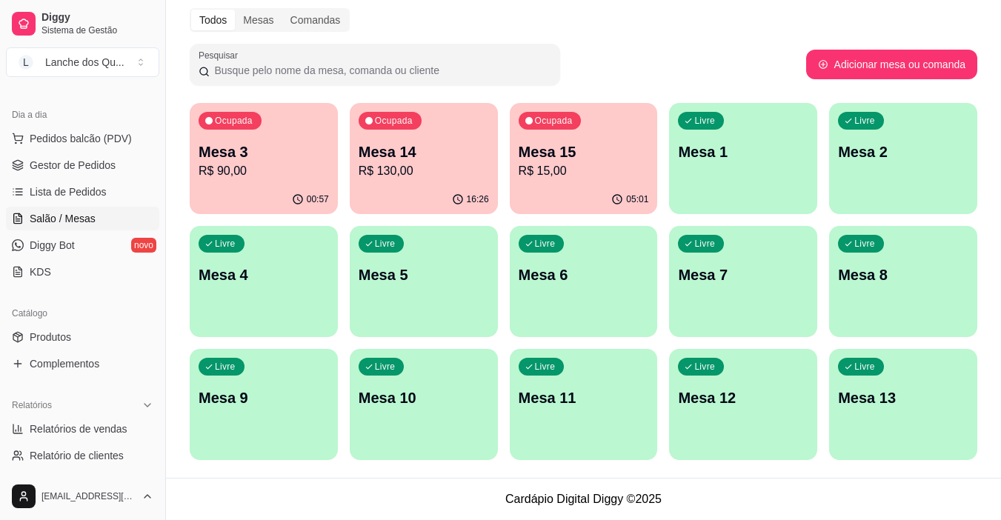
click at [601, 484] on footer "Cardápio Digital Diggy © 2025" at bounding box center [583, 499] width 835 height 42
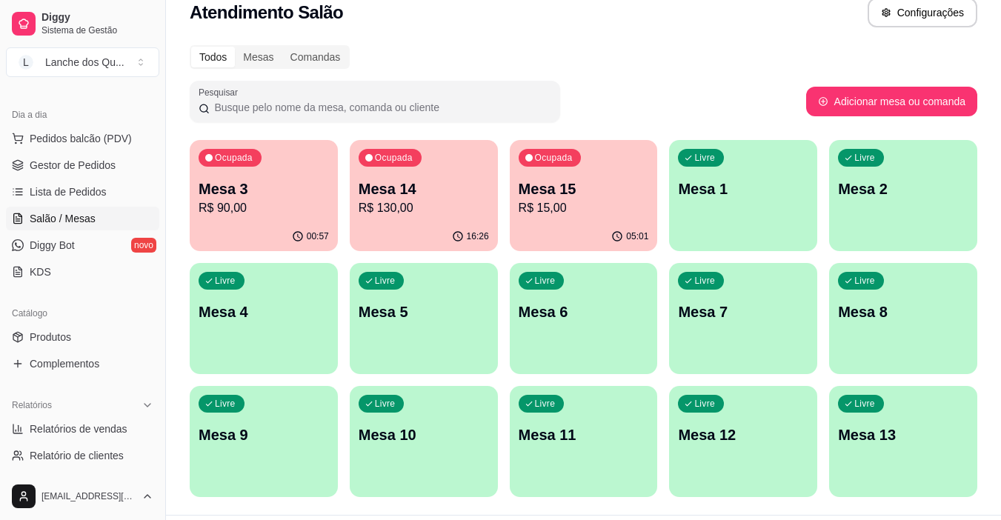
scroll to position [0, 0]
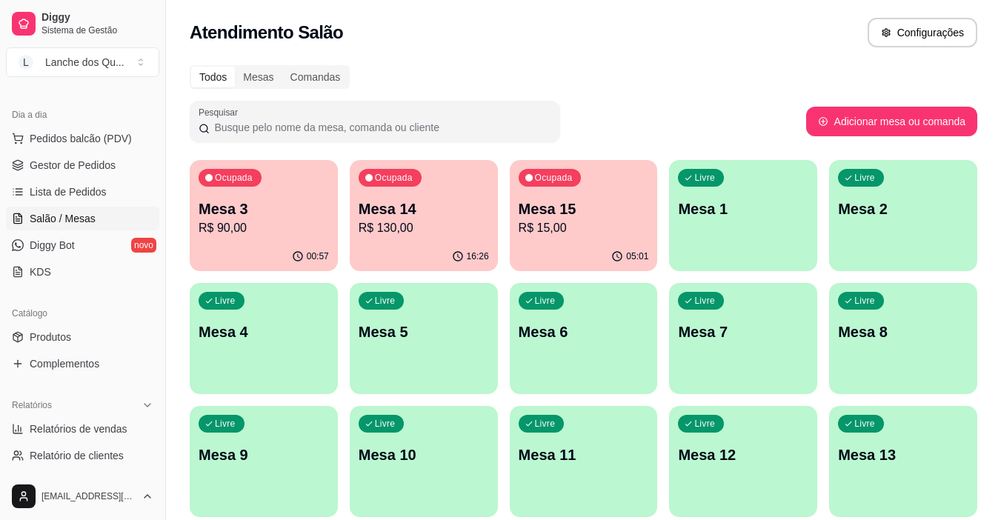
click at [717, 101] on div "Pesquisar" at bounding box center [498, 121] width 616 height 41
click at [99, 424] on span "Relatórios de vendas" at bounding box center [79, 428] width 98 height 15
select select "ALL"
select select "0"
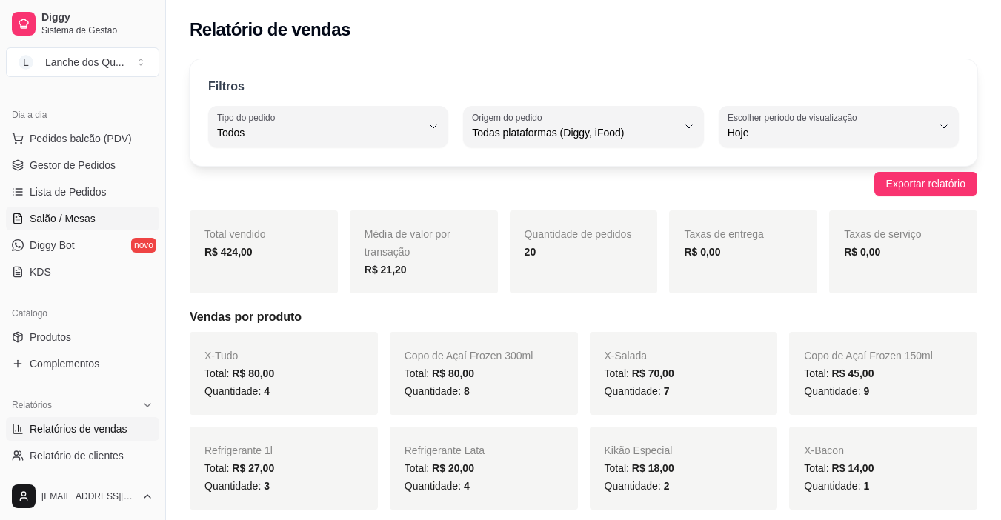
click at [42, 219] on span "Salão / Mesas" at bounding box center [63, 218] width 66 height 15
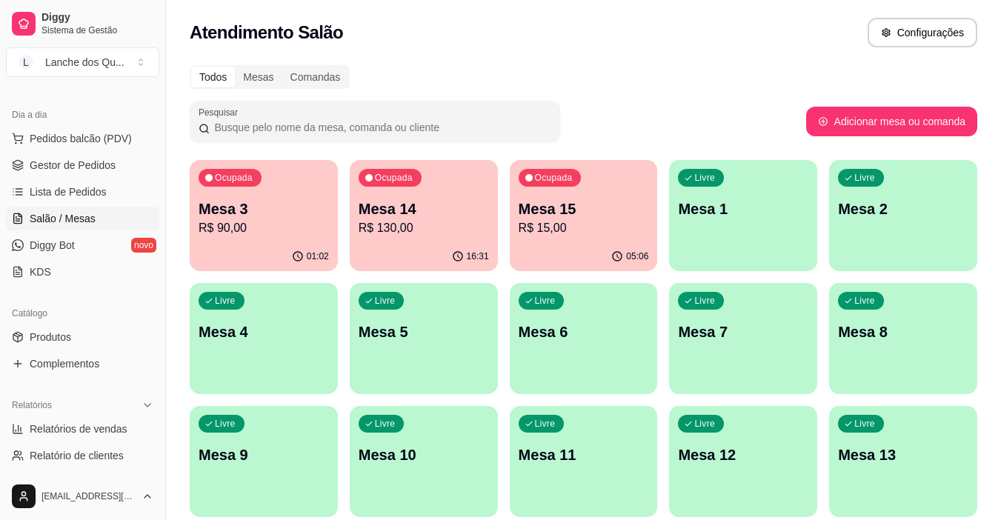
click at [778, 189] on div "Livre Mesa 1" at bounding box center [743, 206] width 148 height 93
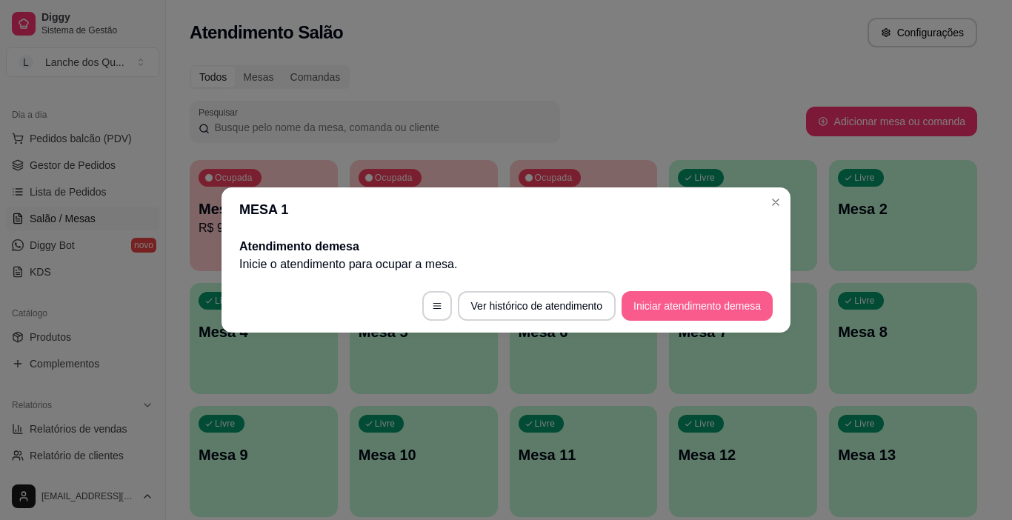
click at [717, 304] on button "Iniciar atendimento de mesa" at bounding box center [696, 306] width 151 height 30
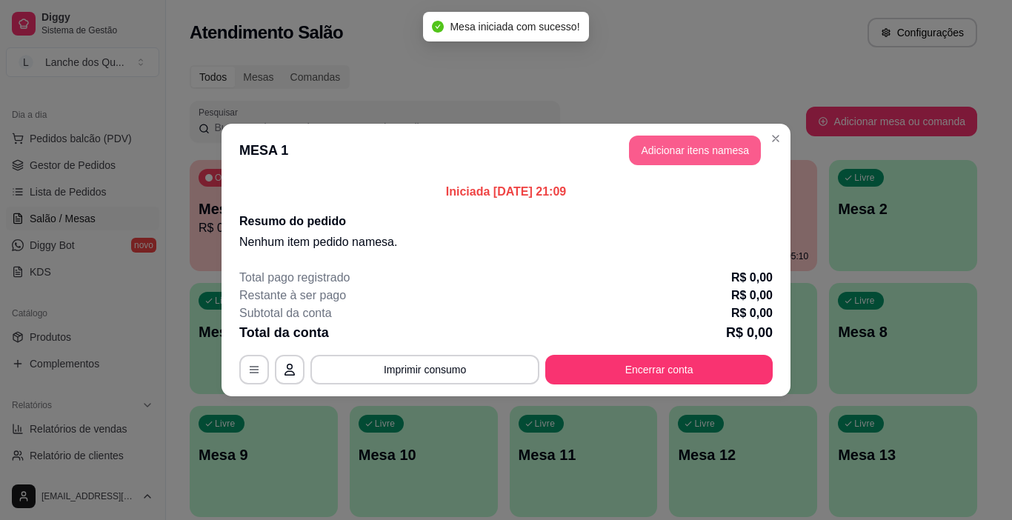
click at [636, 138] on button "Adicionar itens na mesa" at bounding box center [695, 151] width 132 height 30
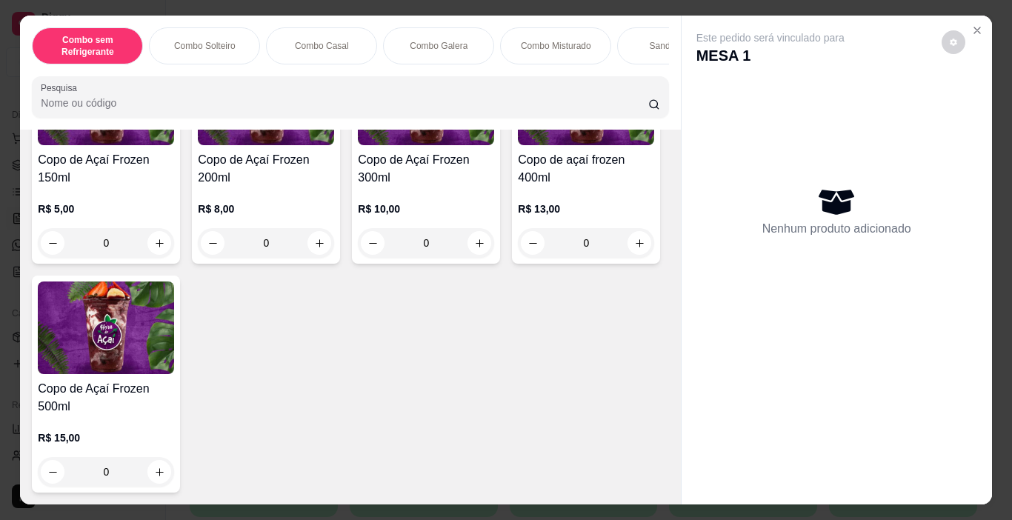
scroll to position [5179, 0]
click at [174, 464] on div "0" at bounding box center [106, 472] width 136 height 30
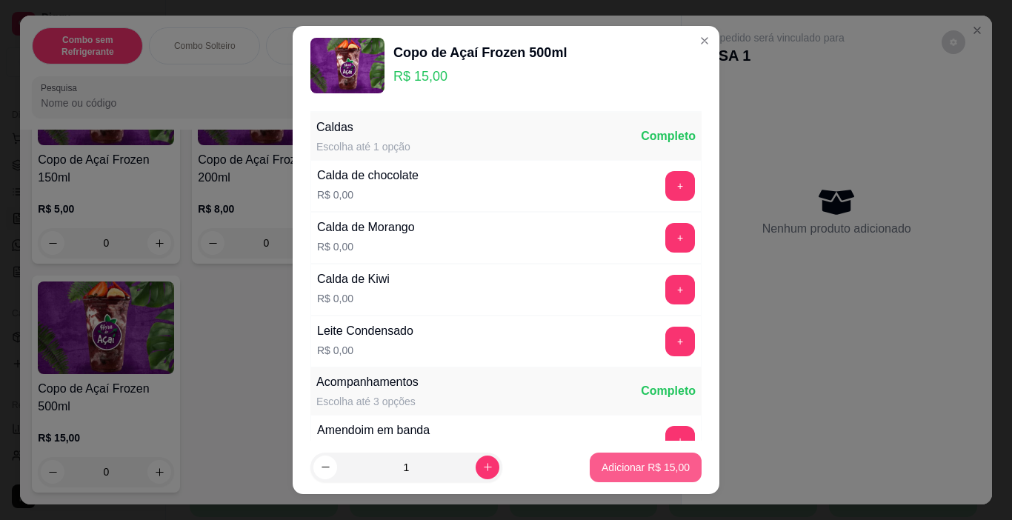
click at [659, 472] on p "Adicionar R$ 15,00" at bounding box center [645, 467] width 88 height 15
type input "1"
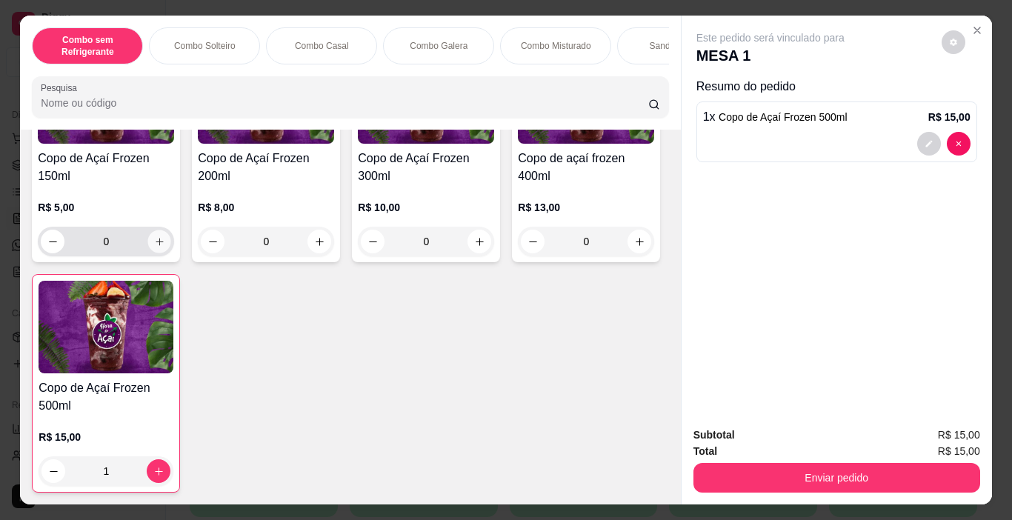
click at [160, 247] on button "increase-product-quantity" at bounding box center [159, 241] width 23 height 23
type input "1"
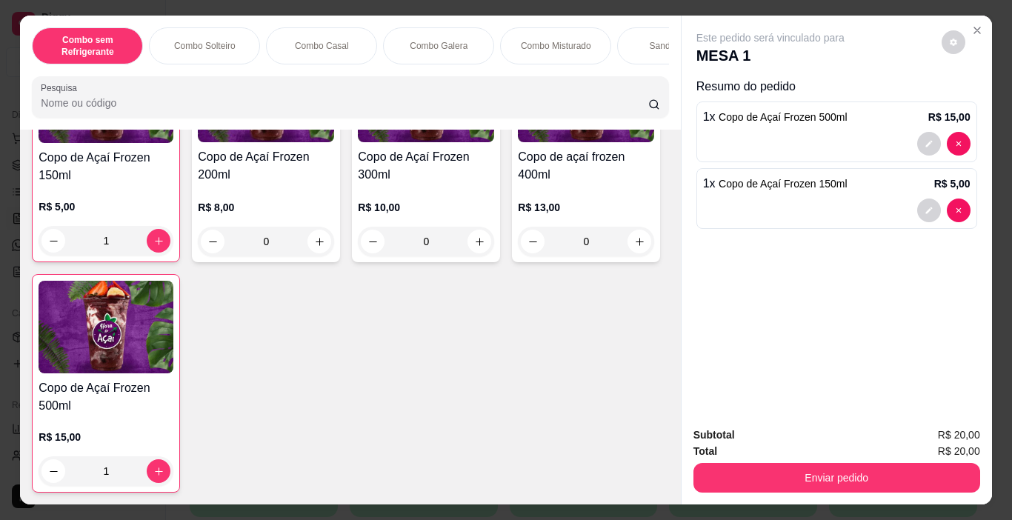
click at [844, 479] on button "Enviar pedido" at bounding box center [836, 478] width 287 height 30
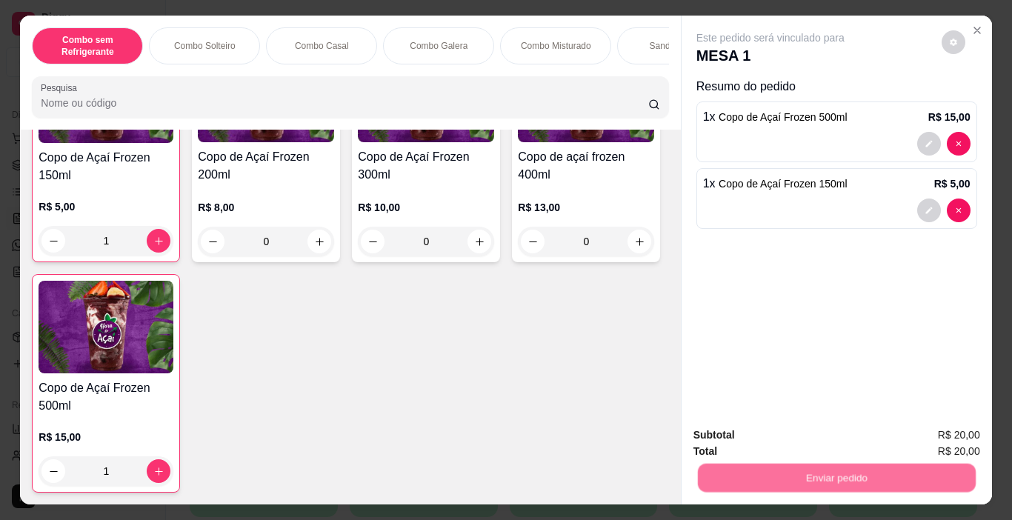
click at [787, 426] on button "Não registrar e enviar pedido" at bounding box center [788, 434] width 150 height 27
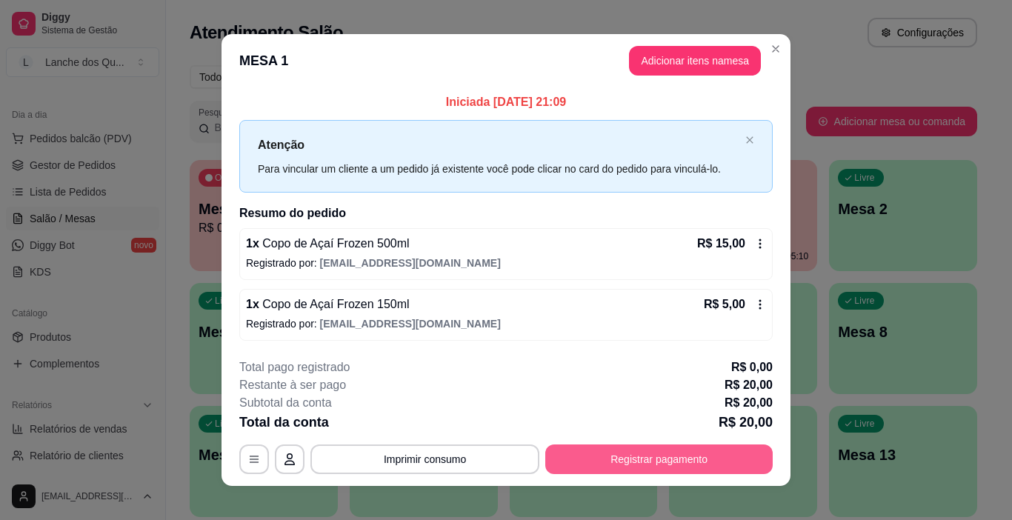
click at [665, 456] on button "Registrar pagamento" at bounding box center [658, 459] width 227 height 30
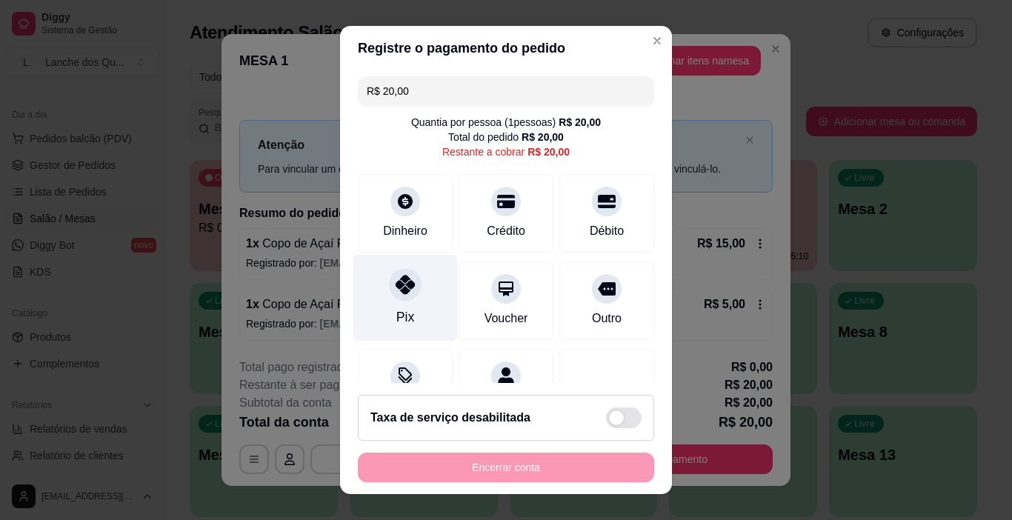
click at [402, 297] on div at bounding box center [405, 285] width 33 height 33
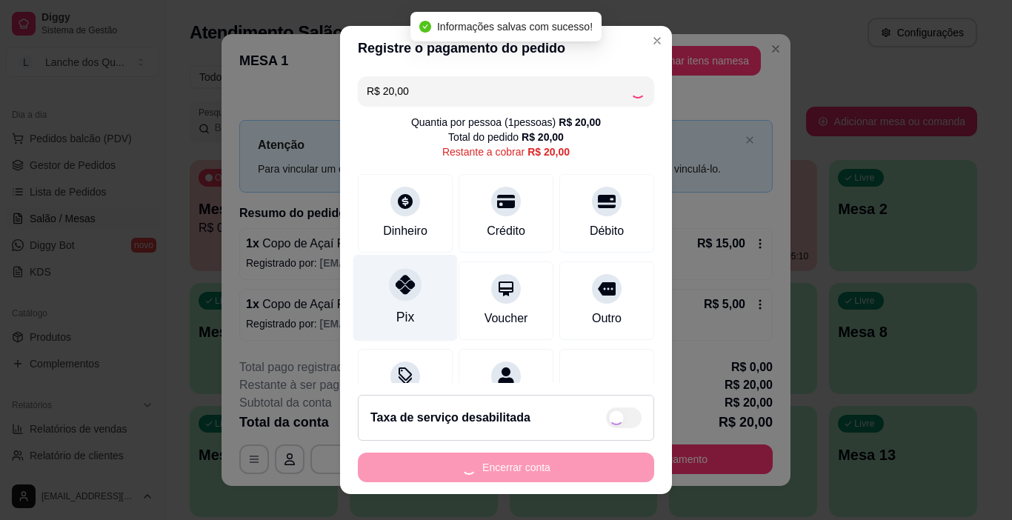
type input "R$ 0,00"
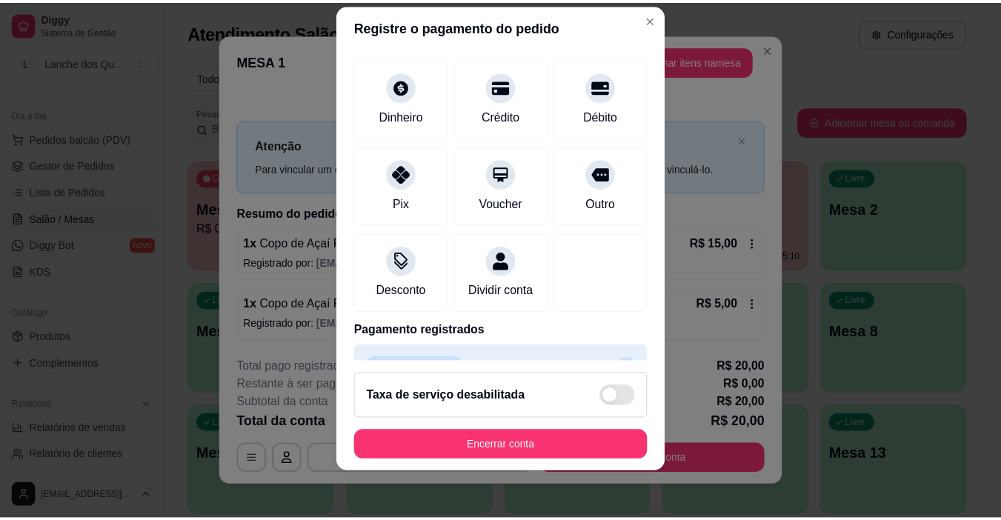
scroll to position [130, 0]
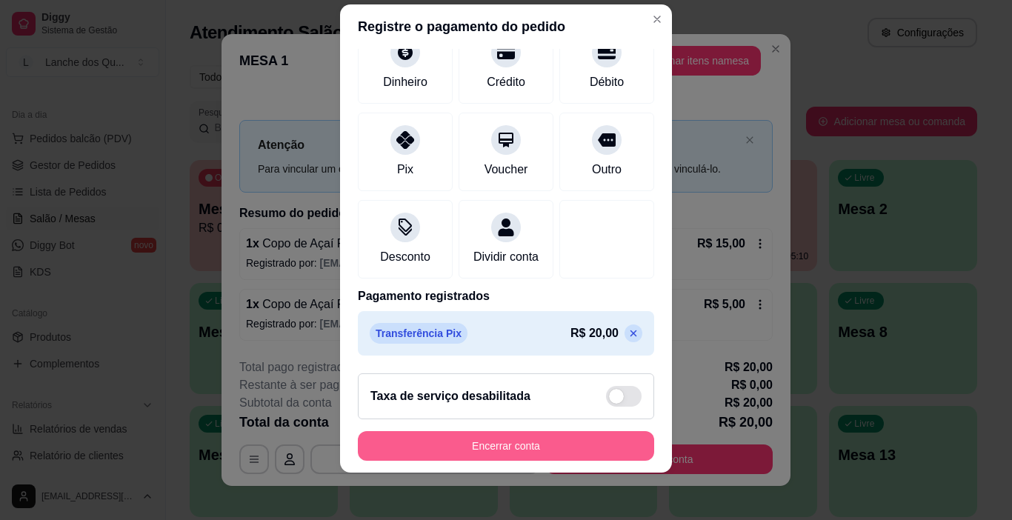
click at [540, 449] on button "Encerrar conta" at bounding box center [506, 446] width 296 height 30
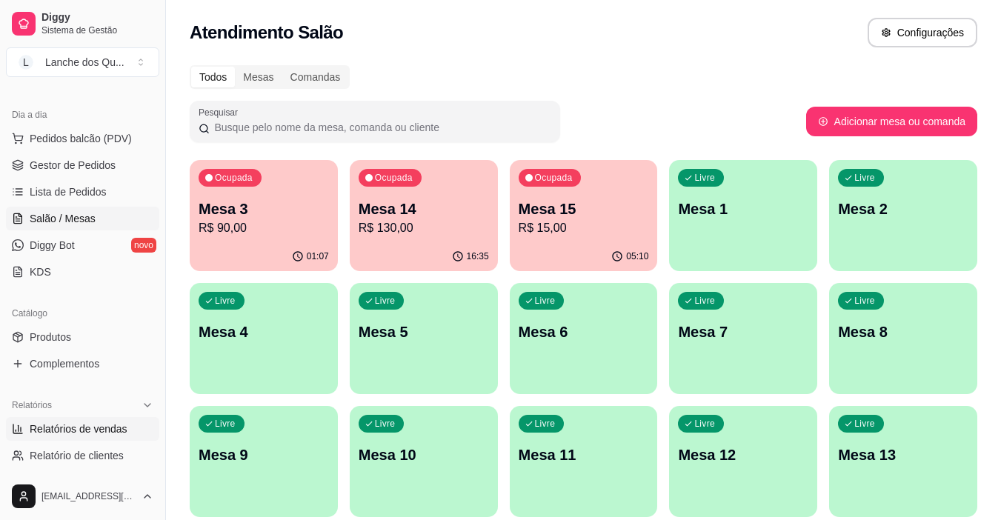
click at [63, 438] on link "Relatórios de vendas" at bounding box center [82, 429] width 153 height 24
select select "ALL"
select select "0"
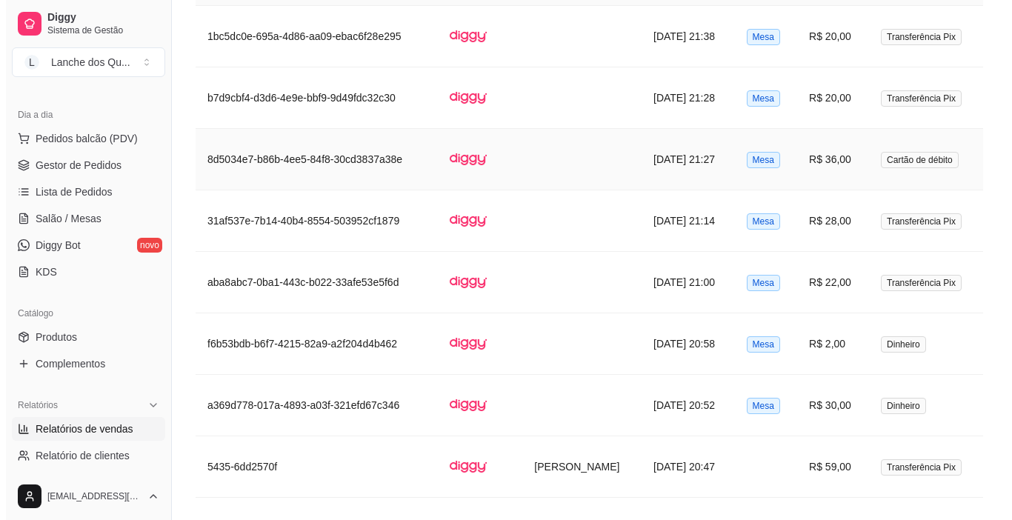
scroll to position [963, 0]
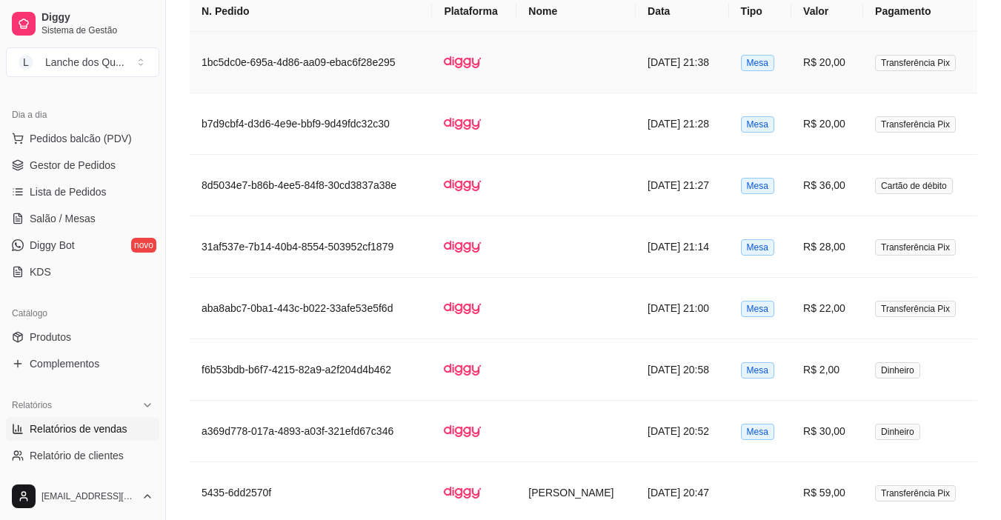
click at [818, 59] on td "R$ 20,00" at bounding box center [827, 62] width 72 height 61
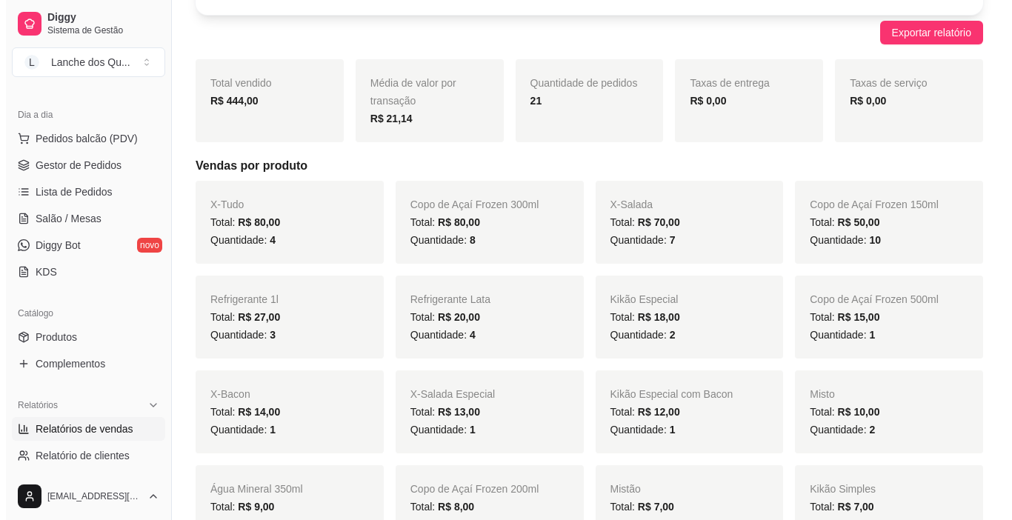
scroll to position [0, 0]
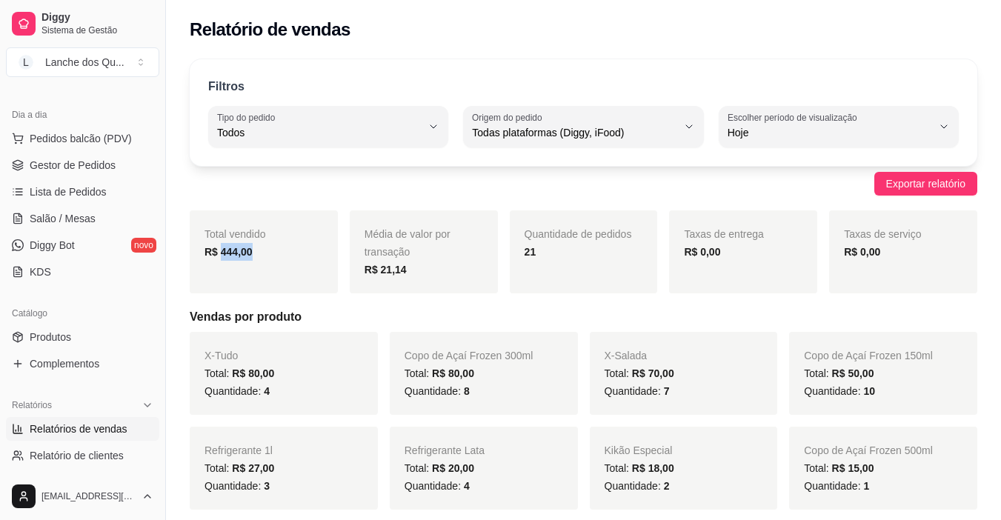
drag, startPoint x: 259, startPoint y: 254, endPoint x: 222, endPoint y: 256, distance: 37.1
click at [222, 256] on div "R$ 444,00" at bounding box center [263, 252] width 119 height 18
click at [222, 256] on strong "R$ 444,00" at bounding box center [228, 252] width 48 height 12
click at [221, 256] on strong "R$ 444,00" at bounding box center [228, 252] width 48 height 12
click at [217, 259] on div "R$ 444,00" at bounding box center [263, 252] width 119 height 18
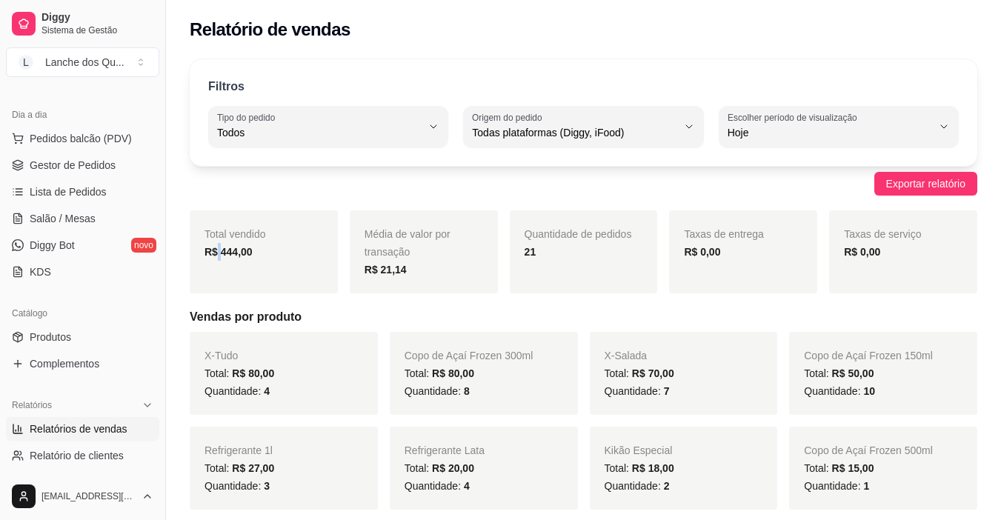
click at [217, 259] on div "R$ 444,00" at bounding box center [263, 252] width 119 height 18
click at [225, 255] on strong "R$ 444,00" at bounding box center [228, 252] width 48 height 12
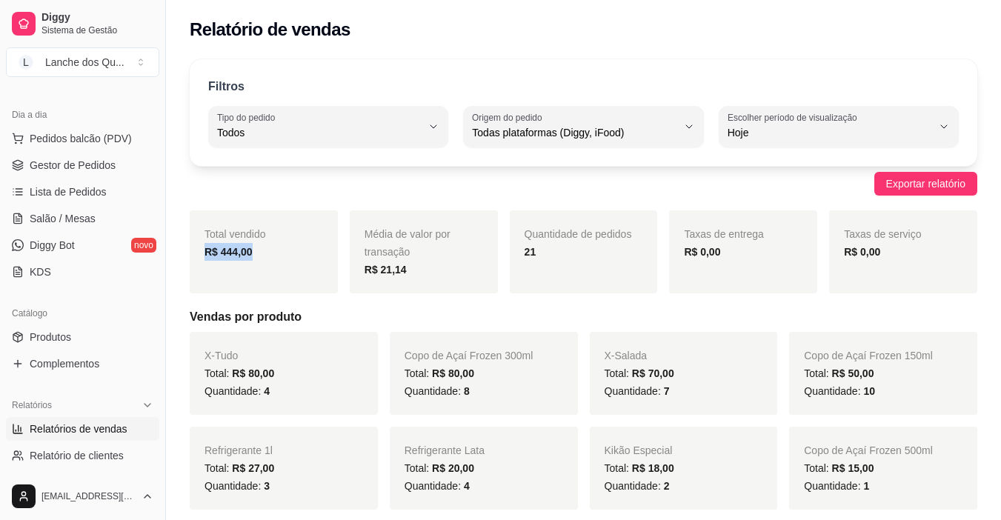
click at [225, 255] on strong "R$ 444,00" at bounding box center [228, 252] width 48 height 12
click at [267, 252] on div "R$ 444,00" at bounding box center [263, 252] width 119 height 18
click at [245, 253] on strong "R$ 444,00" at bounding box center [228, 252] width 48 height 12
click at [278, 250] on div "R$ 444,00" at bounding box center [263, 252] width 119 height 18
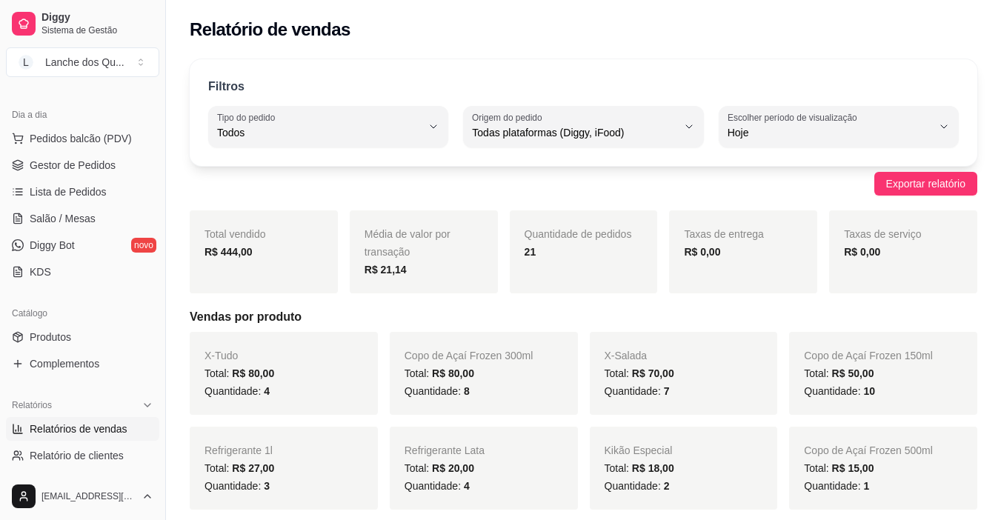
click at [245, 251] on strong "R$ 444,00" at bounding box center [228, 252] width 48 height 12
click at [271, 248] on div "R$ 444,00" at bounding box center [263, 252] width 119 height 18
click at [87, 221] on span "Salão / Mesas" at bounding box center [63, 218] width 66 height 15
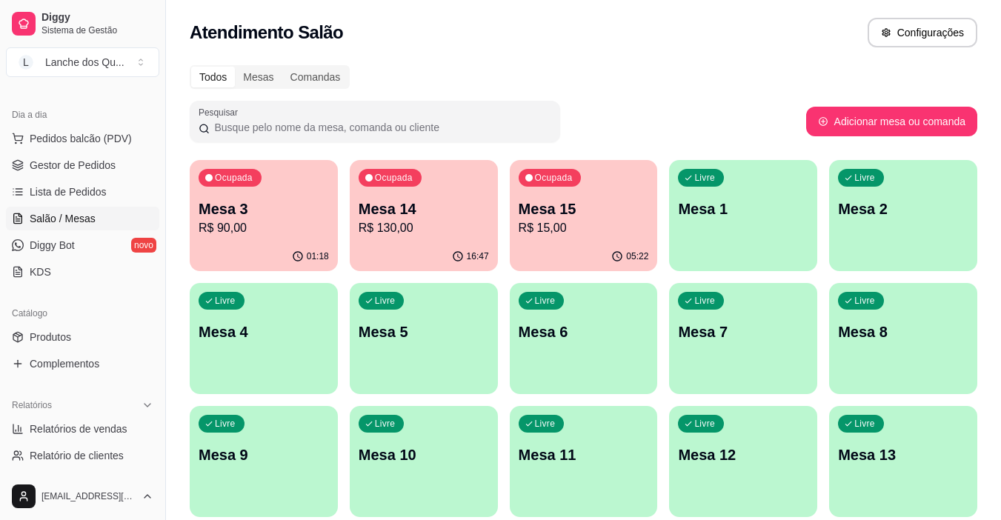
click at [741, 227] on div "Livre Mesa 1" at bounding box center [743, 206] width 148 height 93
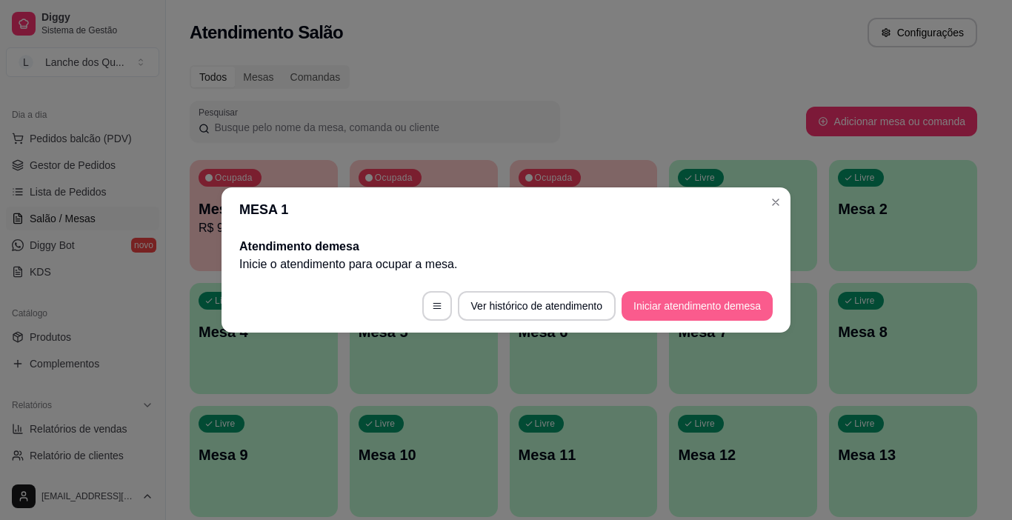
click at [684, 296] on button "Iniciar atendimento de mesa" at bounding box center [696, 306] width 151 height 30
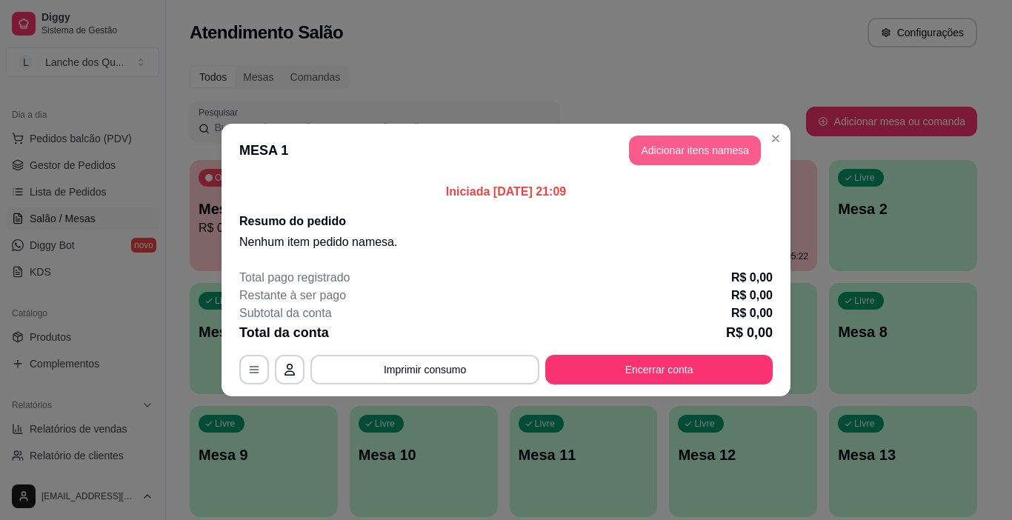
click at [681, 150] on button "Adicionar itens na mesa" at bounding box center [695, 151] width 132 height 30
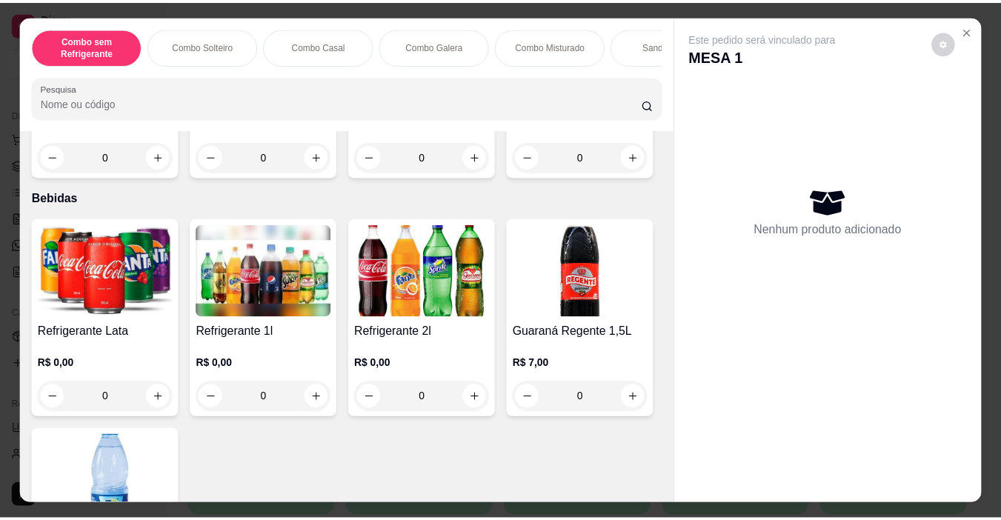
scroll to position [3482, 0]
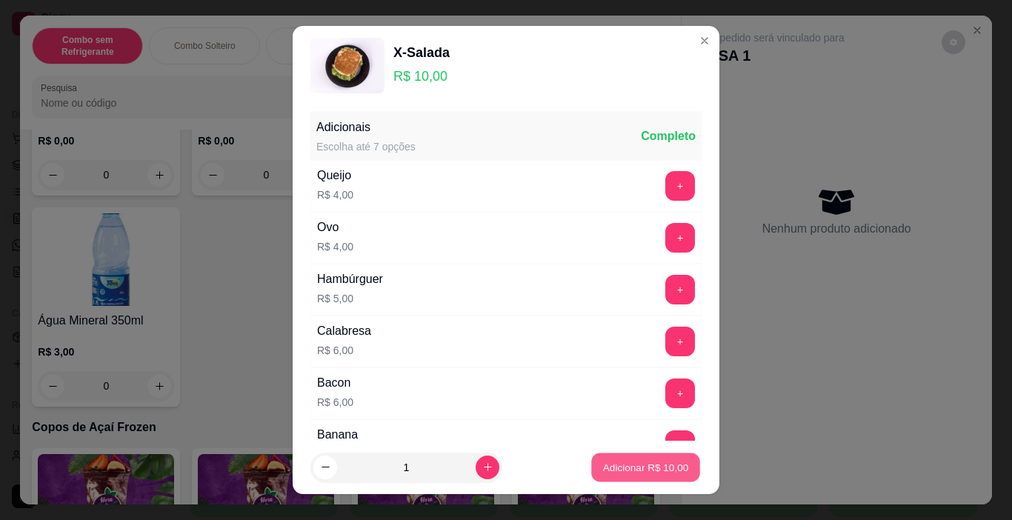
click at [603, 477] on button "Adicionar R$ 10,00" at bounding box center [645, 467] width 109 height 29
type input "1"
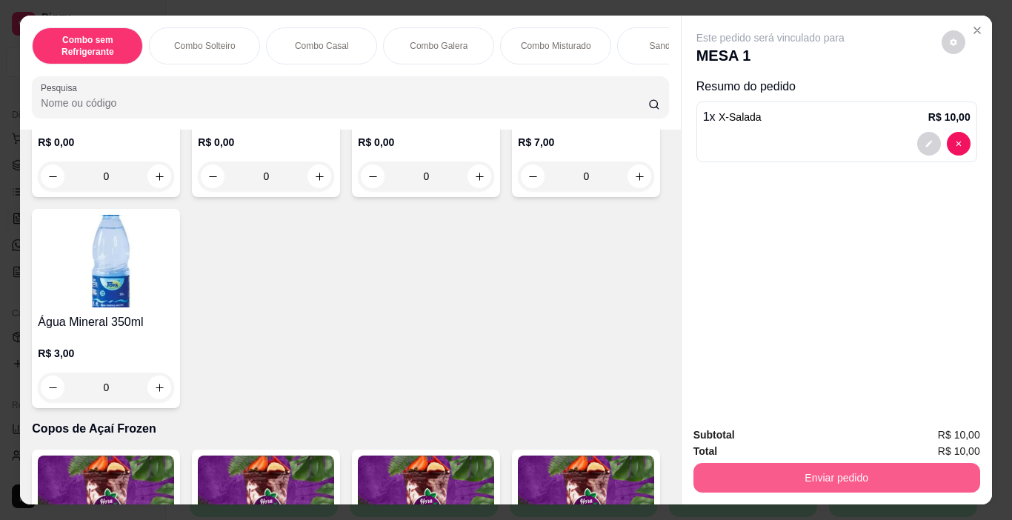
click at [769, 479] on button "Enviar pedido" at bounding box center [836, 478] width 287 height 30
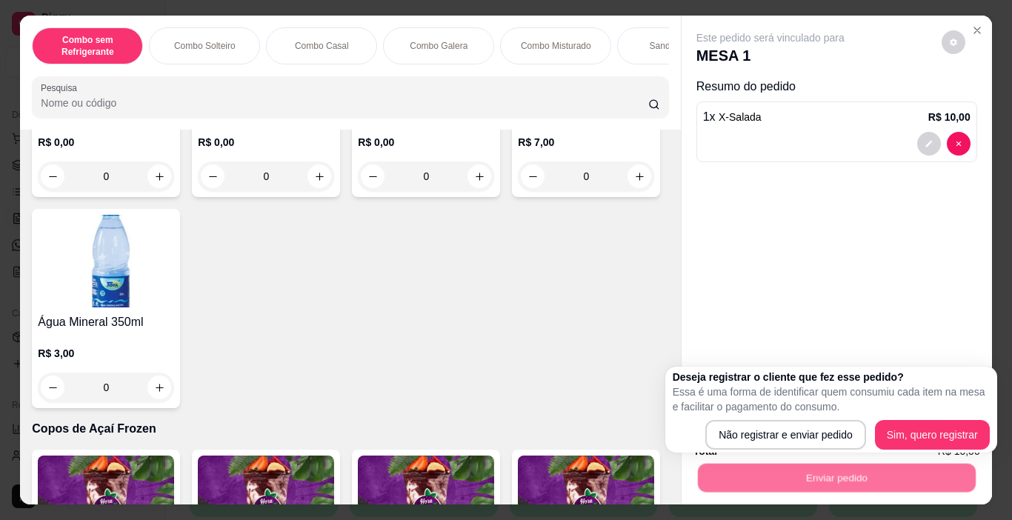
click at [702, 434] on div "Não registrar e enviar pedido Sim, quero registrar" at bounding box center [831, 435] width 317 height 30
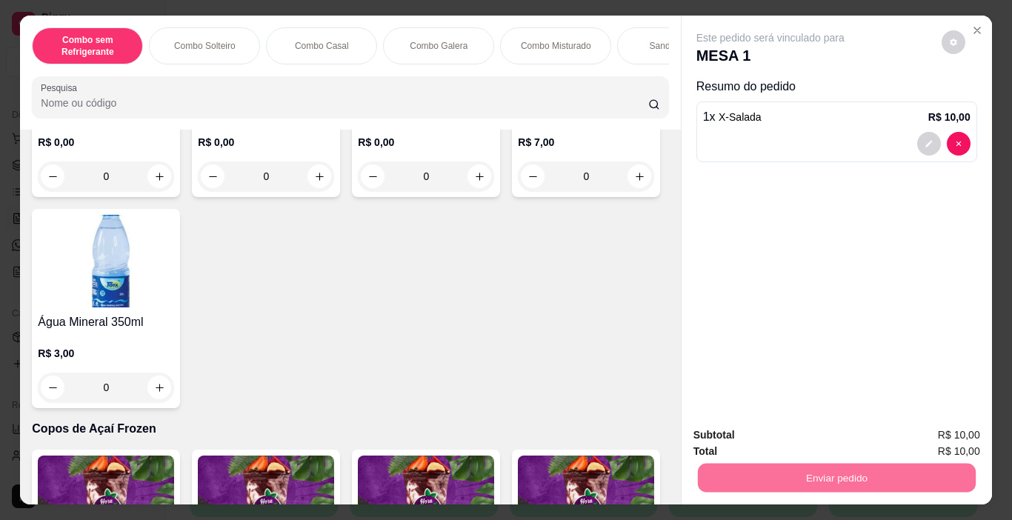
click at [724, 438] on button "Não registrar e enviar pedido" at bounding box center [787, 435] width 154 height 28
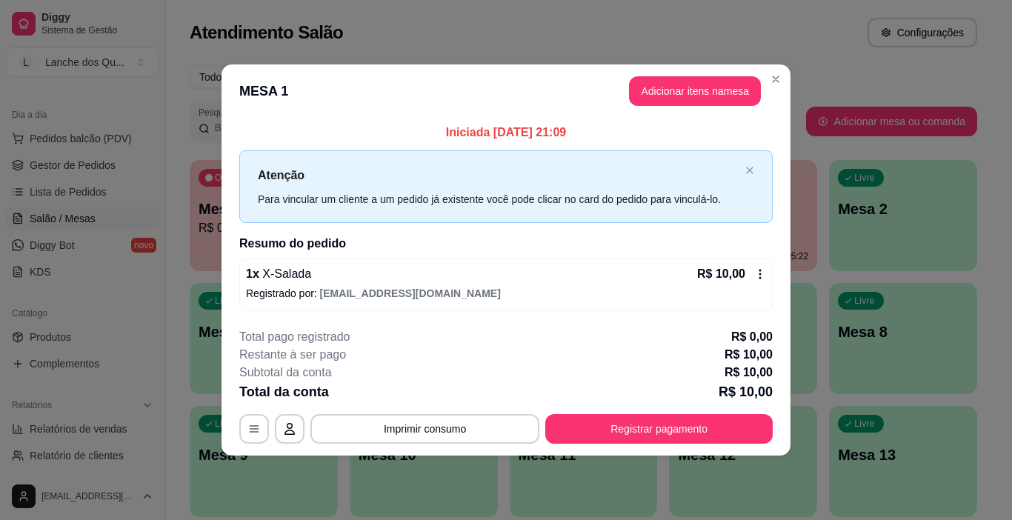
click at [713, 428] on button "Registrar pagamento" at bounding box center [658, 429] width 227 height 30
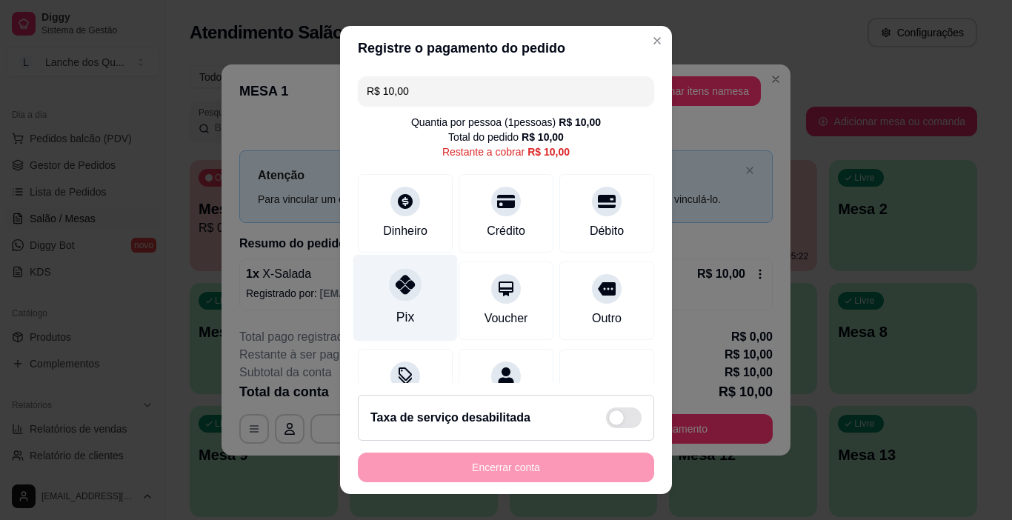
click at [407, 283] on div at bounding box center [405, 285] width 33 height 33
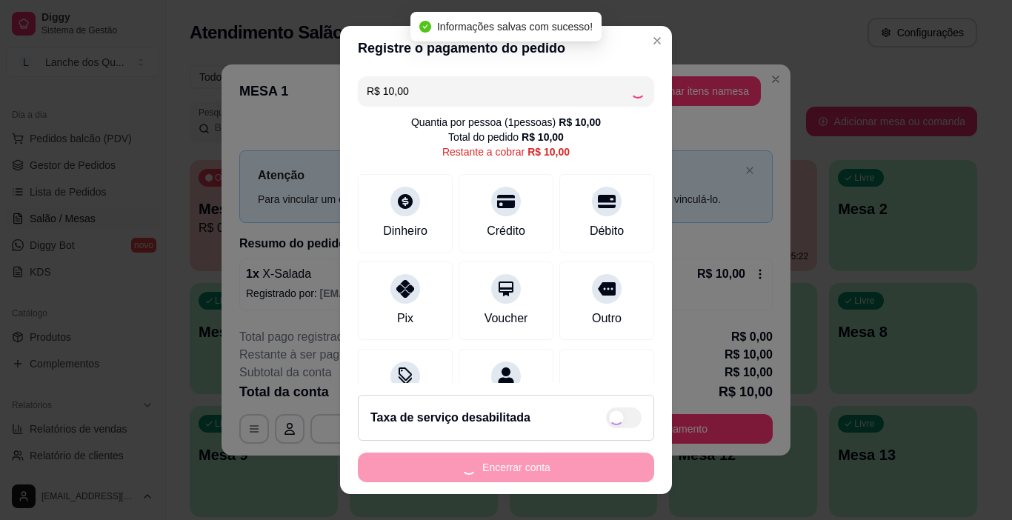
type input "R$ 0,00"
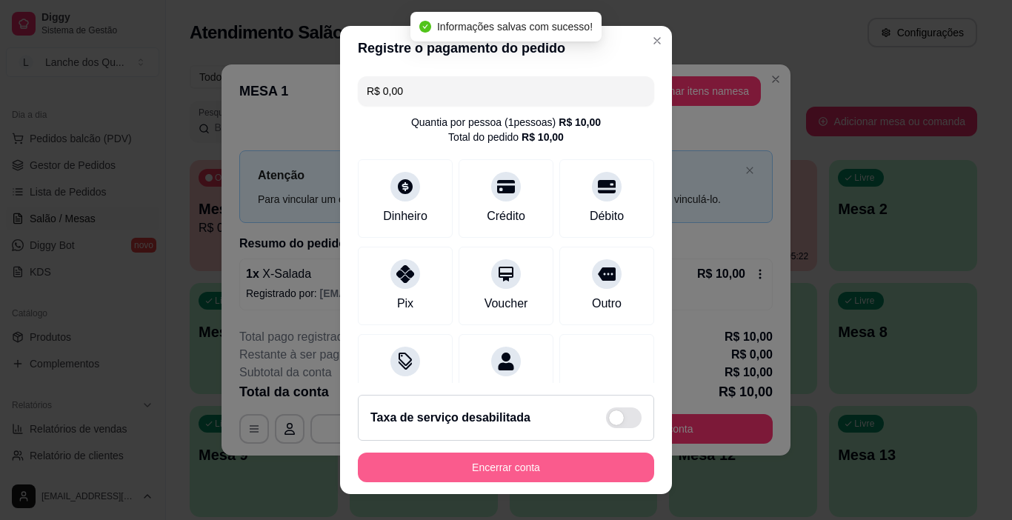
click at [490, 469] on button "Encerrar conta" at bounding box center [506, 468] width 296 height 30
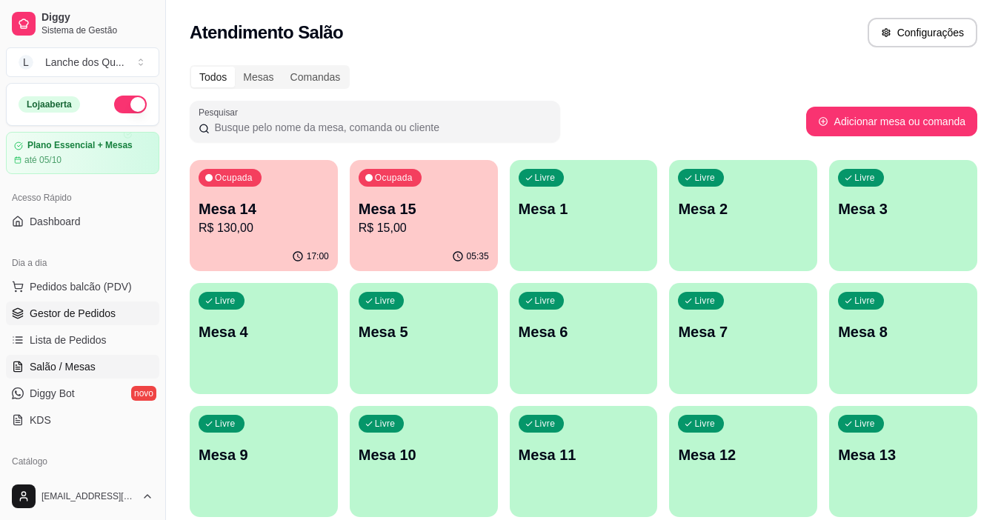
click at [109, 310] on span "Gestor de Pedidos" at bounding box center [73, 313] width 86 height 15
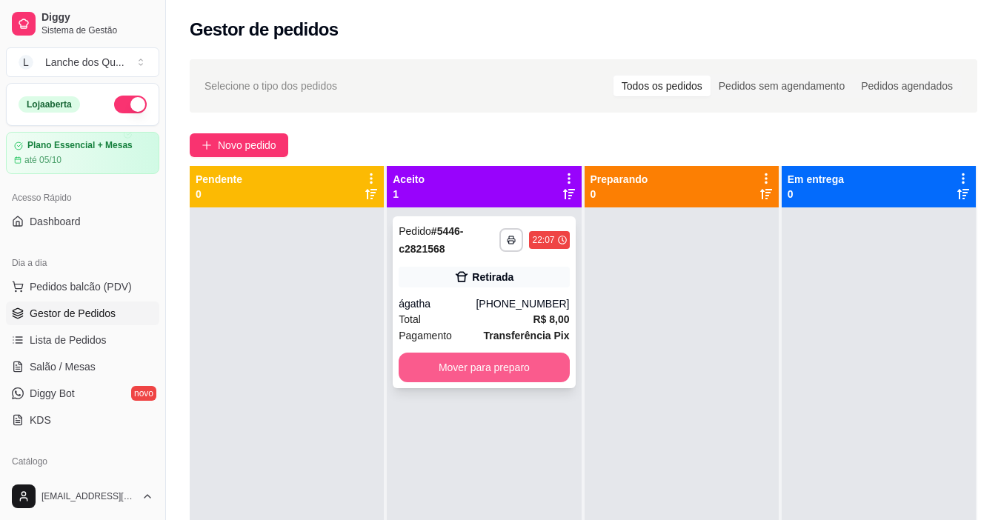
click at [445, 361] on button "Mover para preparo" at bounding box center [484, 368] width 170 height 30
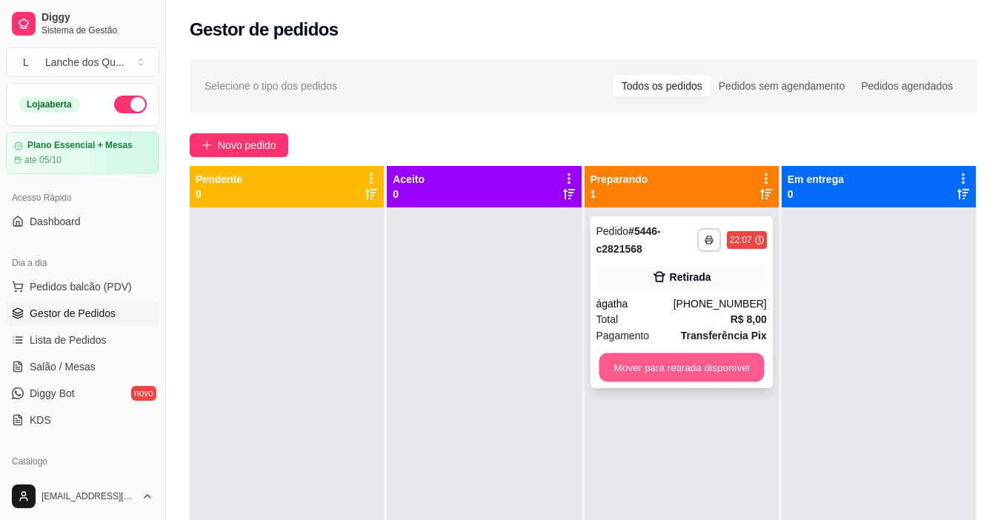
click at [700, 362] on button "Mover para retirada disponível" at bounding box center [681, 367] width 165 height 29
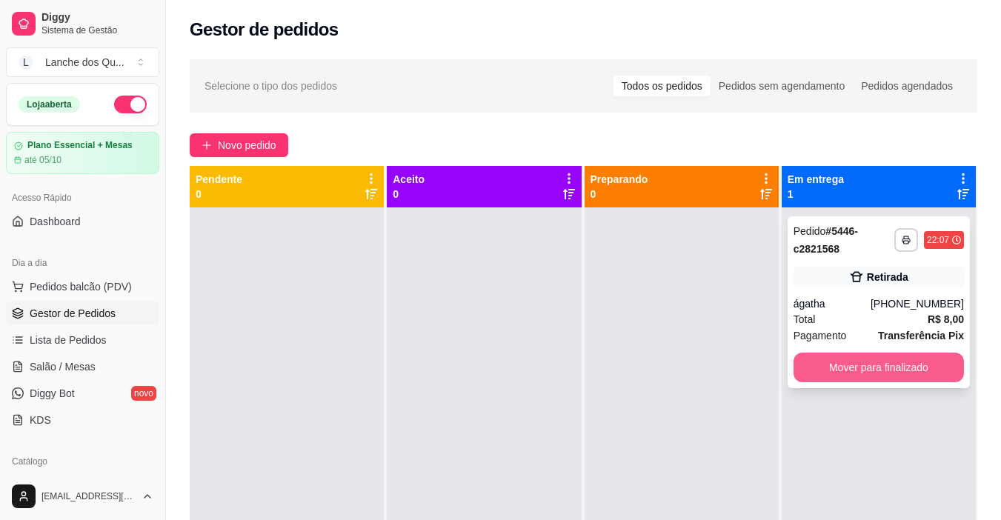
click at [828, 367] on button "Mover para finalizado" at bounding box center [878, 368] width 170 height 30
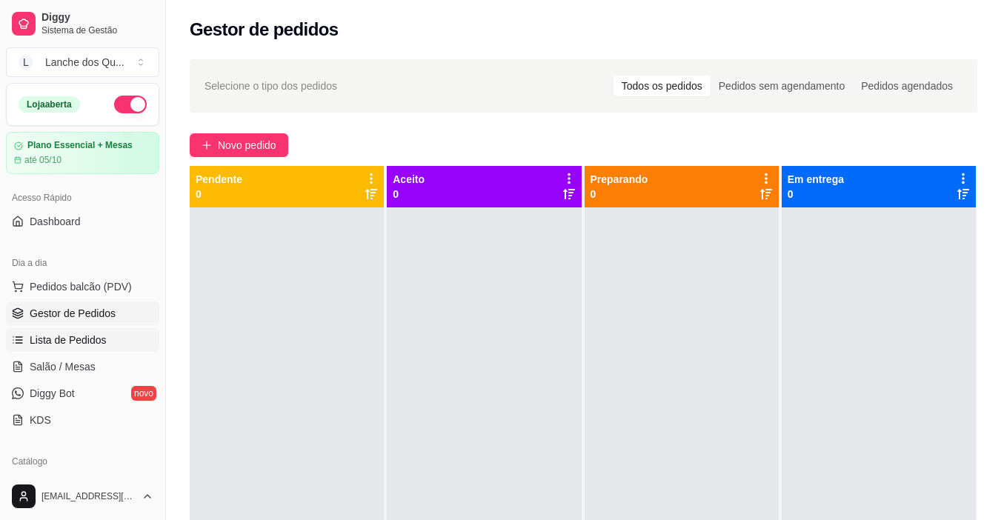
drag, startPoint x: 64, startPoint y: 368, endPoint x: 95, endPoint y: 351, distance: 35.5
click at [64, 368] on span "Salão / Mesas" at bounding box center [63, 366] width 66 height 15
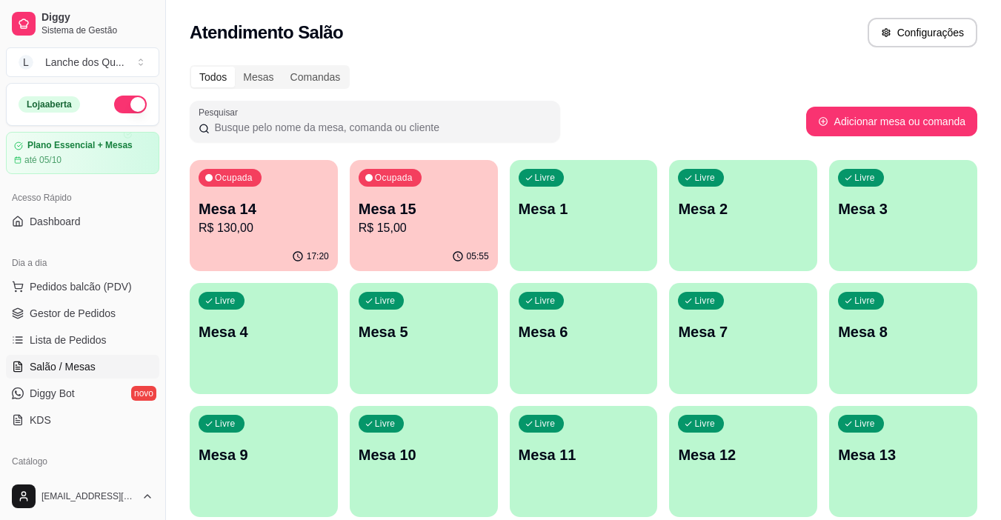
click at [550, 199] on p "Mesa 1" at bounding box center [584, 209] width 130 height 21
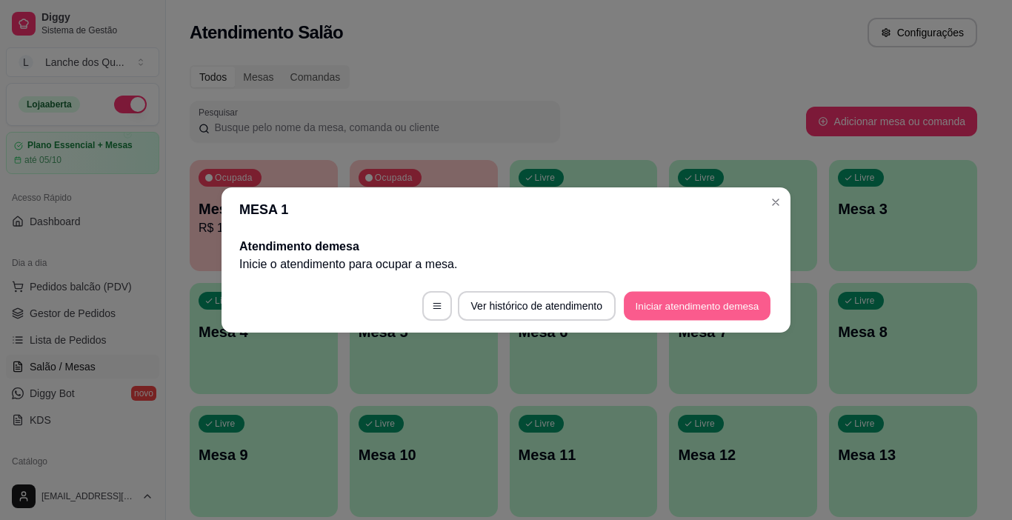
click at [667, 310] on button "Iniciar atendimento de mesa" at bounding box center [697, 306] width 147 height 29
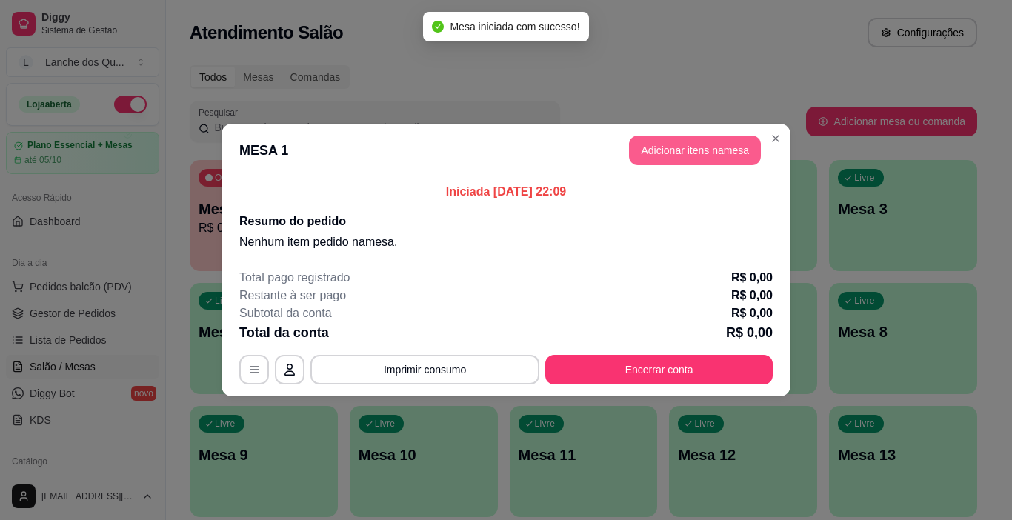
click at [717, 154] on button "Adicionar itens na mesa" at bounding box center [695, 151] width 132 height 30
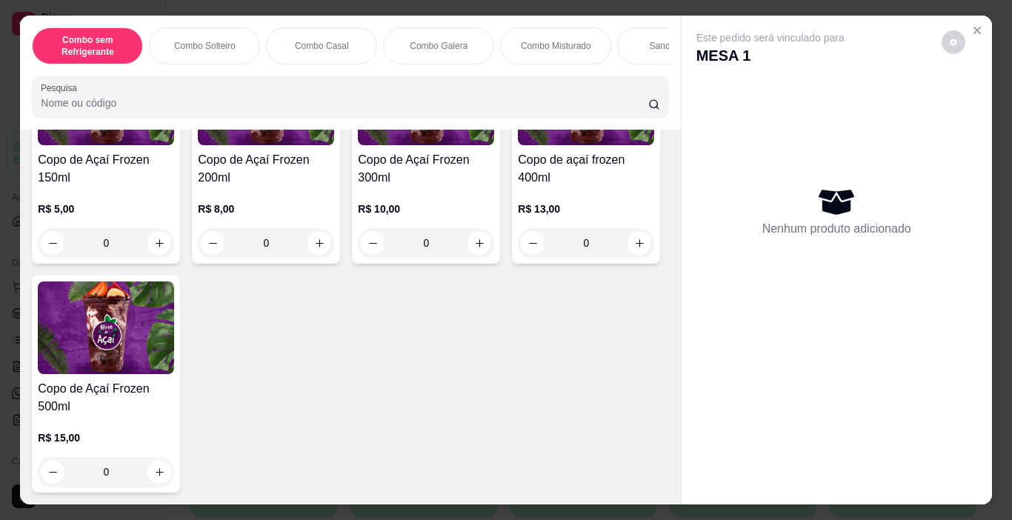
scroll to position [4667, 0]
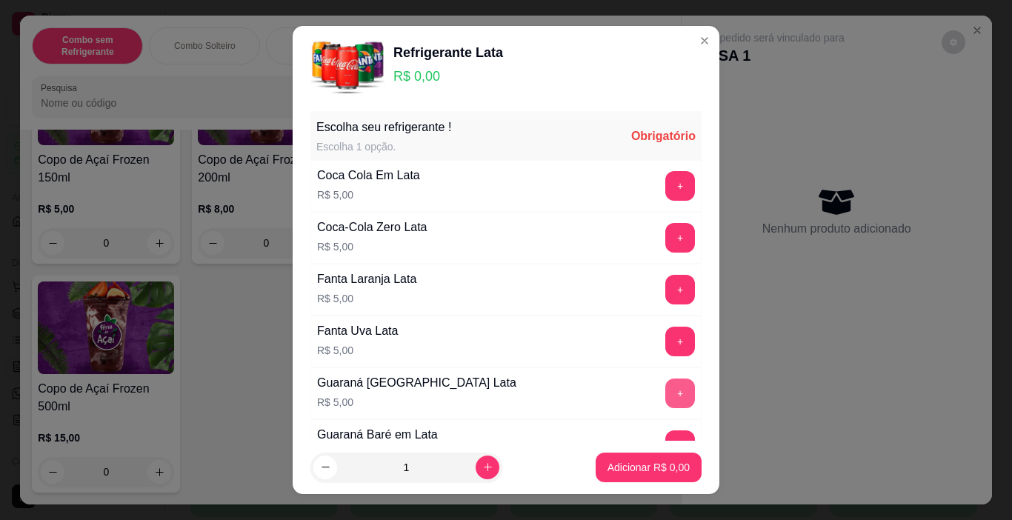
click at [665, 387] on button "+" at bounding box center [680, 394] width 30 height 30
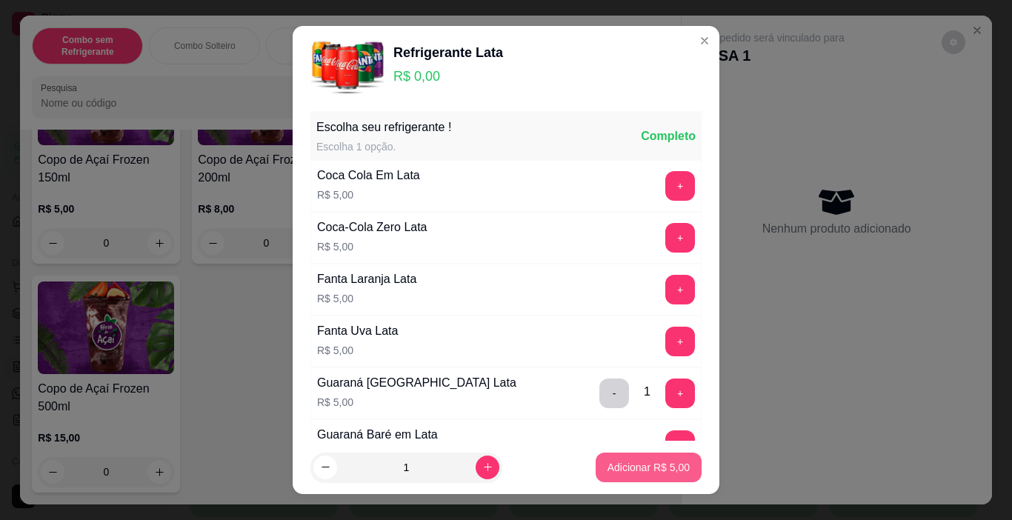
click at [646, 458] on button "Adicionar R$ 5,00" at bounding box center [649, 468] width 106 height 30
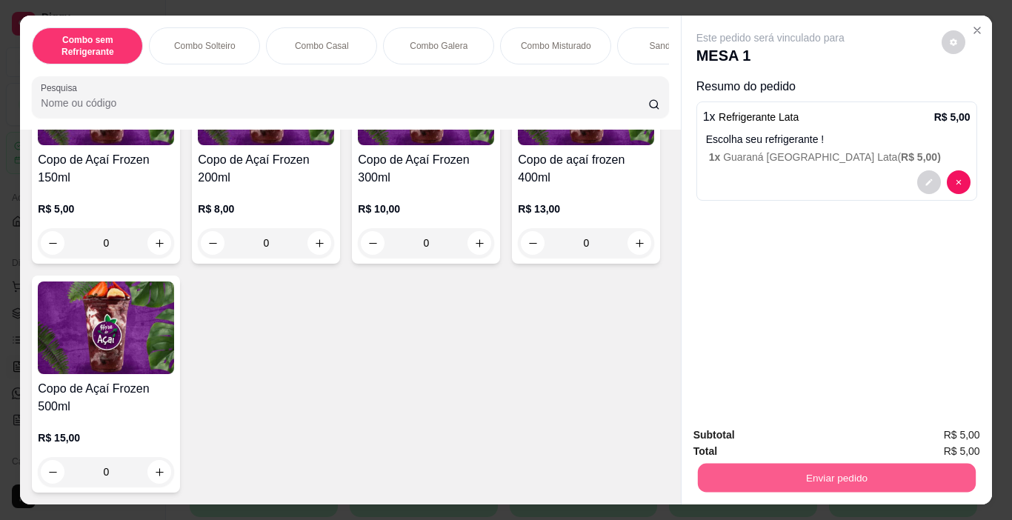
click at [763, 469] on button "Enviar pedido" at bounding box center [836, 478] width 278 height 29
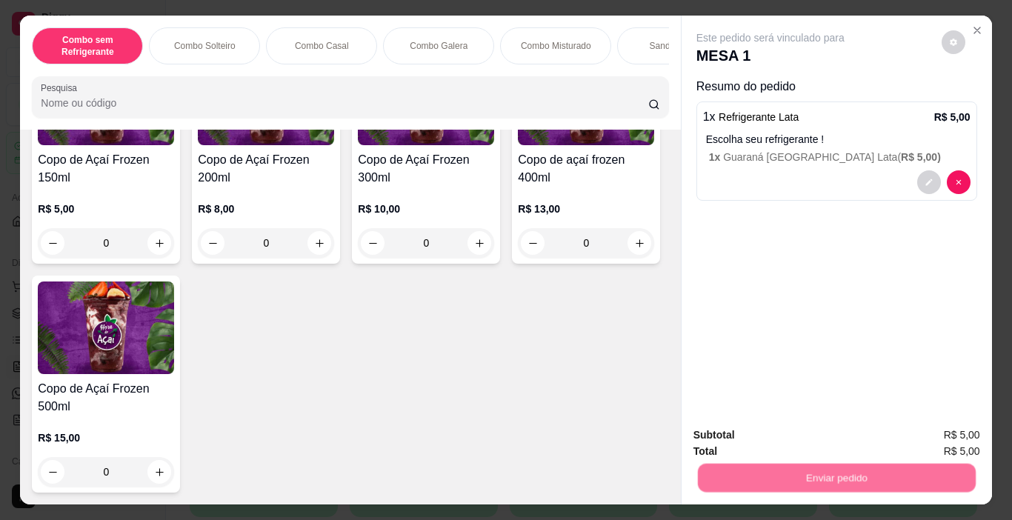
click at [749, 443] on button "Não registrar e enviar pedido" at bounding box center [787, 435] width 154 height 28
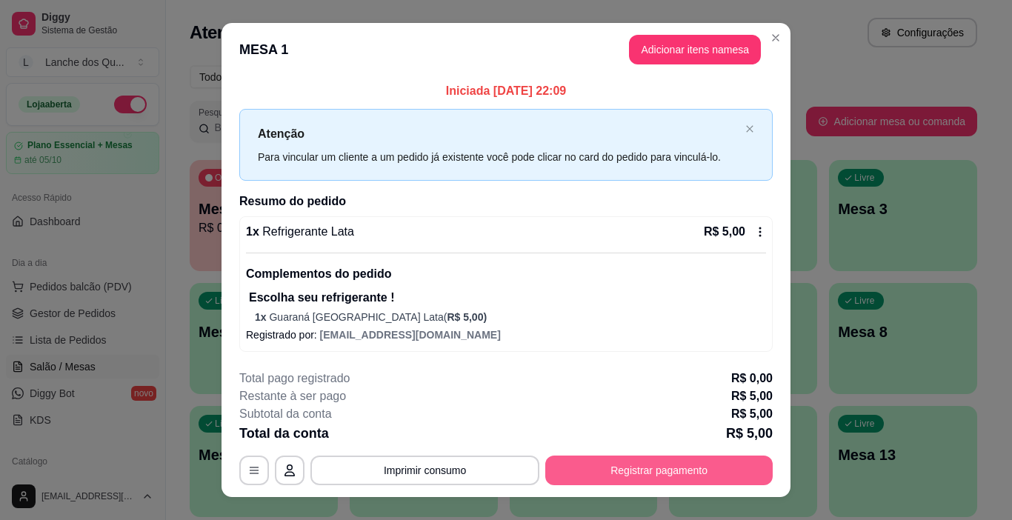
click at [633, 473] on button "Registrar pagamento" at bounding box center [658, 471] width 227 height 30
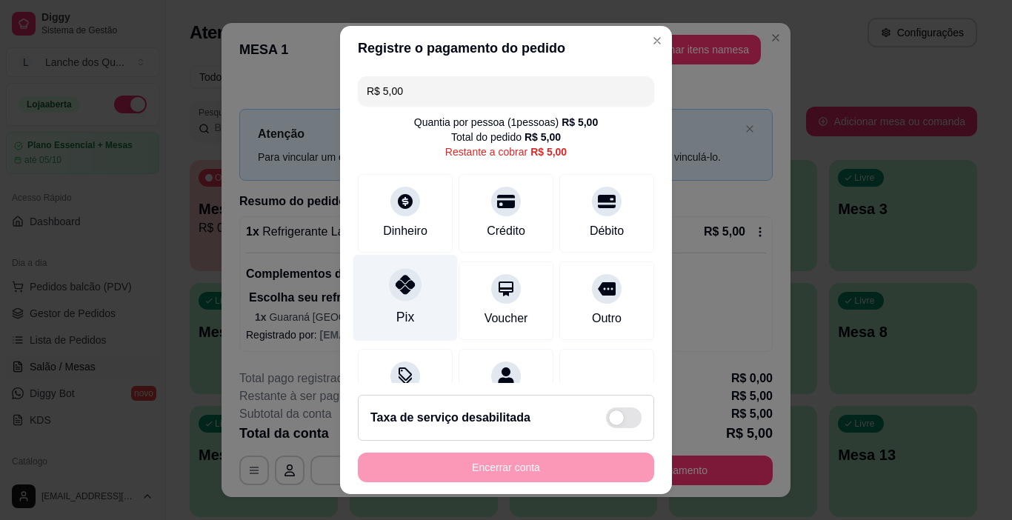
click at [402, 284] on icon at bounding box center [405, 284] width 19 height 19
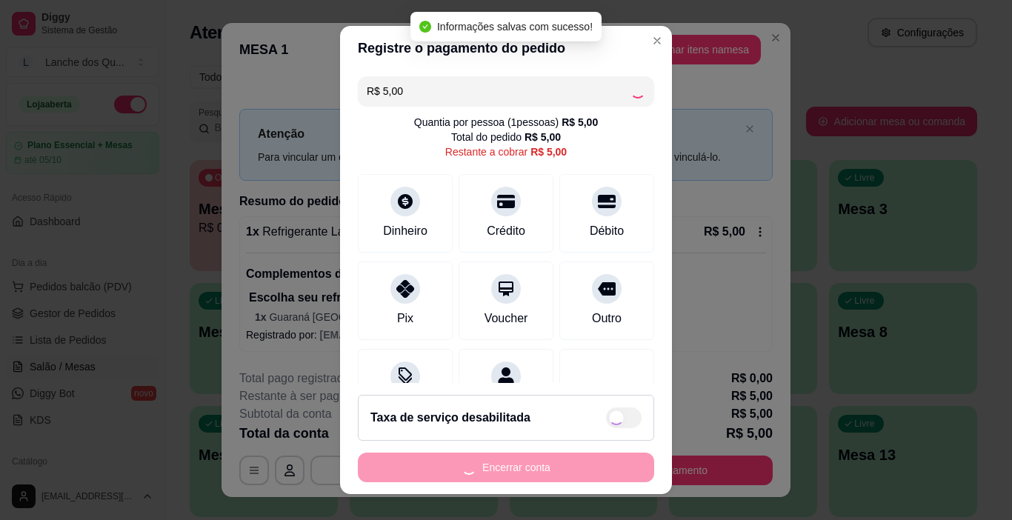
type input "R$ 0,00"
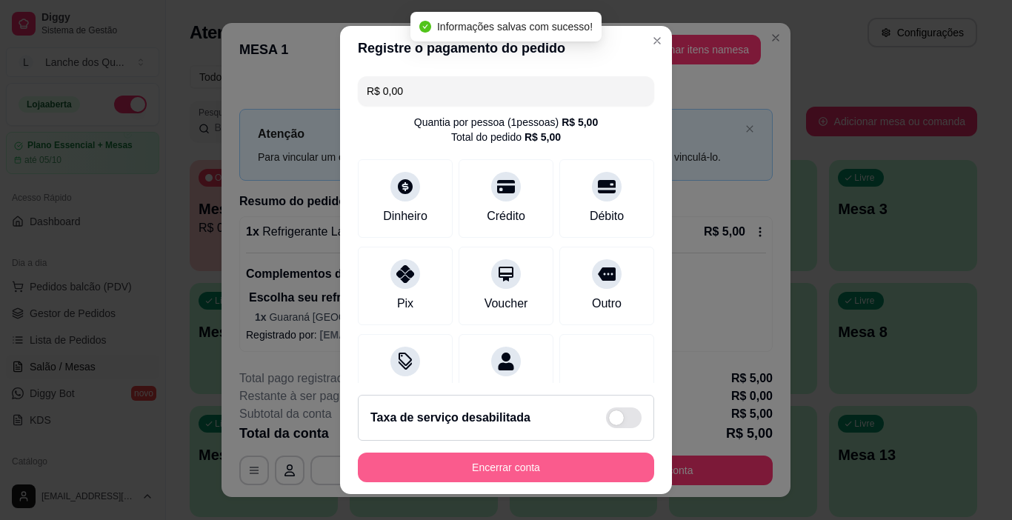
click at [534, 465] on button "Encerrar conta" at bounding box center [506, 468] width 296 height 30
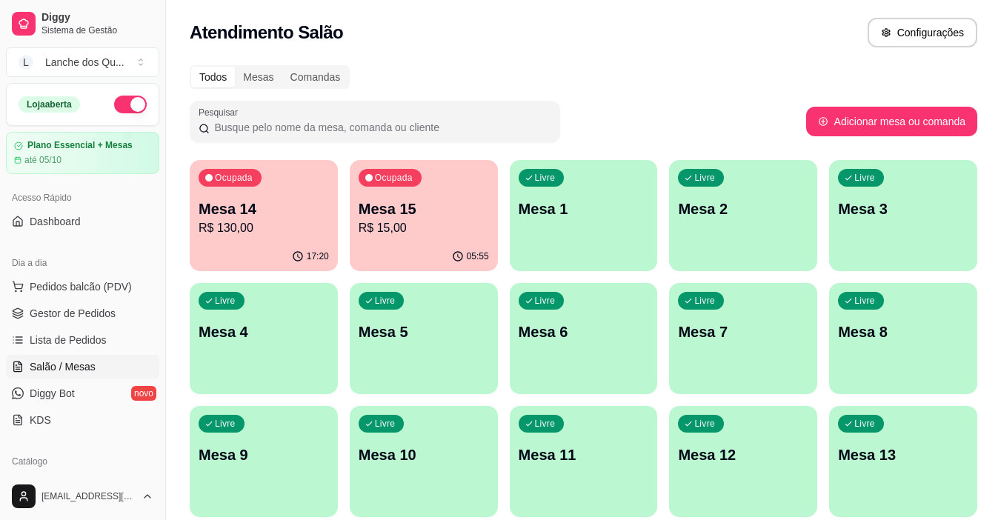
click at [115, 113] on div "Loja aberta" at bounding box center [83, 104] width 152 height 41
click at [117, 108] on button "button" at bounding box center [130, 105] width 33 height 18
click at [119, 307] on link "Gestor de Pedidos" at bounding box center [82, 313] width 153 height 24
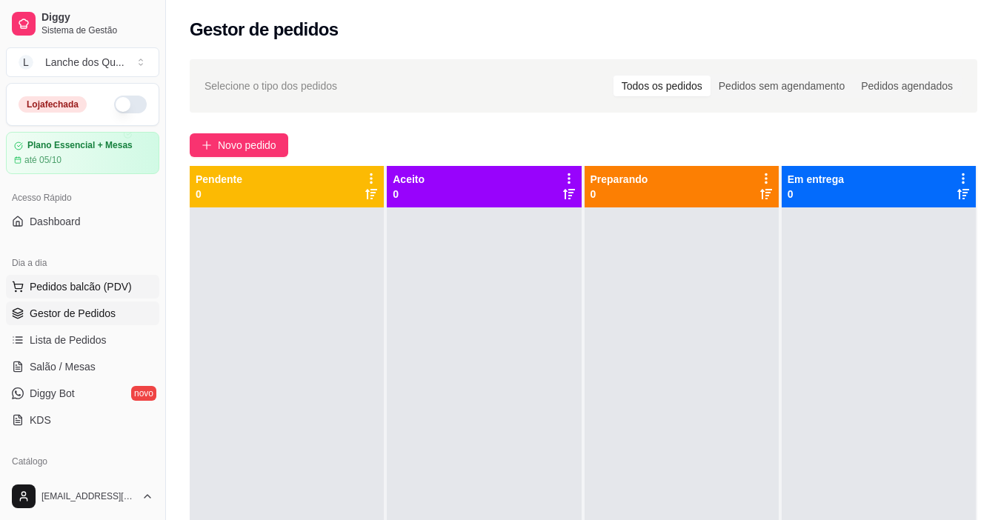
click at [121, 284] on span "Pedidos balcão (PDV)" at bounding box center [81, 286] width 102 height 15
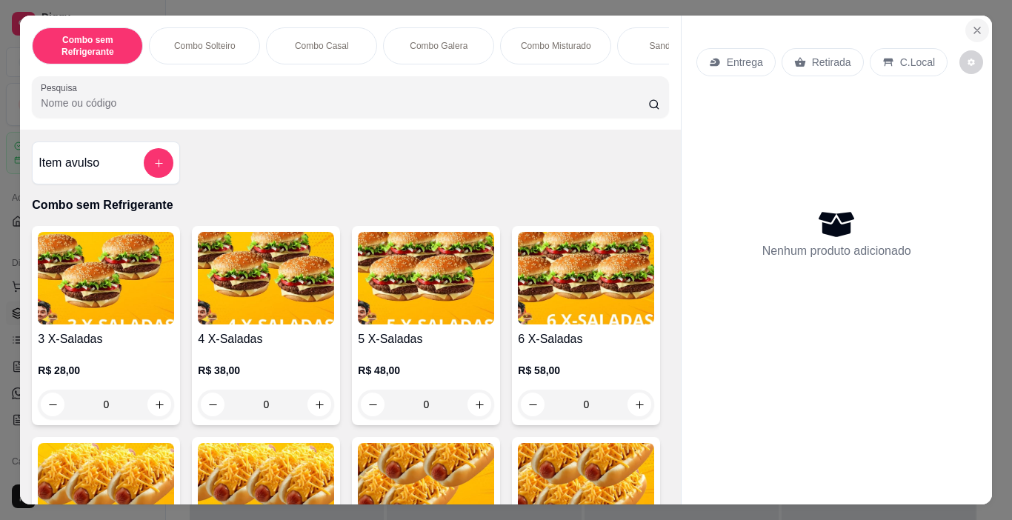
click at [980, 23] on button "Close" at bounding box center [977, 31] width 24 height 24
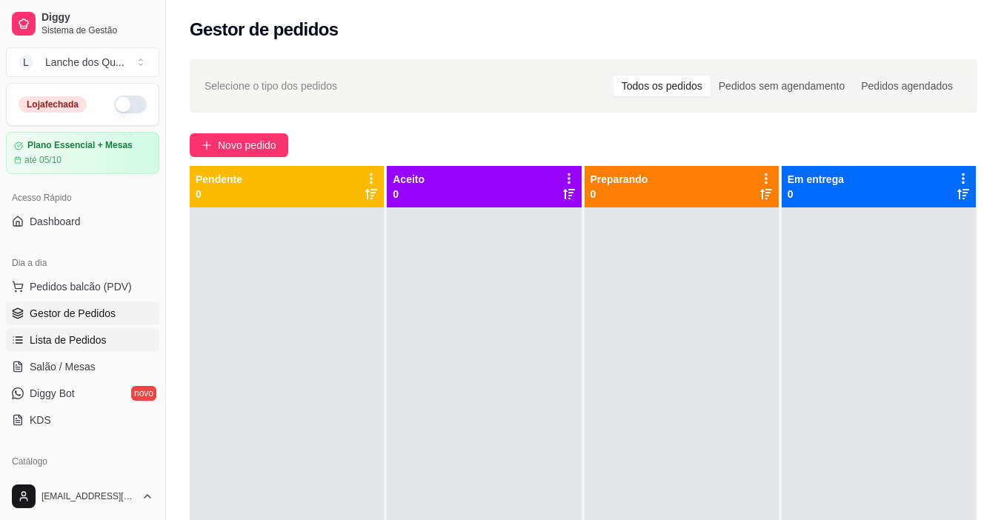
click at [59, 339] on span "Lista de Pedidos" at bounding box center [68, 340] width 77 height 15
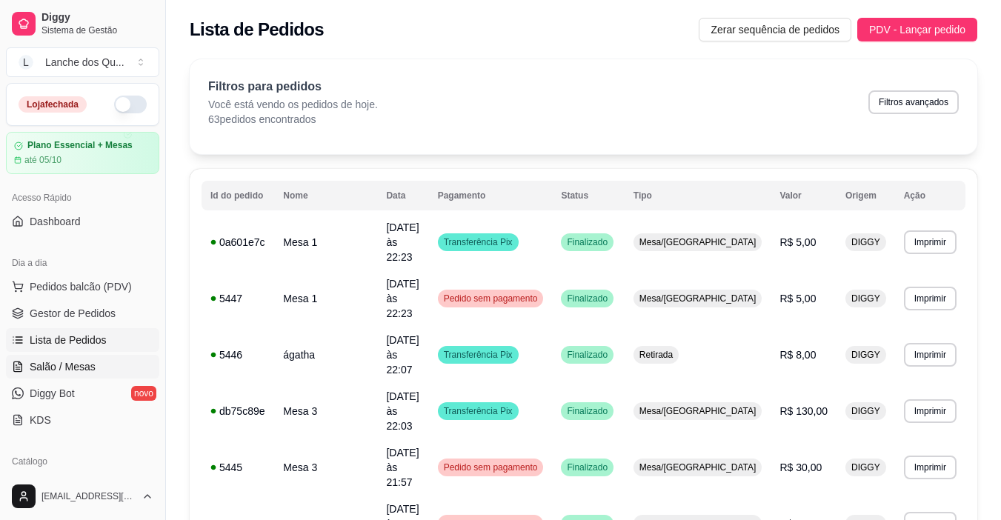
click at [66, 373] on span "Salão / Mesas" at bounding box center [63, 366] width 66 height 15
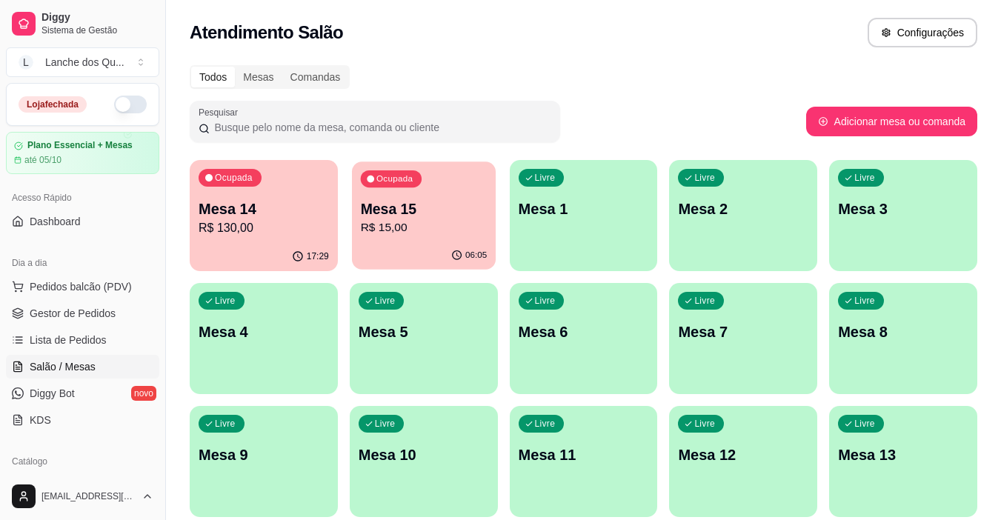
click at [393, 210] on p "Mesa 15" at bounding box center [423, 209] width 127 height 20
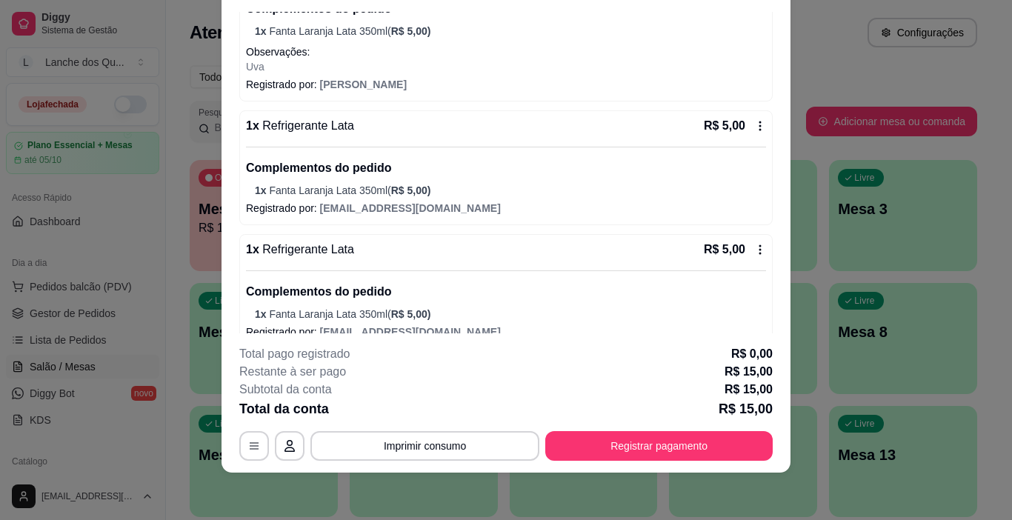
scroll to position [282, 0]
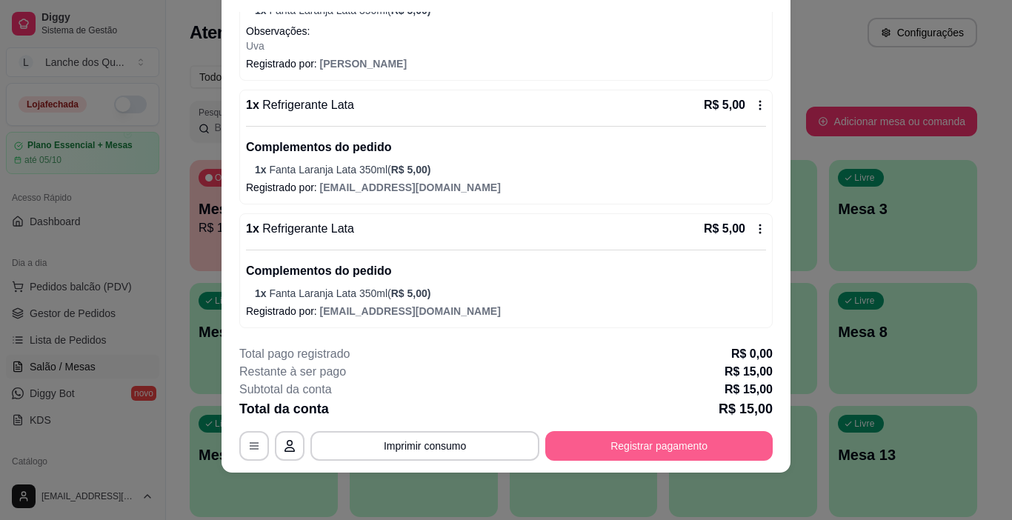
click at [675, 445] on button "Registrar pagamento" at bounding box center [658, 446] width 227 height 30
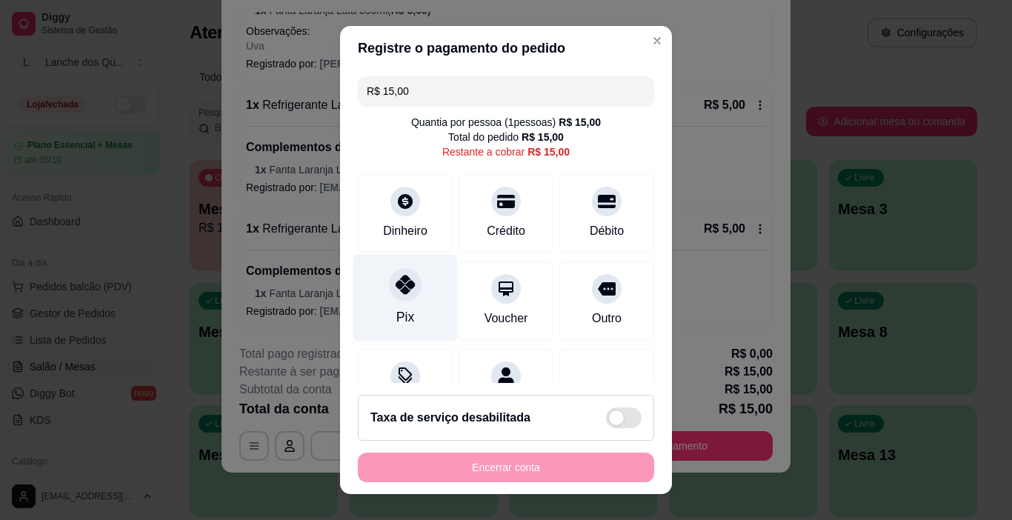
click at [396, 287] on icon at bounding box center [405, 284] width 19 height 19
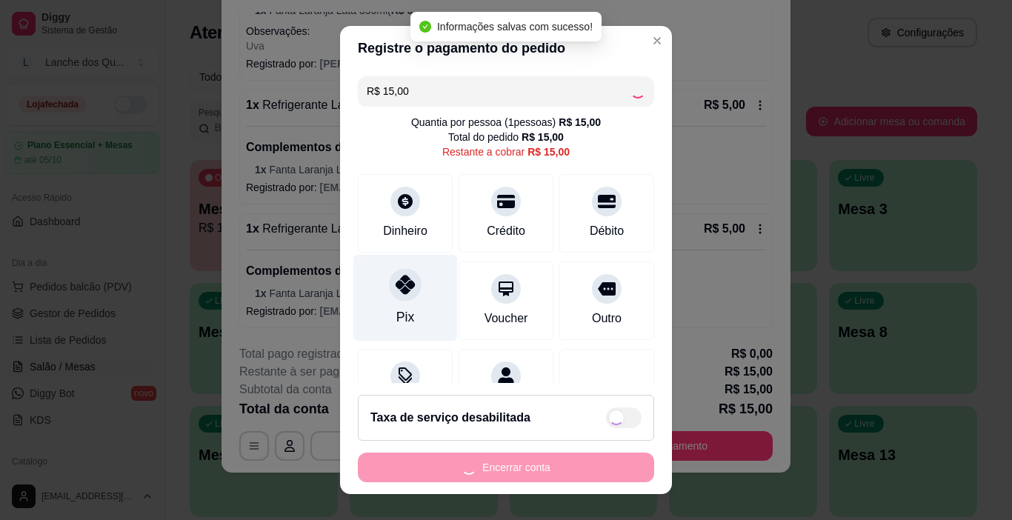
type input "R$ 0,00"
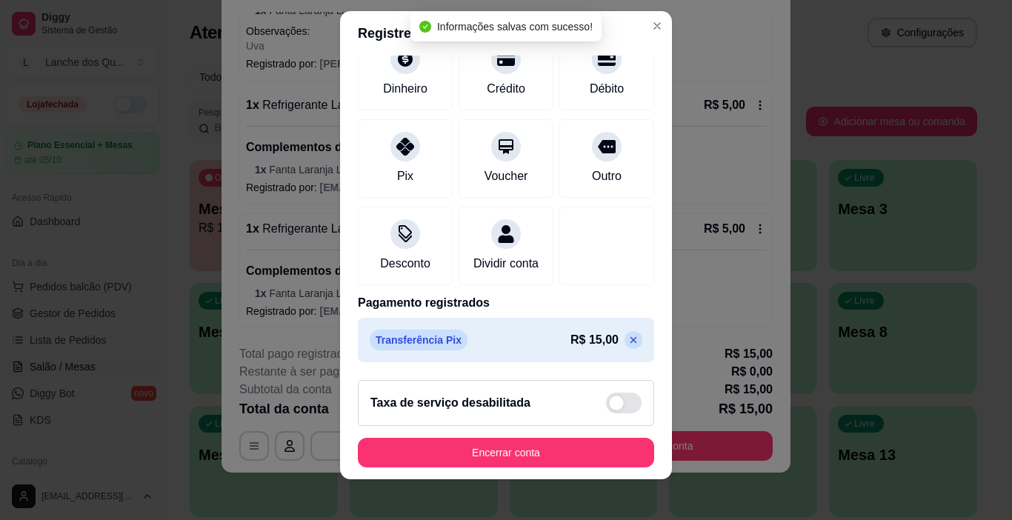
scroll to position [21, 0]
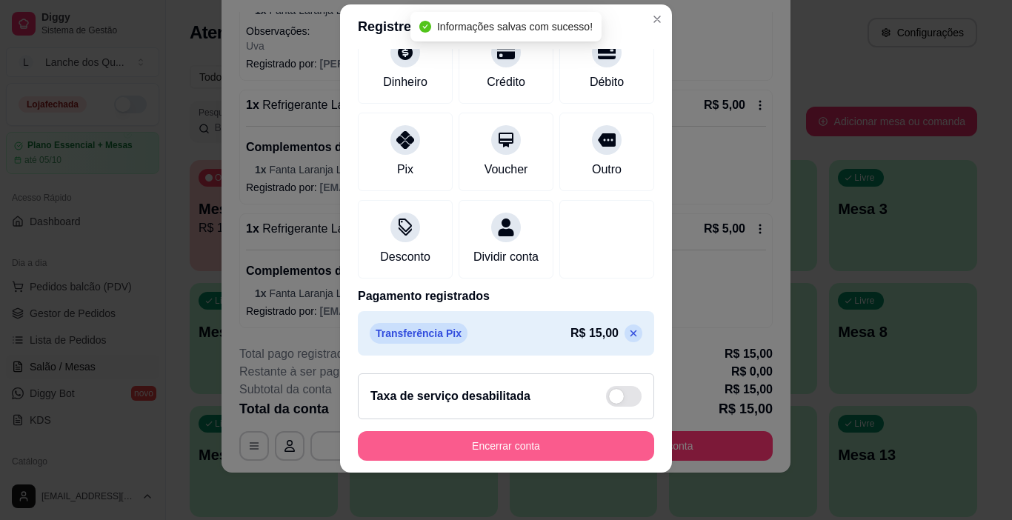
click at [599, 442] on button "Encerrar conta" at bounding box center [506, 446] width 296 height 30
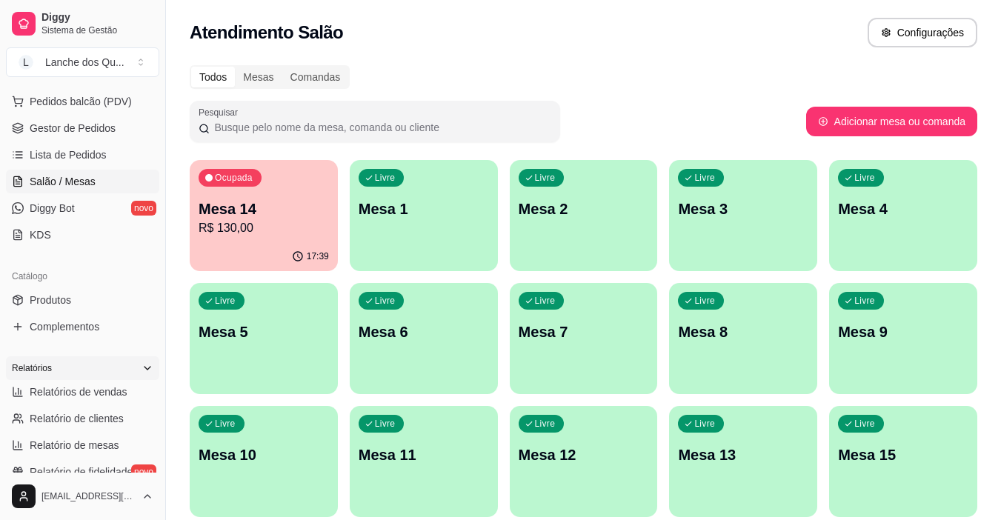
scroll to position [222, 0]
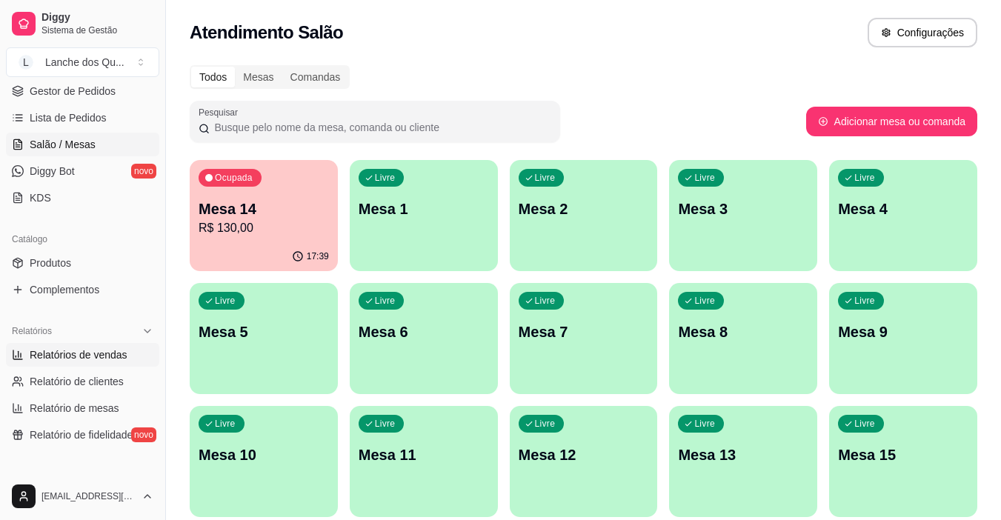
click at [76, 364] on link "Relatórios de vendas" at bounding box center [82, 355] width 153 height 24
select select "ALL"
select select "0"
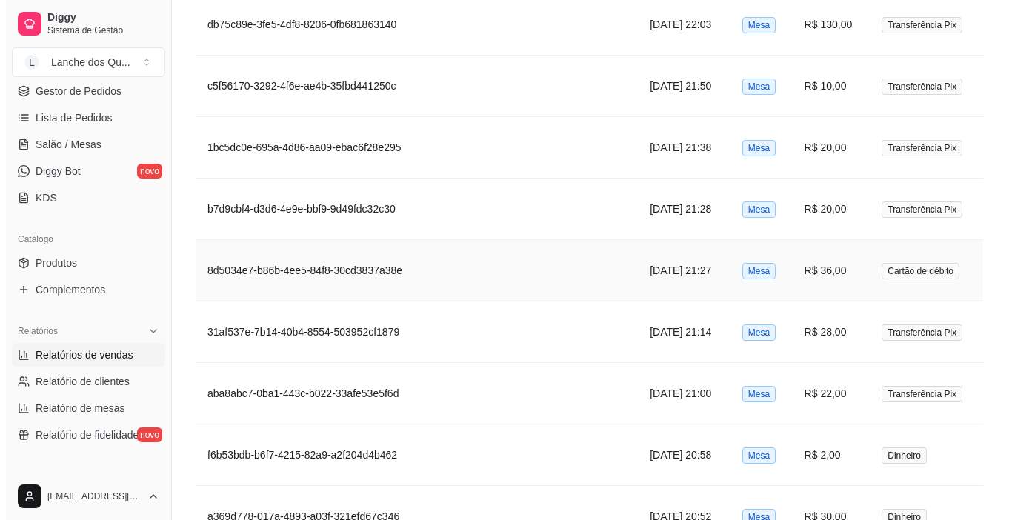
scroll to position [1407, 0]
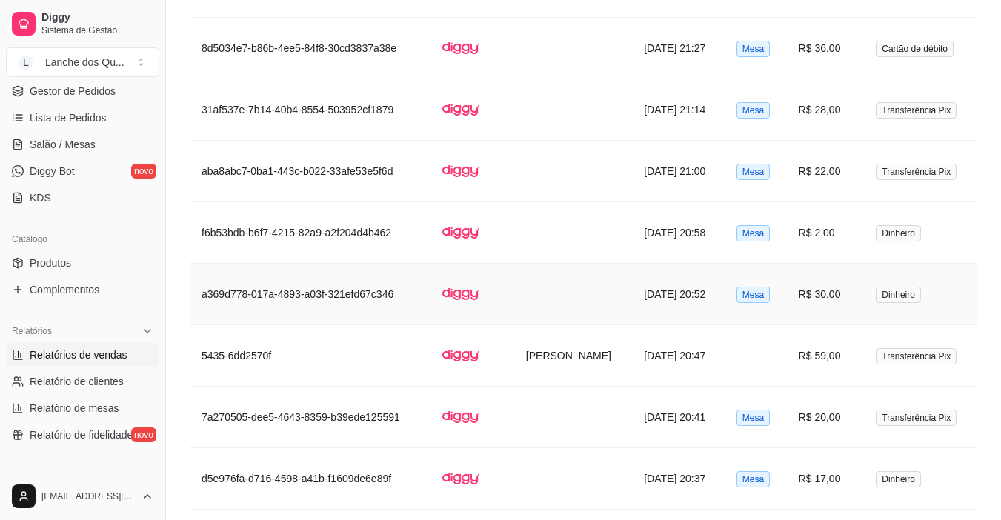
click at [802, 304] on td "R$ 30,00" at bounding box center [826, 294] width 78 height 61
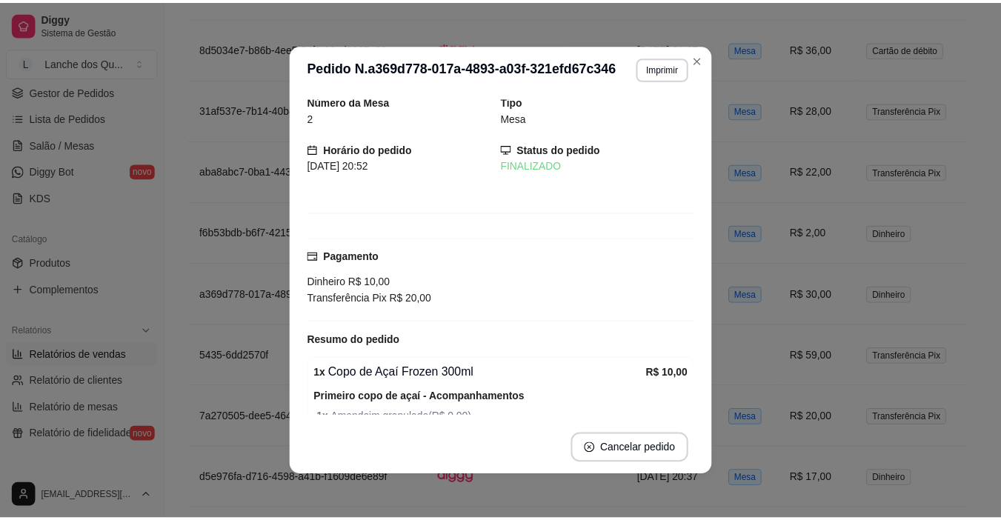
scroll to position [0, 0]
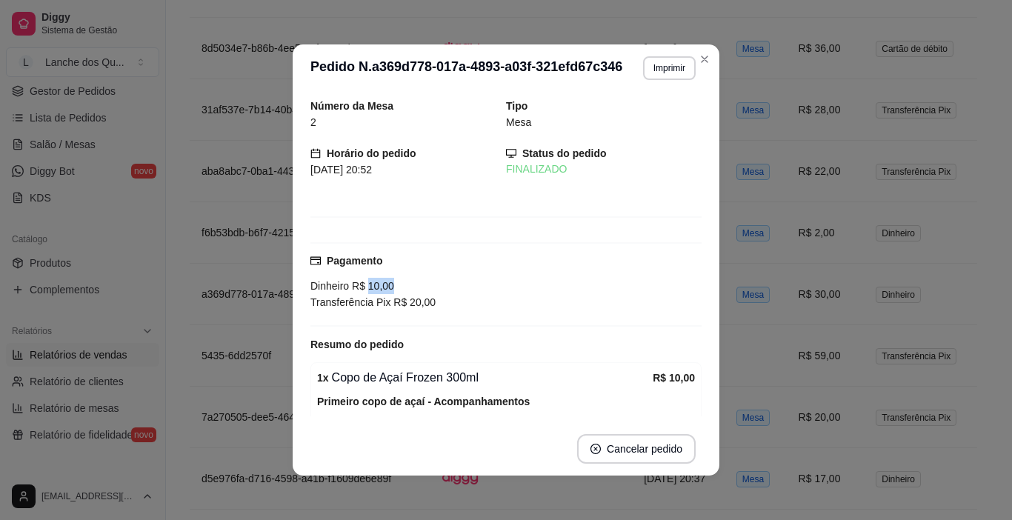
drag, startPoint x: 362, startPoint y: 280, endPoint x: 401, endPoint y: 277, distance: 38.6
click at [399, 277] on div "Pagamento Dinheiro R$ 10,00 Transferência Pix R$ 20,00" at bounding box center [505, 282] width 391 height 58
click at [401, 277] on div "Pagamento Dinheiro R$ 10,00 Transferência Pix R$ 20,00" at bounding box center [505, 282] width 391 height 58
drag, startPoint x: 367, startPoint y: 288, endPoint x: 376, endPoint y: 288, distance: 8.1
click at [372, 288] on span "R$ 10,00" at bounding box center [371, 286] width 45 height 12
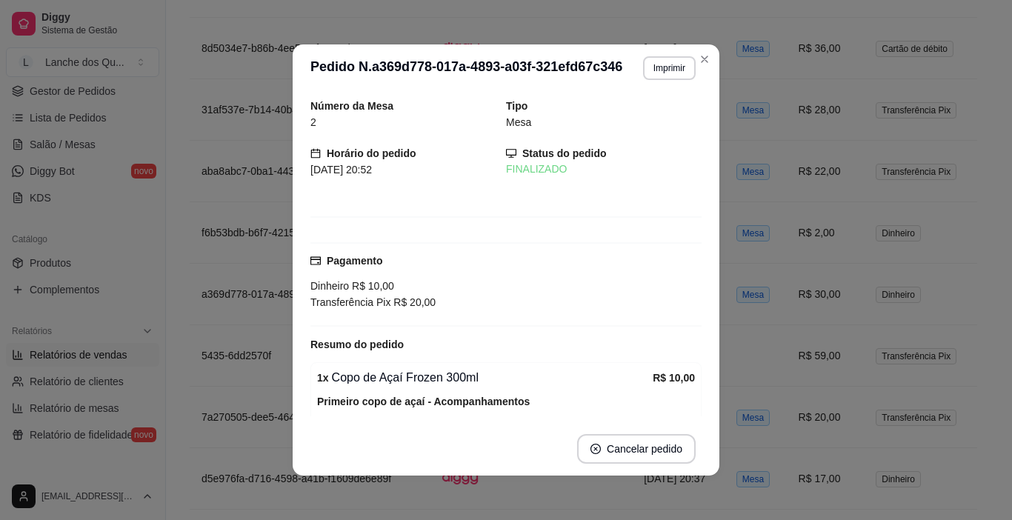
click at [379, 288] on span "R$ 10,00" at bounding box center [371, 286] width 45 height 12
drag, startPoint x: 445, startPoint y: 304, endPoint x: 758, endPoint y: 302, distance: 312.6
click at [447, 304] on div "Transferência Pix R$ 20,00" at bounding box center [505, 302] width 391 height 16
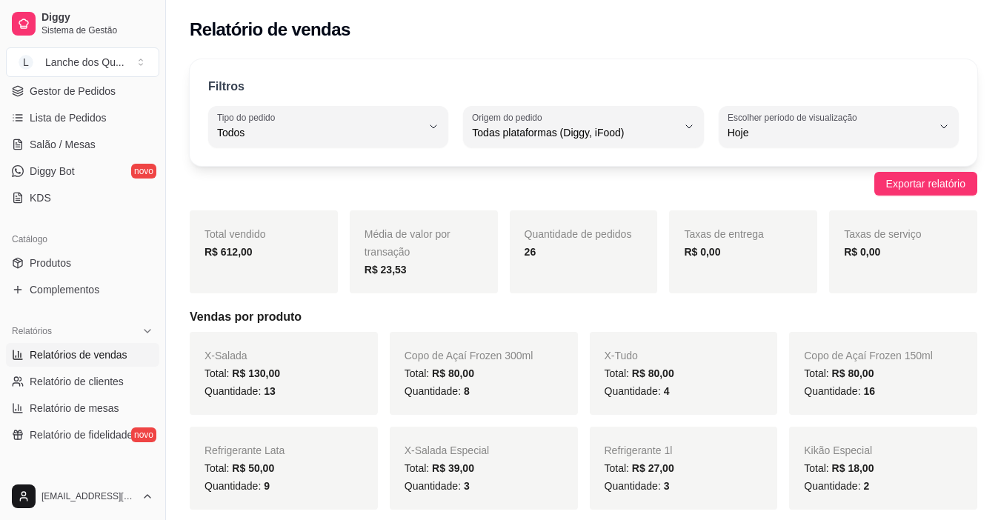
click at [450, 266] on div "R$ 23,53" at bounding box center [423, 270] width 119 height 18
click at [71, 144] on span "Salão / Mesas" at bounding box center [63, 144] width 66 height 15
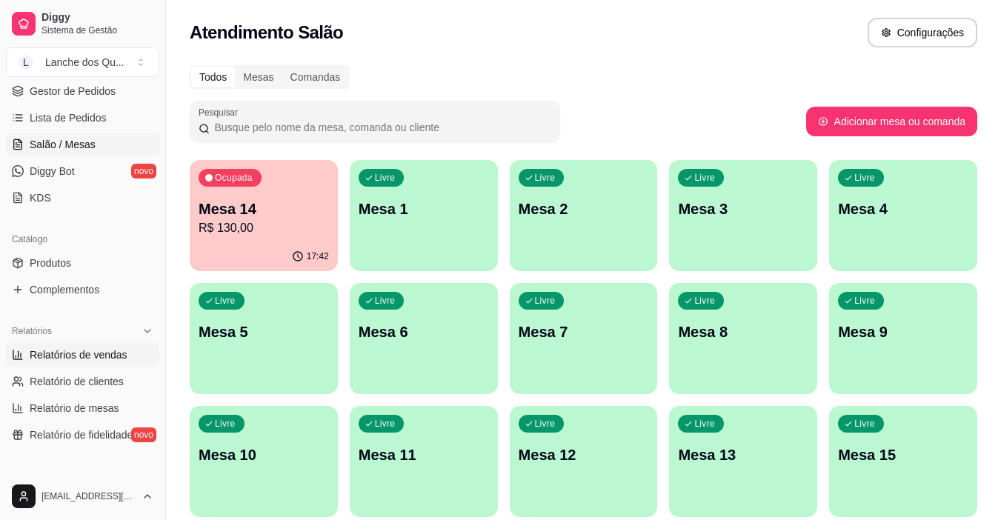
click at [92, 347] on span "Relatórios de vendas" at bounding box center [79, 354] width 98 height 15
select select "ALL"
select select "0"
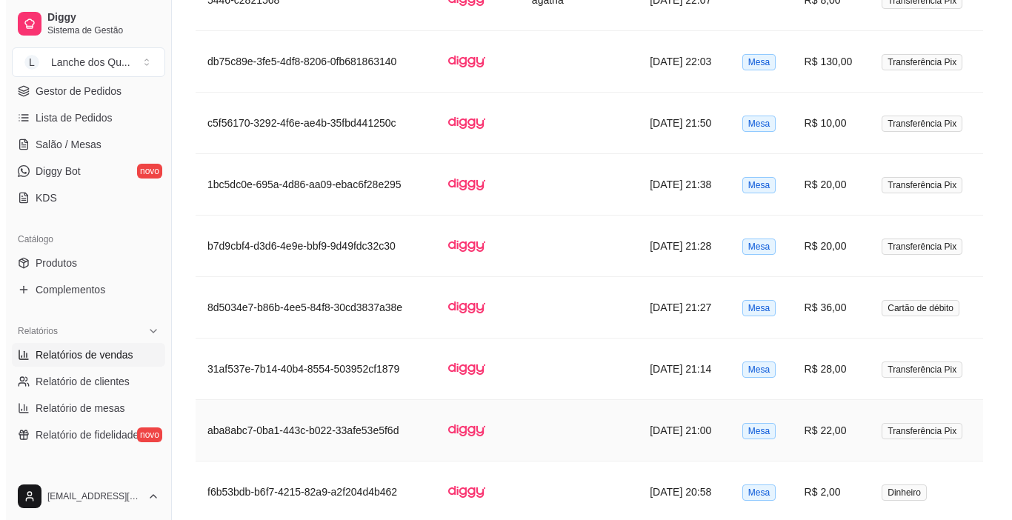
scroll to position [1037, 0]
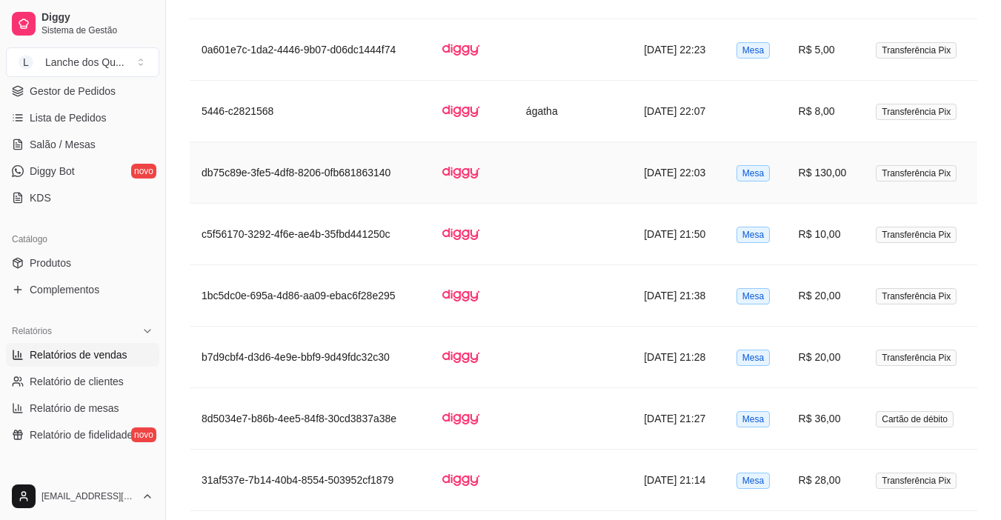
click at [884, 170] on span "Transferência Pix" at bounding box center [916, 173] width 81 height 16
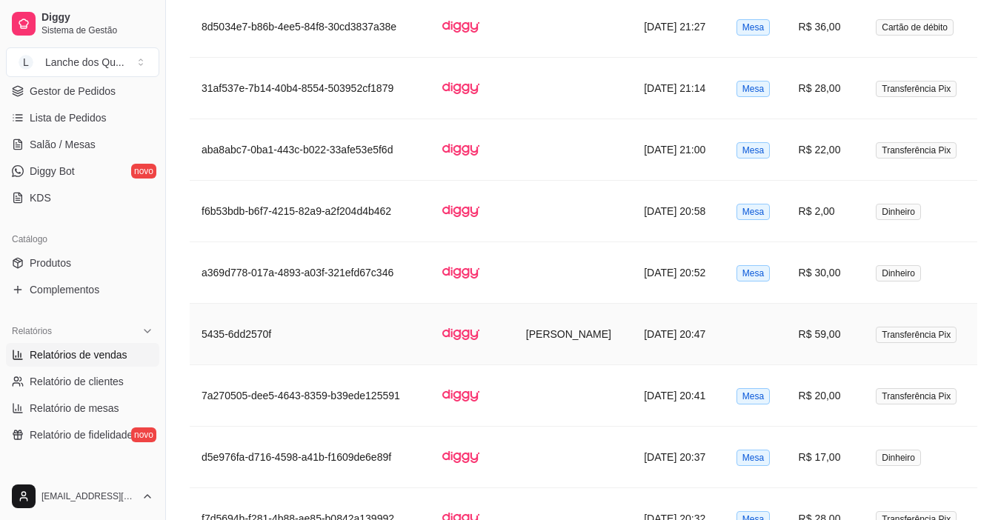
scroll to position [1482, 0]
